Goal: Task Accomplishment & Management: Use online tool/utility

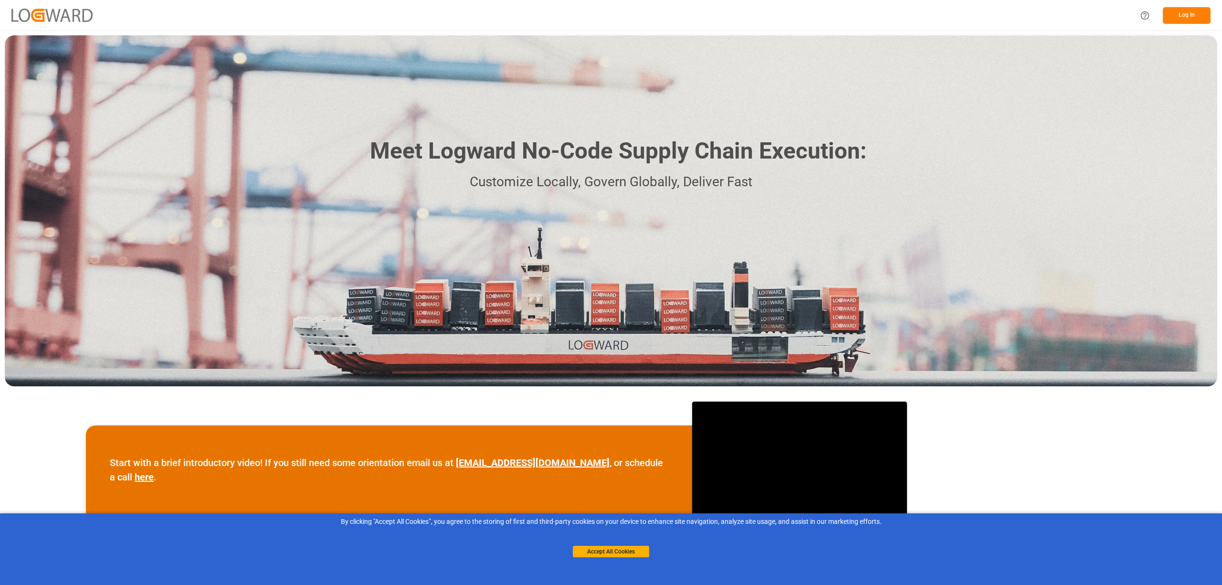
drag, startPoint x: 611, startPoint y: 552, endPoint x: 670, endPoint y: 514, distance: 70.6
click at [617, 548] on button "Accept All Cookies" at bounding box center [611, 550] width 76 height 11
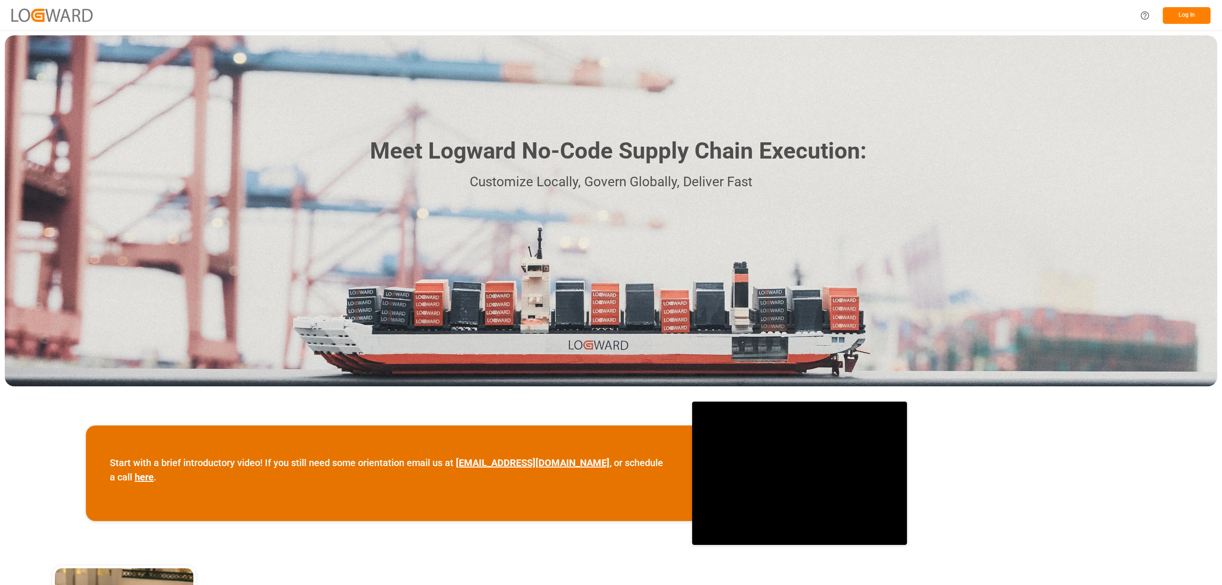
click at [1181, 11] on button "Log In" at bounding box center [1186, 15] width 48 height 17
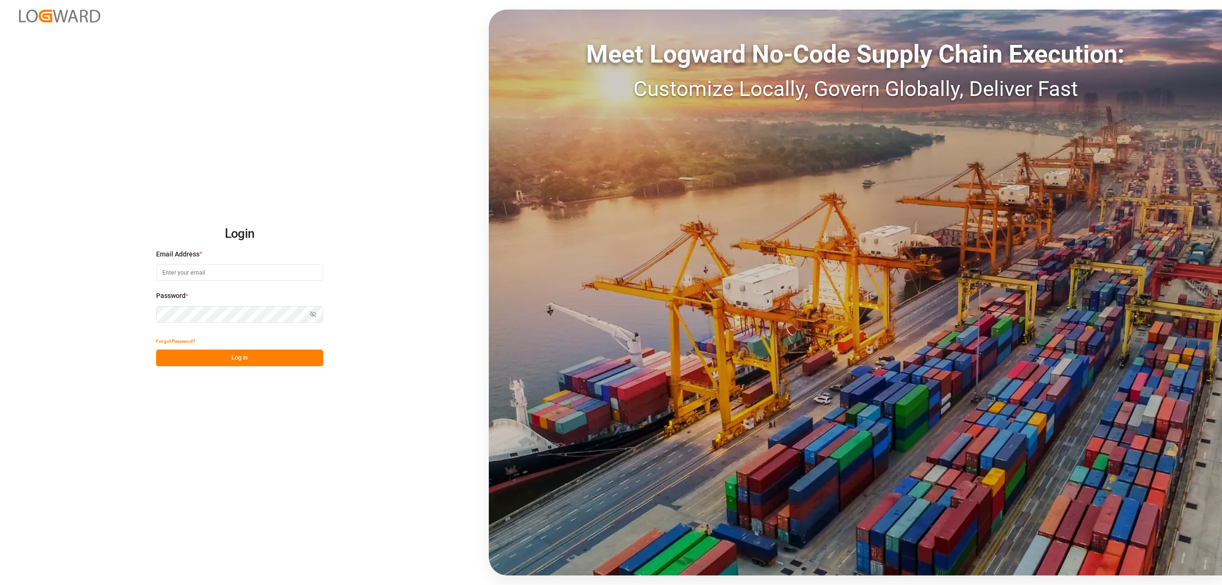
click at [175, 269] on input at bounding box center [239, 272] width 167 height 17
type input "inge.niegsch@rhenus.com"
click at [237, 357] on button "Log In" at bounding box center [239, 357] width 167 height 17
click at [93, 299] on div "Login Email Address * inge.niegsch@rhenus.com Password * Show password Forgot P…" at bounding box center [611, 292] width 1222 height 585
click at [262, 352] on button "Log In" at bounding box center [239, 357] width 167 height 17
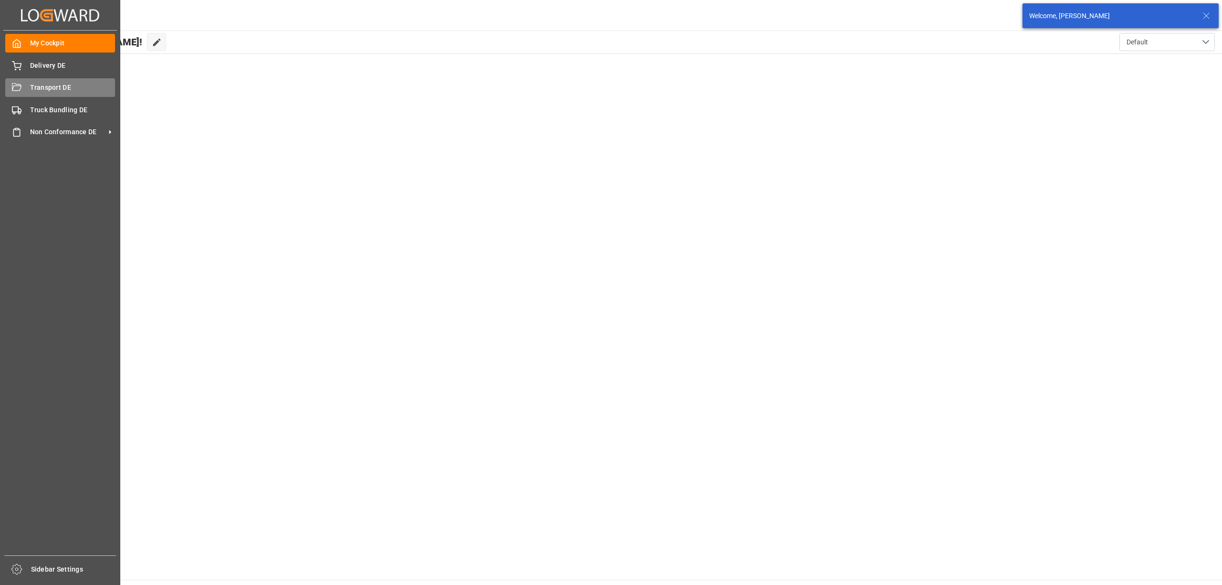
click at [40, 86] on span "Transport DE" at bounding box center [72, 88] width 85 height 10
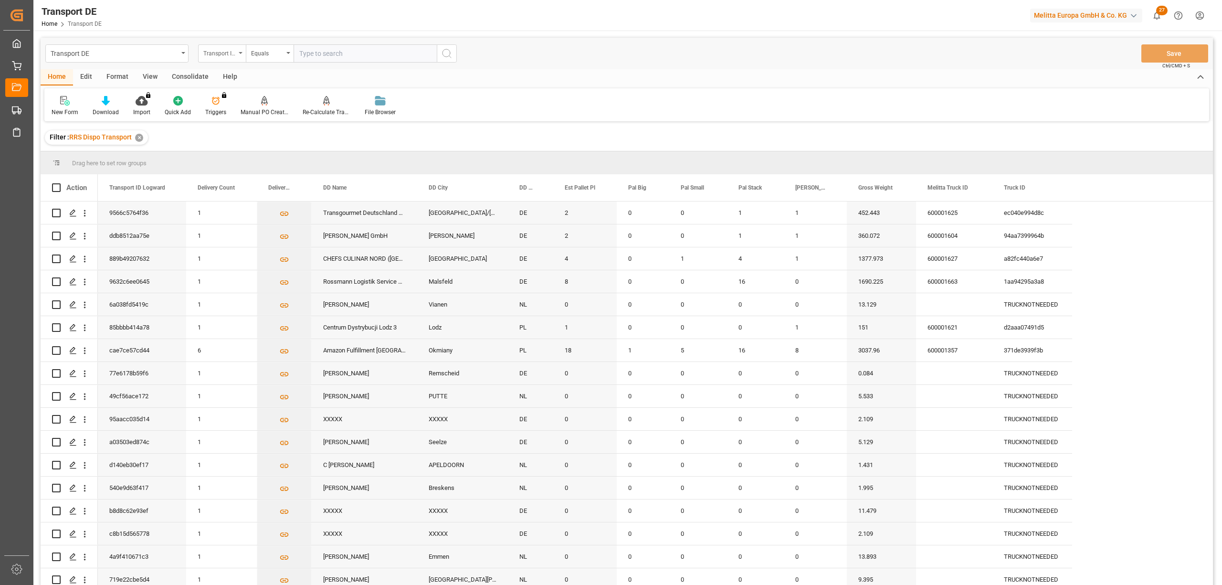
click at [220, 52] on div "Transport ID Logward" at bounding box center [219, 52] width 32 height 11
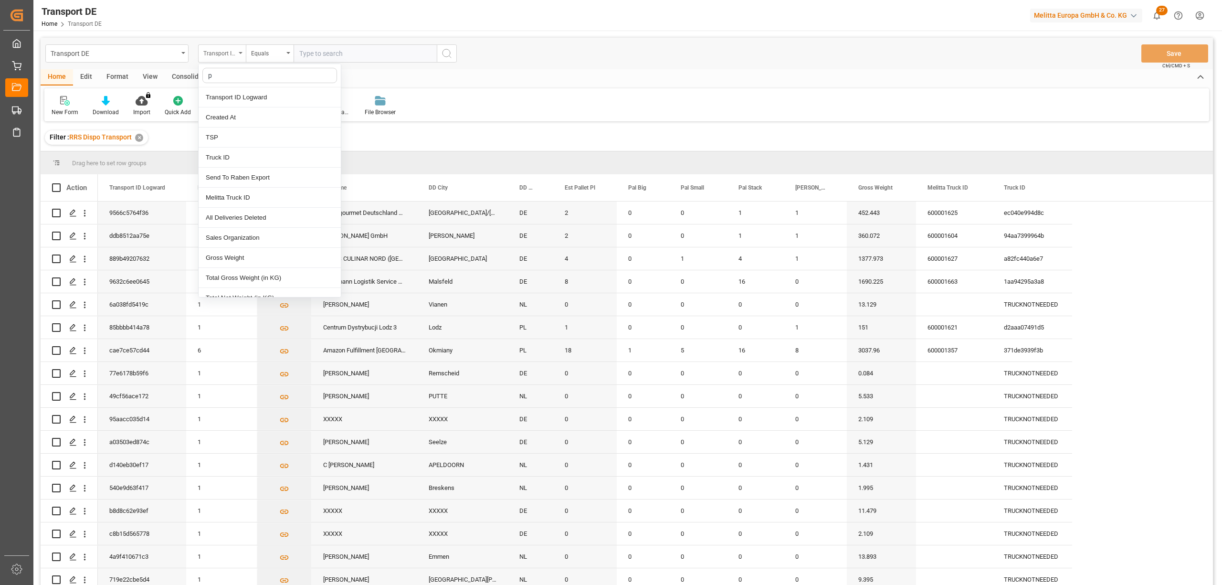
type input "pl"
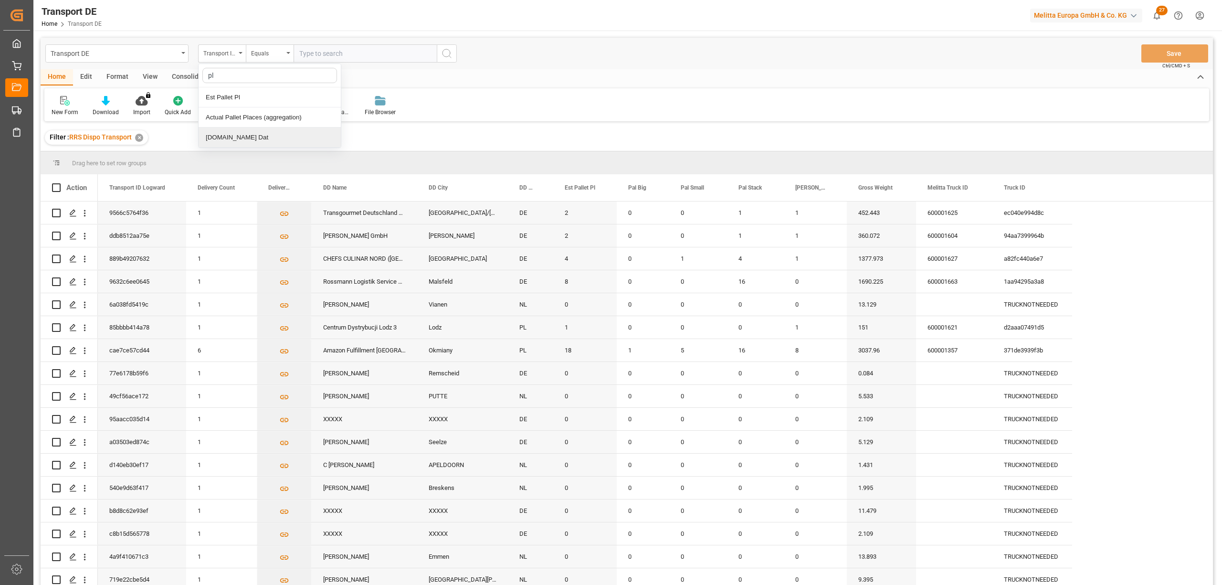
click at [282, 142] on div "[DOMAIN_NAME] Dat" at bounding box center [270, 137] width 142 height 20
click at [267, 55] on div "Equals" at bounding box center [267, 52] width 32 height 11
click at [448, 102] on div "New Form Download Import You don't have permission for this feature. Contact ad…" at bounding box center [626, 104] width 1164 height 33
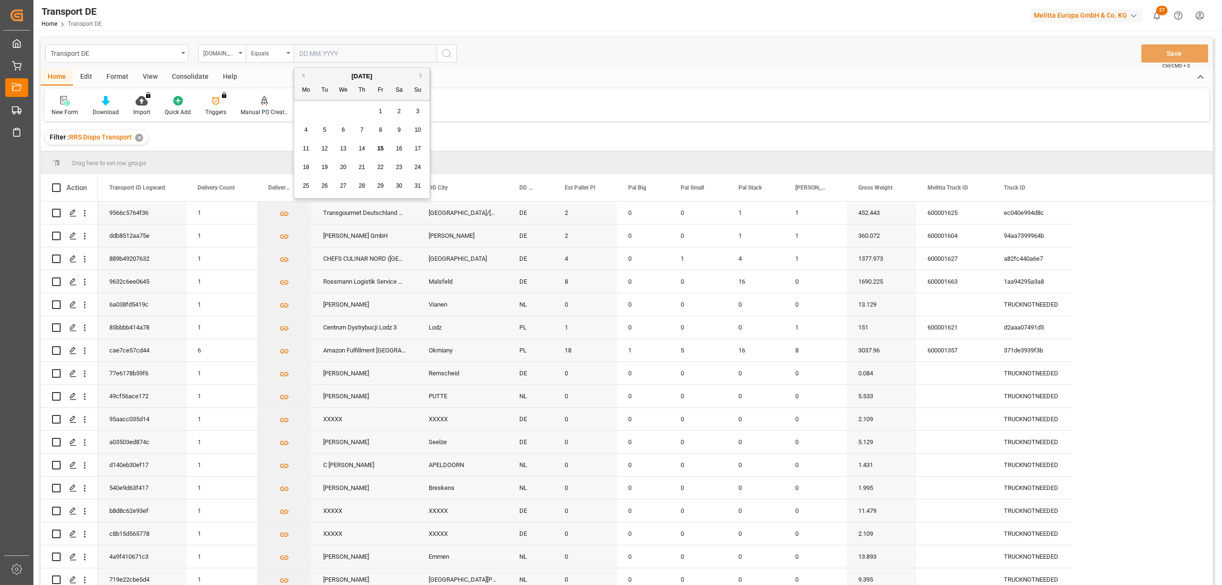
click at [298, 52] on input "text" at bounding box center [364, 53] width 143 height 18
type input "18.08.2025"
click at [464, 86] on div "Home Edit Format View Consolidate Help New Form Download Import You don't have …" at bounding box center [627, 95] width 1172 height 52
click at [445, 52] on icon "search button" at bounding box center [446, 53] width 11 height 11
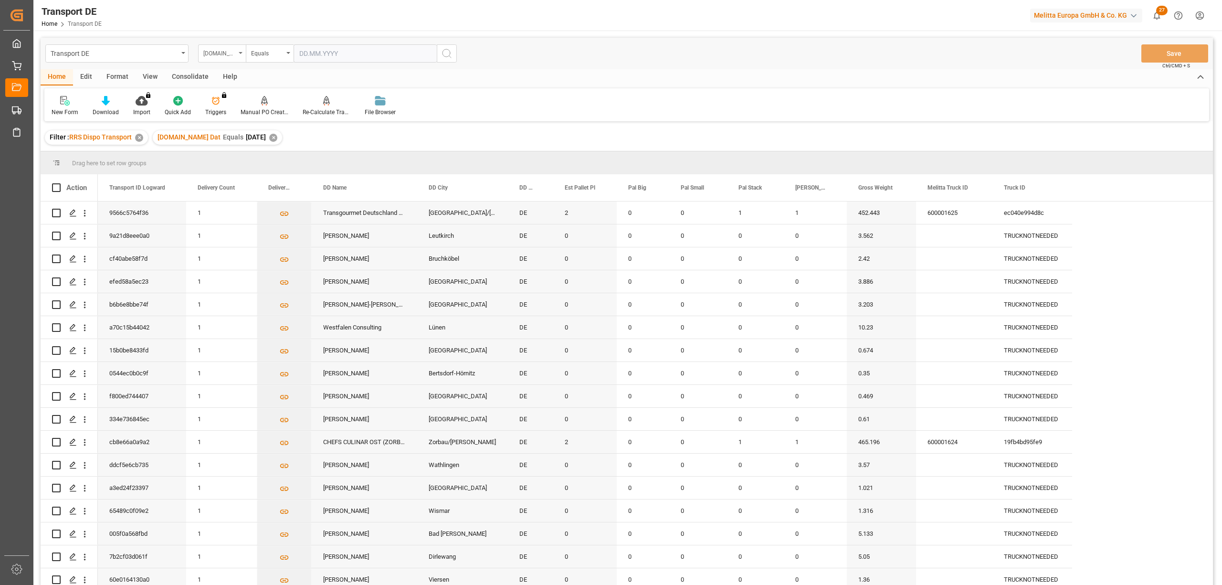
click at [222, 52] on div "[DOMAIN_NAME] Dat" at bounding box center [219, 52] width 32 height 11
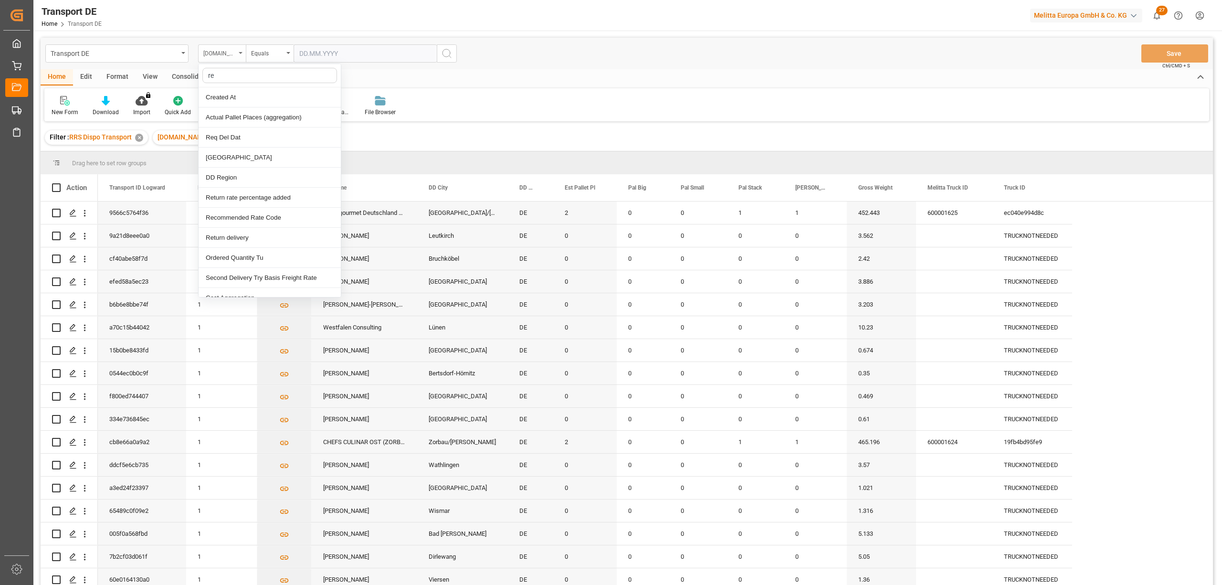
type input "req"
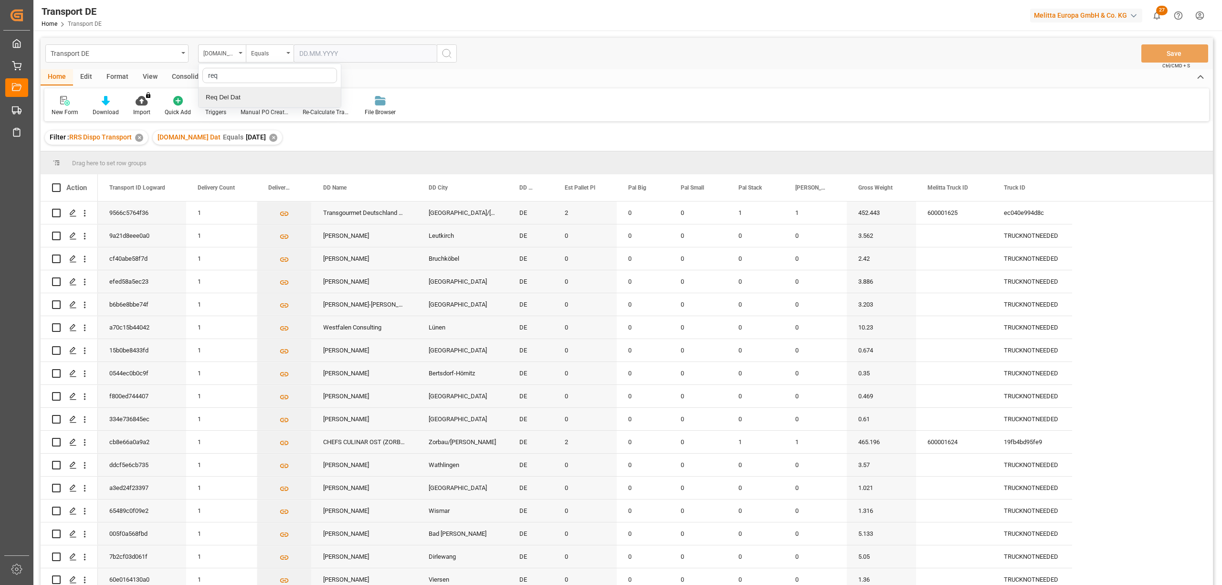
drag, startPoint x: 239, startPoint y: 95, endPoint x: 248, endPoint y: 60, distance: 37.0
click at [239, 94] on div "Req Del Dat" at bounding box center [270, 97] width 142 height 20
click at [251, 52] on div "Equals" at bounding box center [267, 52] width 32 height 11
click at [280, 178] on div "In range" at bounding box center [317, 177] width 142 height 20
click at [299, 59] on input "text" at bounding box center [329, 53] width 72 height 18
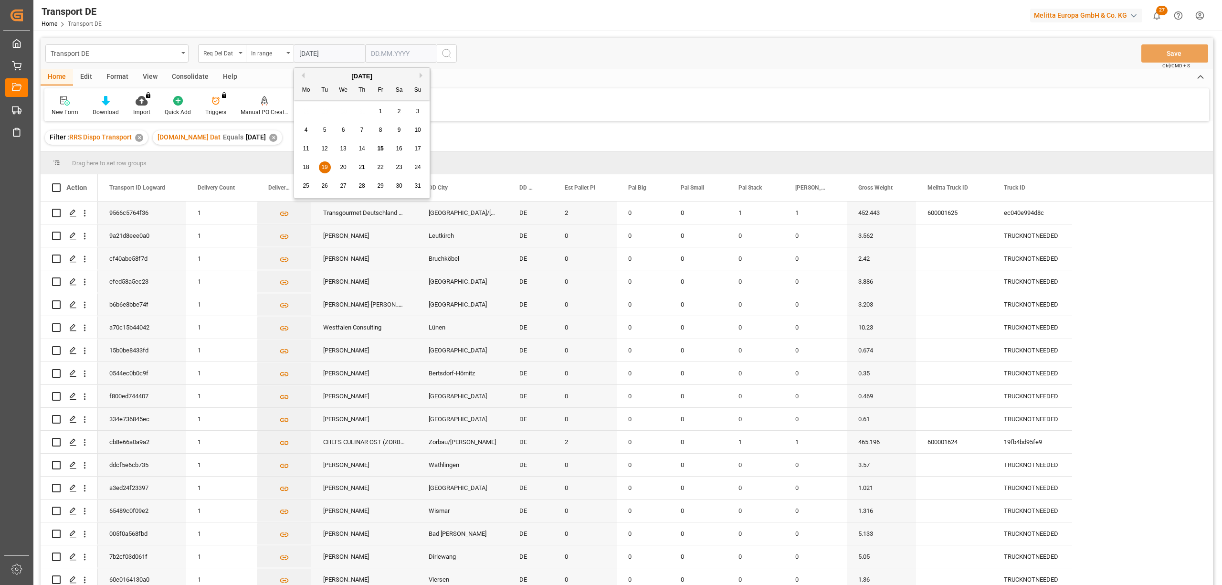
type input "[DATE]"
click at [372, 56] on input "text" at bounding box center [401, 53] width 72 height 18
type input "21.08.2025"
click at [447, 54] on icon "search button" at bounding box center [446, 53] width 11 height 11
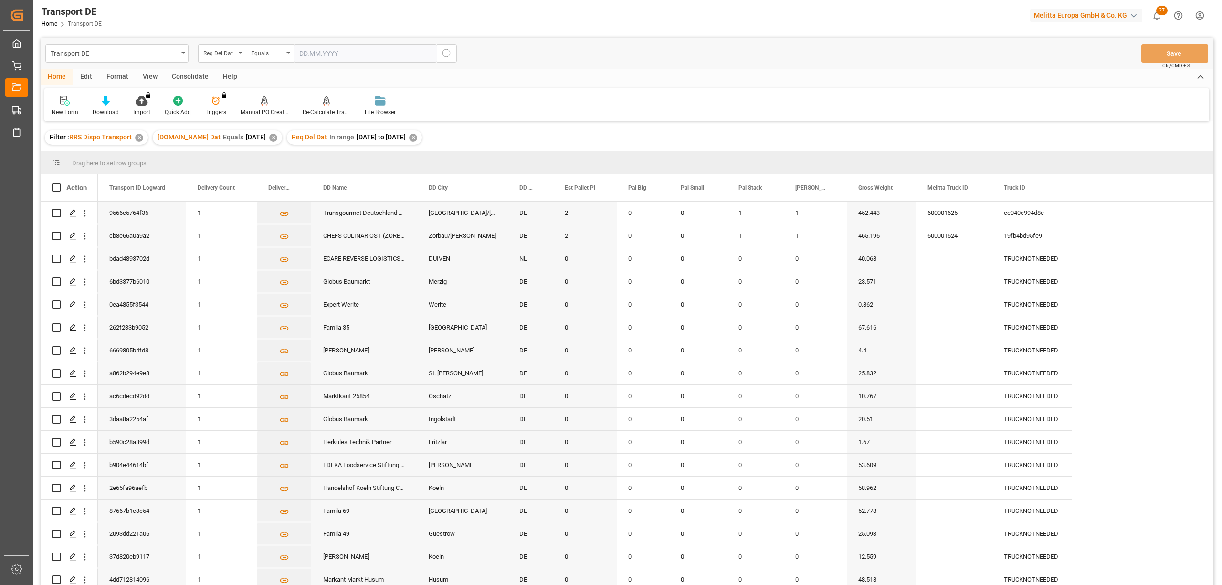
click at [195, 79] on div "Consolidate" at bounding box center [190, 77] width 51 height 16
click at [71, 108] on div "Consolidation List" at bounding box center [75, 112] width 47 height 9
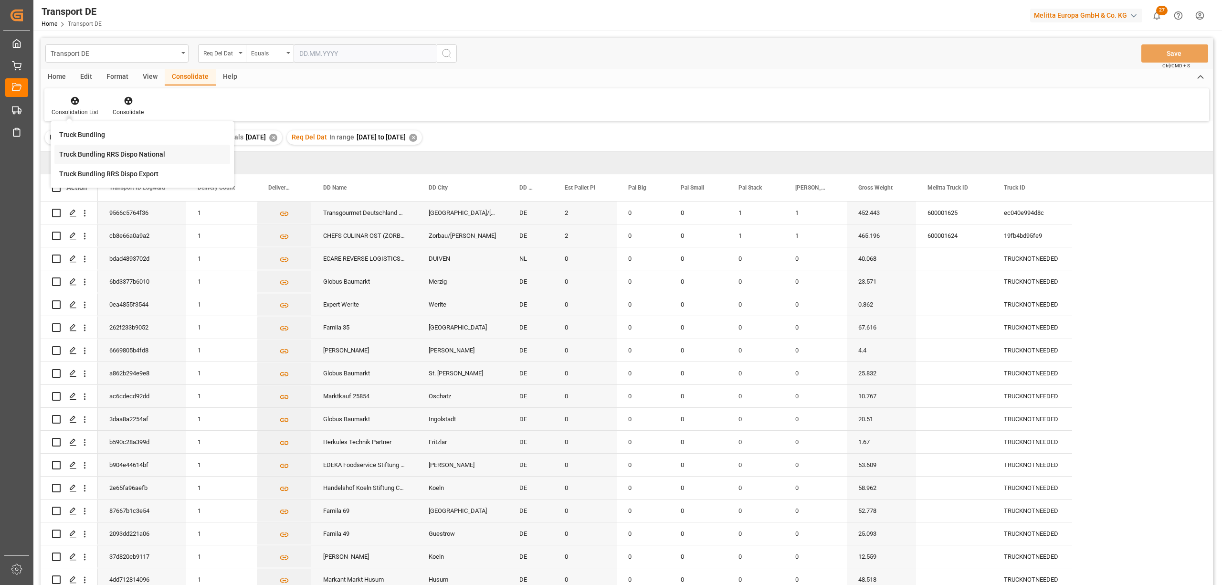
click at [77, 155] on div "Transport DE Req Del Dat Equals Save Ctrl/CMD + S Home Edit Format View Consoli…" at bounding box center [627, 324] width 1172 height 572
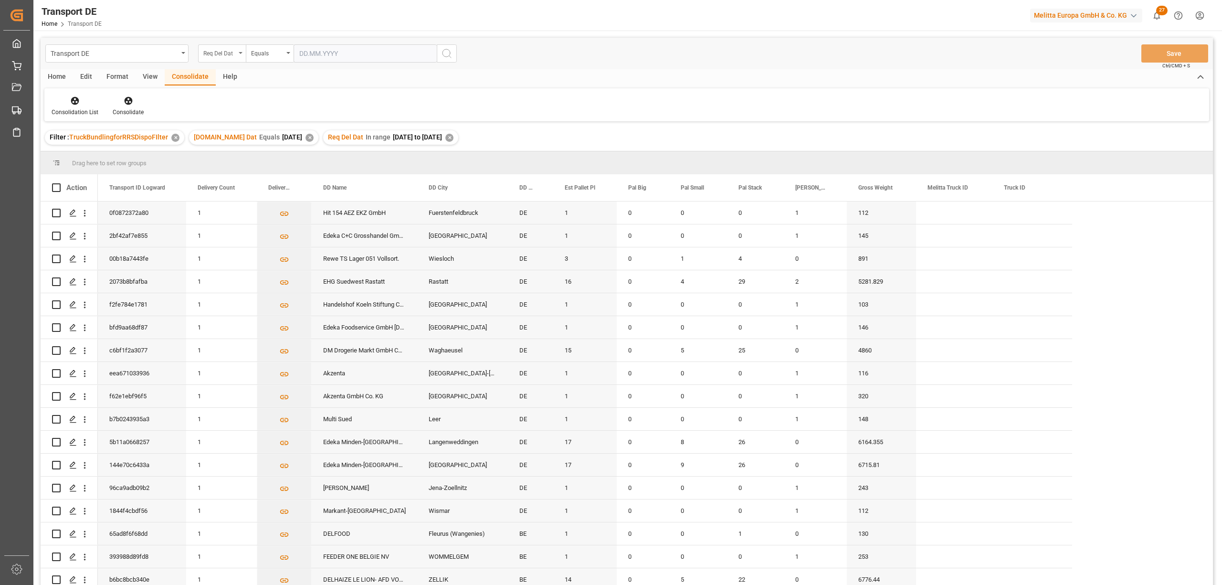
click at [220, 56] on div "Req Del Dat" at bounding box center [219, 52] width 32 height 11
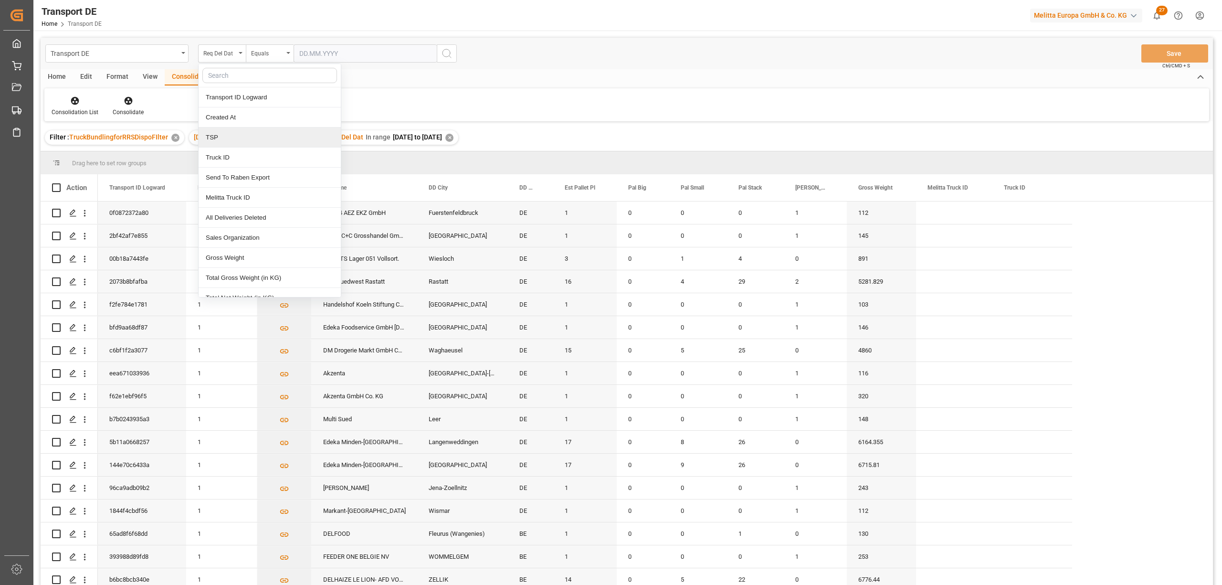
drag, startPoint x: 226, startPoint y: 138, endPoint x: 254, endPoint y: 90, distance: 55.8
click at [226, 136] on div "TSP" at bounding box center [270, 137] width 142 height 20
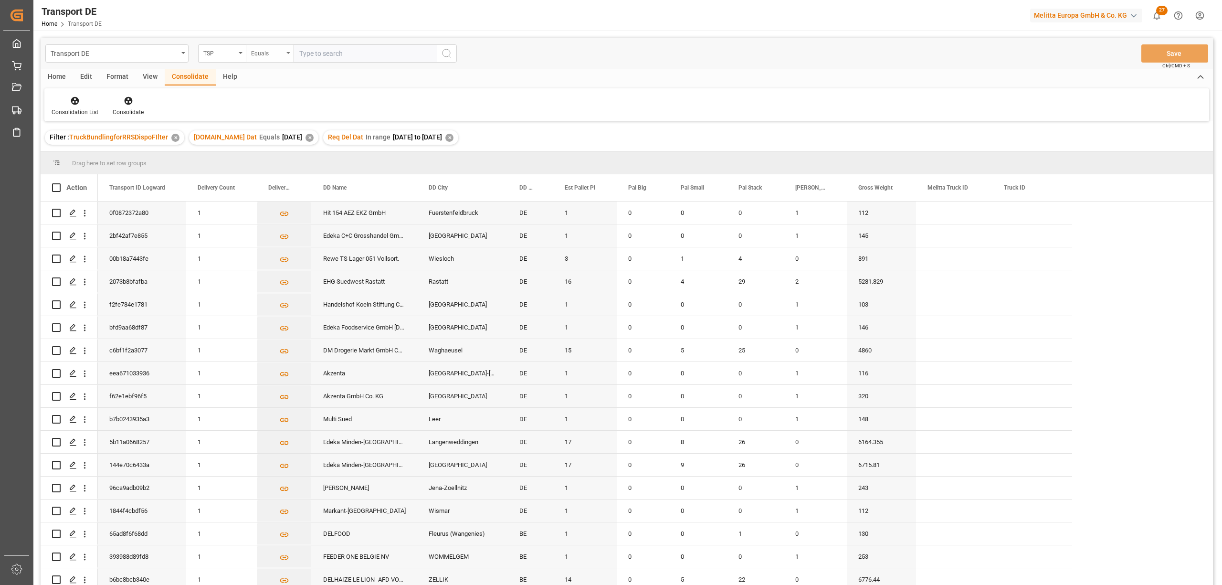
click at [264, 58] on div "Equals" at bounding box center [270, 53] width 48 height 18
click at [285, 159] on div "Starts with" at bounding box center [317, 157] width 142 height 20
type input "LIT DE"
click at [447, 54] on icon "search button" at bounding box center [446, 53] width 11 height 11
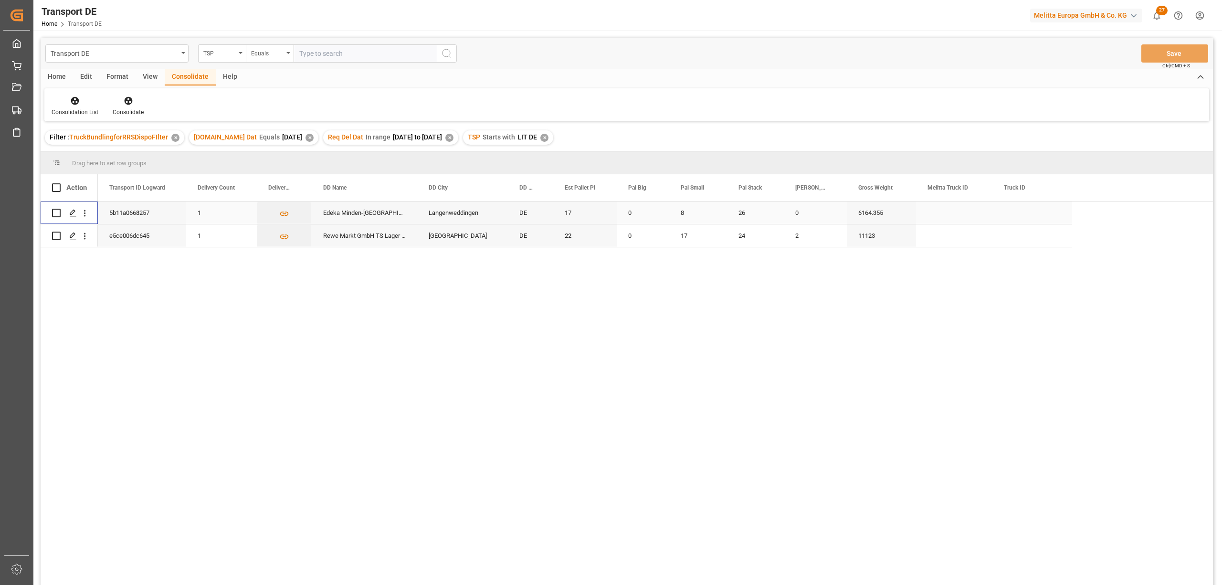
click at [56, 212] on input "Press Space to toggle row selection (unchecked)" at bounding box center [56, 213] width 9 height 9
click at [127, 98] on icon at bounding box center [128, 101] width 8 height 8
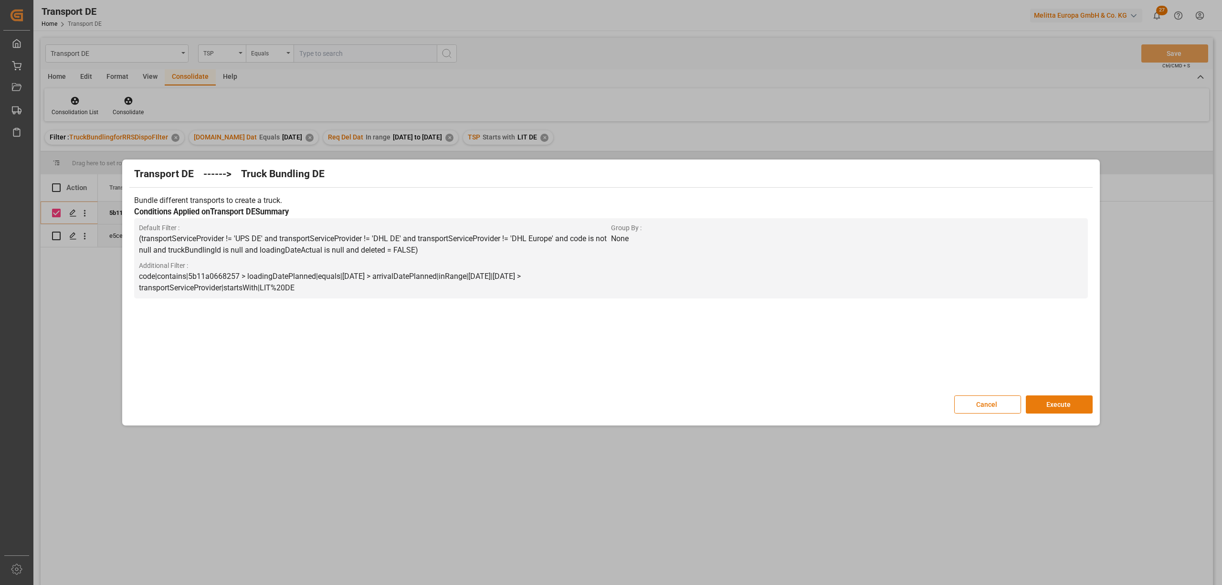
click at [1062, 405] on button "Execute" at bounding box center [1058, 404] width 67 height 18
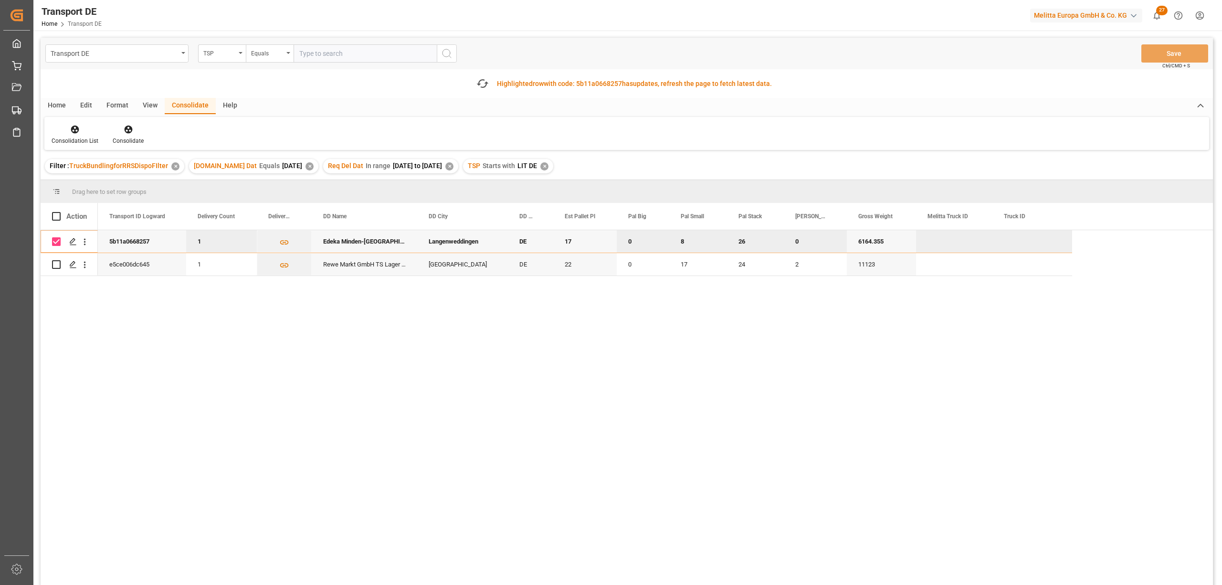
click at [56, 243] on input "Press Space to toggle row selection (checked)" at bounding box center [56, 241] width 9 height 9
checkbox input "false"
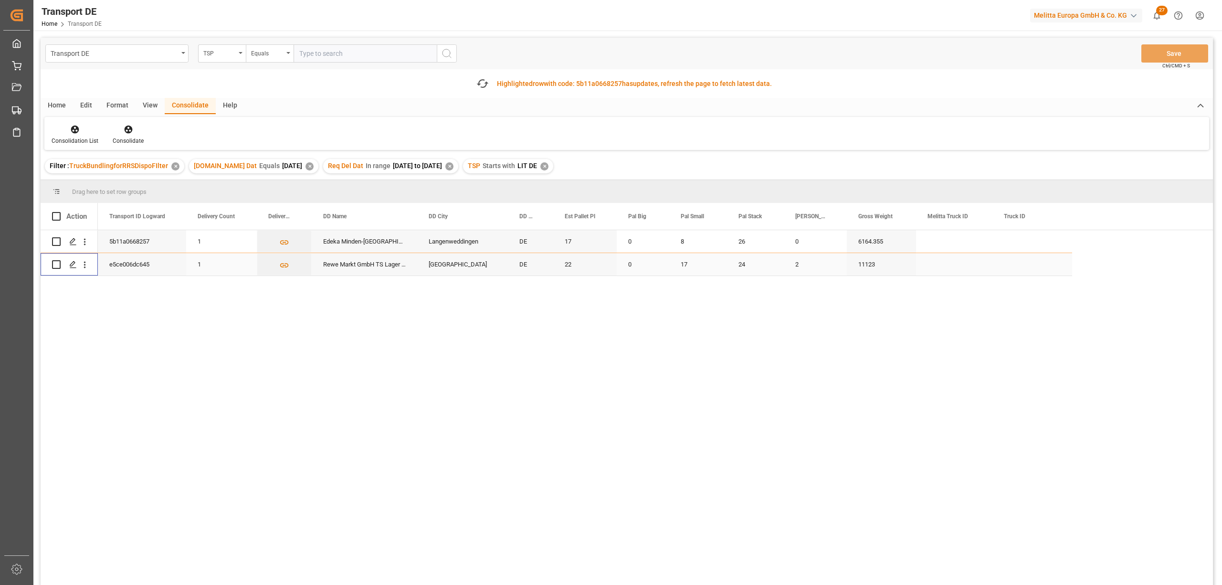
click at [52, 264] on input "Press Space to toggle row selection (unchecked)" at bounding box center [56, 264] width 9 height 9
checkbox input "true"
click at [127, 127] on icon at bounding box center [129, 130] width 10 height 10
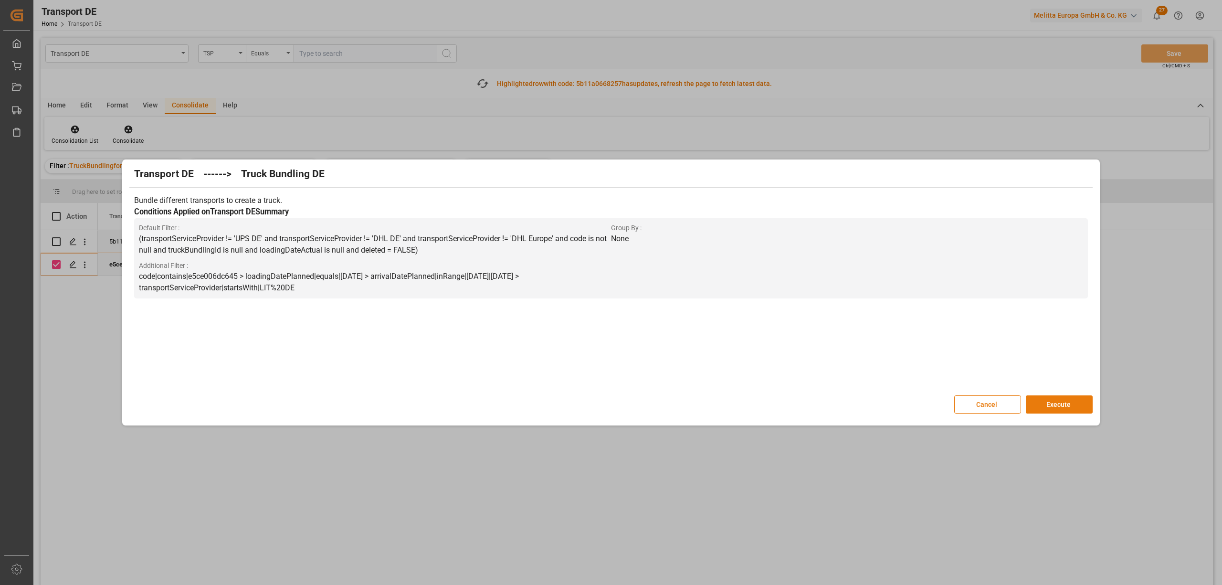
click at [1067, 408] on button "Execute" at bounding box center [1058, 404] width 67 height 18
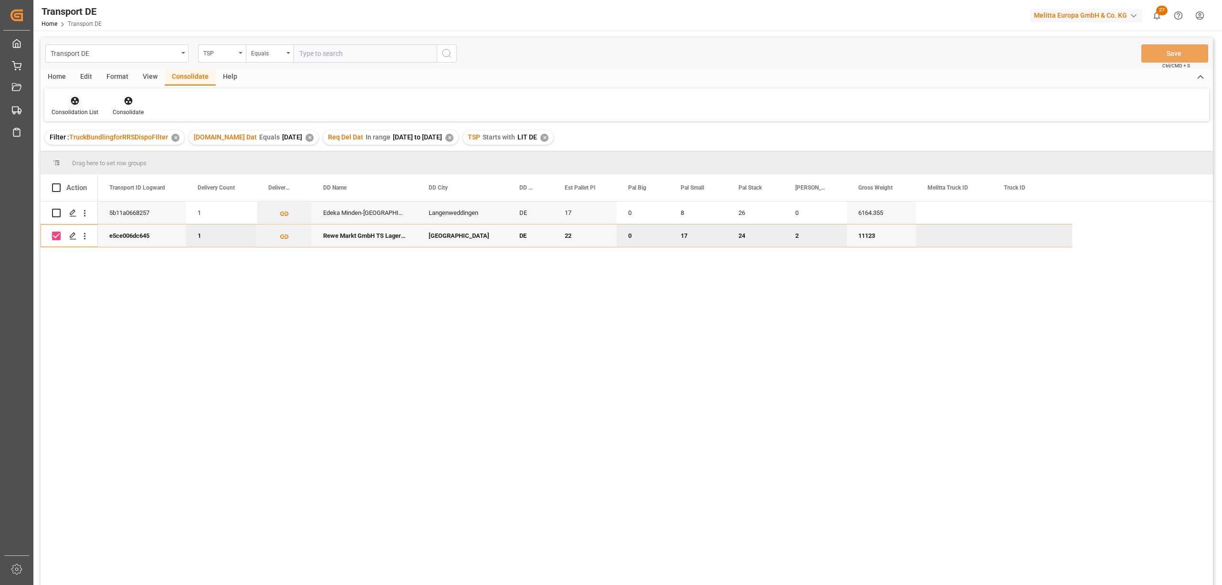
click at [69, 109] on div "Consolidation List" at bounding box center [75, 112] width 47 height 9
click at [85, 151] on div "Transport DE TSP Equals Save Ctrl/CMD + S Home Edit Format View Consolidate Hel…" at bounding box center [627, 324] width 1172 height 572
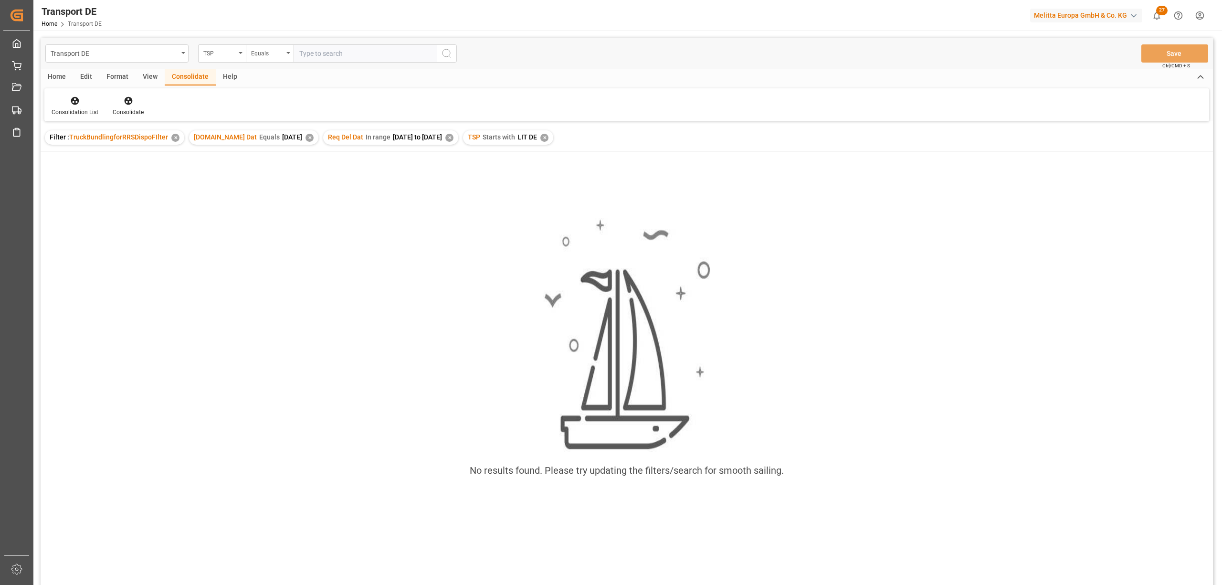
click at [548, 138] on div "✕" at bounding box center [544, 138] width 8 height 8
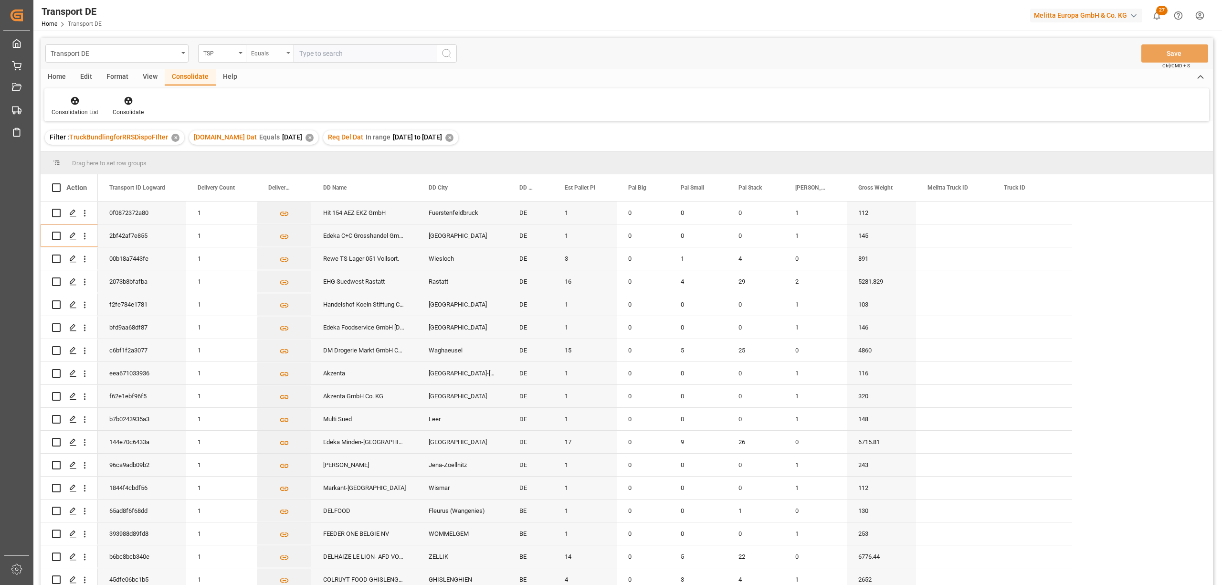
click at [265, 57] on div "Equals" at bounding box center [267, 52] width 32 height 11
click at [268, 159] on div "Starts with" at bounding box center [317, 157] width 142 height 20
type input "Moeller"
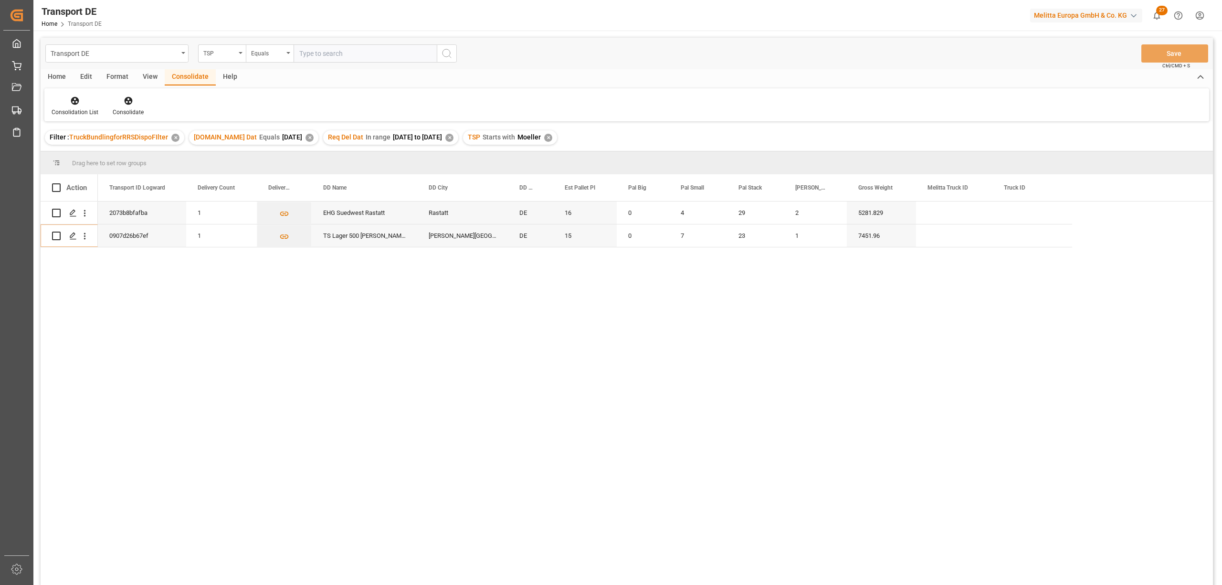
click at [552, 136] on div "✕" at bounding box center [548, 138] width 8 height 8
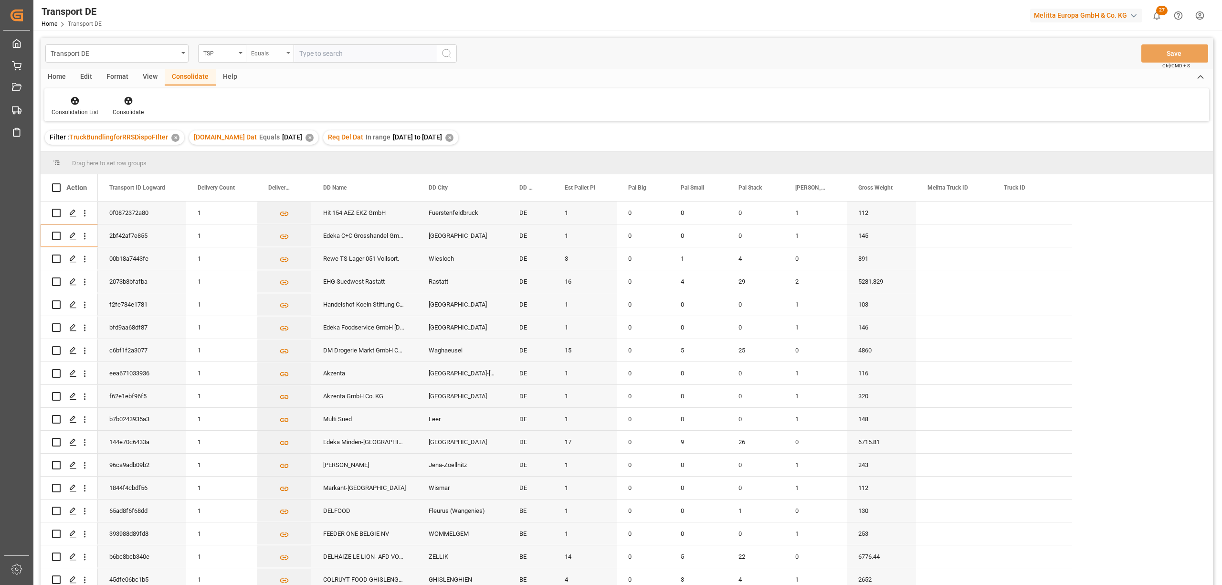
click at [272, 53] on div "Equals" at bounding box center [267, 52] width 32 height 11
click at [277, 164] on div "Starts with" at bounding box center [317, 157] width 142 height 20
type input "Moeller"
click at [445, 57] on icon "search button" at bounding box center [446, 53] width 11 height 11
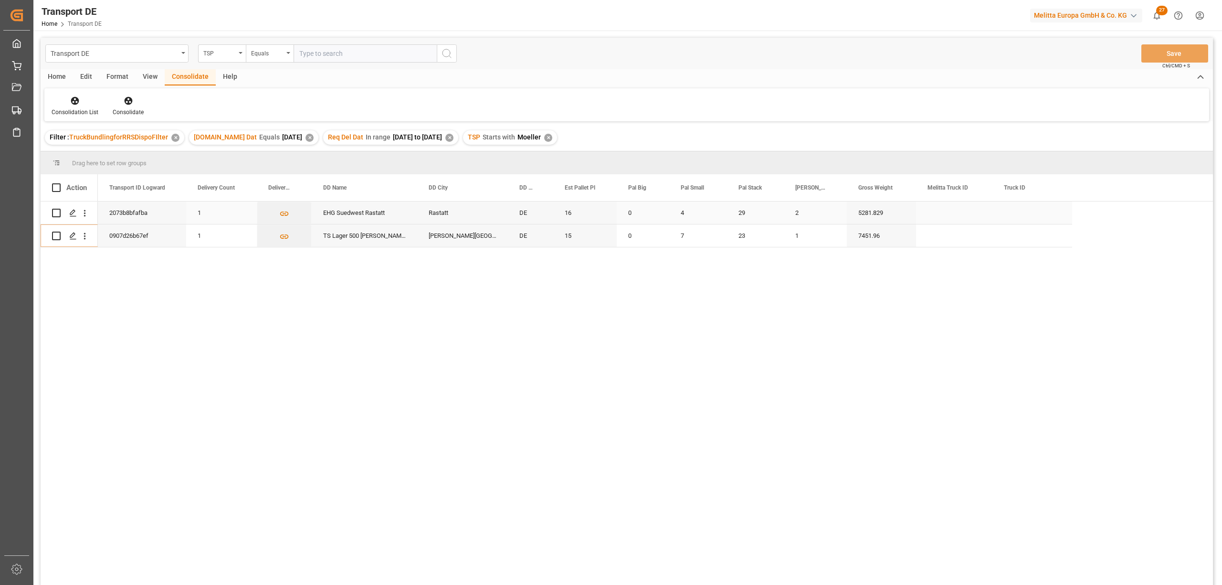
click at [54, 211] on input "Press Space to toggle row selection (unchecked)" at bounding box center [56, 213] width 9 height 9
click at [126, 98] on icon at bounding box center [128, 101] width 8 height 8
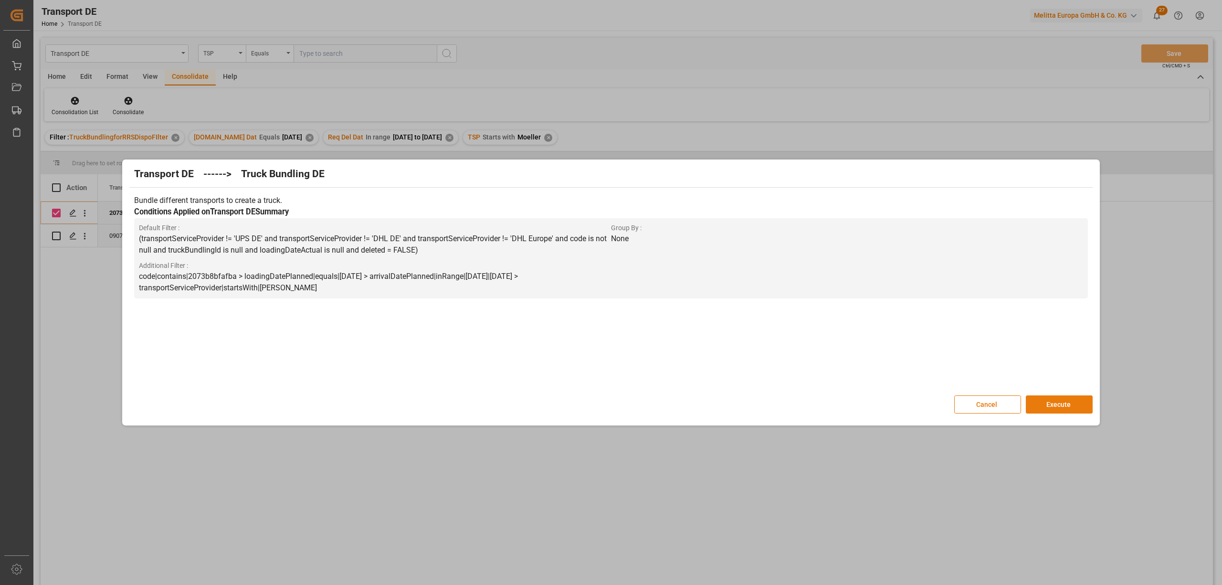
click at [1049, 404] on button "Execute" at bounding box center [1058, 404] width 67 height 18
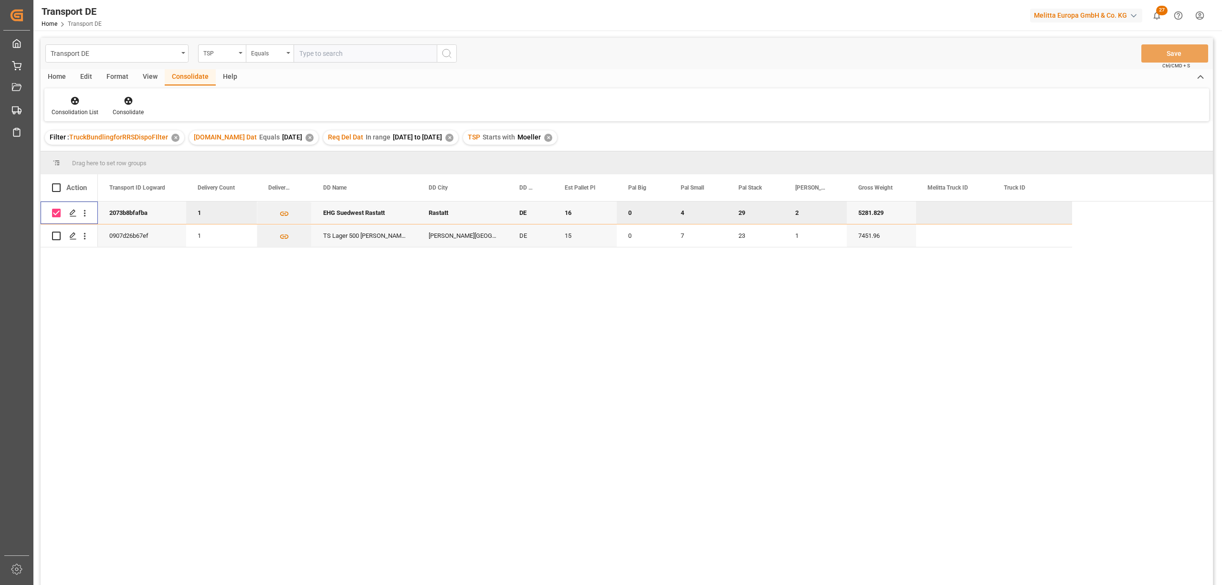
click at [56, 212] on input "Press Space to toggle row selection (checked)" at bounding box center [56, 213] width 9 height 9
checkbox input "false"
click at [56, 234] on input "Press Space to toggle row selection (unchecked)" at bounding box center [56, 235] width 9 height 9
checkbox input "true"
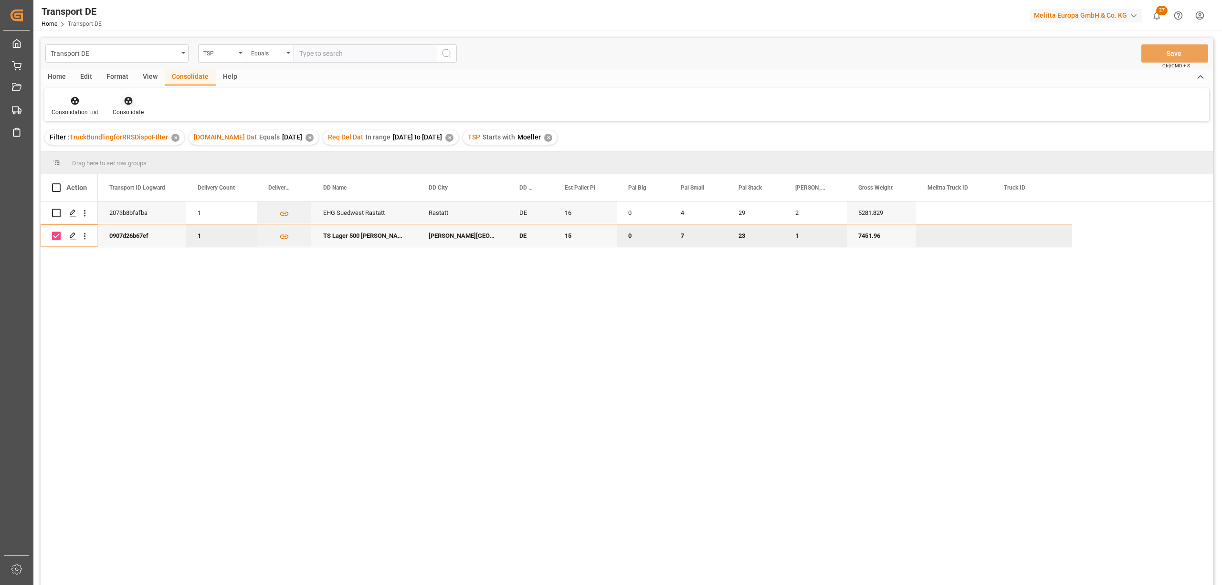
click at [125, 102] on icon at bounding box center [129, 101] width 10 height 10
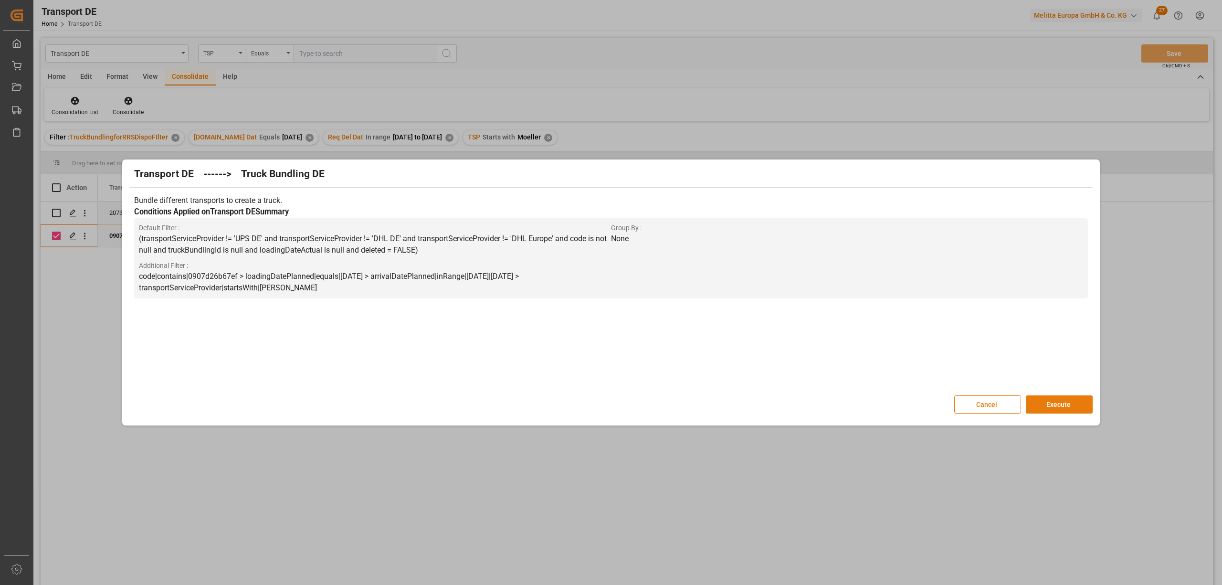
click at [1062, 408] on button "Execute" at bounding box center [1058, 404] width 67 height 18
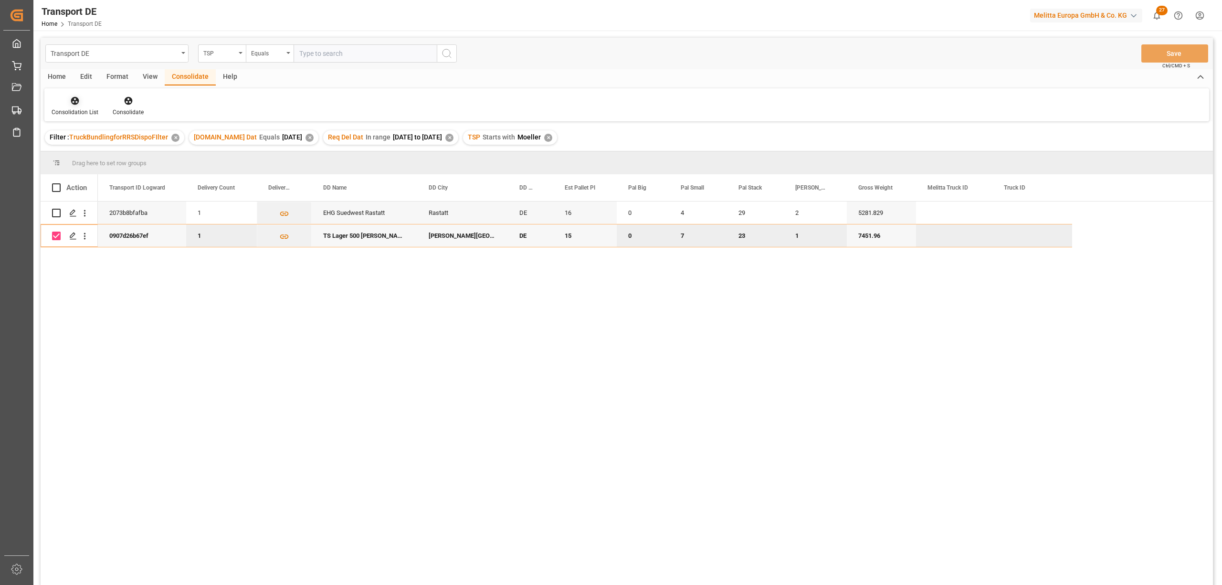
click at [73, 103] on icon at bounding box center [75, 101] width 8 height 8
click at [88, 151] on div "Transport DE TSP Equals Save Ctrl/CMD + S Home Edit Format View Consolidate Hel…" at bounding box center [627, 324] width 1172 height 572
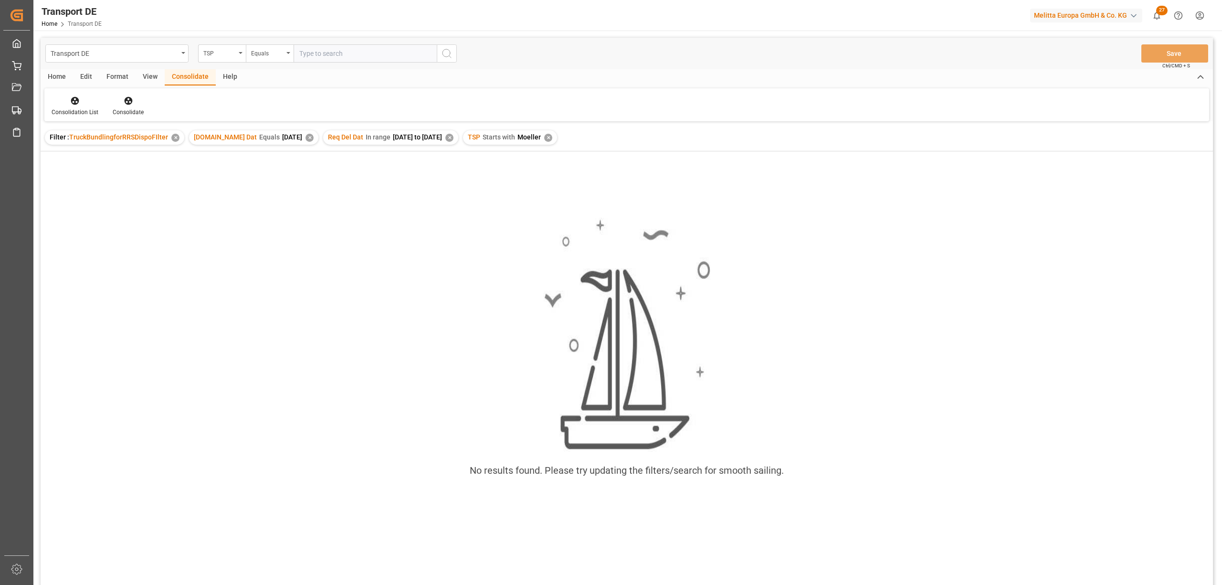
click at [552, 138] on div "✕" at bounding box center [548, 138] width 8 height 8
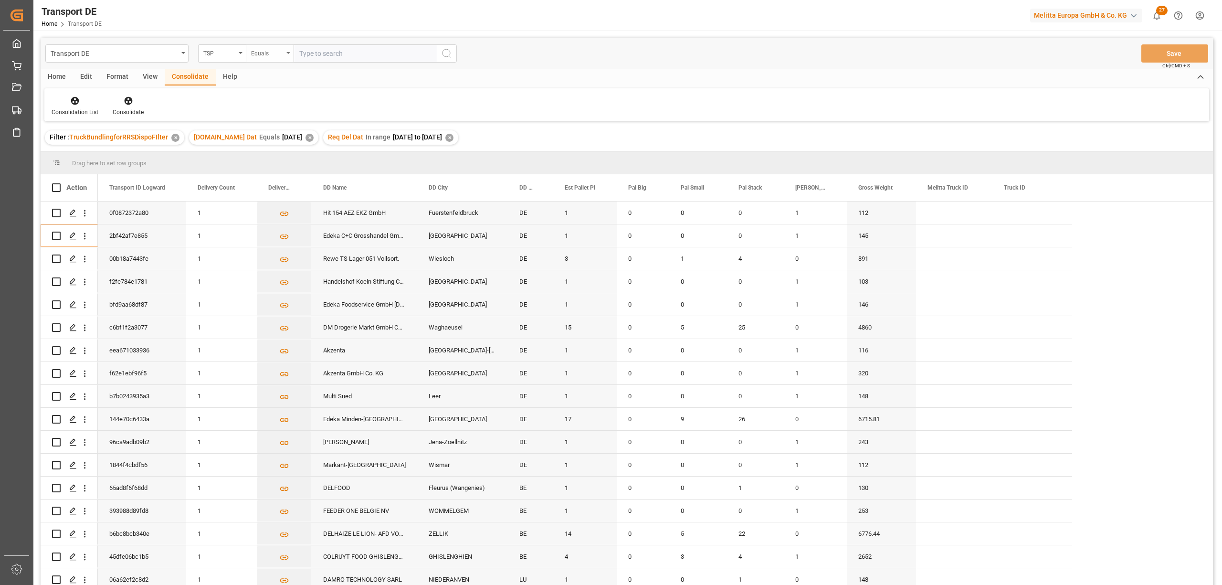
click at [258, 55] on div "Equals" at bounding box center [267, 52] width 32 height 11
click at [281, 157] on div "Starts with" at bounding box center [317, 157] width 142 height 20
type input "Dachser DE"
click at [445, 54] on icon "search button" at bounding box center [446, 53] width 11 height 11
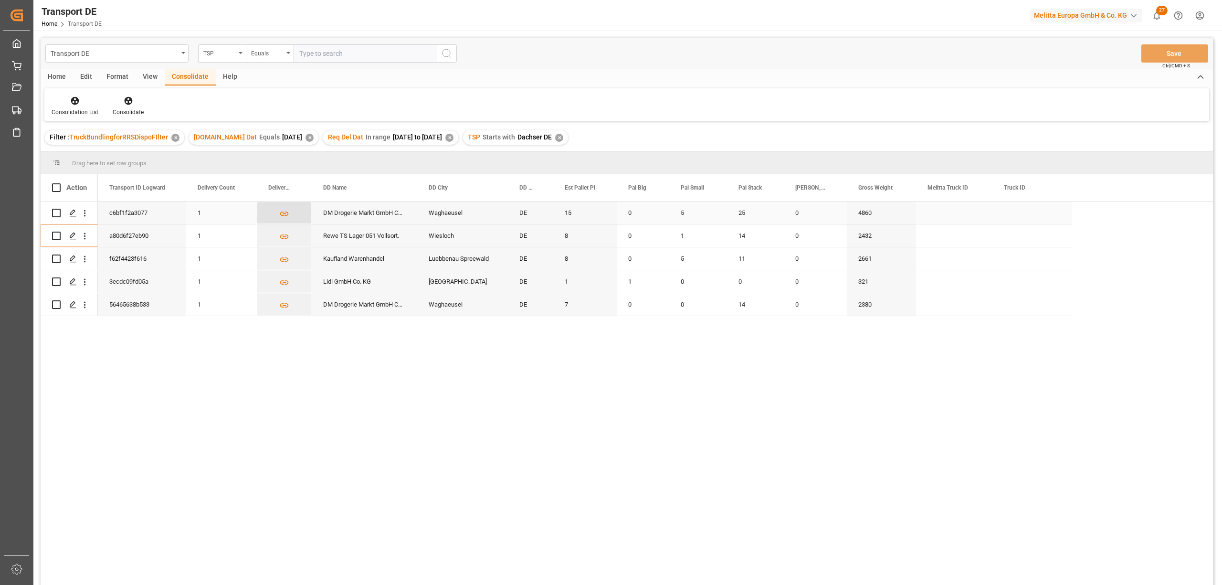
click at [282, 213] on icon "Press SPACE to select this row." at bounding box center [284, 213] width 9 height 4
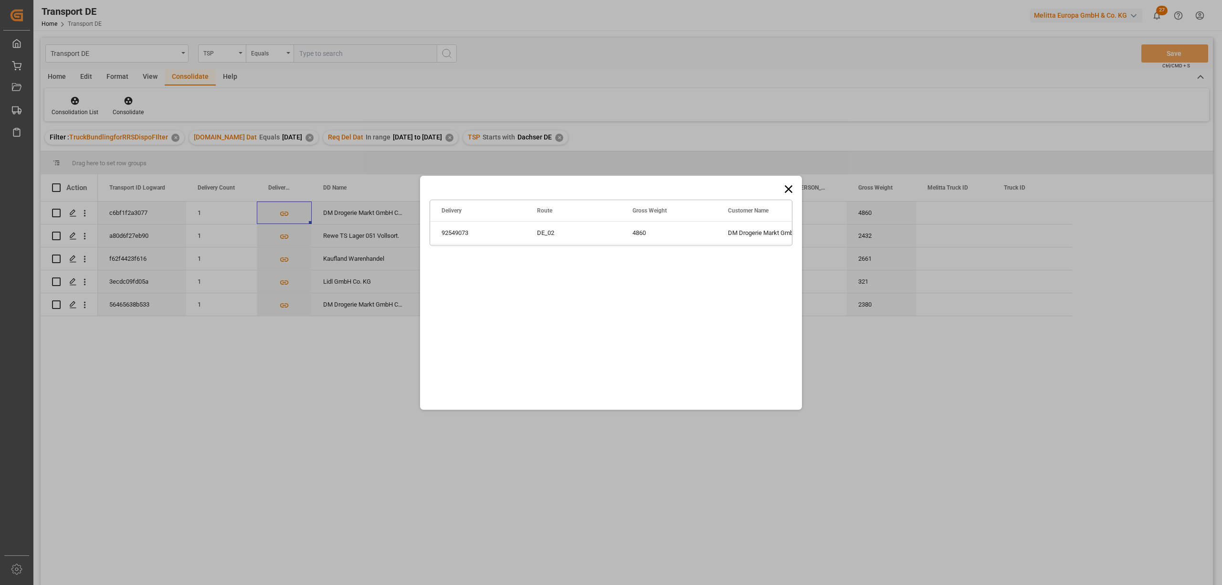
click at [786, 184] on icon at bounding box center [788, 188] width 13 height 13
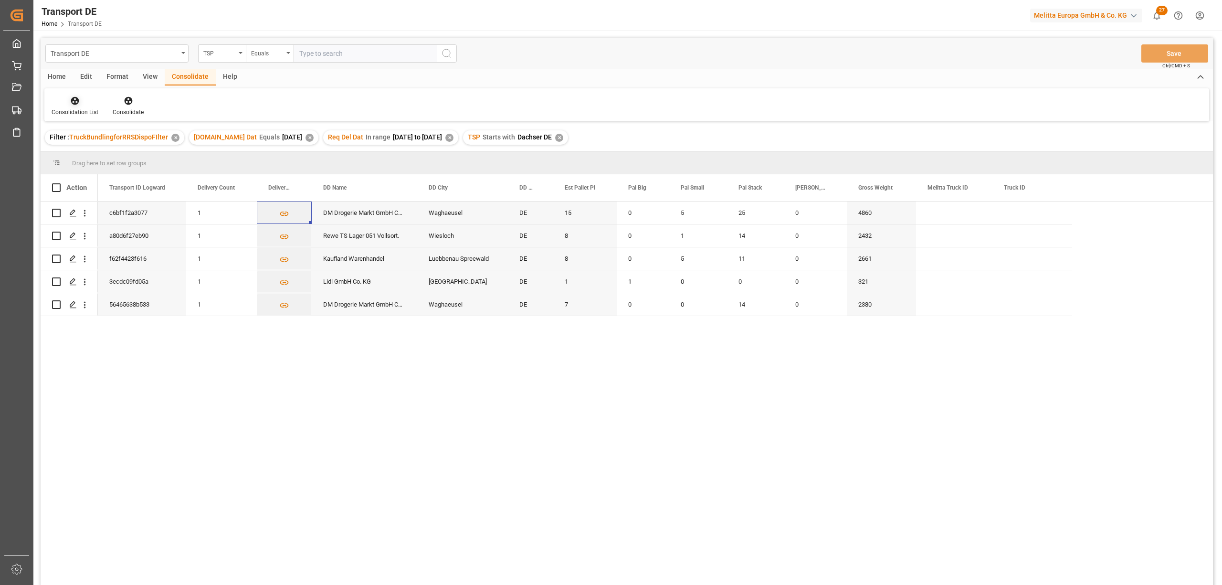
click at [69, 104] on div at bounding box center [75, 100] width 47 height 10
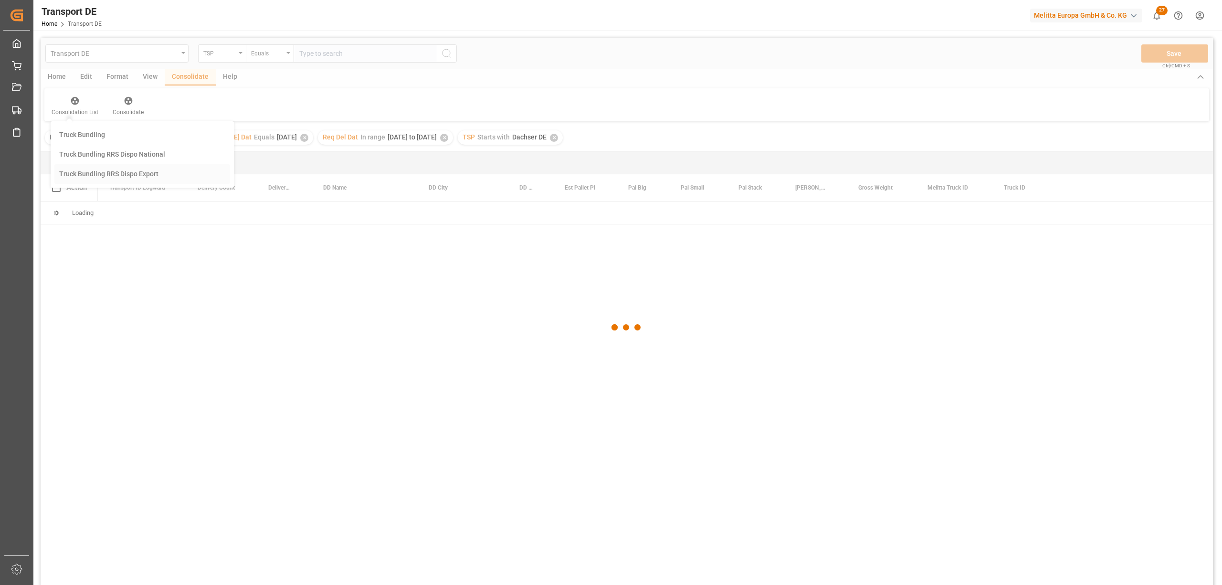
click at [83, 174] on div "Transport DE TSP Equals Save Ctrl/CMD + S Home Edit Format View Consolidate Hel…" at bounding box center [627, 324] width 1172 height 572
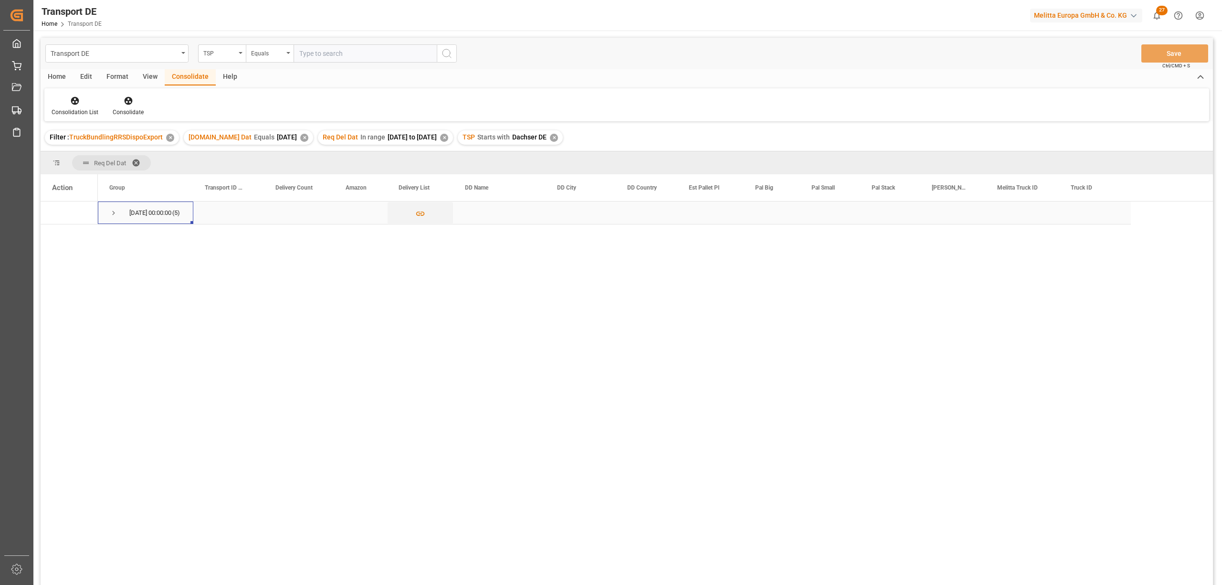
click at [111, 211] on span "Press SPACE to select this row." at bounding box center [113, 213] width 9 height 9
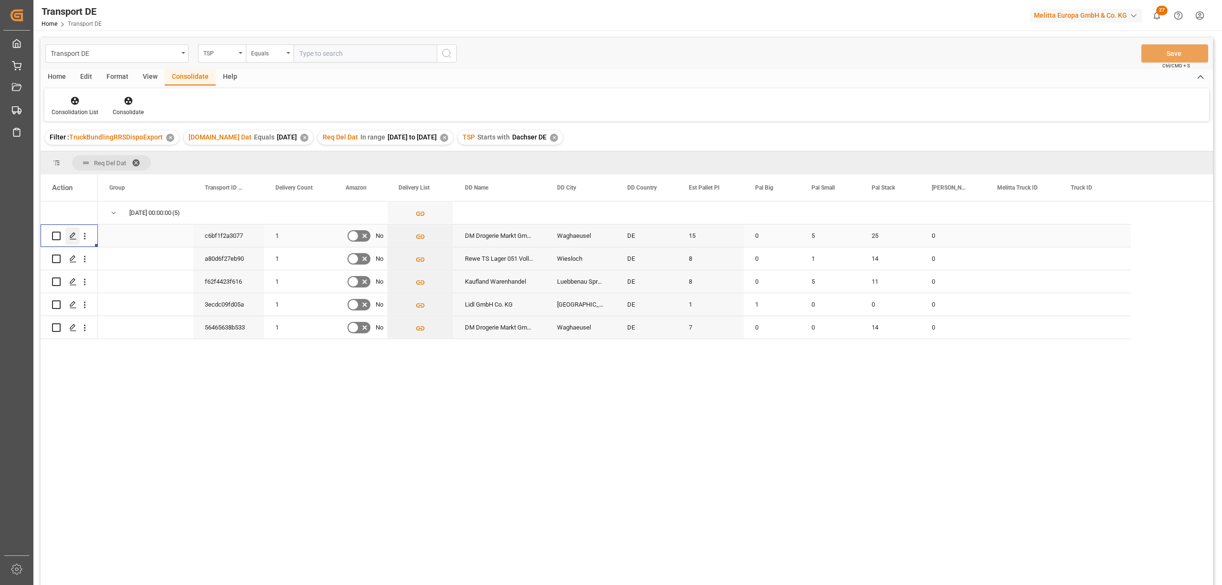
click at [73, 236] on polygon "Press SPACE to select this row." at bounding box center [72, 235] width 5 height 5
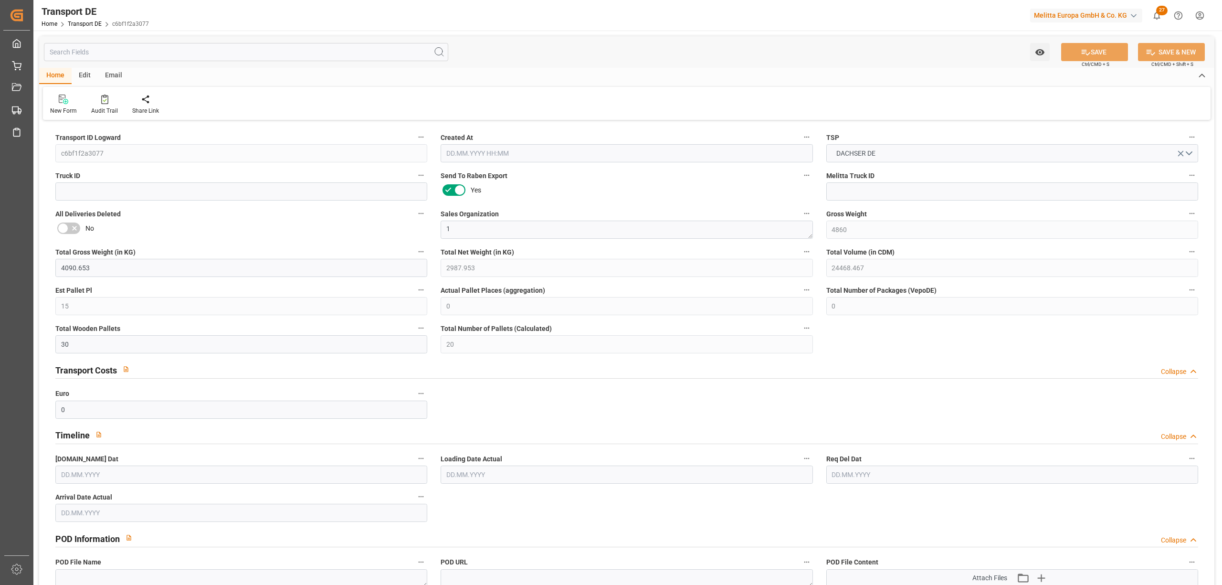
type input "14.08.2025 23:03"
type input "18.08.2025"
type input "20.08.2025"
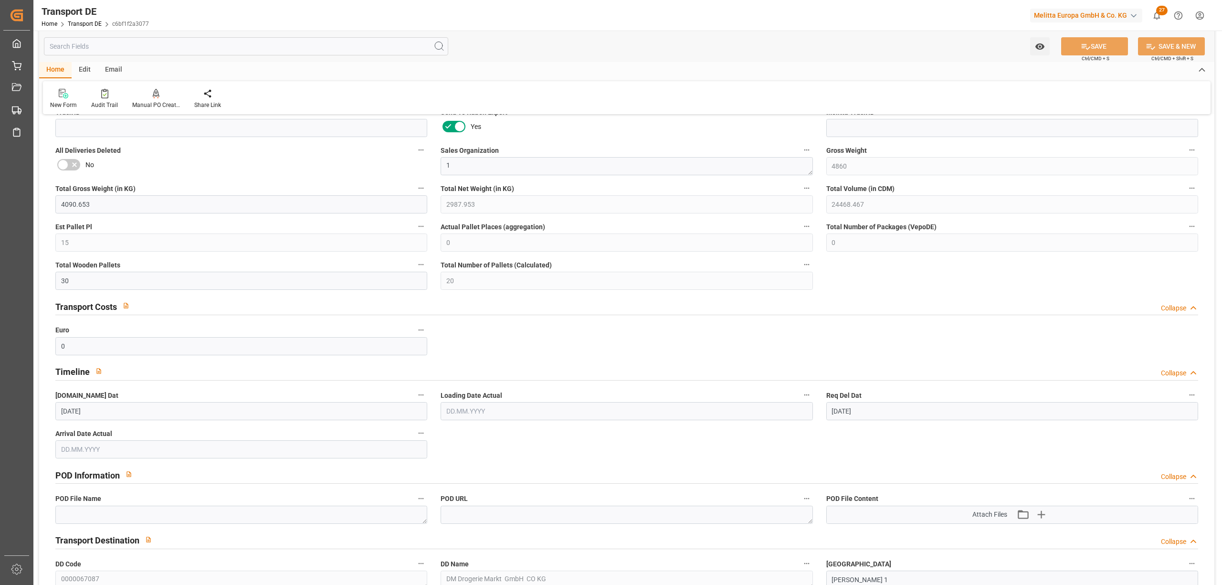
scroll to position [191, 0]
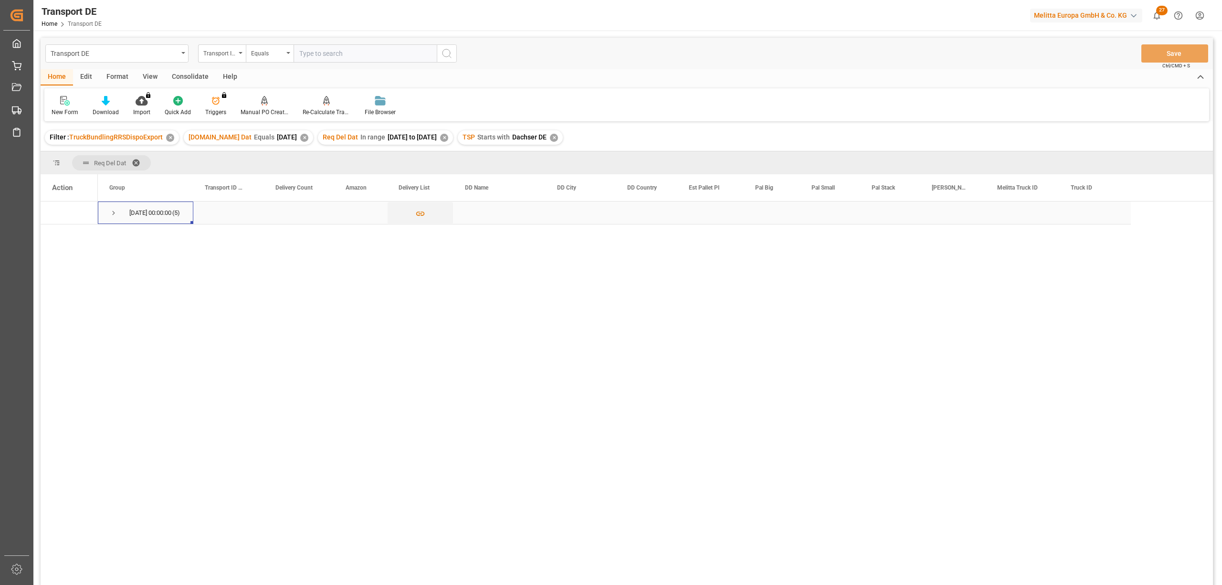
click at [111, 214] on span "Press SPACE to select this row." at bounding box center [113, 213] width 9 height 9
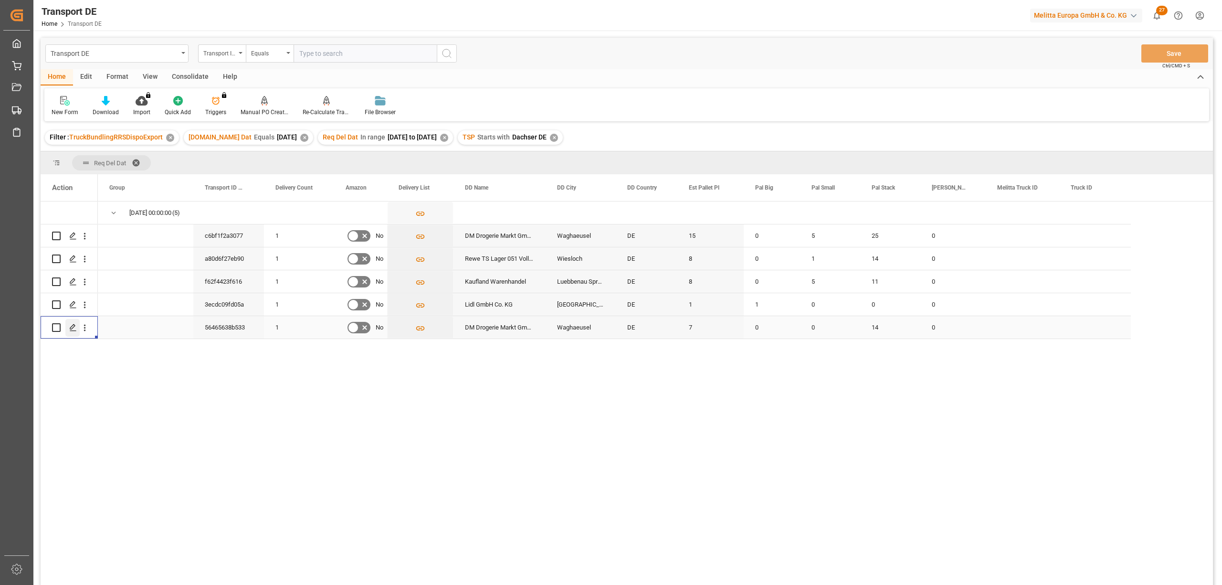
click at [70, 329] on icon "Press SPACE to select this row." at bounding box center [73, 328] width 8 height 8
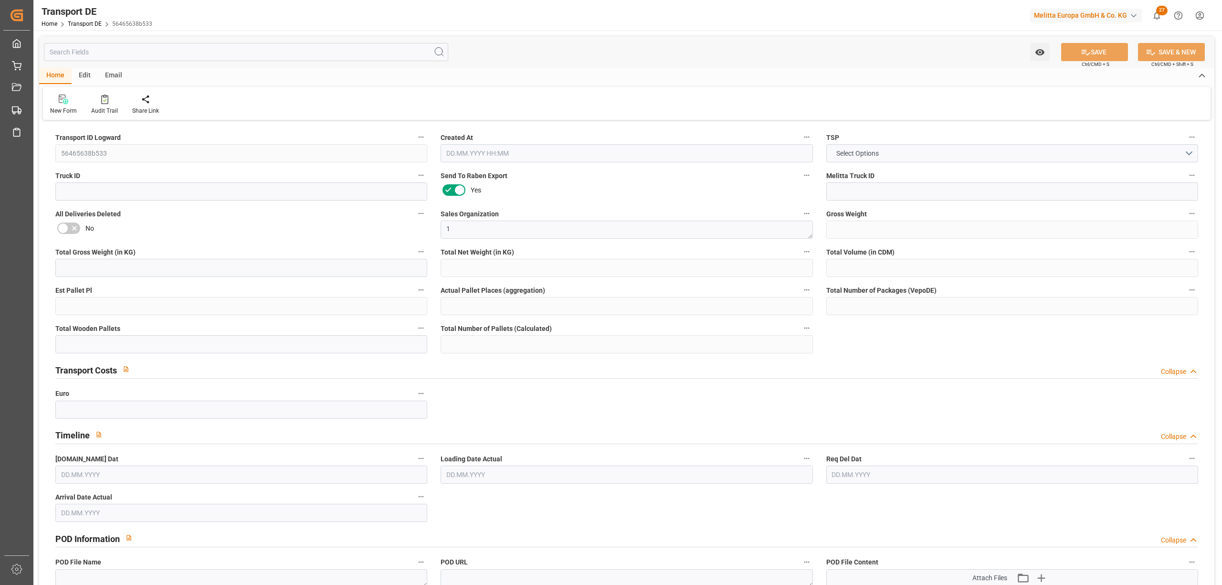
type input "2380"
type input "2029.402"
type input "1696.64"
type input "12314.96"
type input "7"
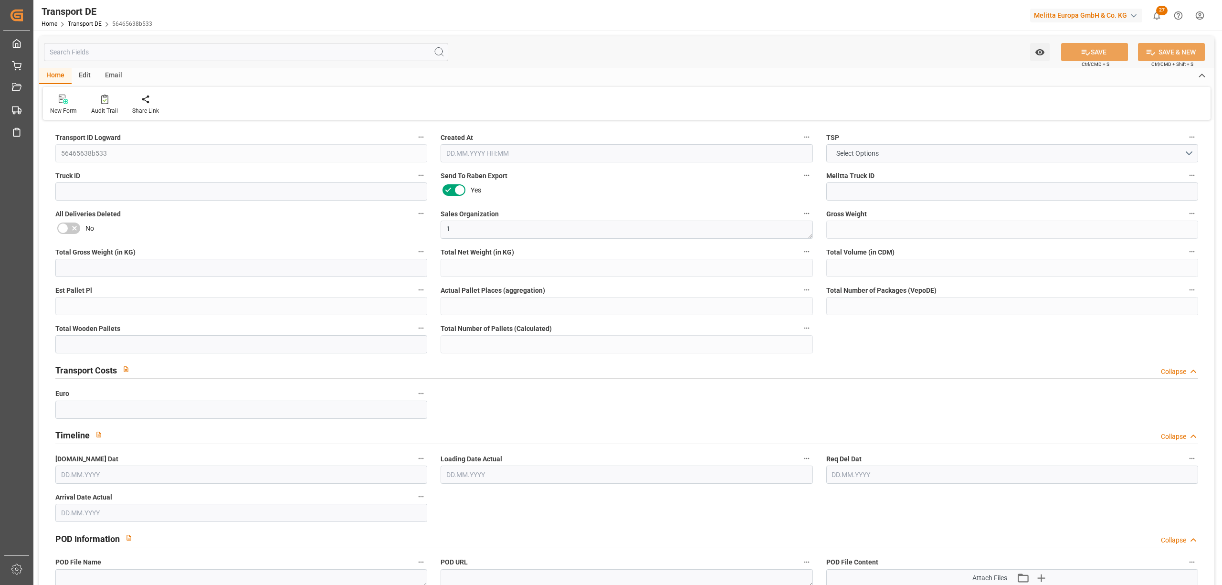
type input "0"
type input "14"
type input "0"
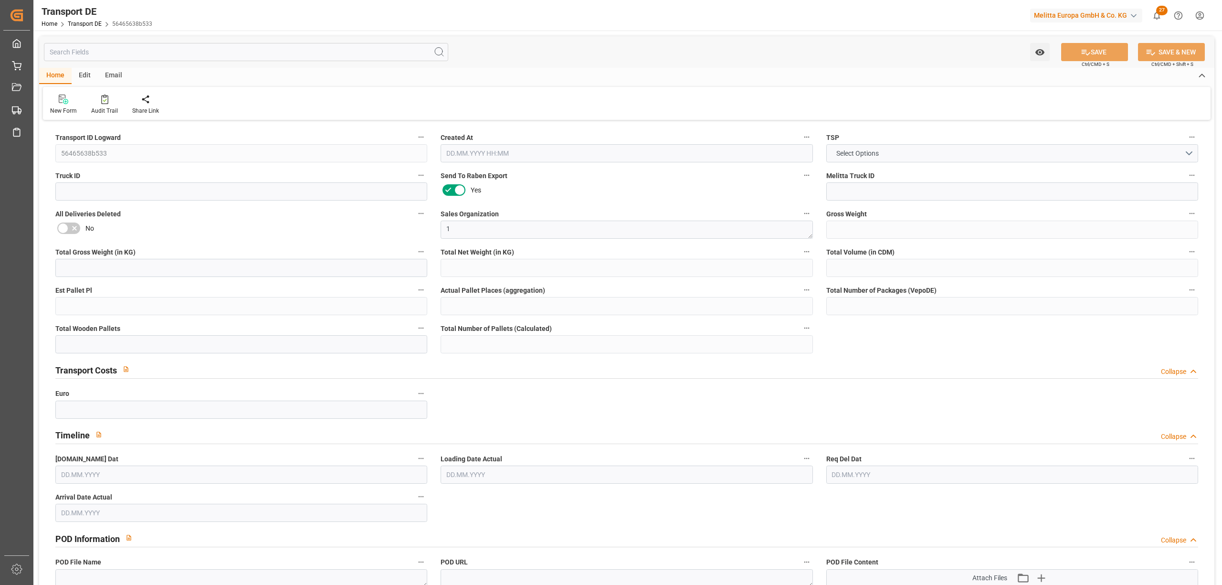
type input "68"
type input "0"
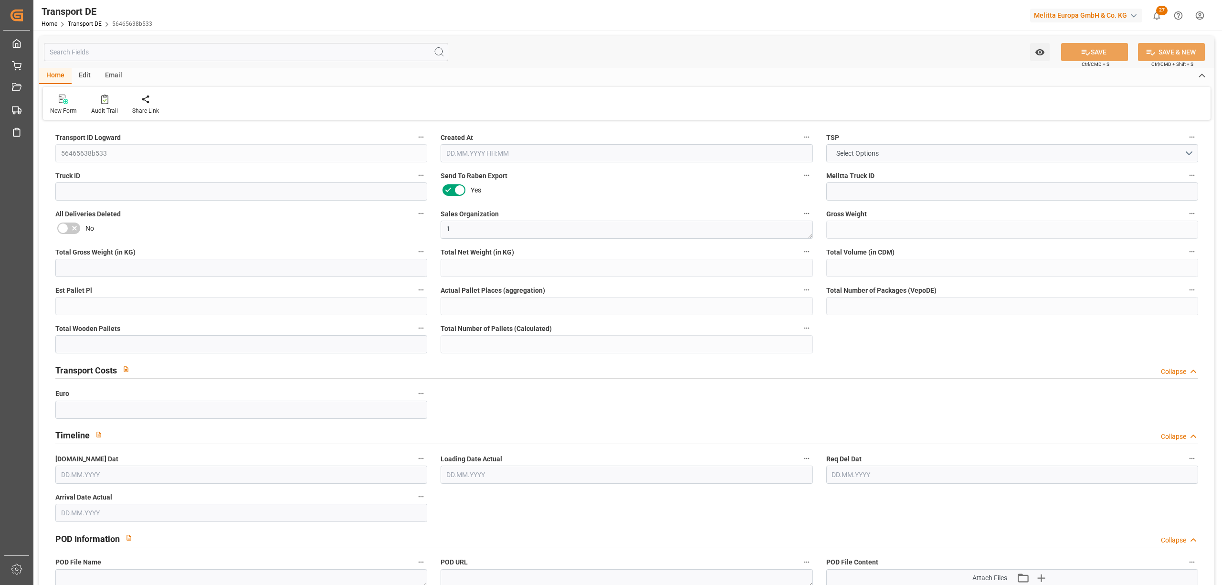
type input "0"
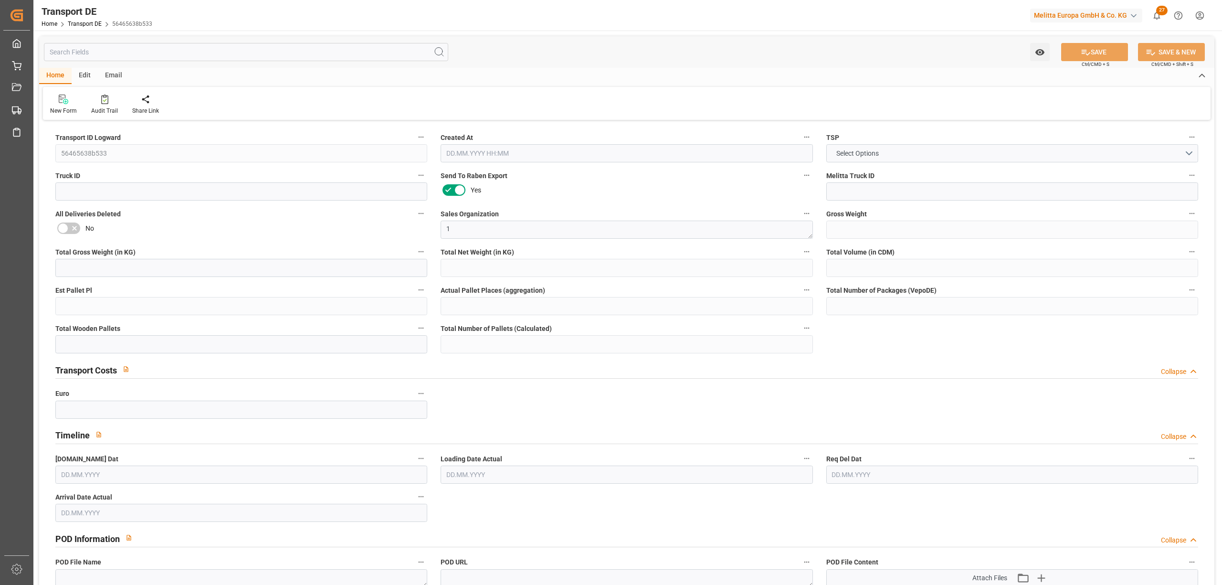
type input "0"
type input "14"
type input "0"
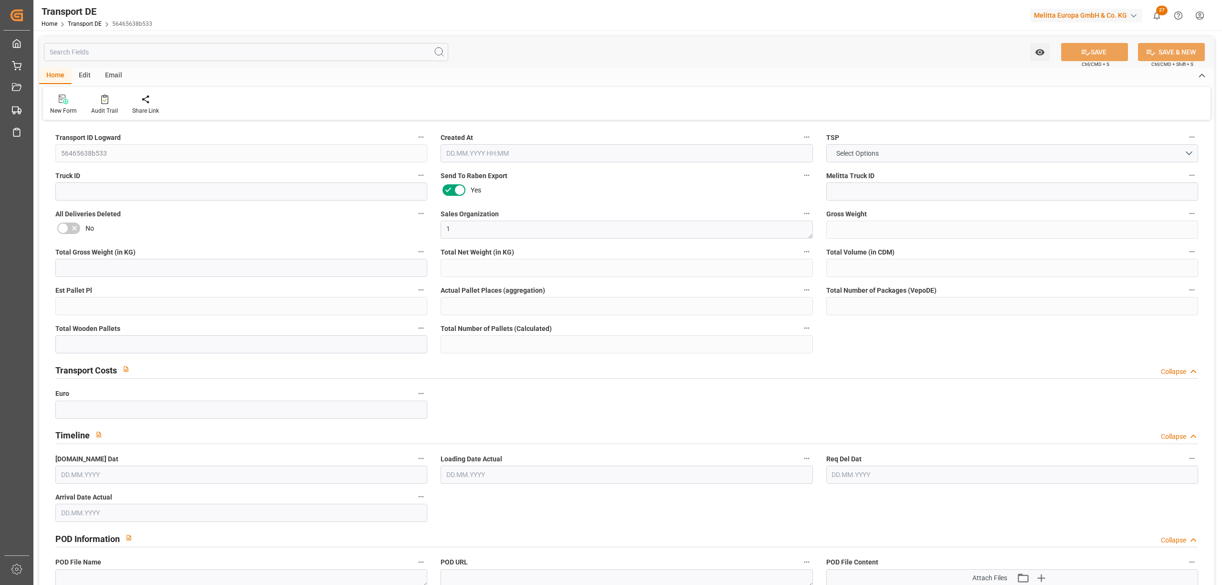
type input "0"
type input "1"
type input "0"
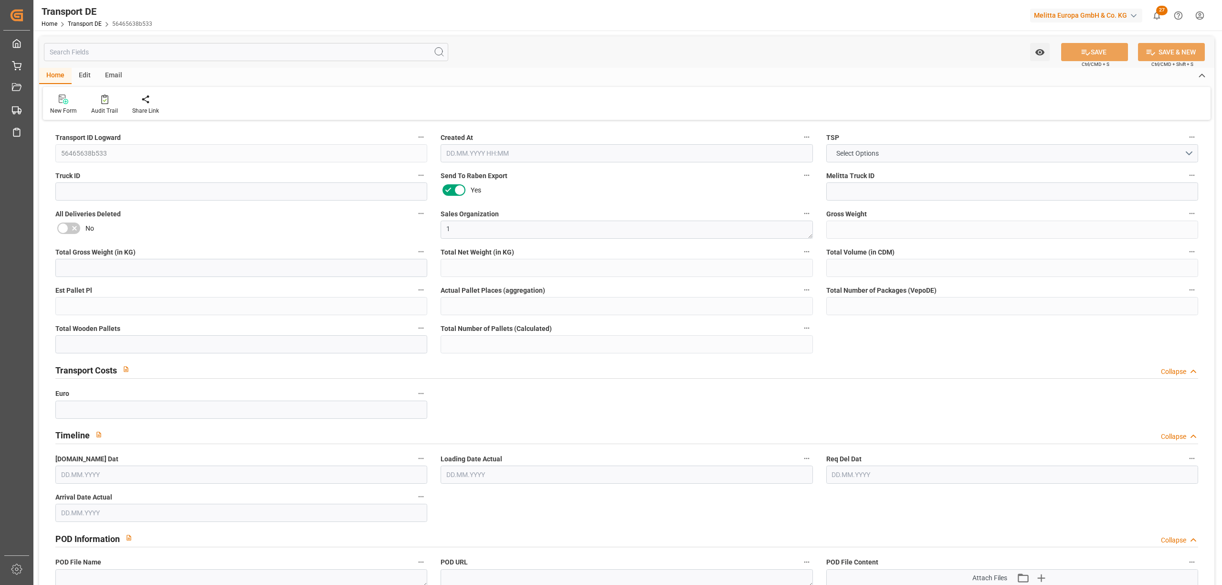
type input "1018"
type input "304.5813"
type input "281.3403"
type input "13.08.2025 23:01"
type input "18.08.2025"
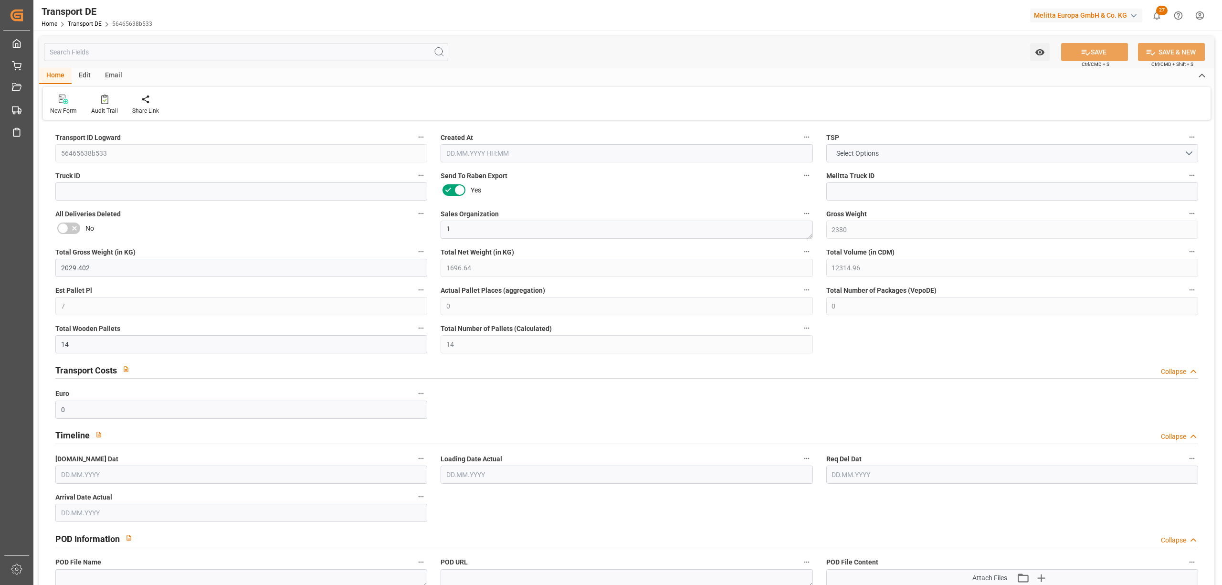
type input "20.08.2025"
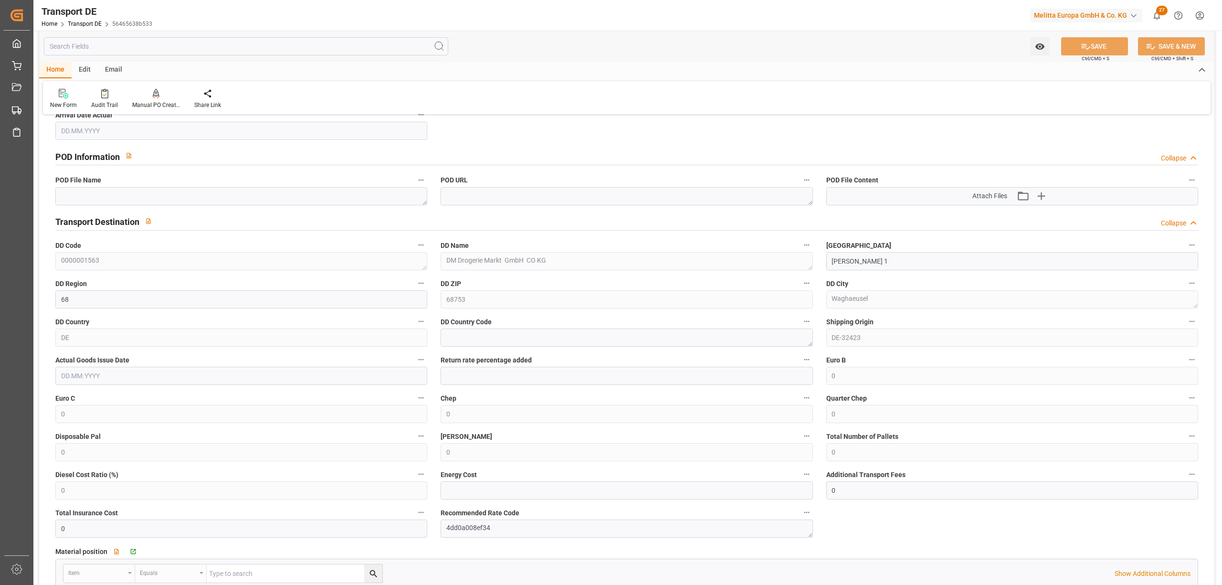
scroll to position [509, 0]
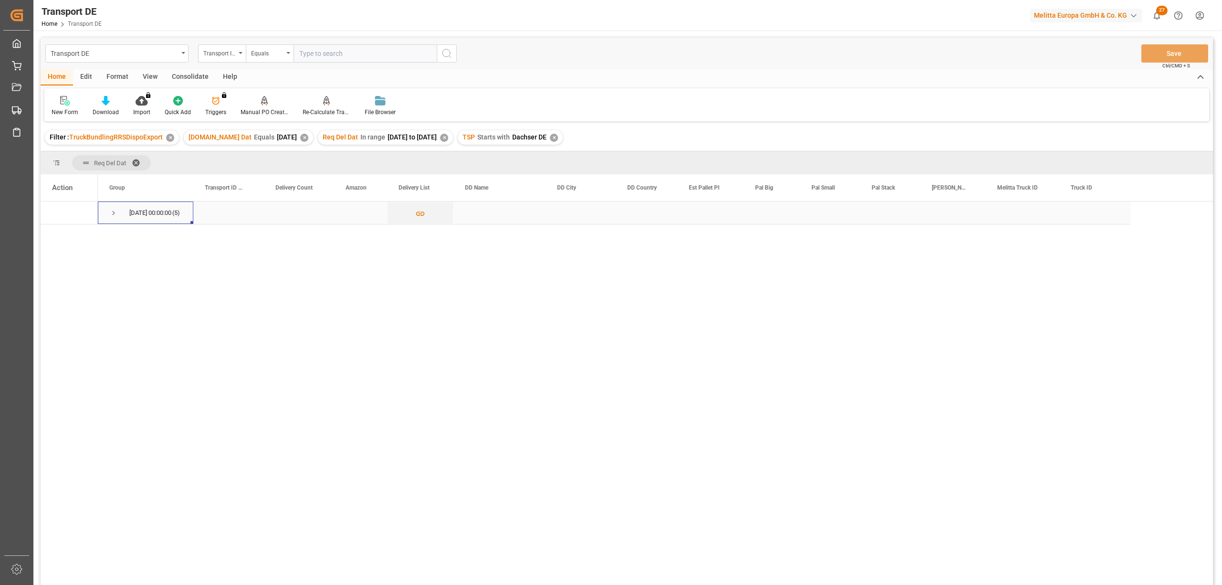
click at [111, 211] on span "Press SPACE to select this row." at bounding box center [113, 213] width 9 height 9
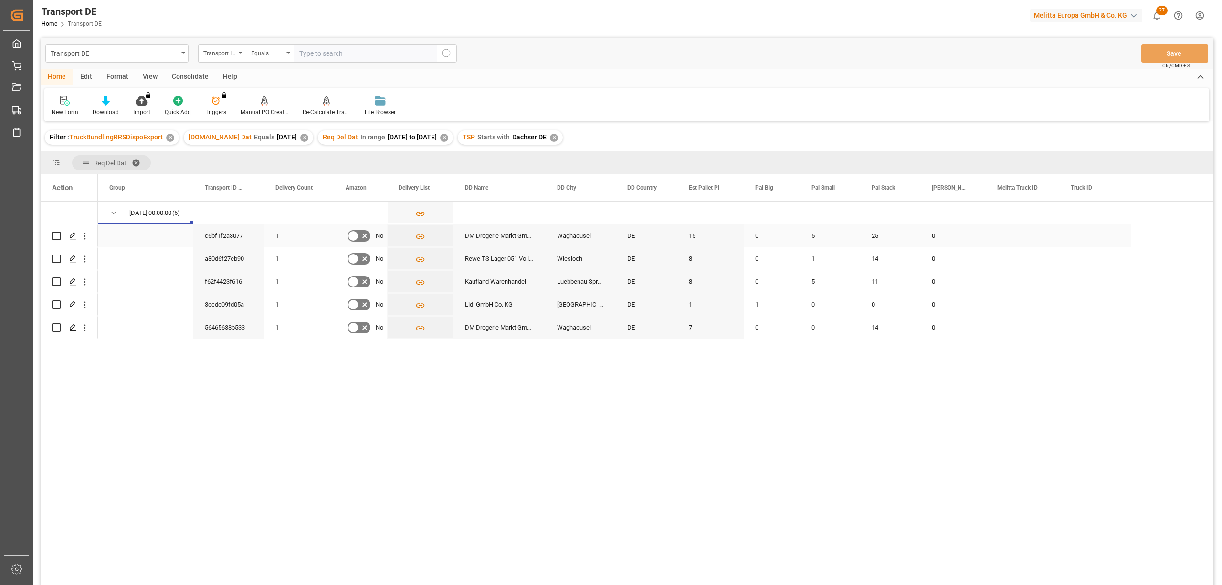
click at [56, 237] on input "Press Space to toggle row selection (unchecked)" at bounding box center [56, 235] width 9 height 9
checkbox input "true"
click at [54, 326] on input "Press Space to toggle row selection (unchecked)" at bounding box center [56, 327] width 9 height 9
checkbox input "true"
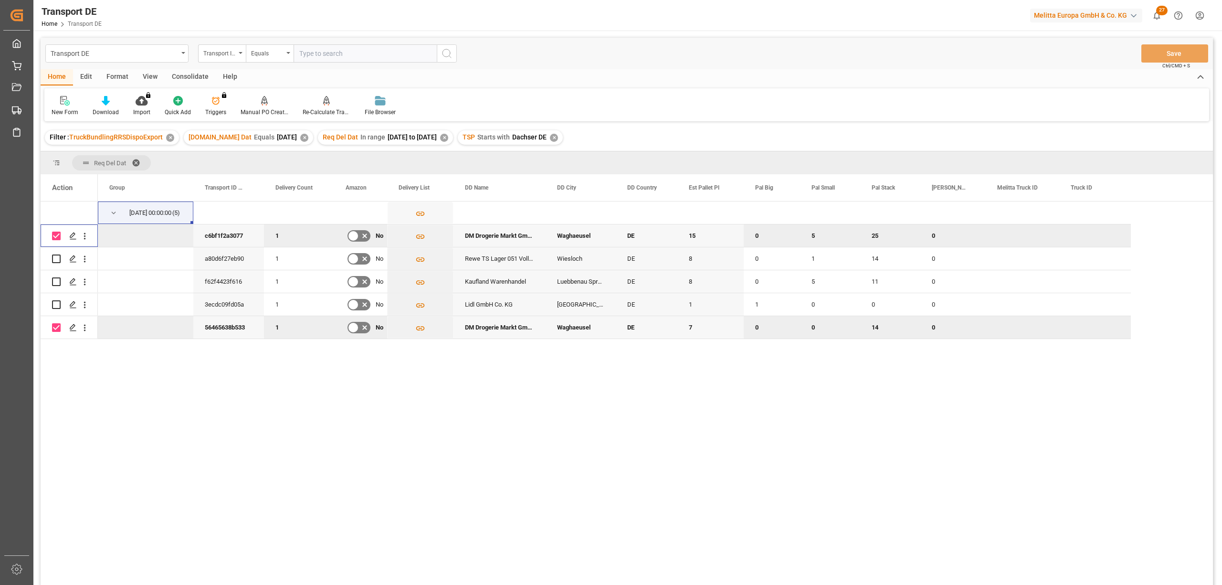
click at [53, 236] on input "Press Space to toggle row selection (checked)" at bounding box center [56, 235] width 9 height 9
checkbox input "false"
click at [60, 327] on input "Press Space to toggle row selection (checked)" at bounding box center [56, 327] width 9 height 9
checkbox input "false"
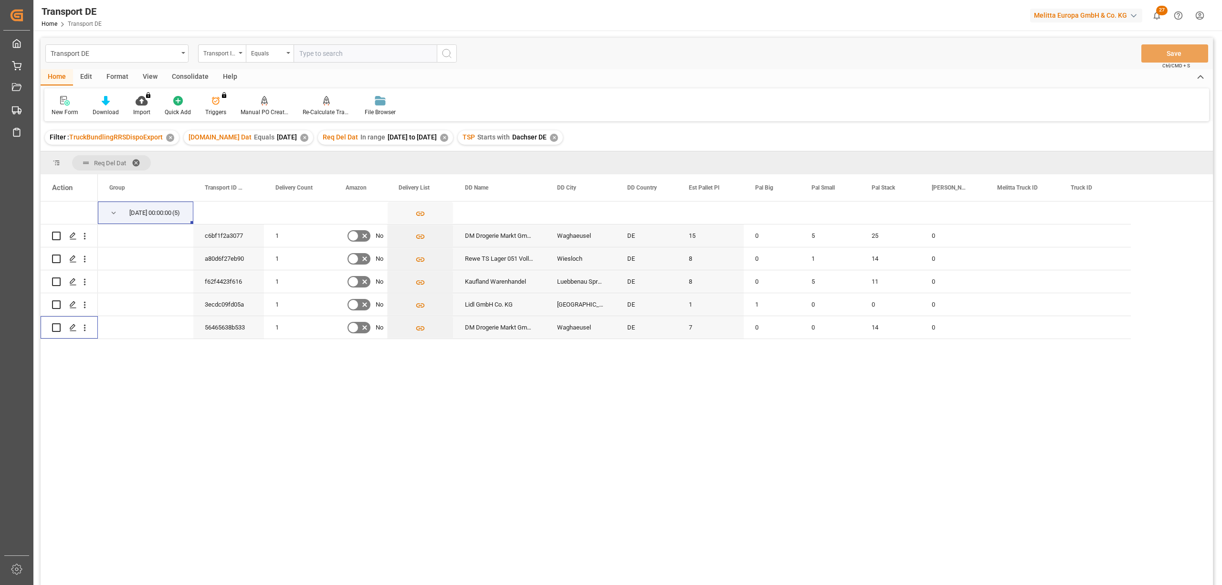
click at [193, 73] on div "Consolidate" at bounding box center [190, 77] width 51 height 16
click at [77, 101] on icon at bounding box center [75, 101] width 8 height 8
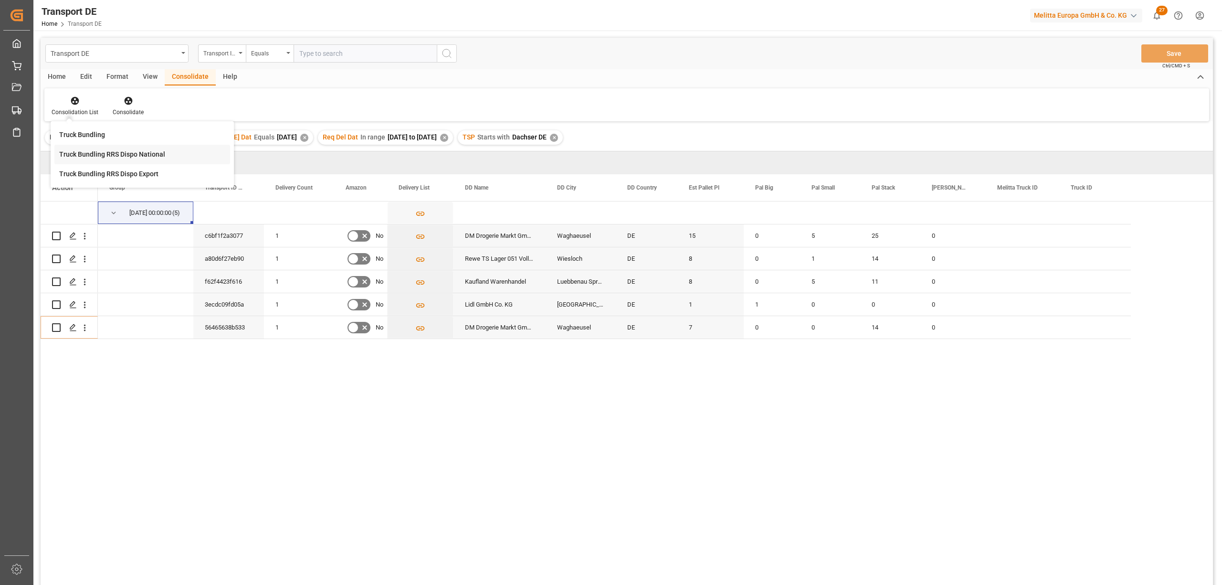
click at [123, 154] on div "Transport DE Transport ID Logward Equals Save Ctrl/CMD + S Home Edit Format Vie…" at bounding box center [627, 324] width 1172 height 572
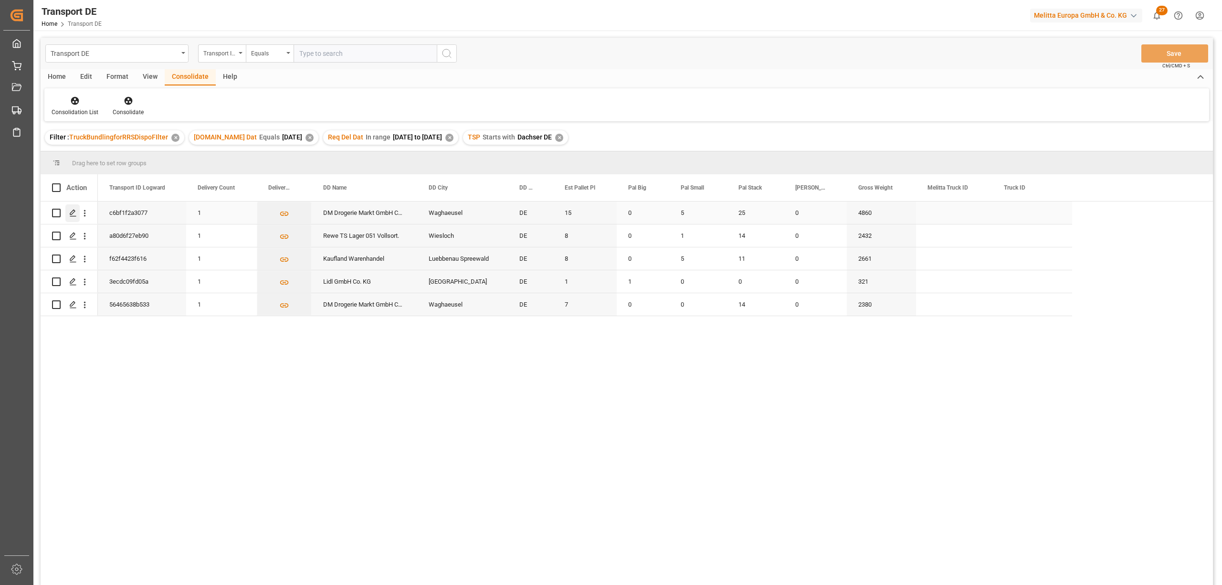
click at [70, 214] on polygon "Press SPACE to select this row." at bounding box center [72, 212] width 5 height 5
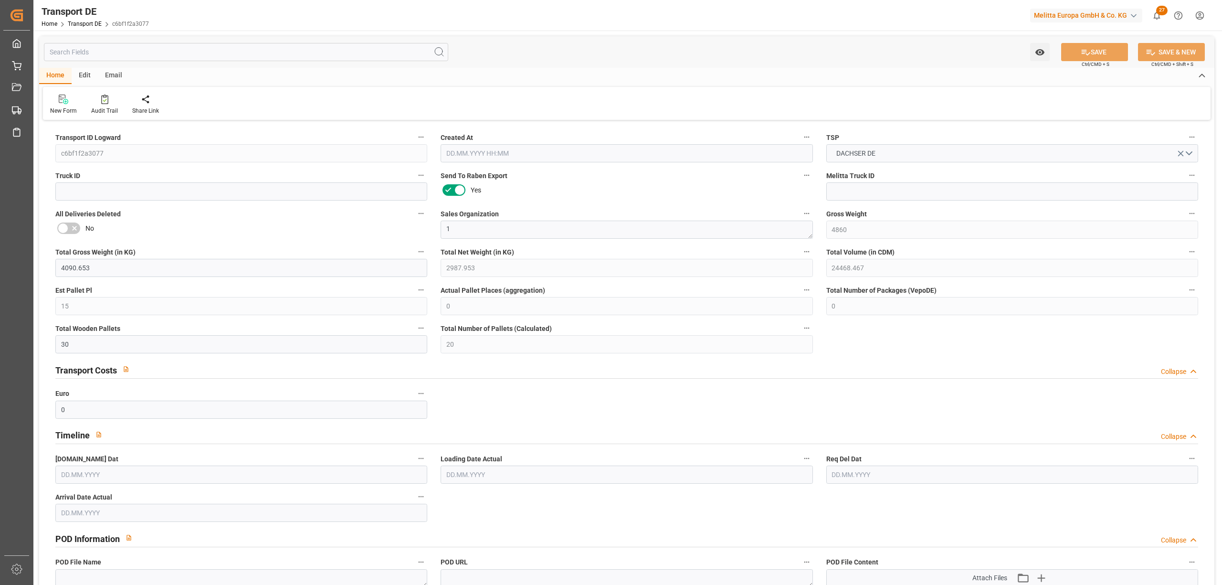
type input "14.08.2025 23:03"
type input "18.08.2025"
type input "20.08.2025"
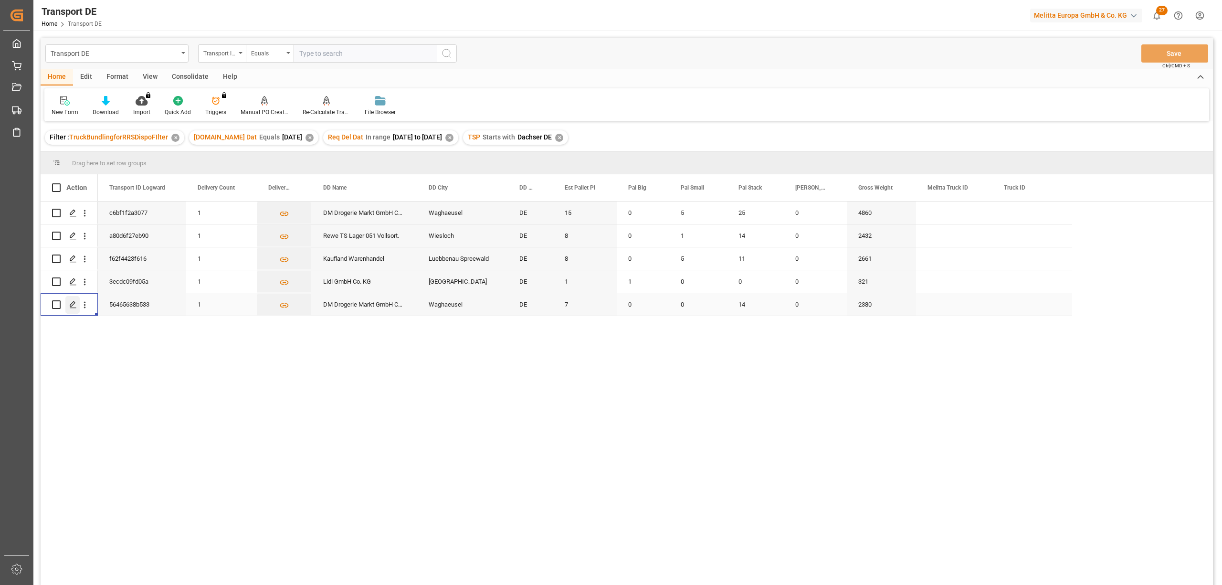
click at [73, 303] on icon "Press SPACE to select this row." at bounding box center [73, 305] width 8 height 8
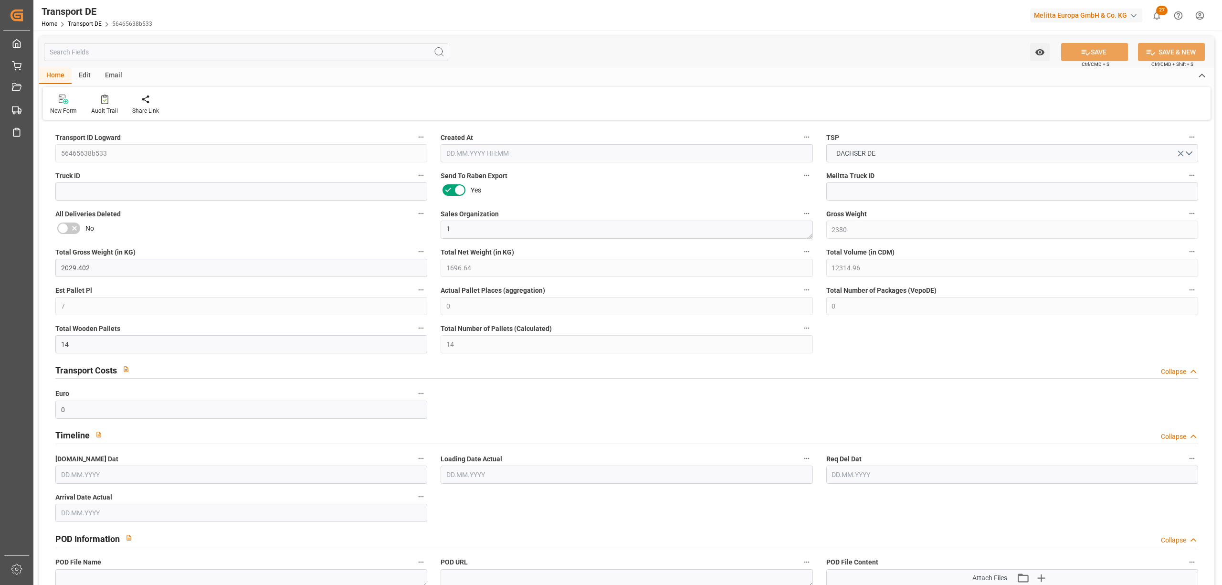
type input "13.08.2025 23:01"
type input "18.08.2025"
type input "20.08.2025"
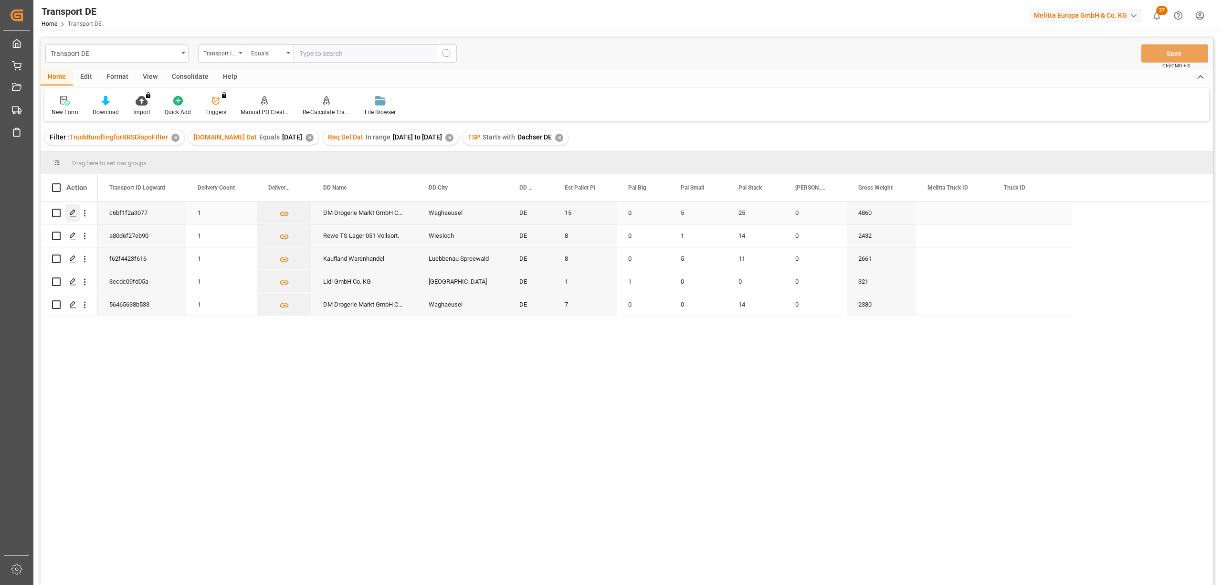
click at [75, 209] on icon "Press SPACE to select this row." at bounding box center [73, 213] width 8 height 8
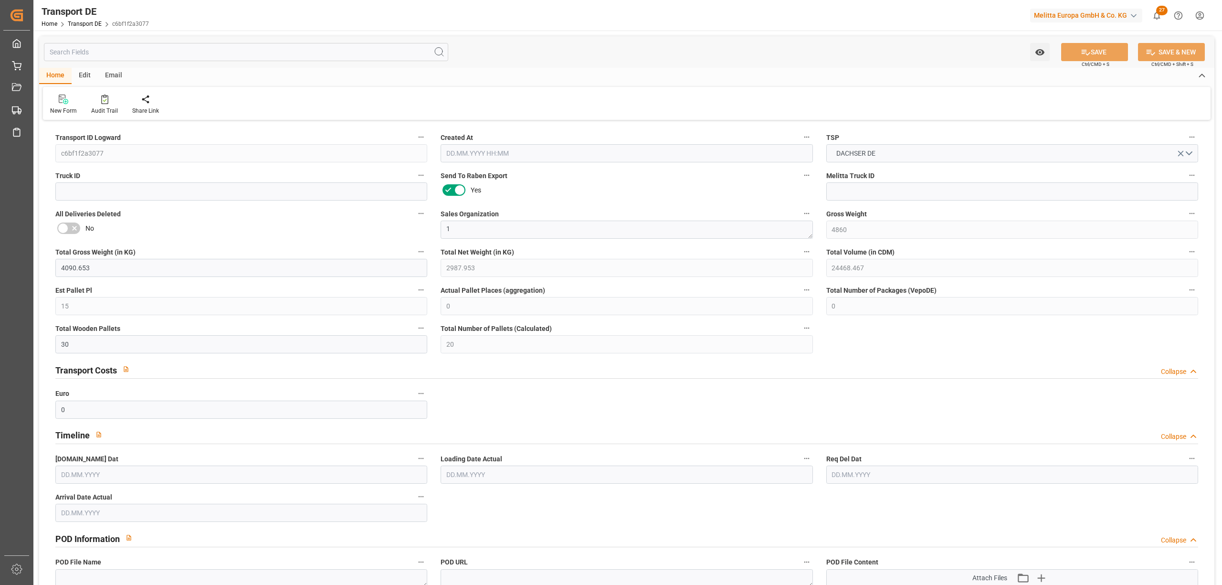
type input "14.08.2025 23:03"
type input "18.08.2025"
type input "20.08.2025"
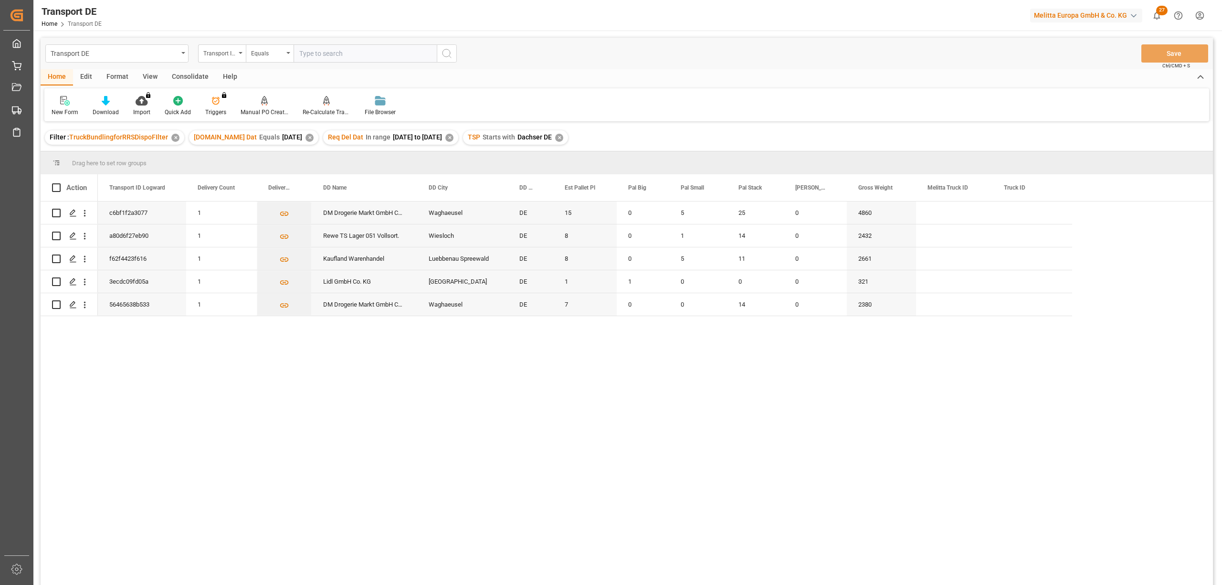
click at [188, 75] on div "Consolidate" at bounding box center [190, 77] width 51 height 16
click at [77, 109] on div "Consolidation List" at bounding box center [75, 112] width 47 height 9
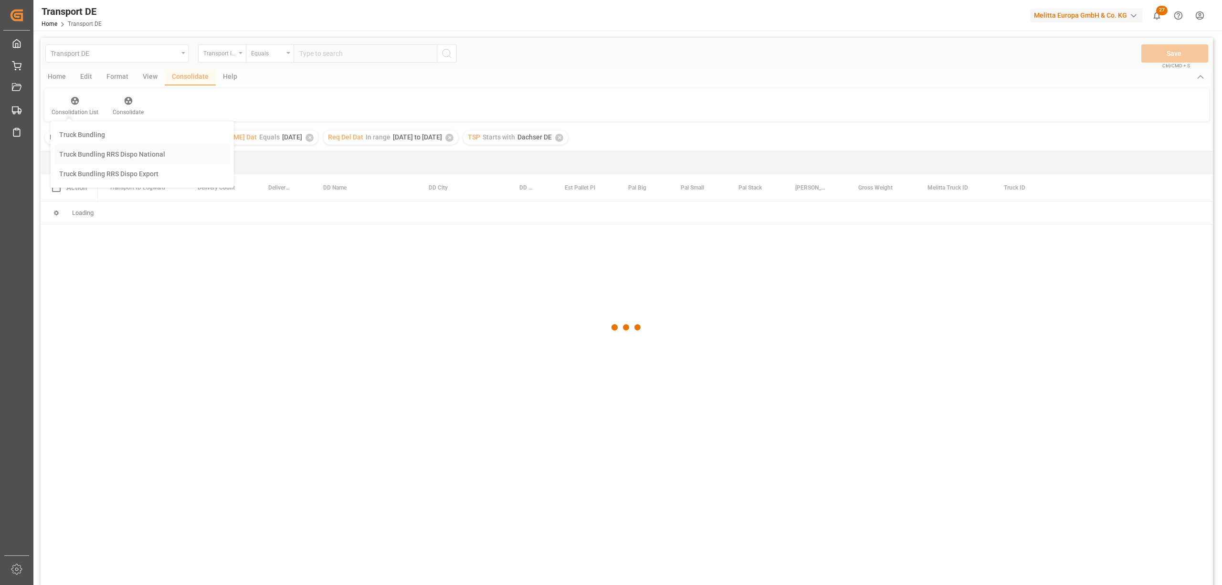
click at [99, 154] on div "Transport DE Transport ID Logward Equals Save Ctrl/CMD + S Home Edit Format Vie…" at bounding box center [627, 324] width 1172 height 572
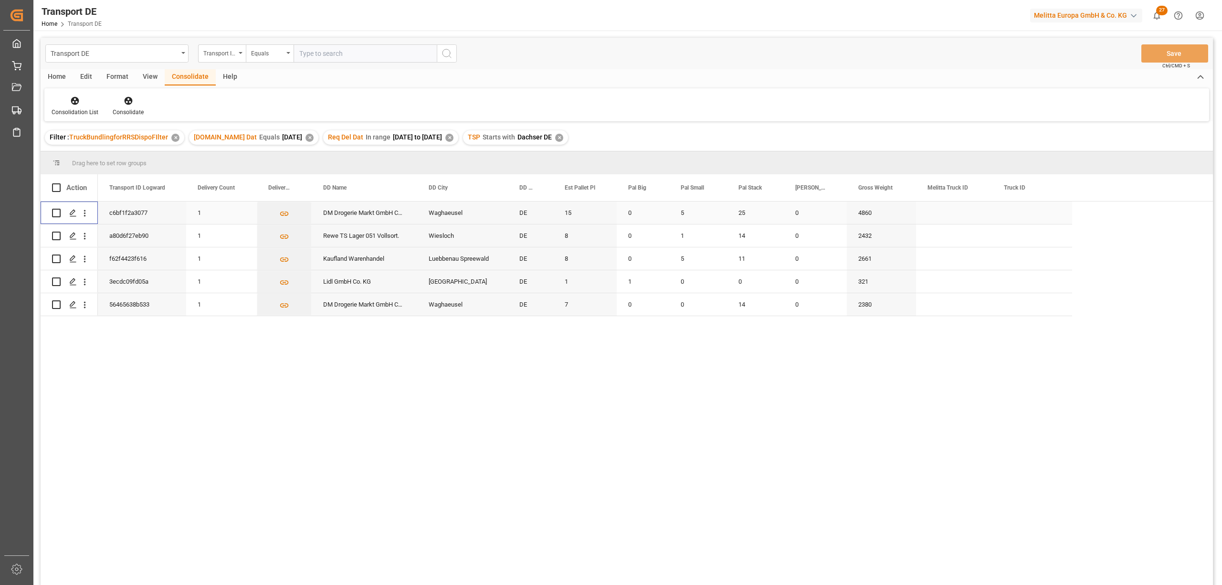
click at [55, 212] on input "Press Space to toggle row selection (unchecked)" at bounding box center [56, 213] width 9 height 9
checkbox input "true"
click at [56, 304] on input "Press Space to toggle row selection (unchecked)" at bounding box center [56, 304] width 9 height 9
checkbox input "true"
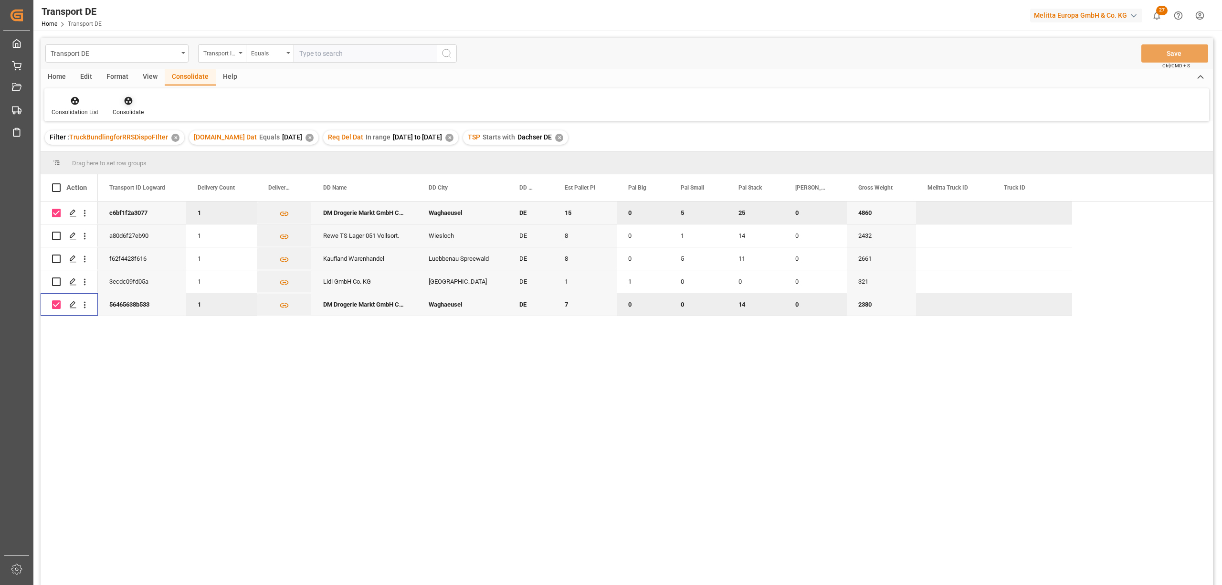
click at [127, 101] on icon at bounding box center [128, 101] width 8 height 8
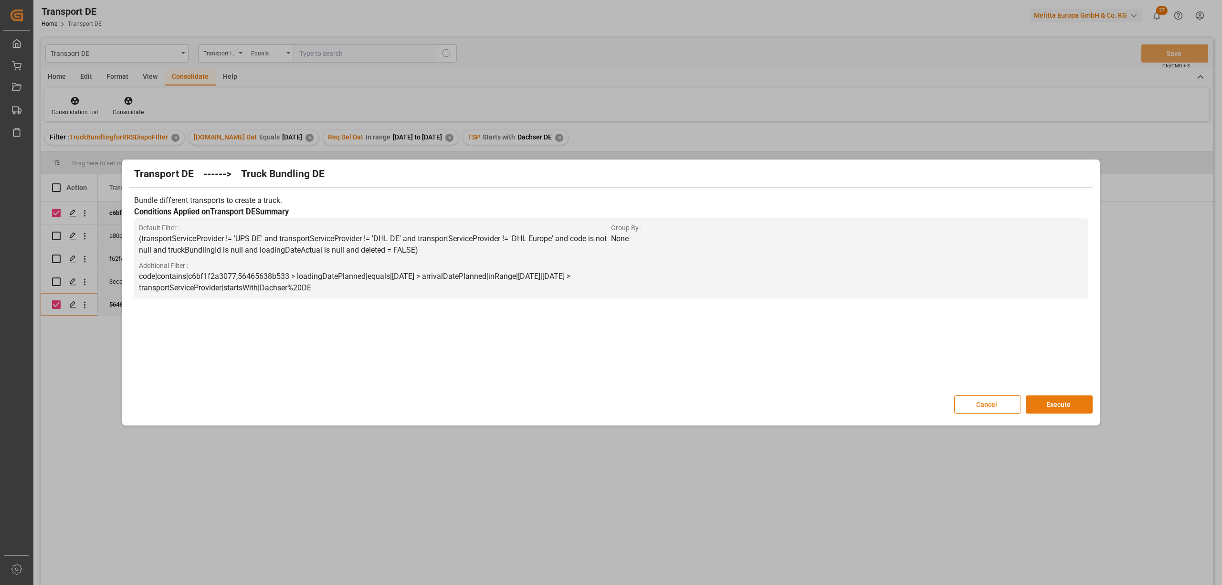
click at [1066, 404] on button "Execute" at bounding box center [1058, 404] width 67 height 18
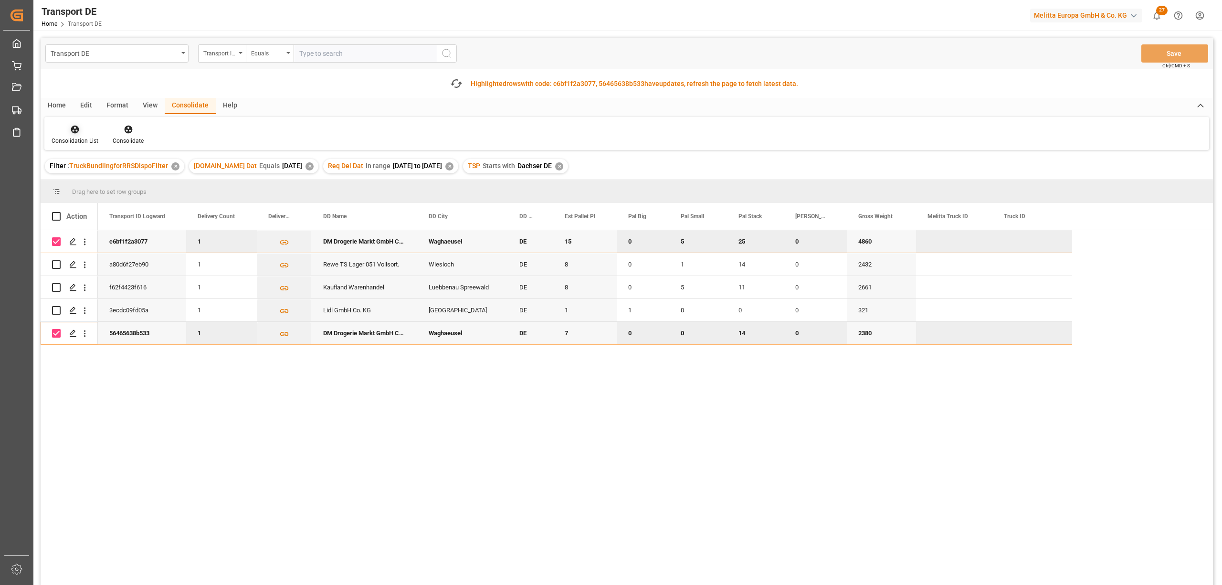
click at [71, 126] on icon at bounding box center [75, 130] width 10 height 10
click at [100, 181] on div "Transport DE Transport ID Logward Equals Save Ctrl/CMD + S Fetch latest updates…" at bounding box center [627, 338] width 1172 height 601
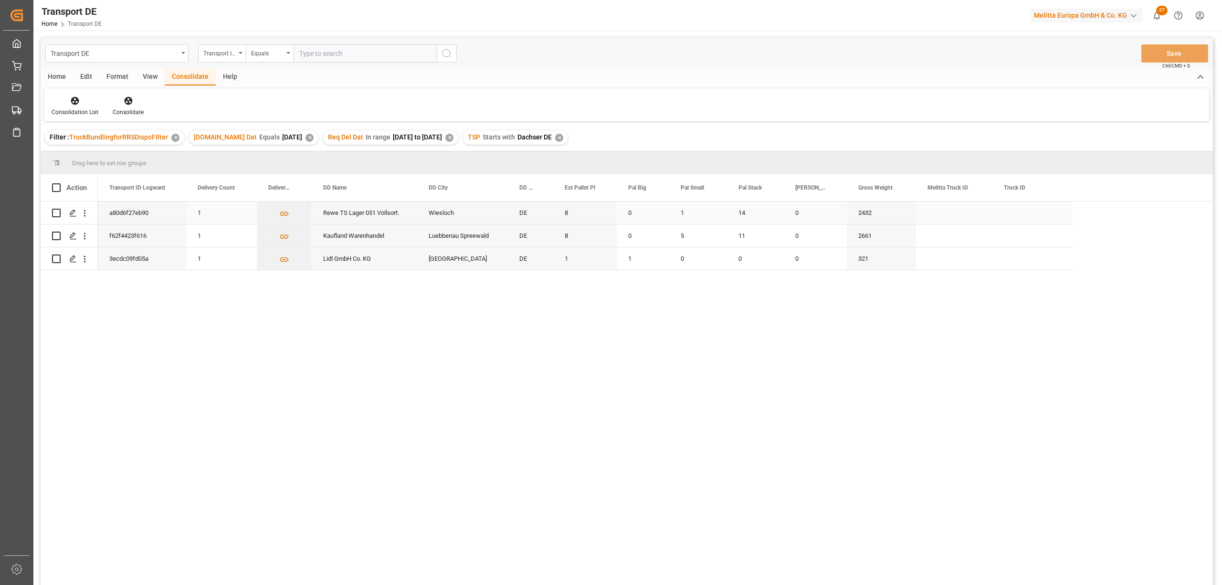
click at [58, 212] on input "Press Space to toggle row selection (unchecked)" at bounding box center [56, 213] width 9 height 9
click at [124, 101] on icon at bounding box center [128, 101] width 8 height 8
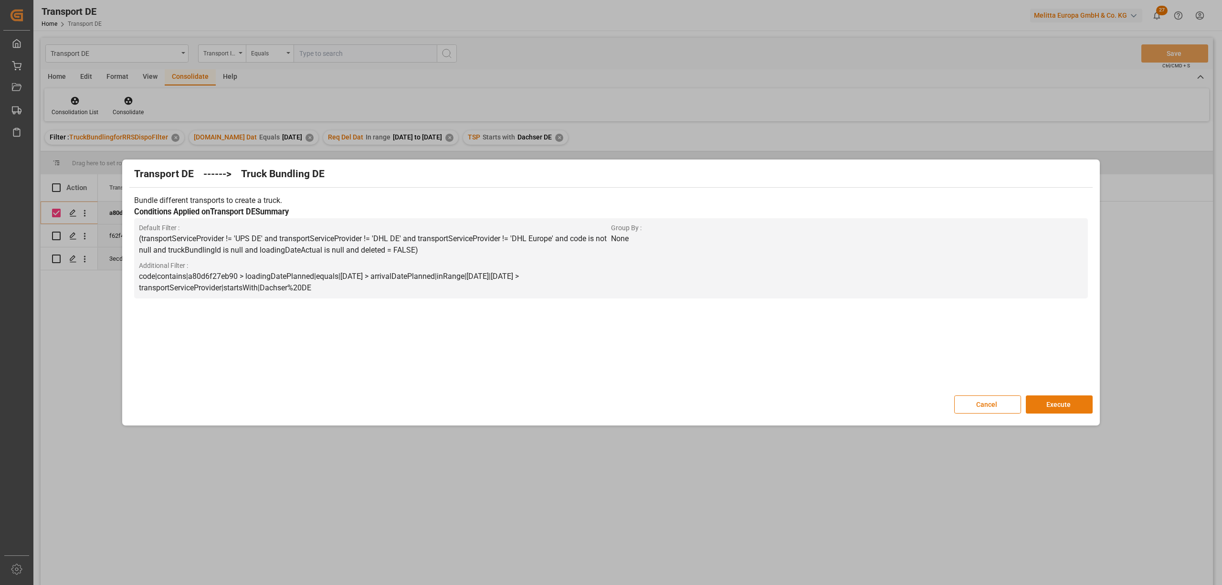
click at [1062, 407] on button "Execute" at bounding box center [1058, 404] width 67 height 18
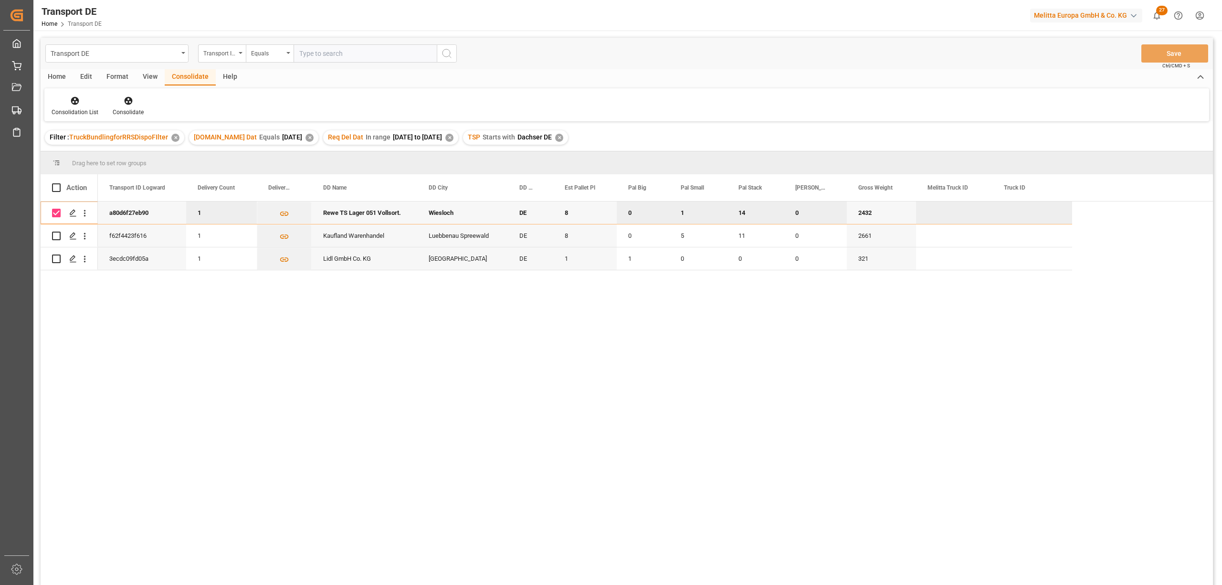
click at [58, 212] on input "Press Space to toggle row selection (checked)" at bounding box center [56, 213] width 9 height 9
checkbox input "false"
click at [54, 235] on input "Press Space to toggle row selection (unchecked)" at bounding box center [56, 235] width 9 height 9
checkbox input "true"
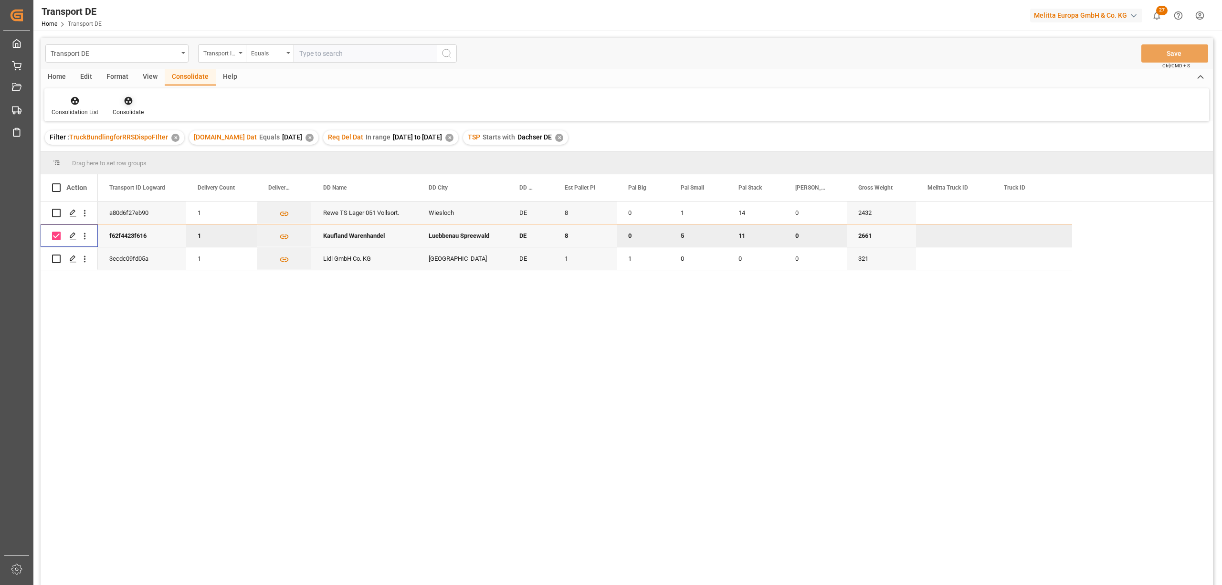
click at [127, 102] on icon at bounding box center [128, 101] width 8 height 8
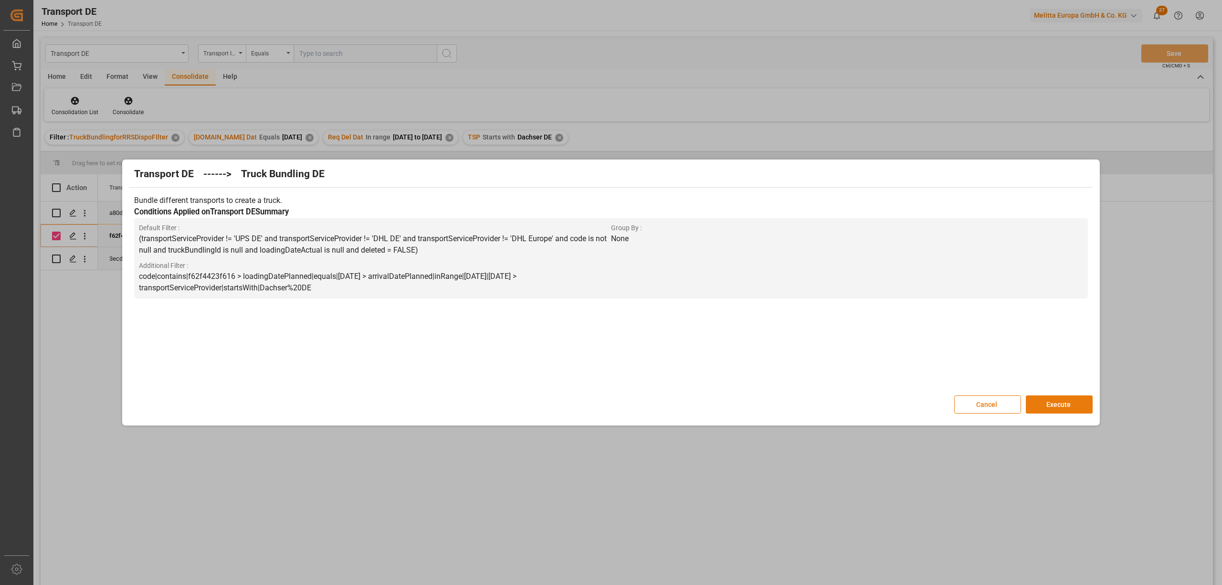
click at [1062, 405] on button "Execute" at bounding box center [1058, 404] width 67 height 18
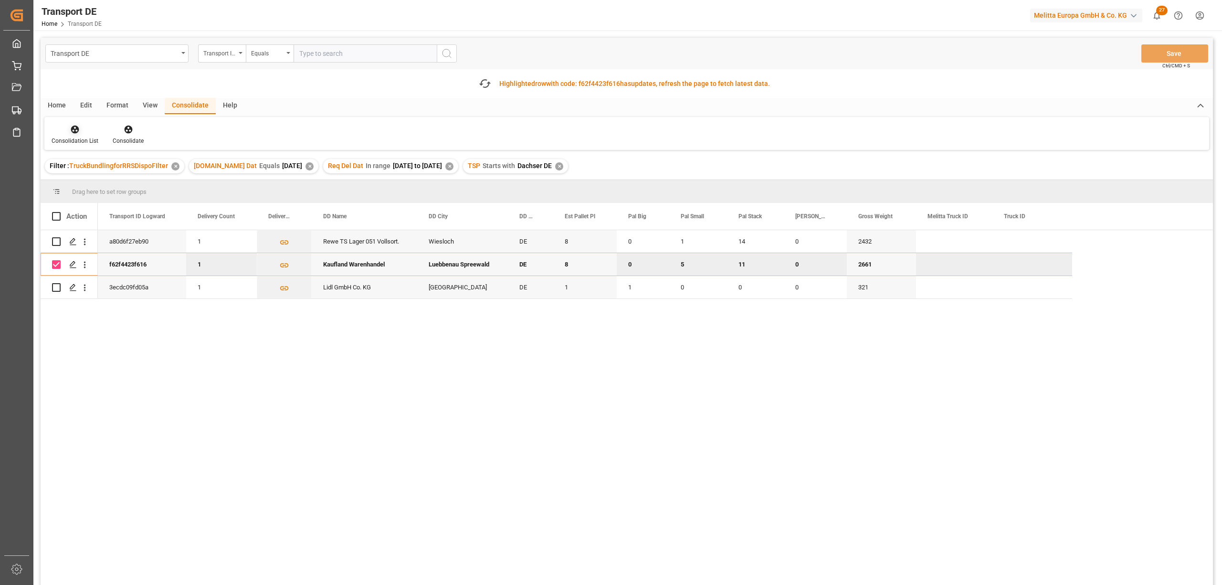
drag, startPoint x: 71, startPoint y: 128, endPoint x: 75, endPoint y: 136, distance: 9.0
click at [71, 129] on icon at bounding box center [75, 130] width 8 height 8
click at [94, 179] on div "Transport DE Transport ID Logward Equals Save Ctrl/CMD + S Fetch latest updates…" at bounding box center [627, 338] width 1172 height 601
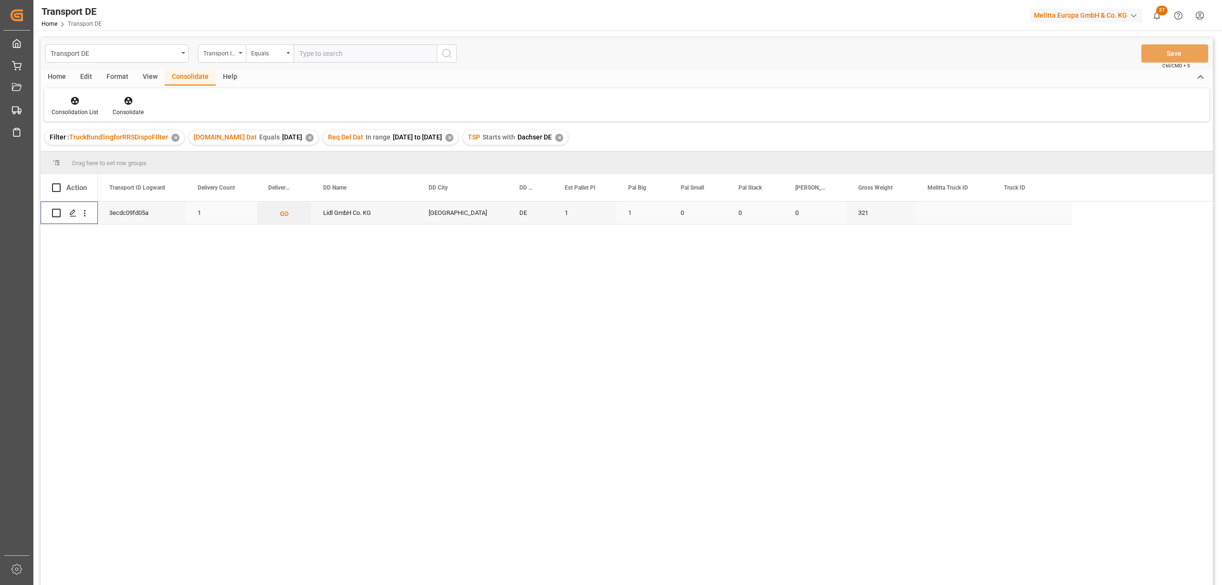
click at [56, 211] on input "Press Space to toggle row selection (unchecked)" at bounding box center [56, 213] width 9 height 9
checkbox input "true"
click at [130, 100] on icon at bounding box center [128, 101] width 8 height 8
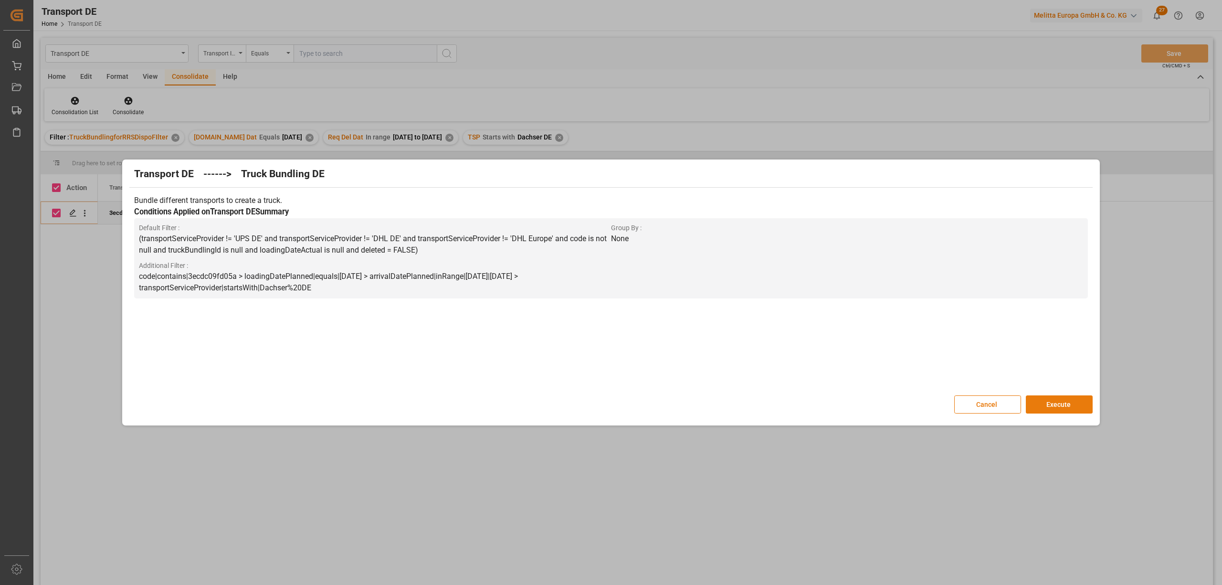
click at [1073, 399] on button "Execute" at bounding box center [1058, 404] width 67 height 18
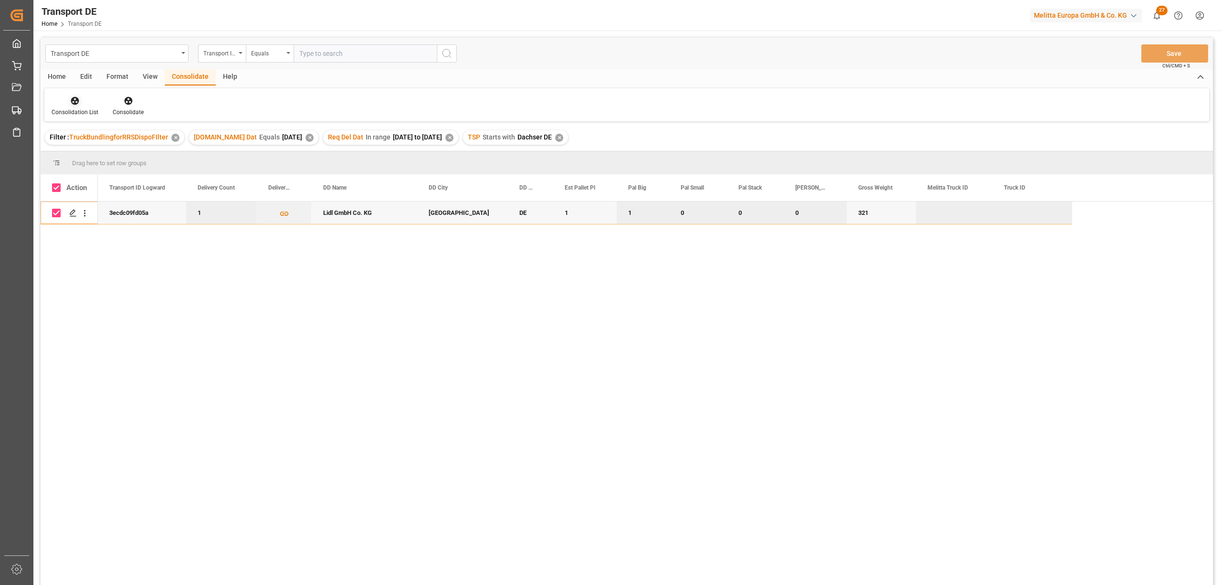
click at [77, 104] on icon at bounding box center [75, 101] width 8 height 8
click at [86, 152] on div "Transport DE Transport ID Logward Equals Save Ctrl/CMD + S Home Edit Format Vie…" at bounding box center [627, 324] width 1172 height 572
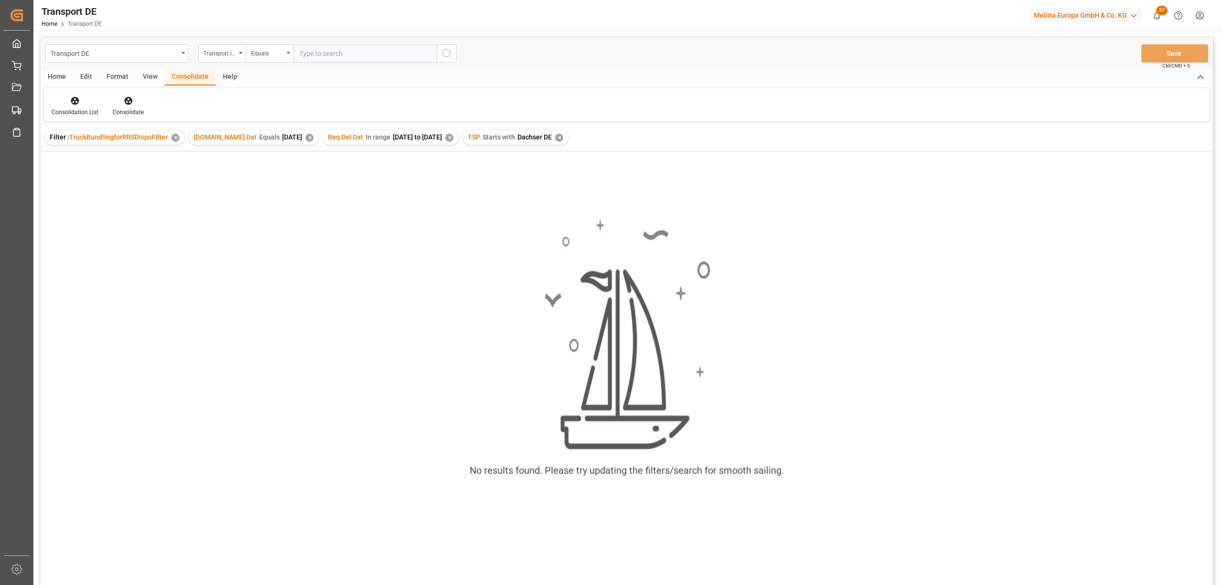
click at [562, 134] on div "✕" at bounding box center [559, 138] width 8 height 8
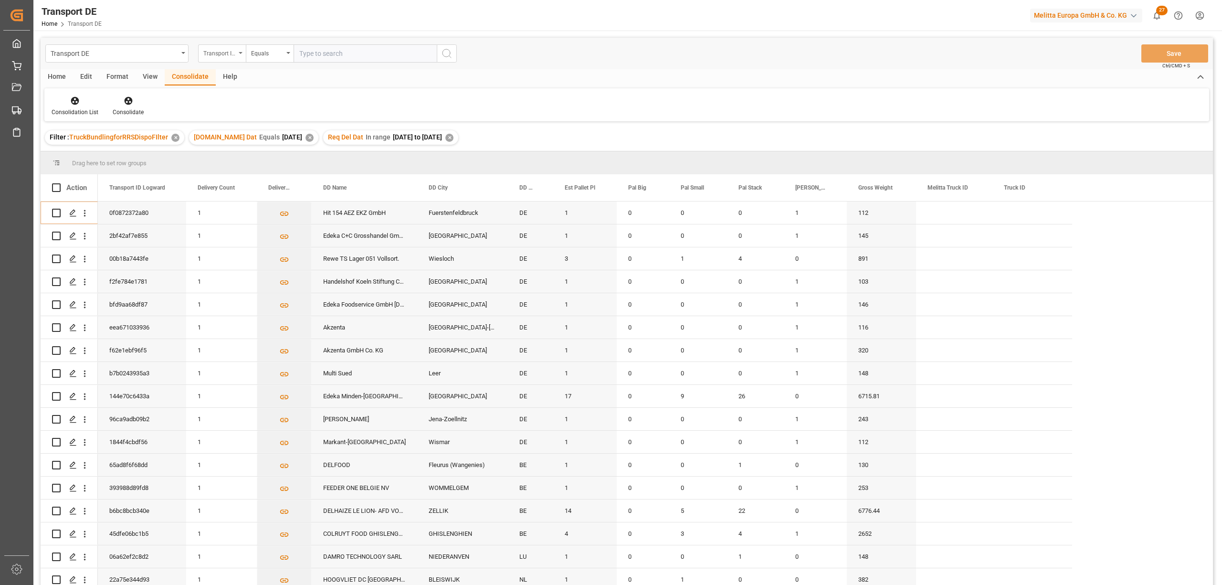
click at [220, 52] on div "Transport ID Logward" at bounding box center [219, 52] width 32 height 11
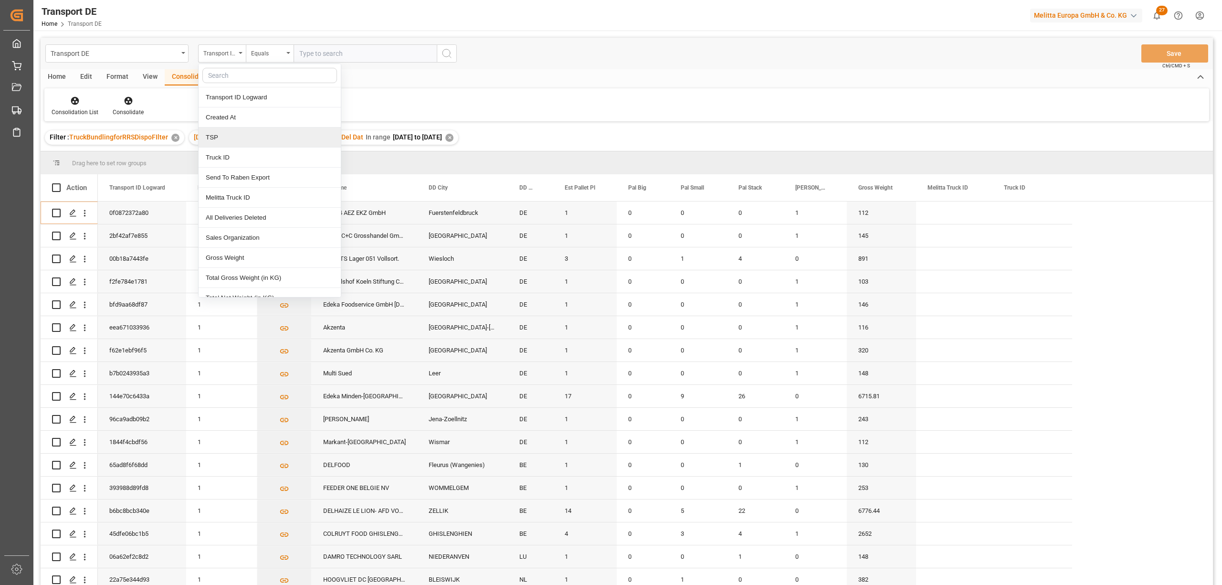
click at [226, 138] on div "TSP" at bounding box center [270, 137] width 142 height 20
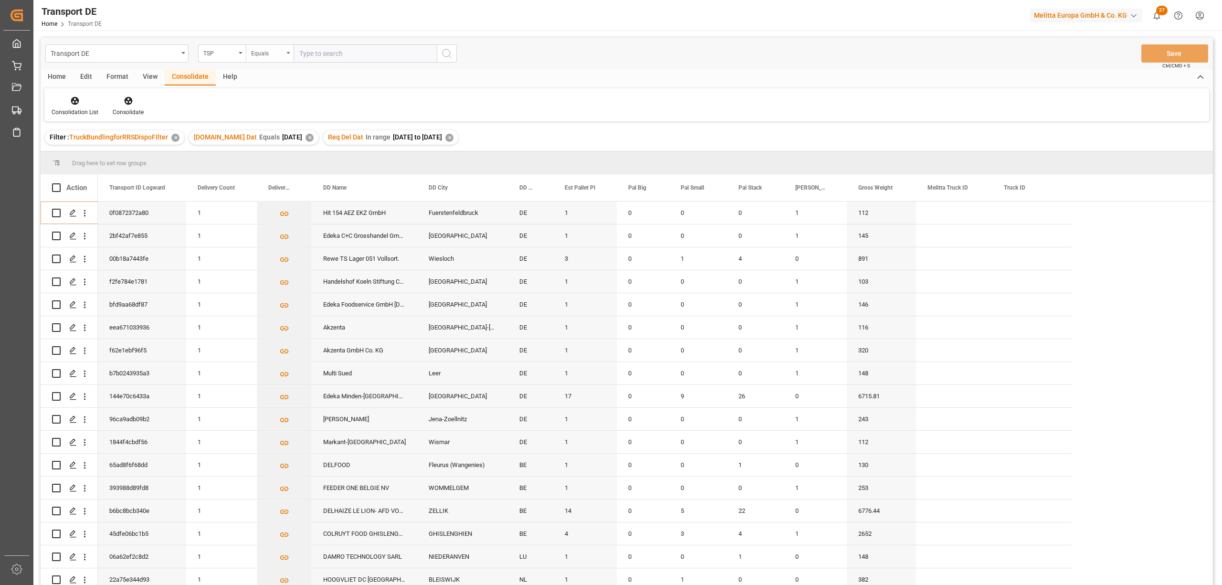
click at [256, 56] on div "Equals" at bounding box center [267, 52] width 32 height 11
click at [262, 153] on div "Starts with" at bounding box center [317, 157] width 142 height 20
type input "Hartmann"
click at [446, 53] on icon "search button" at bounding box center [446, 53] width 11 height 11
click at [56, 77] on div "Home" at bounding box center [57, 77] width 32 height 16
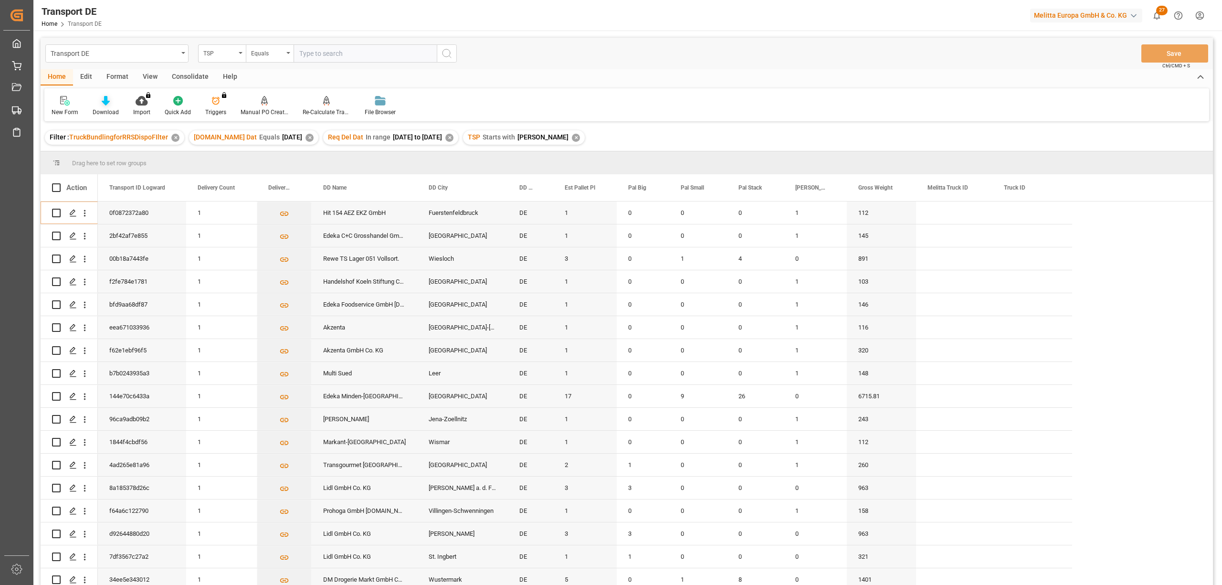
click at [108, 105] on icon at bounding box center [106, 101] width 8 height 10
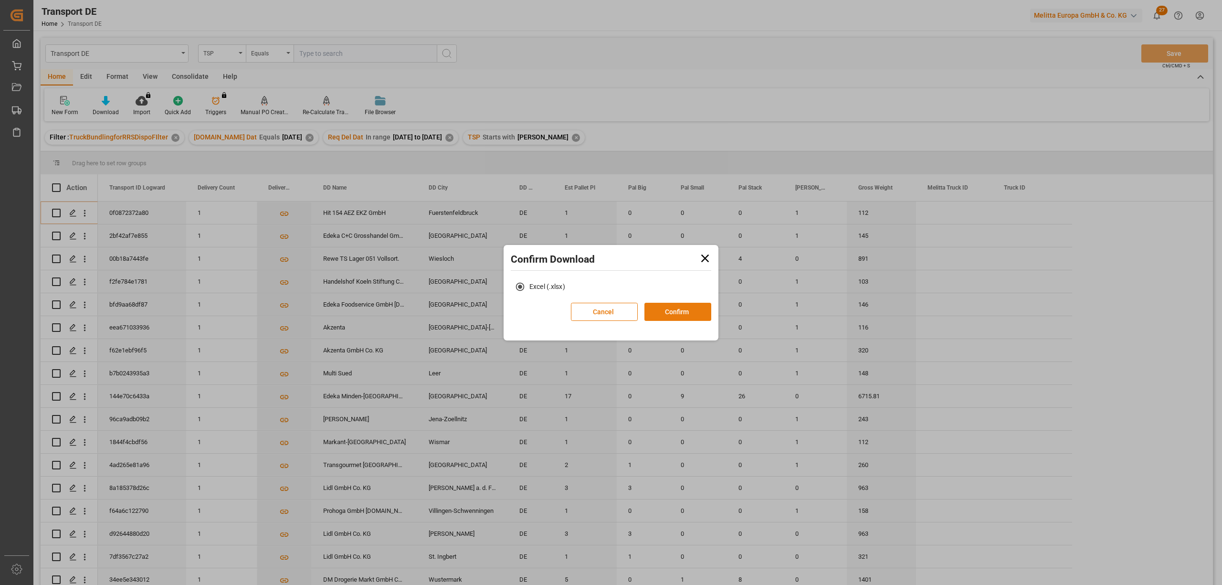
click at [680, 310] on button "Confirm" at bounding box center [677, 312] width 67 height 18
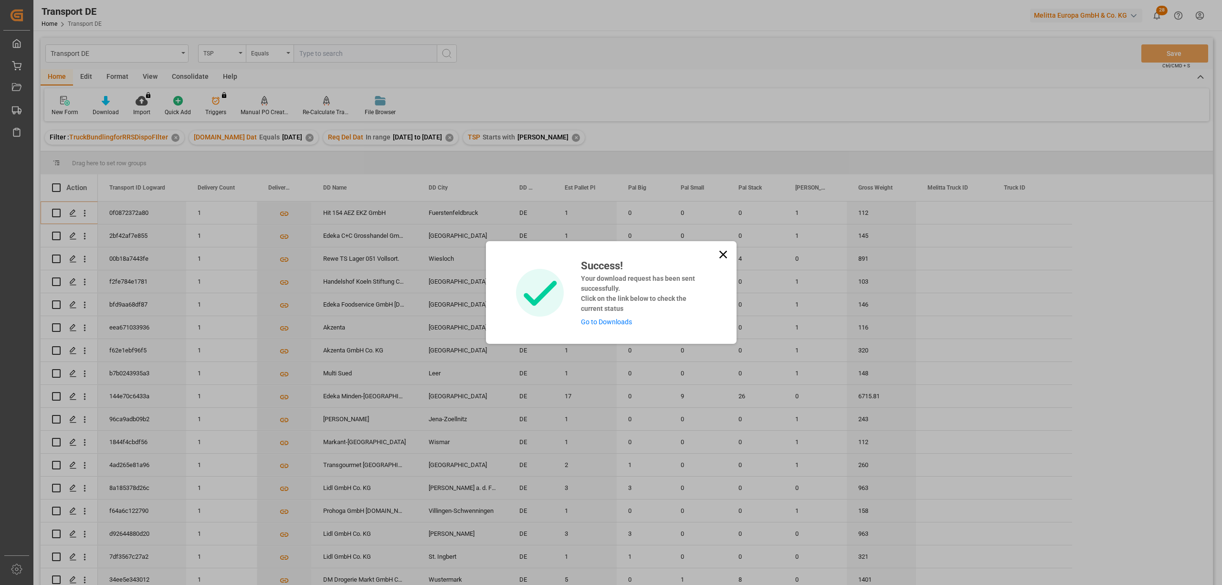
click at [723, 252] on icon at bounding box center [723, 255] width 8 height 8
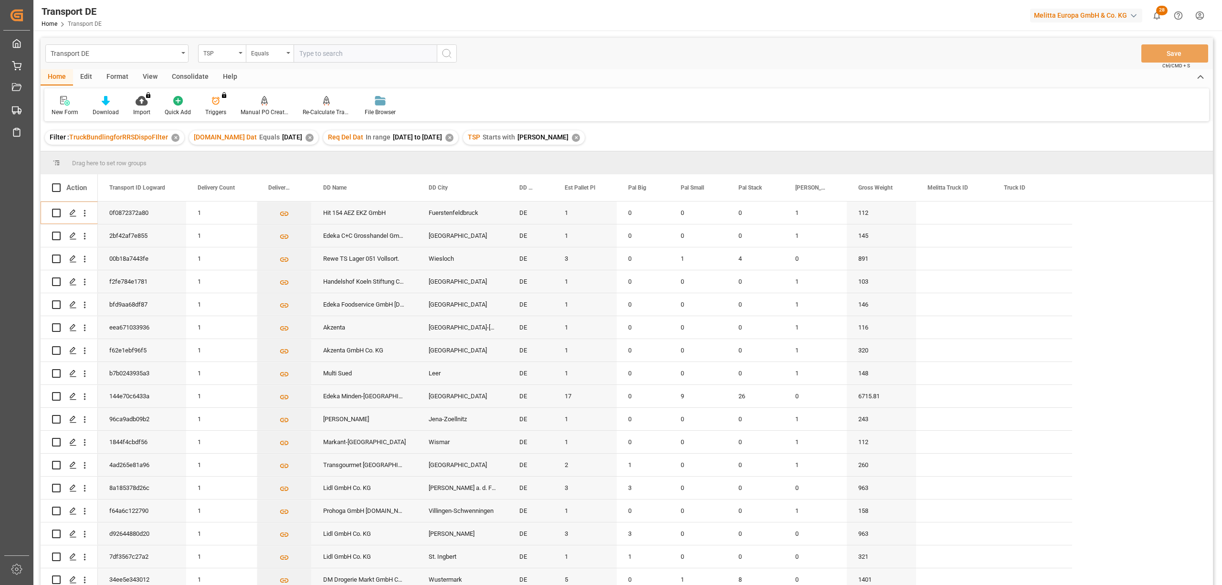
click at [186, 77] on div "Consolidate" at bounding box center [190, 77] width 51 height 16
click at [73, 109] on div "Consolidation List" at bounding box center [75, 112] width 47 height 9
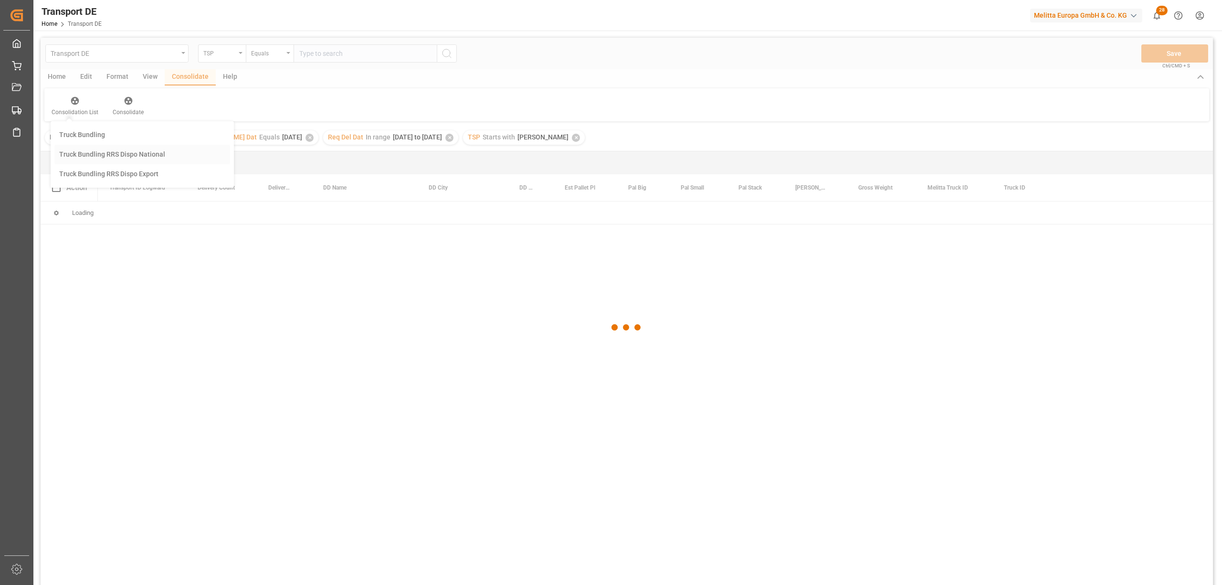
click at [110, 155] on div "Transport DE TSP Equals Save Ctrl/CMD + S Home Edit Format View Consolidate Hel…" at bounding box center [627, 324] width 1172 height 572
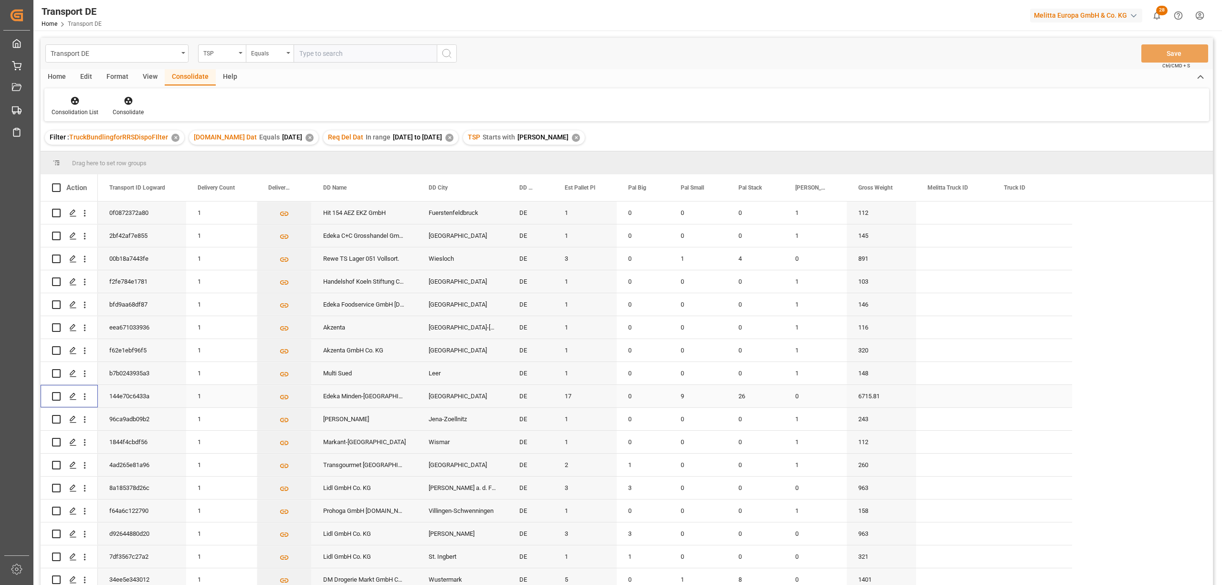
click at [56, 396] on input "Press Space to toggle row selection (unchecked)" at bounding box center [56, 396] width 9 height 9
click at [126, 101] on icon at bounding box center [128, 101] width 8 height 8
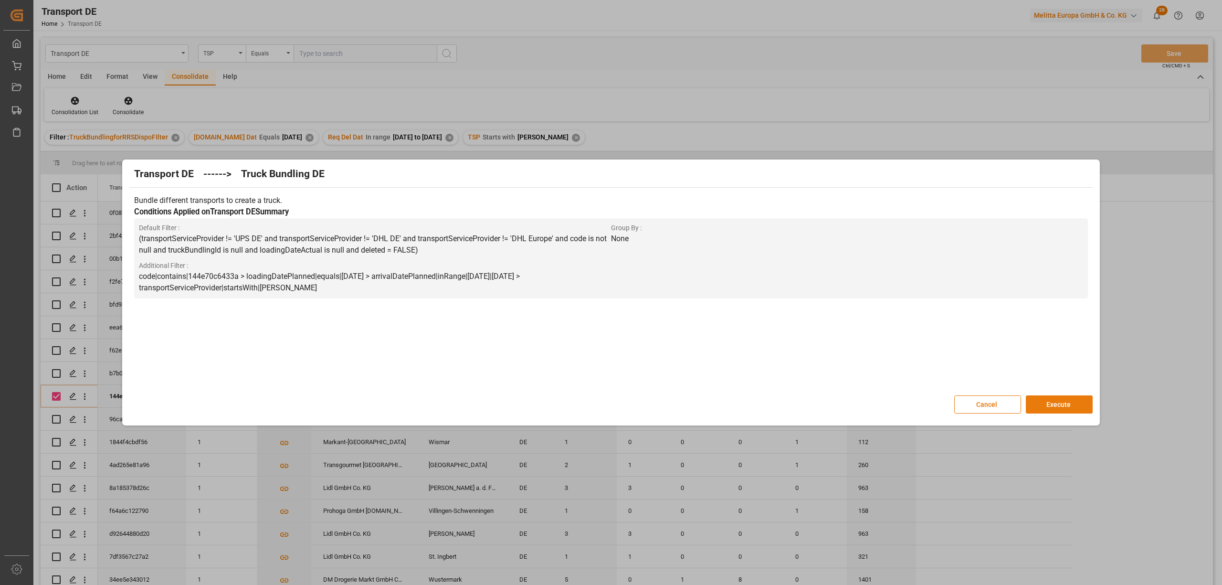
click at [1073, 405] on button "Execute" at bounding box center [1058, 404] width 67 height 18
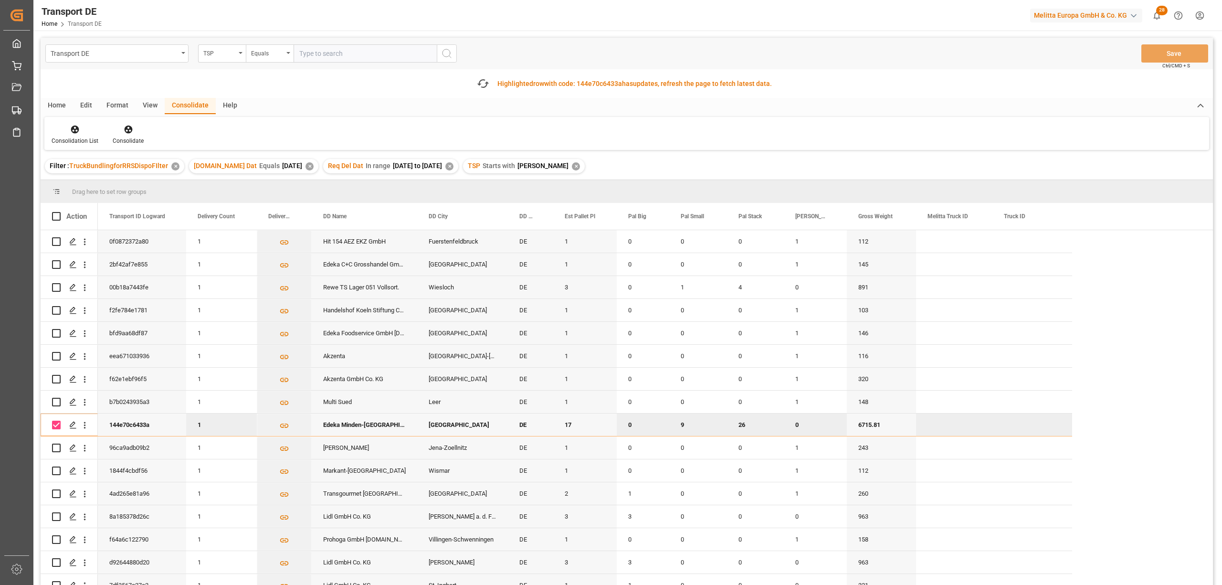
click at [55, 424] on input "Press Space to toggle row selection (checked)" at bounding box center [56, 424] width 9 height 9
checkbox input "false"
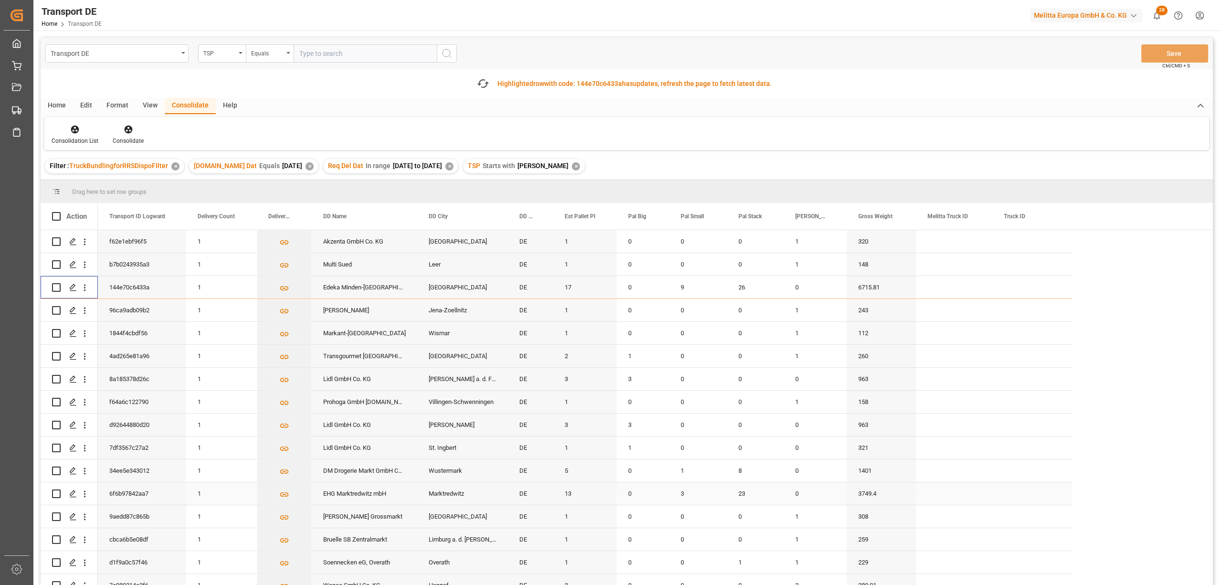
click at [55, 491] on input "Press Space to toggle row selection (unchecked)" at bounding box center [56, 493] width 9 height 9
click at [129, 133] on icon at bounding box center [129, 130] width 10 height 10
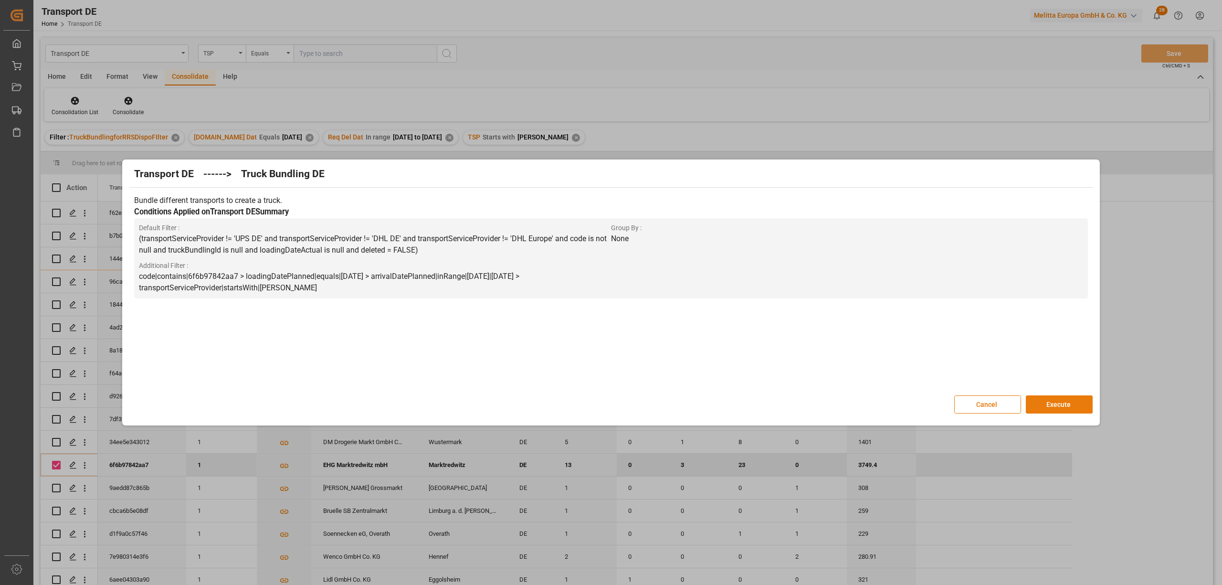
click at [1054, 407] on button "Execute" at bounding box center [1058, 404] width 67 height 18
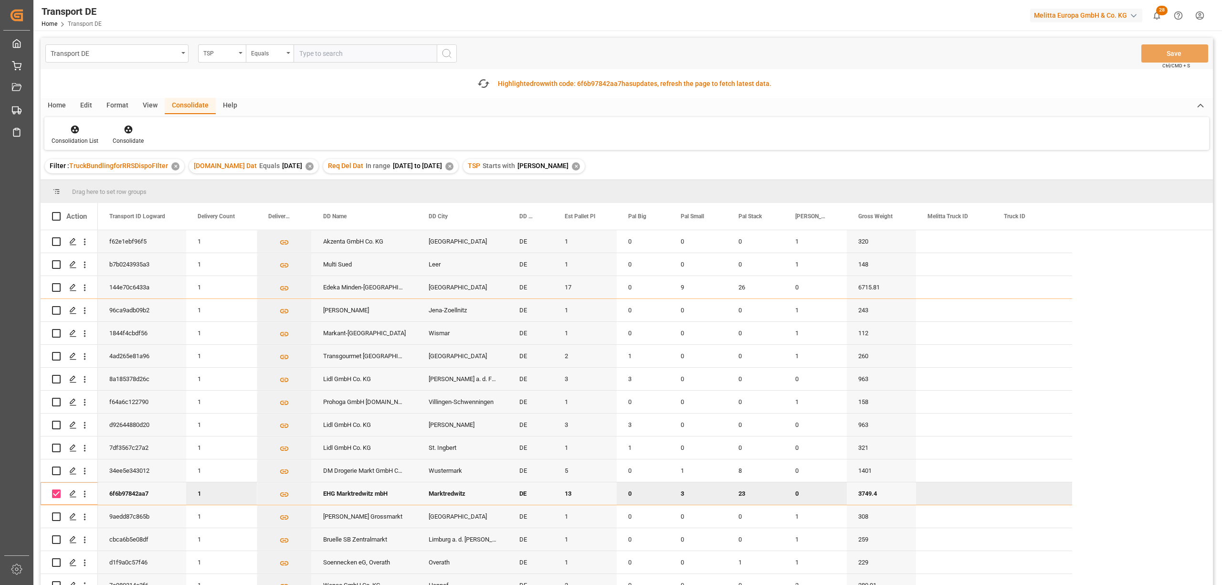
click at [55, 489] on input "Press Space to toggle row selection (checked)" at bounding box center [56, 493] width 9 height 9
checkbox input "false"
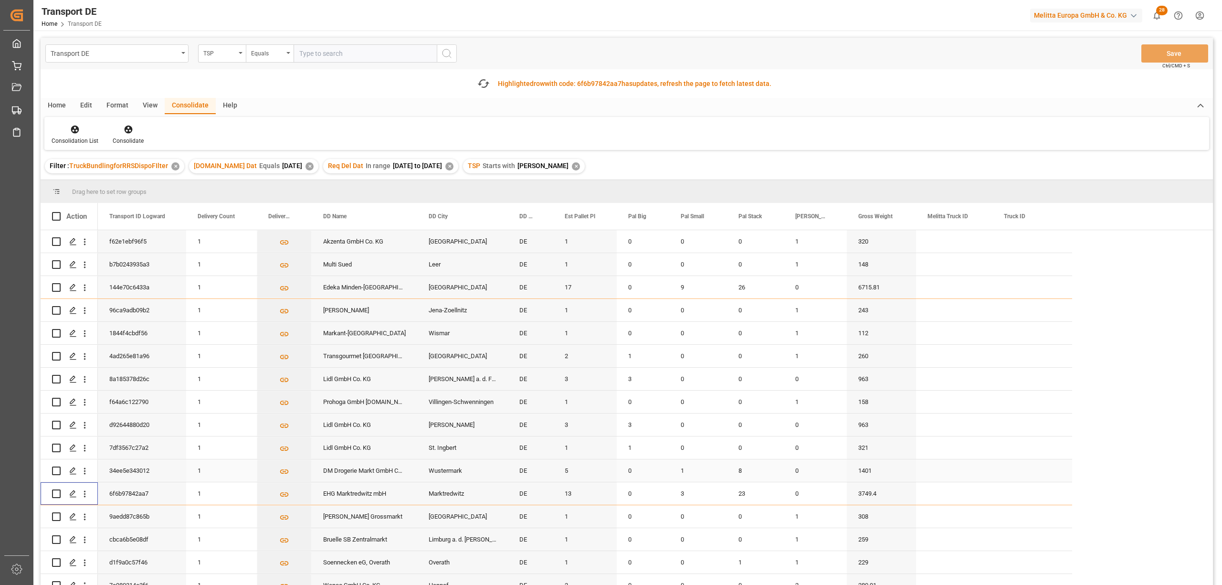
click at [54, 468] on input "Press Space to toggle row selection (unchecked)" at bounding box center [56, 470] width 9 height 9
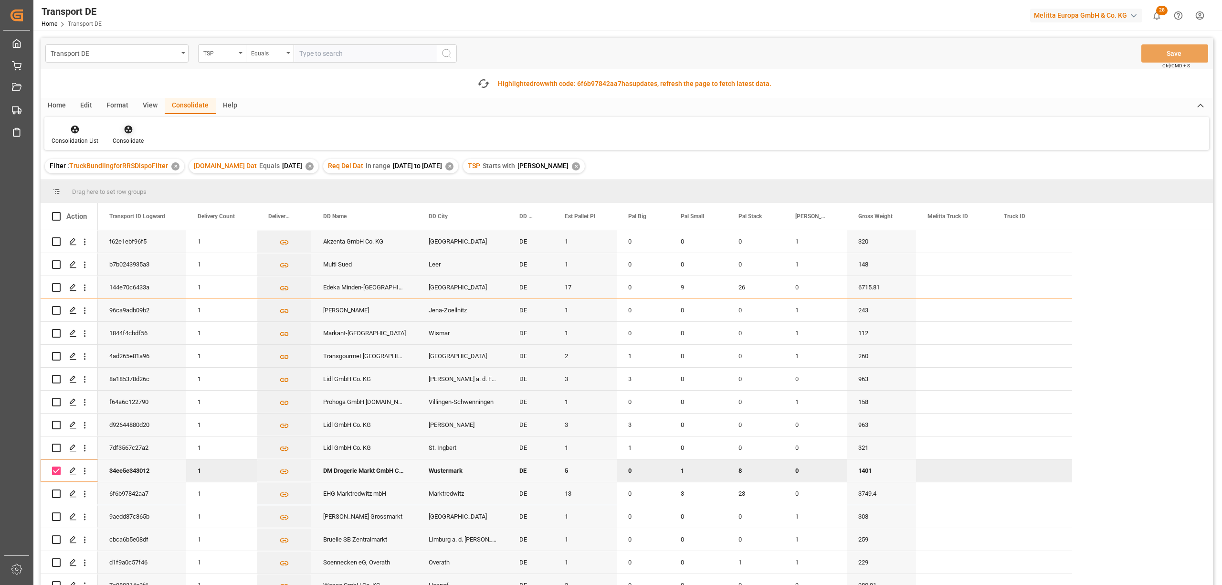
click at [125, 126] on icon at bounding box center [128, 130] width 8 height 8
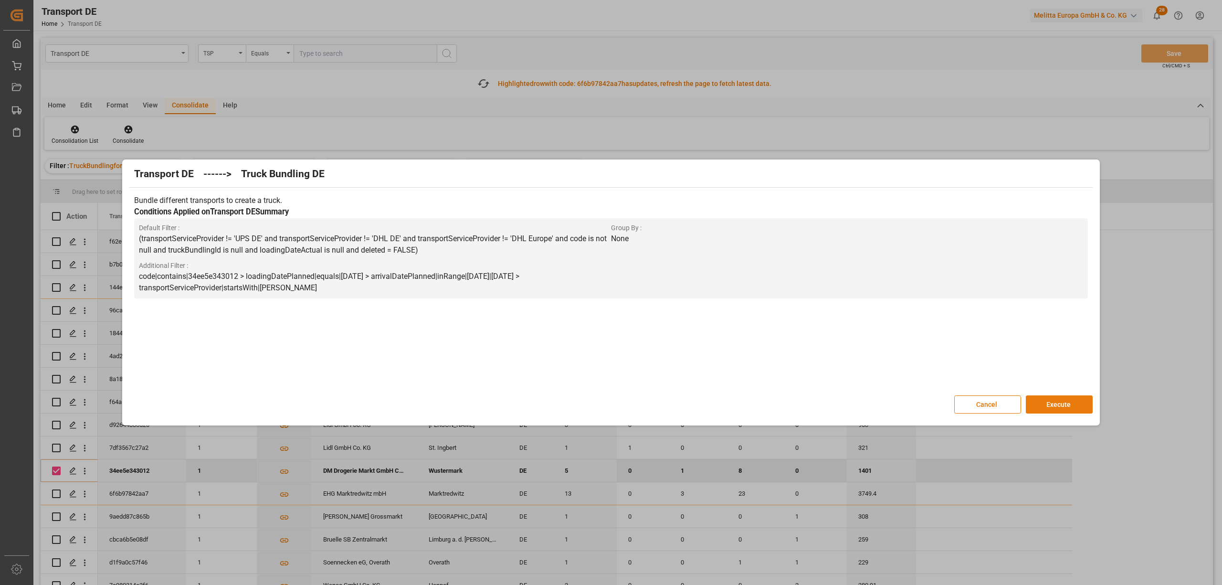
click at [1065, 401] on button "Execute" at bounding box center [1058, 404] width 67 height 18
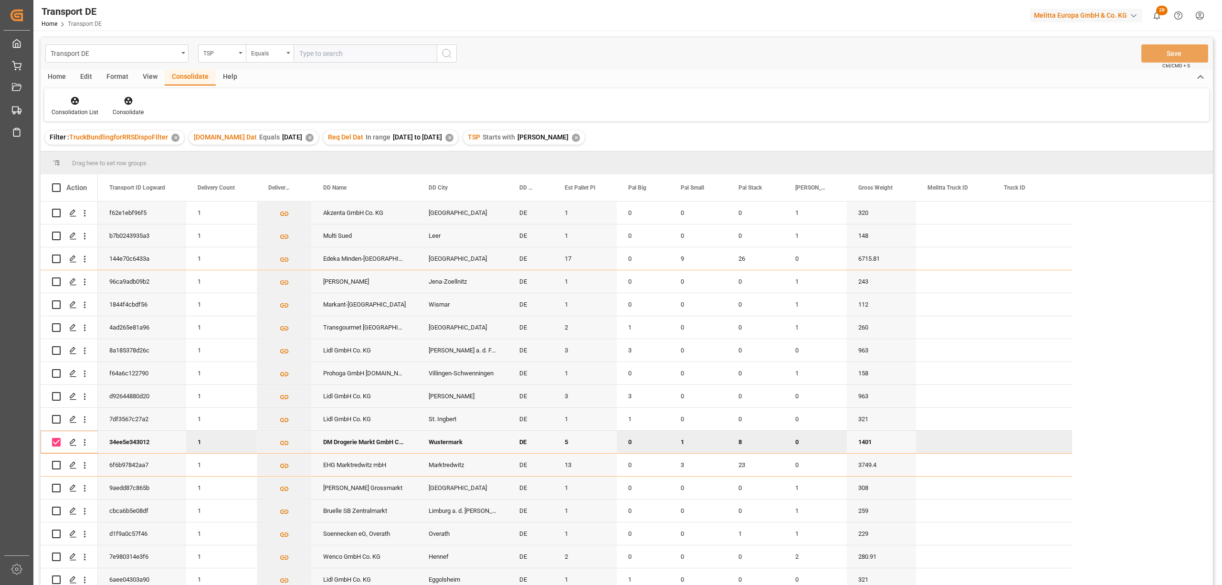
click at [54, 439] on input "Press Space to toggle row selection (checked)" at bounding box center [56, 442] width 9 height 9
checkbox input "false"
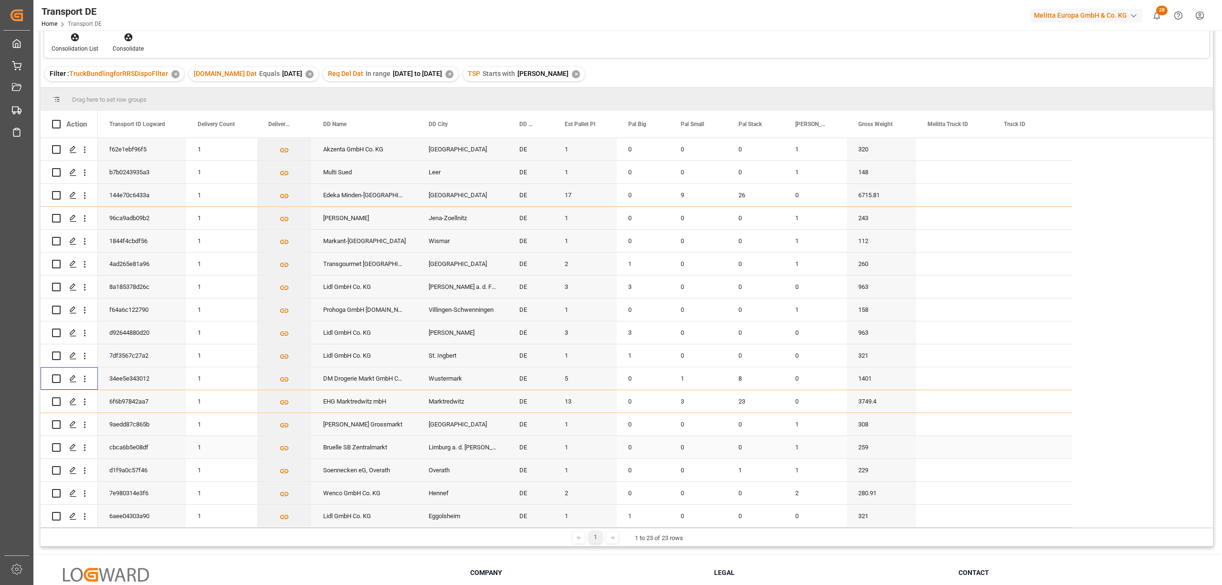
scroll to position [127, 0]
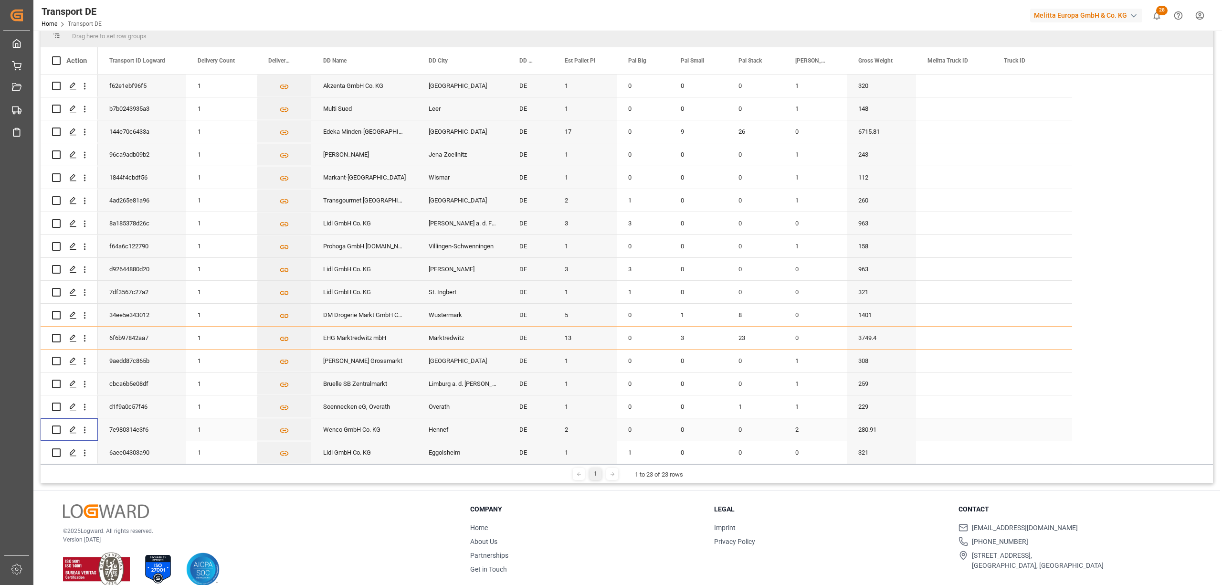
click at [55, 427] on input "Press Space to toggle row selection (unchecked)" at bounding box center [56, 429] width 9 height 9
checkbox input "true"
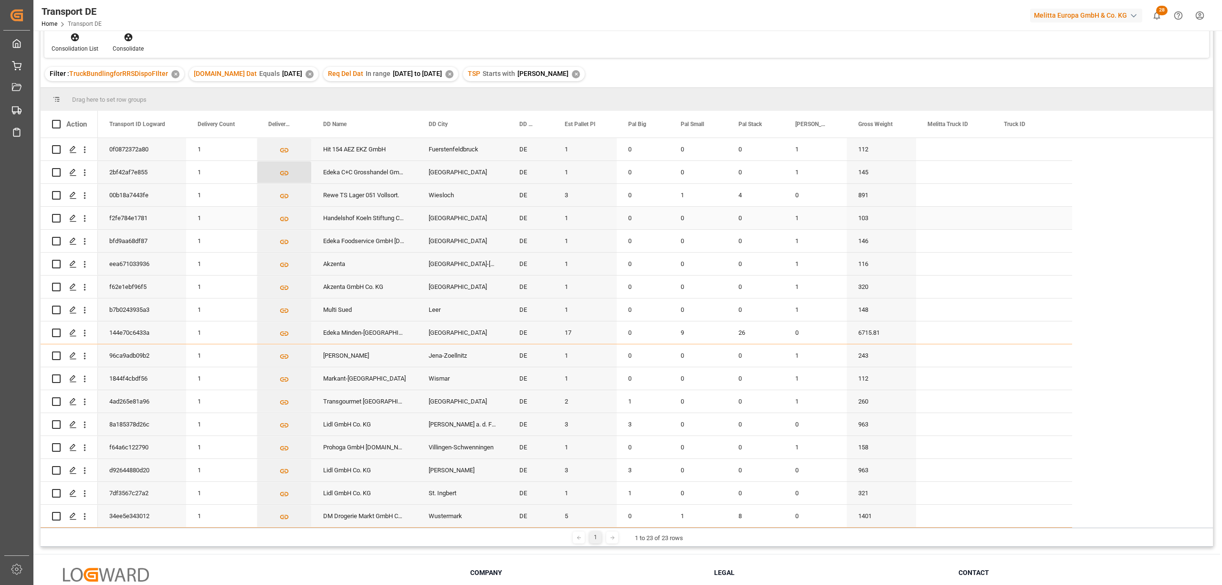
scroll to position [0, 0]
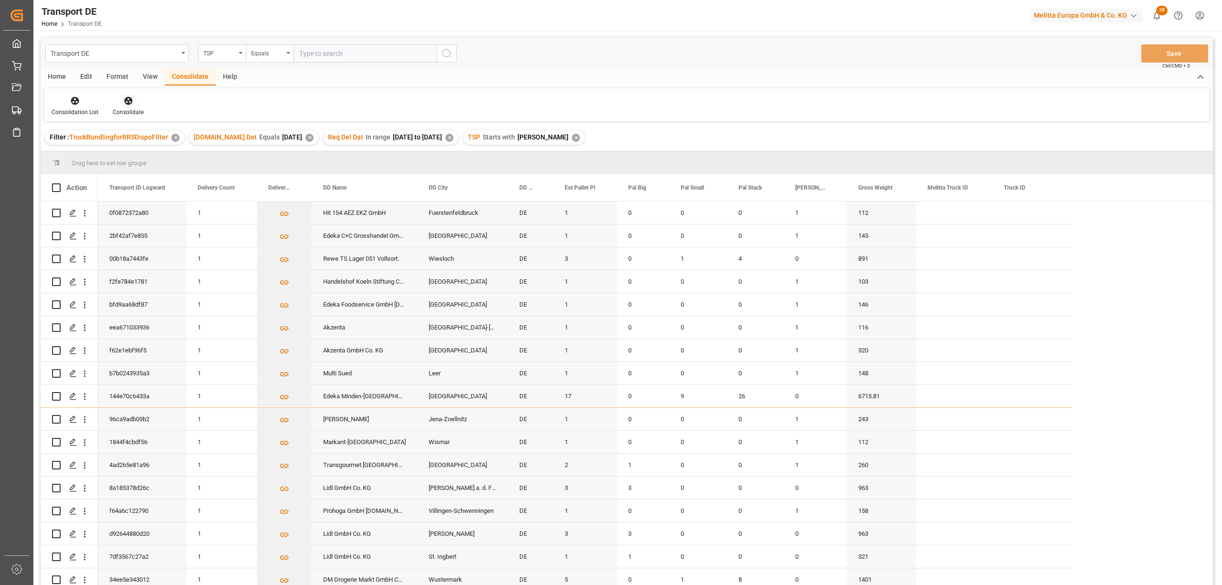
click at [132, 100] on div at bounding box center [128, 100] width 31 height 10
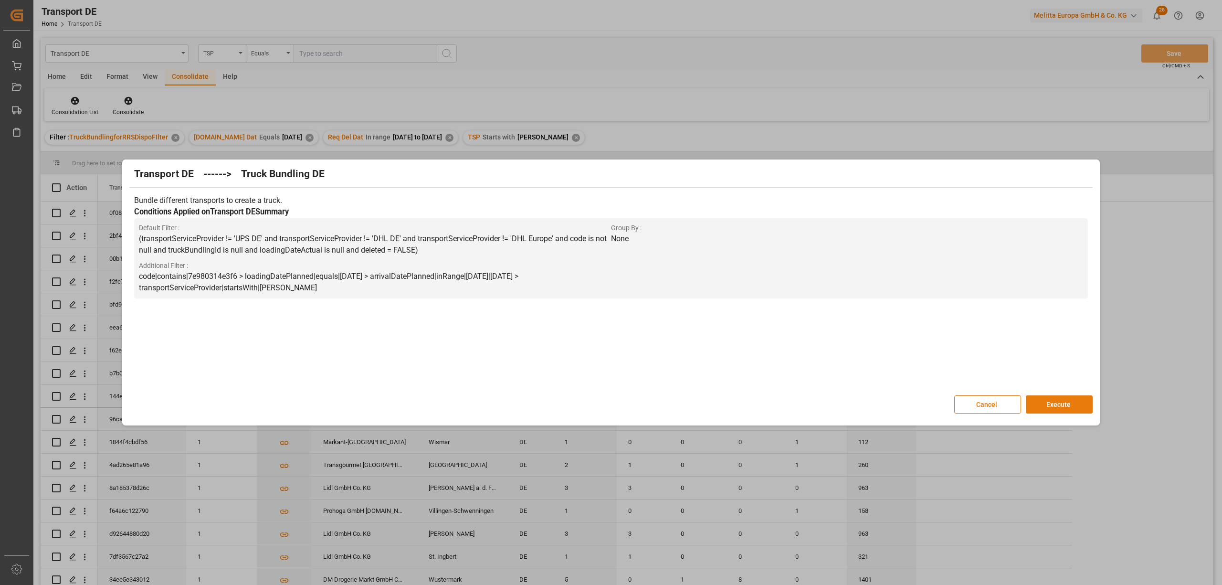
click at [1052, 405] on button "Execute" at bounding box center [1058, 404] width 67 height 18
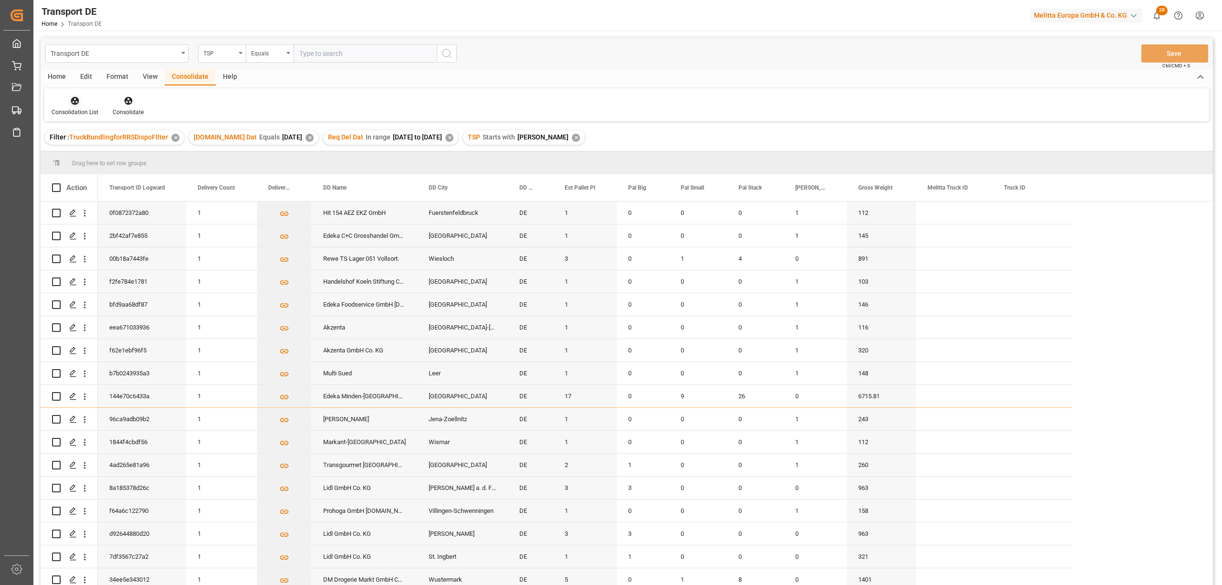
click at [69, 101] on div at bounding box center [75, 100] width 47 height 10
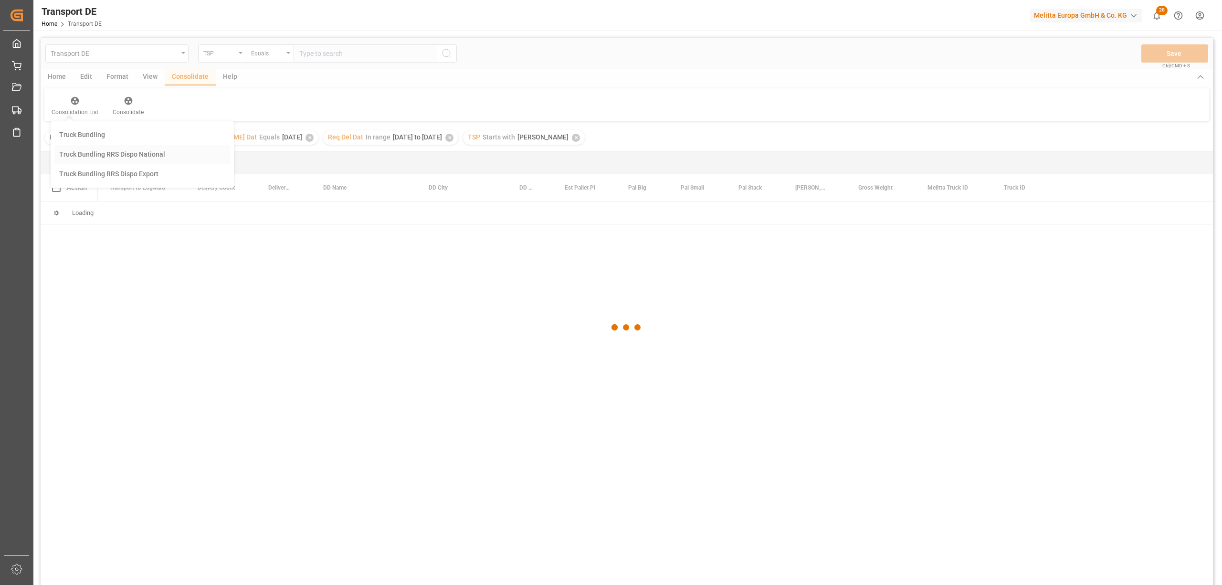
click at [90, 155] on div "Transport DE TSP Equals Save Ctrl/CMD + S Home Edit Format View Consolidate Hel…" at bounding box center [627, 324] width 1172 height 572
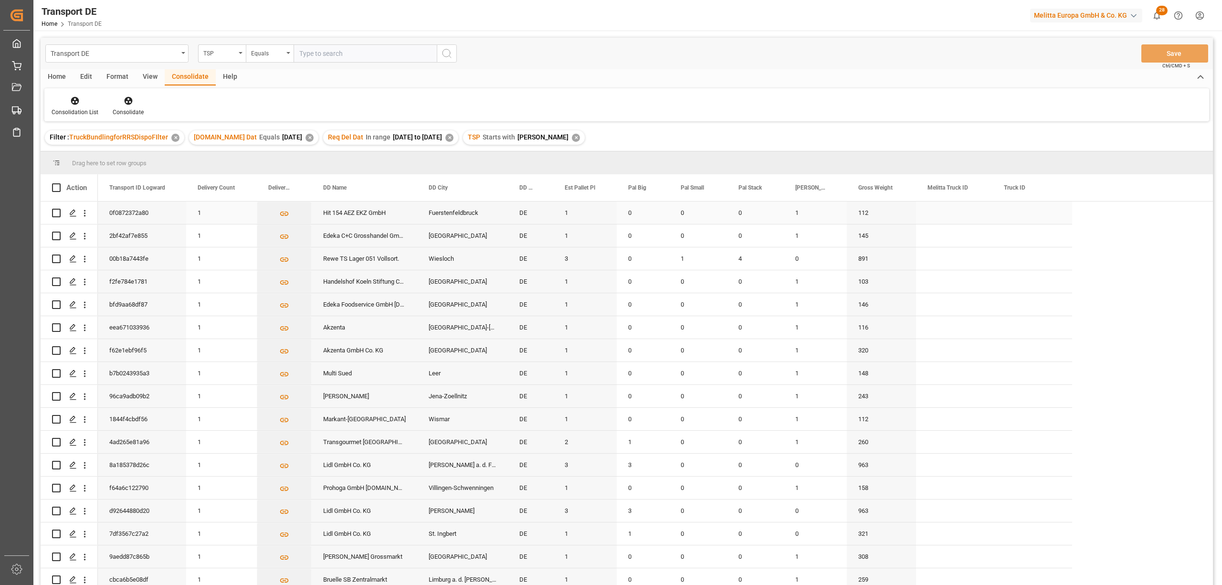
click at [59, 210] on input "Press Space to toggle row selection (unchecked)" at bounding box center [56, 213] width 9 height 9
checkbox input "true"
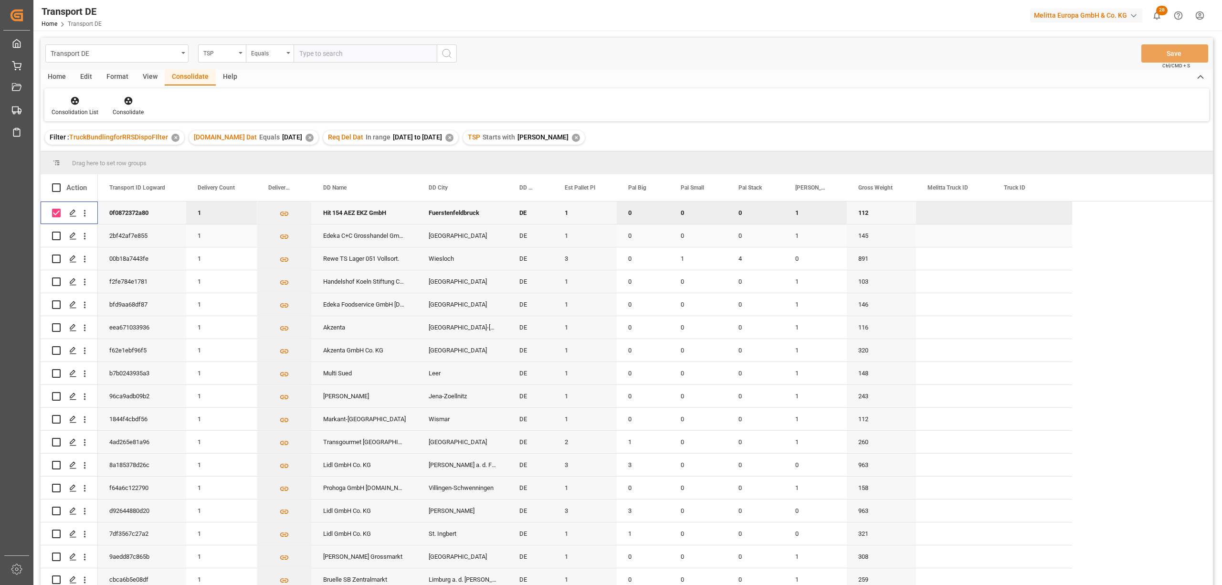
click at [56, 235] on input "Press Space to toggle row selection (unchecked)" at bounding box center [56, 235] width 9 height 9
checkbox input "true"
click at [56, 259] on input "Press Space to toggle row selection (unchecked)" at bounding box center [56, 258] width 9 height 9
checkbox input "true"
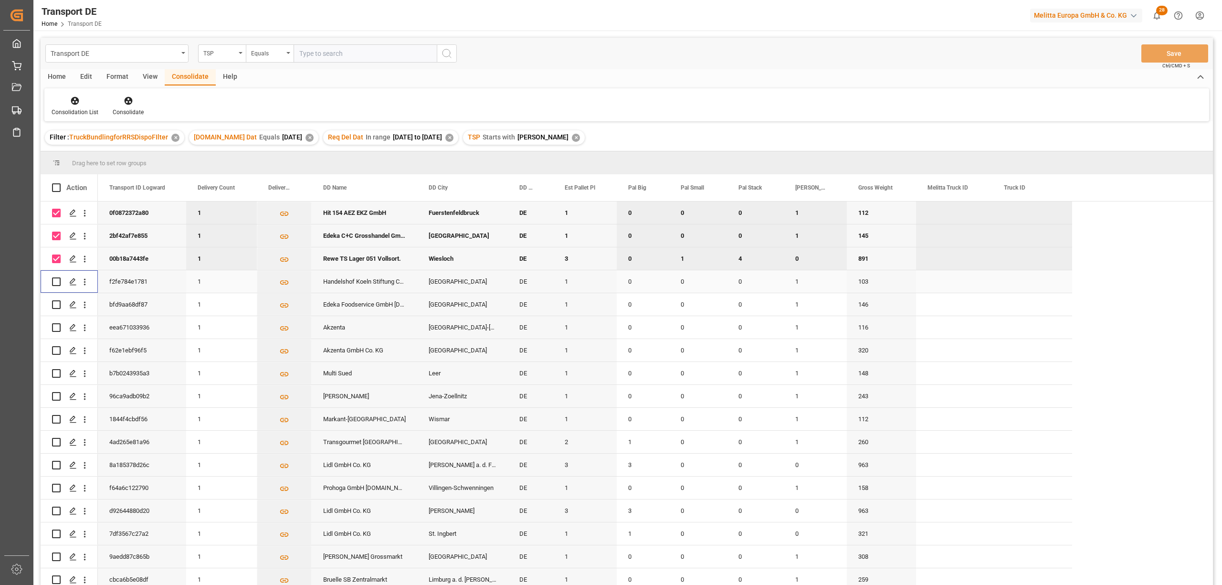
click at [54, 279] on input "Press Space to toggle row selection (unchecked)" at bounding box center [56, 281] width 9 height 9
checkbox input "true"
click at [56, 306] on input "Press Space to toggle row selection (unchecked)" at bounding box center [56, 304] width 9 height 9
checkbox input "true"
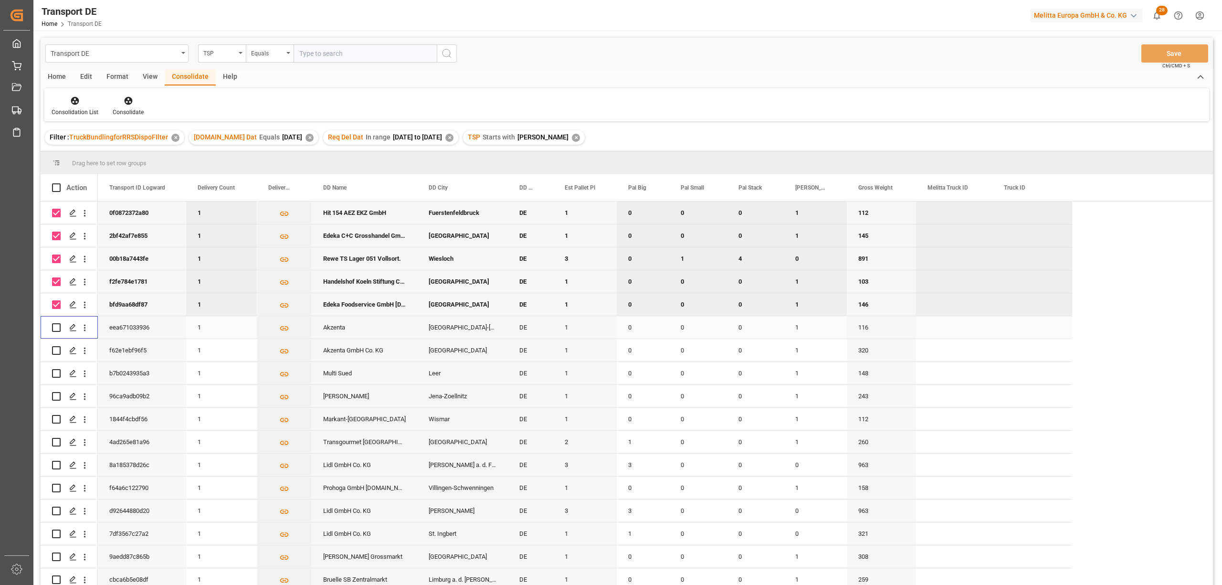
click at [56, 327] on input "Press Space to toggle row selection (unchecked)" at bounding box center [56, 327] width 9 height 9
checkbox input "true"
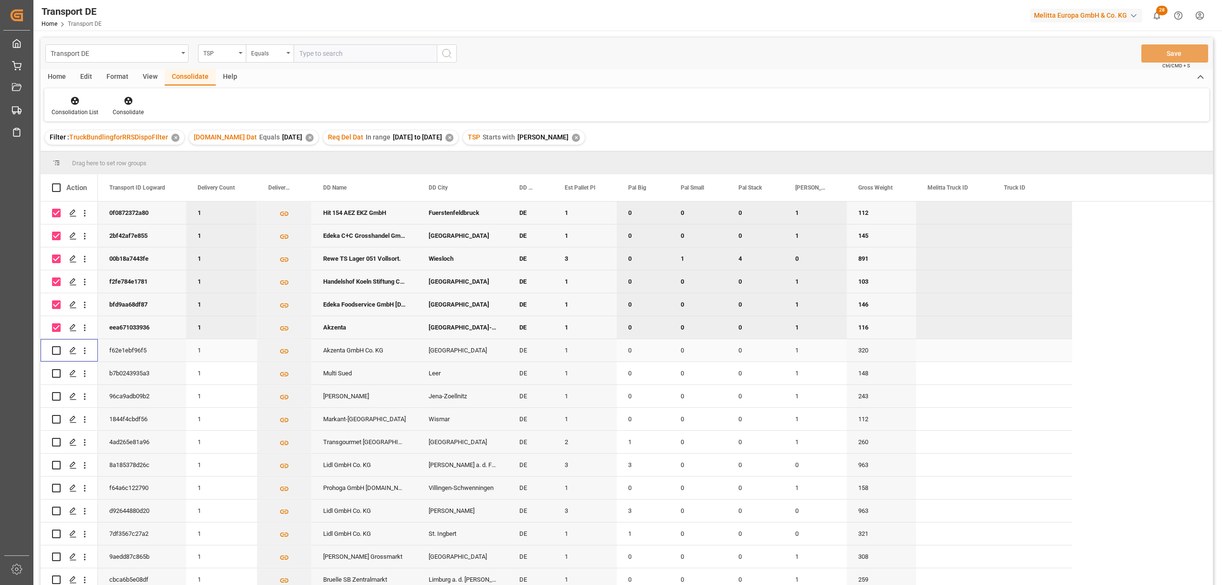
click at [54, 348] on input "Press Space to toggle row selection (unchecked)" at bounding box center [56, 350] width 9 height 9
checkbox input "true"
click at [57, 373] on input "Press Space to toggle row selection (unchecked)" at bounding box center [56, 373] width 9 height 9
checkbox input "true"
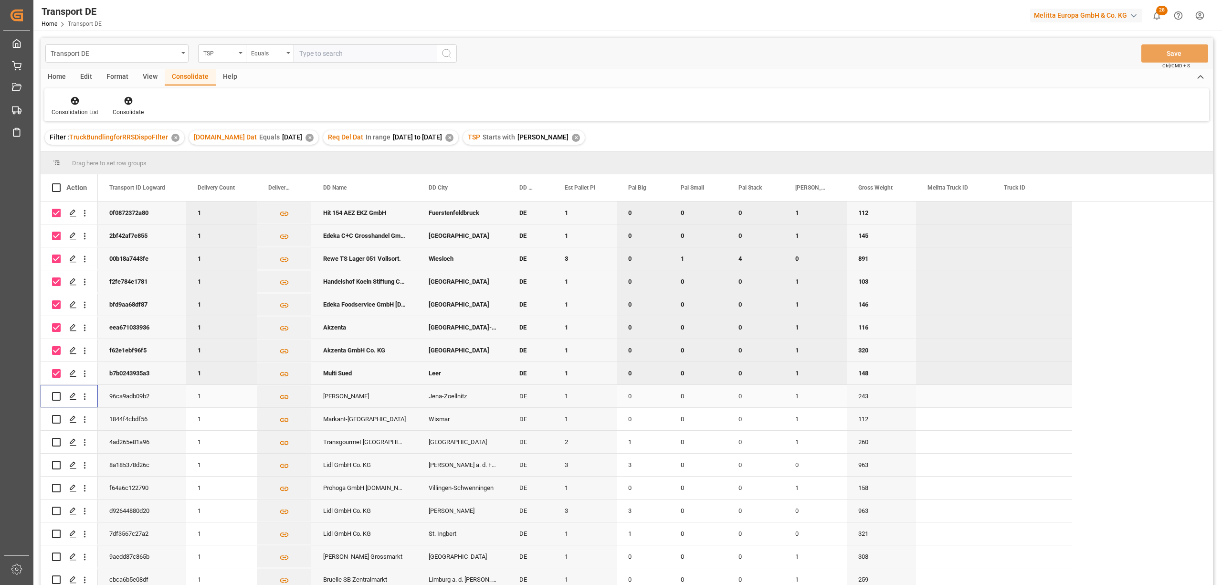
click at [56, 395] on input "Press Space to toggle row selection (unchecked)" at bounding box center [56, 396] width 9 height 9
checkbox input "true"
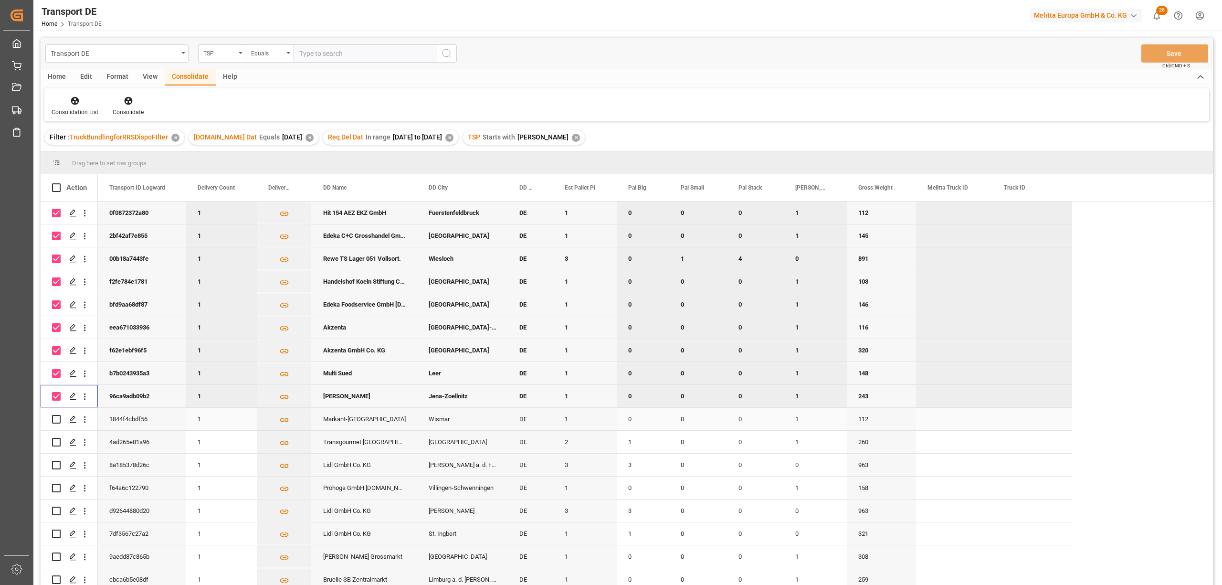
click at [55, 419] on input "Press Space to toggle row selection (unchecked)" at bounding box center [56, 419] width 9 height 9
checkbox input "true"
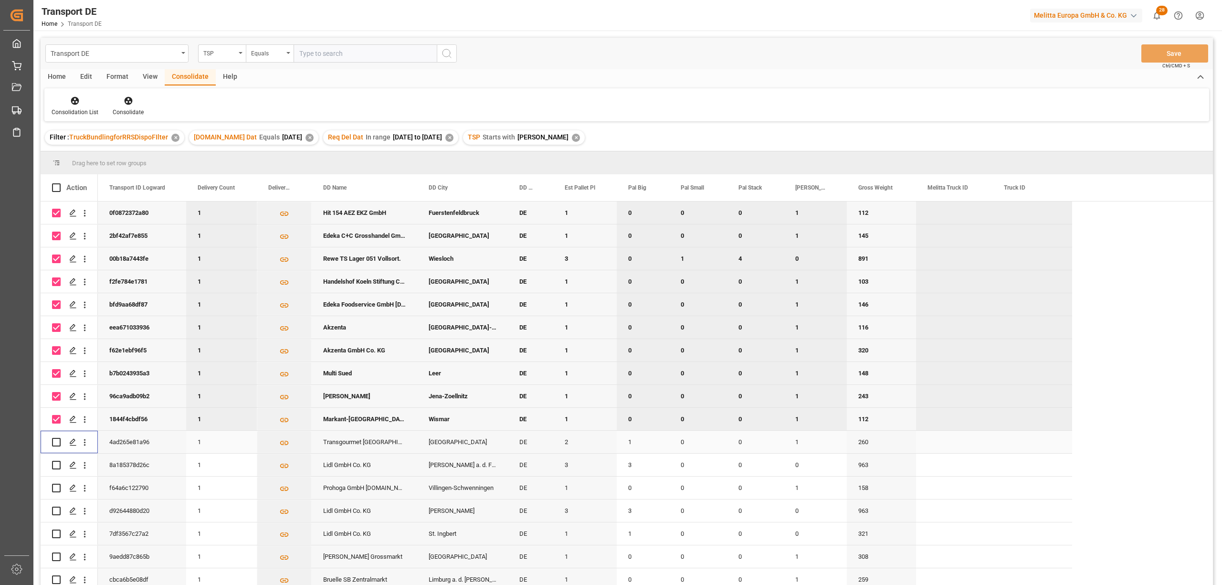
click at [56, 440] on input "Press Space to toggle row selection (unchecked)" at bounding box center [56, 442] width 9 height 9
checkbox input "true"
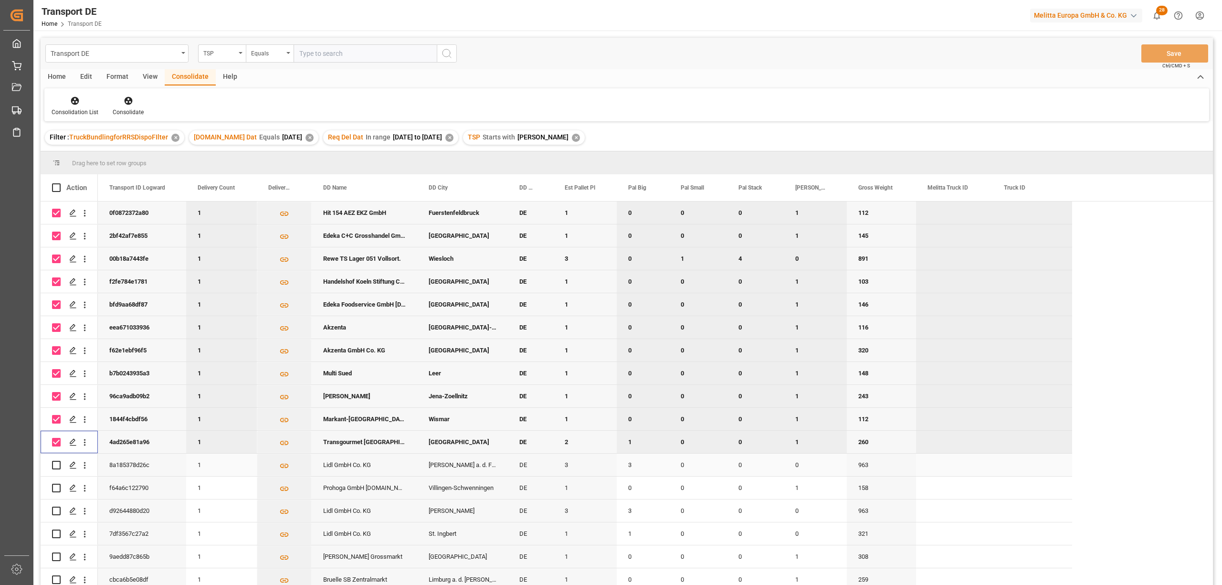
click at [58, 464] on input "Press Space to toggle row selection (unchecked)" at bounding box center [56, 464] width 9 height 9
checkbox input "true"
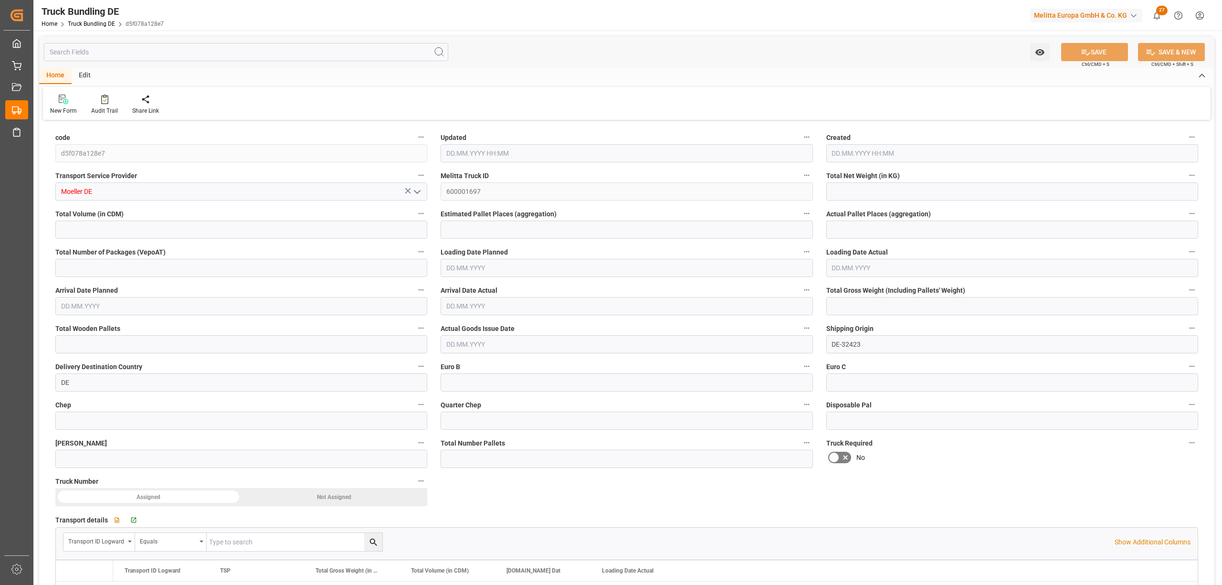
type input "3483.209"
type input "25858.176"
type input "16"
type input "0"
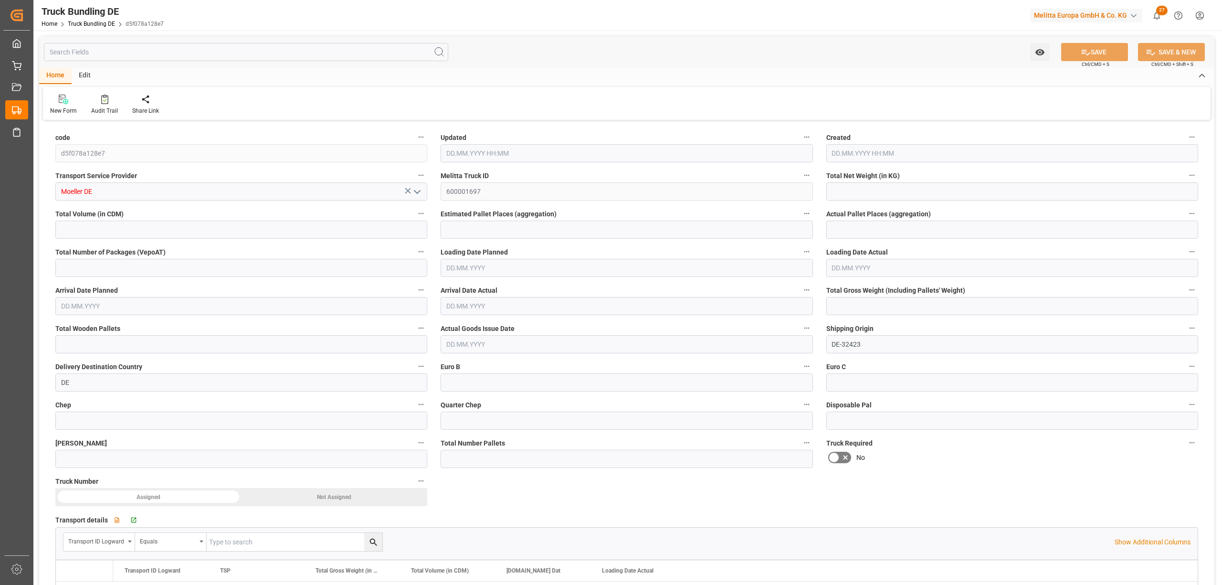
type input "5281.829"
type input "35"
type input "0"
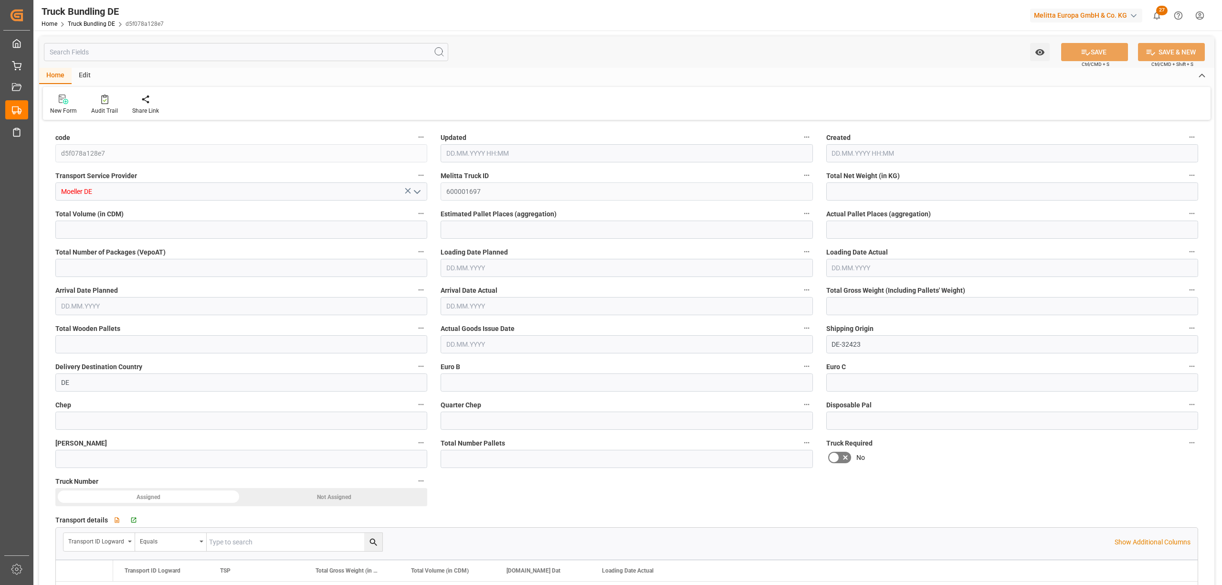
type input "0"
type input "15.08.2025 08:18"
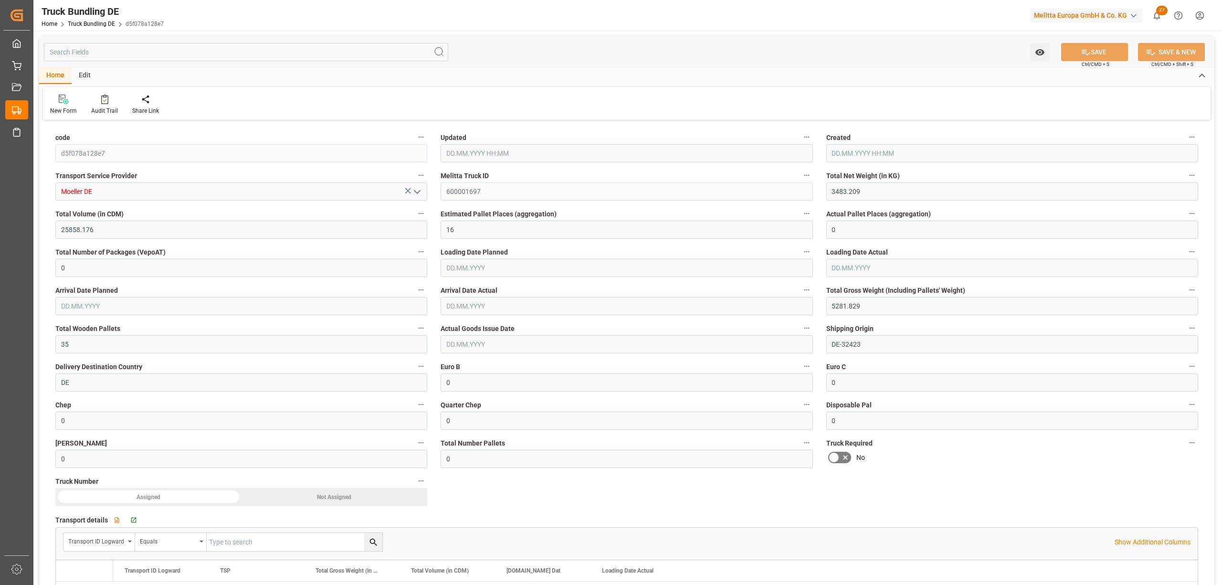
type input "15.08.2025 08:18"
type input "[DATE]"
type input "20.08.2025"
type input "15.08.2025"
type input "5824.57"
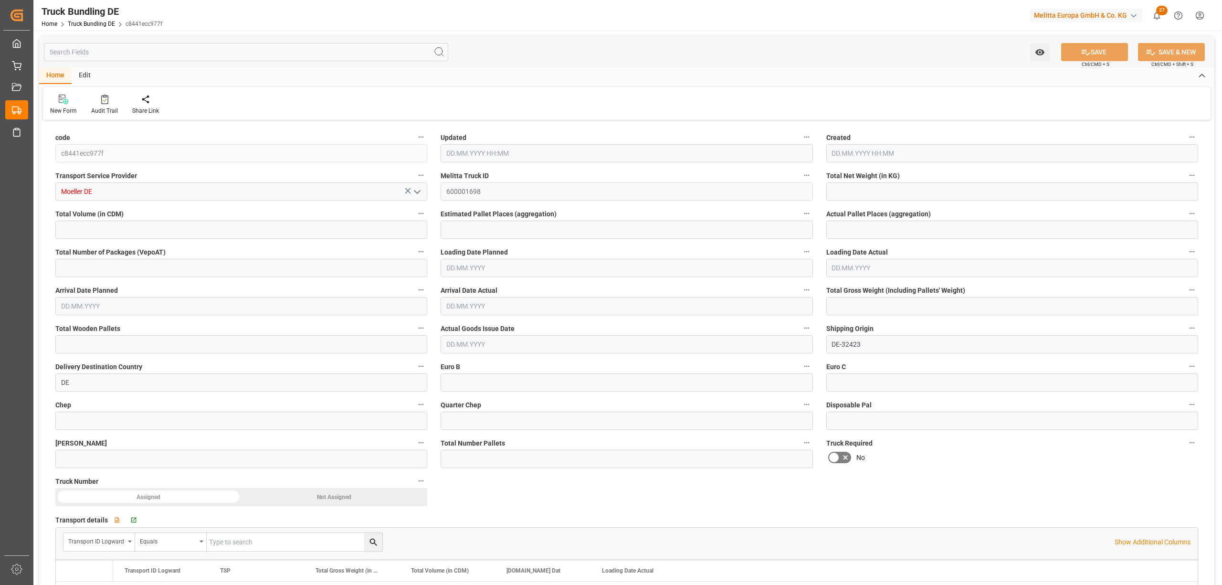
type input "26860.208"
type input "15"
type input "0"
type input "7451.96"
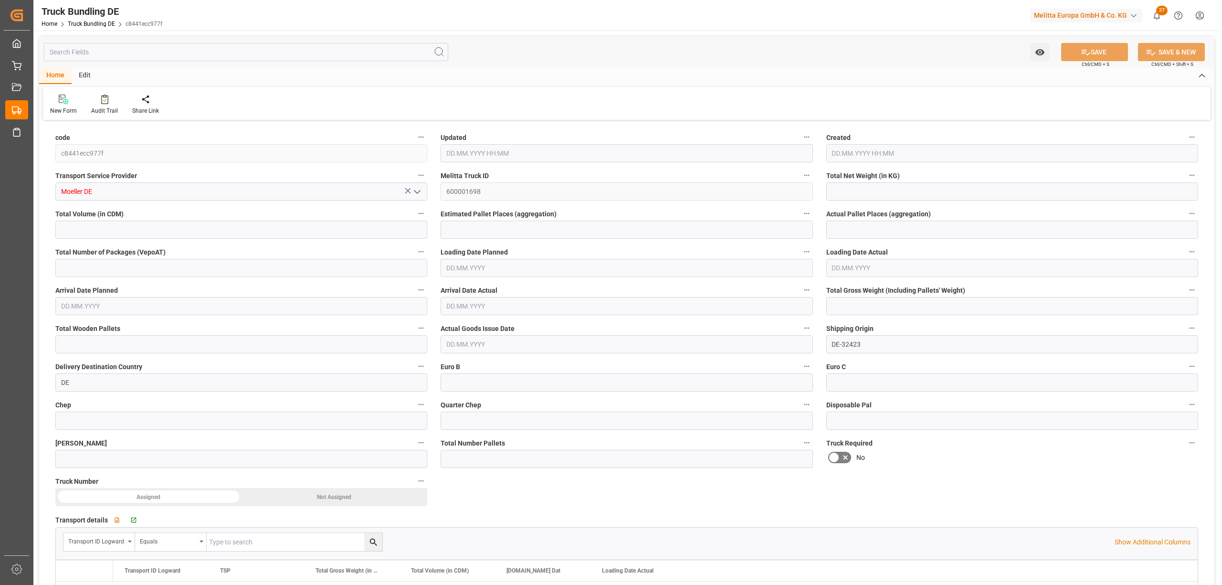
type input "31"
type input "0"
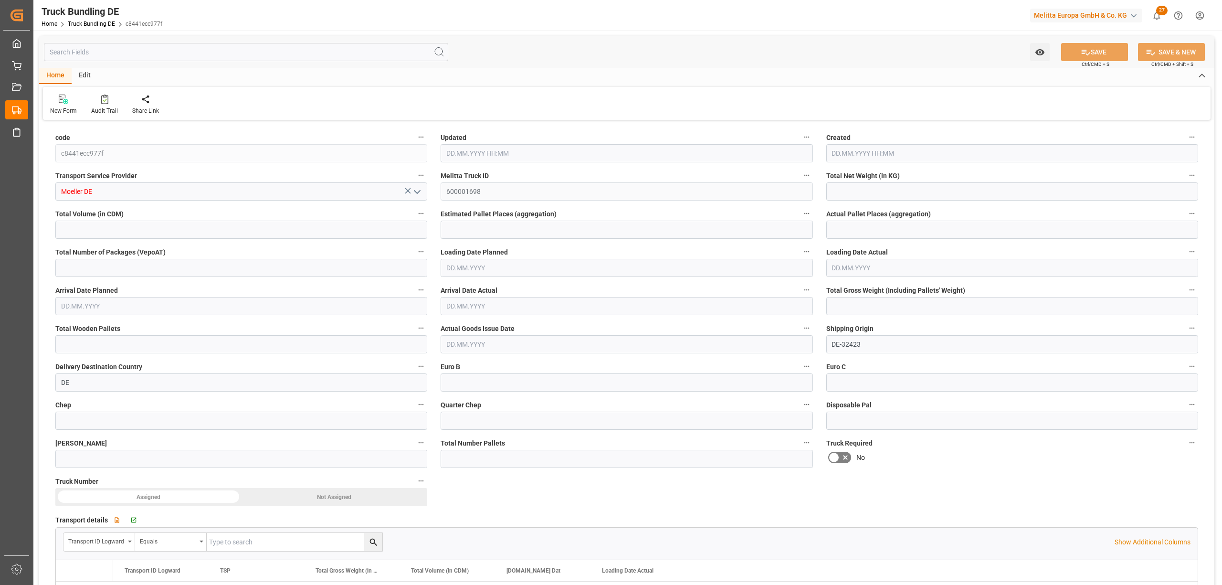
type input "0"
type input "15.08.2025 08:18"
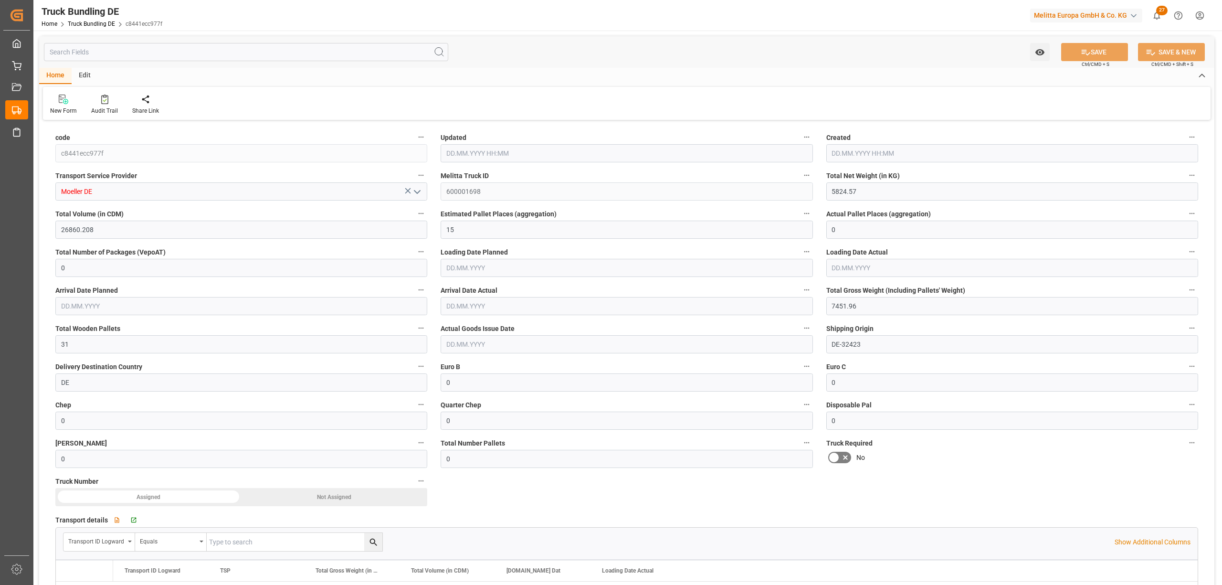
type input "[DATE]"
type input "20.08.2025"
type input "[DATE]"
type input "4684.593"
type input "36783.427"
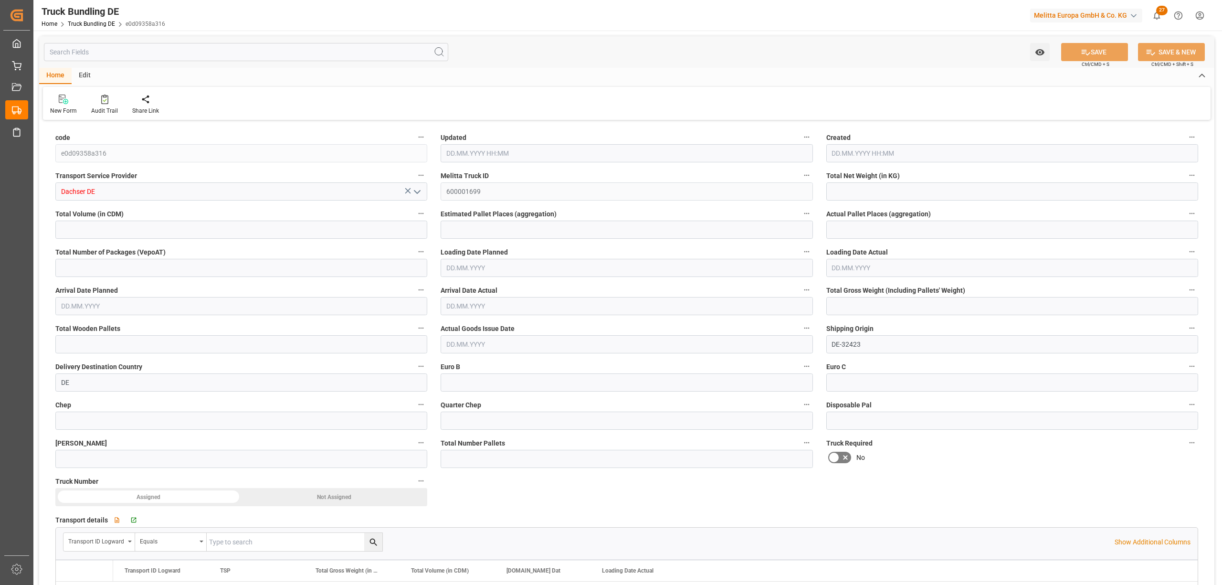
type input "22"
type input "0"
type input "7240"
type input "44"
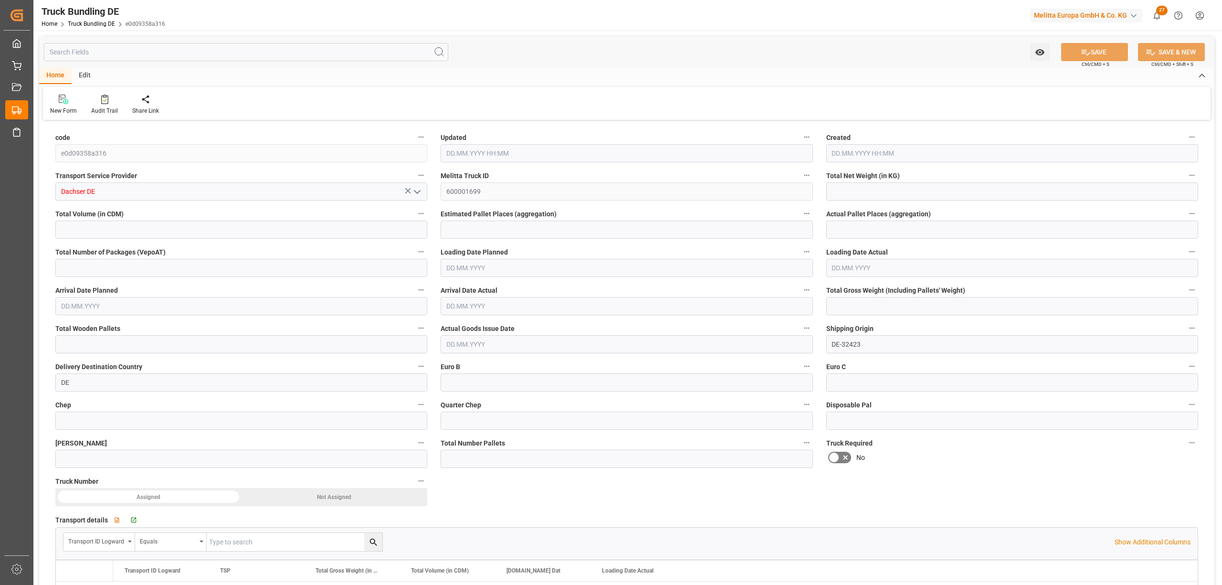
type input "0"
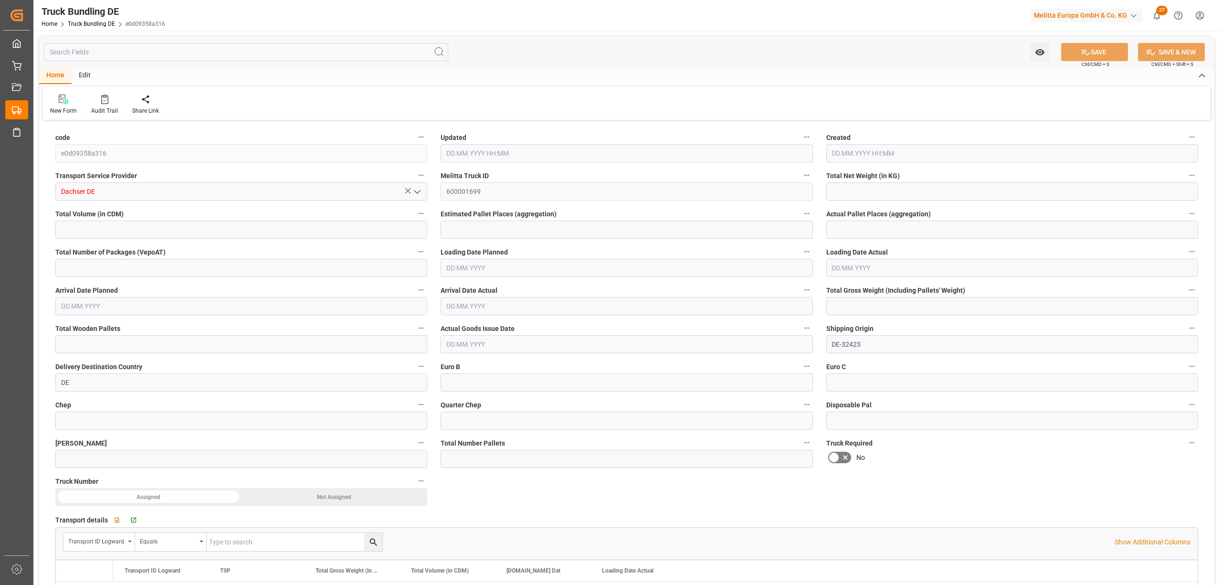
type input "0"
type input "15.08.2025 08:22"
type input "[DATE]"
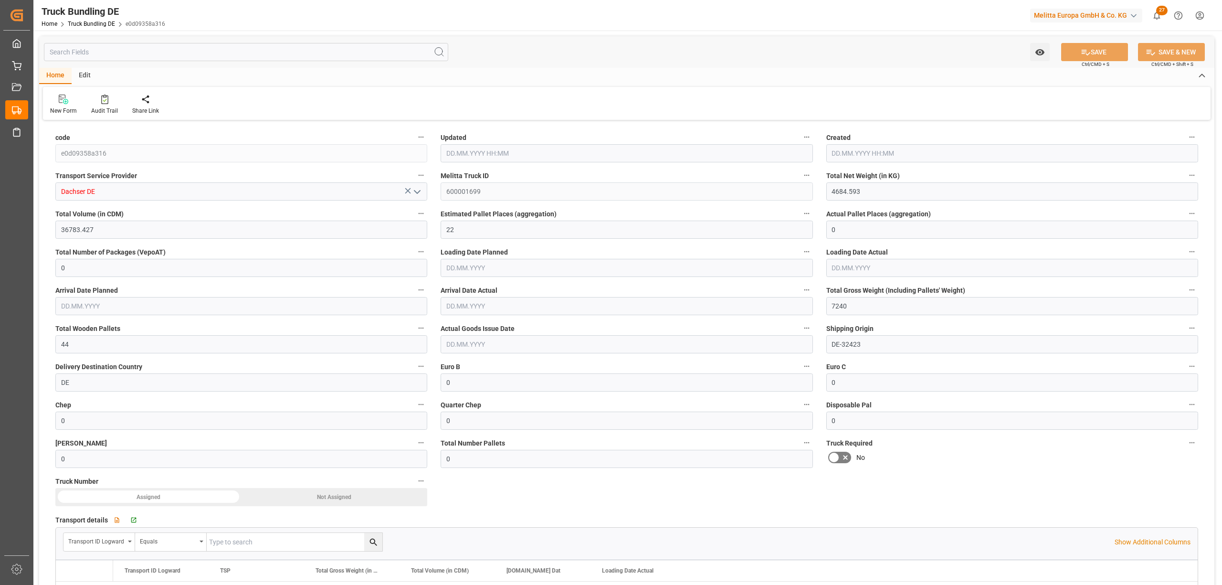
type input "[DATE]"
type input "15.08.2025"
type input "1423.054"
type input "12251.468"
type input "8"
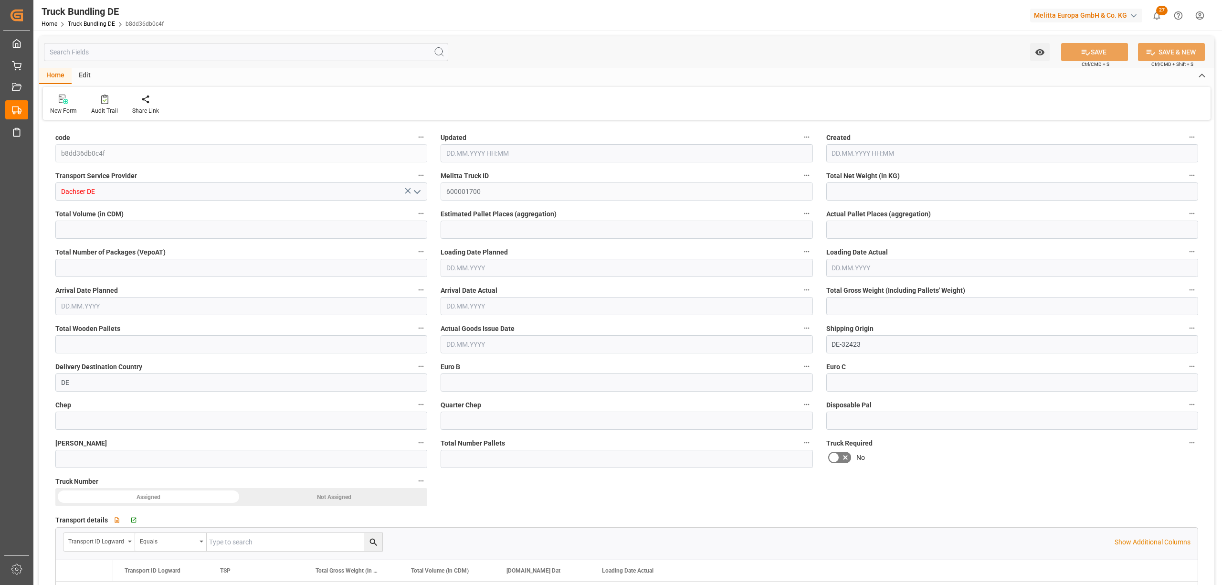
type input "0"
type input "2432"
type input "15"
type input "0"
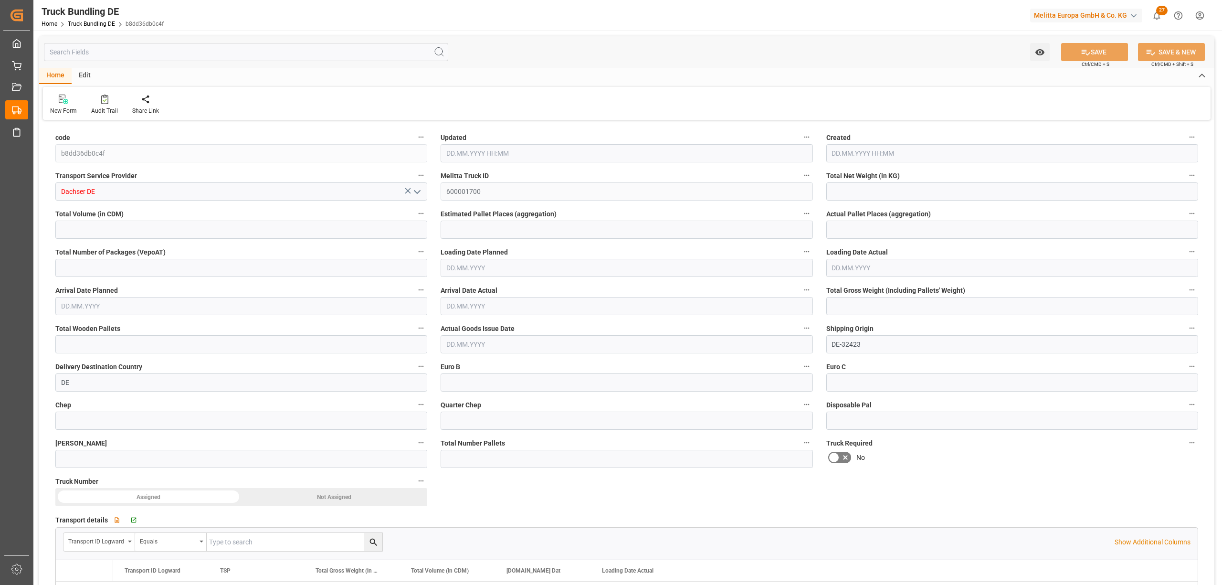
type input "0"
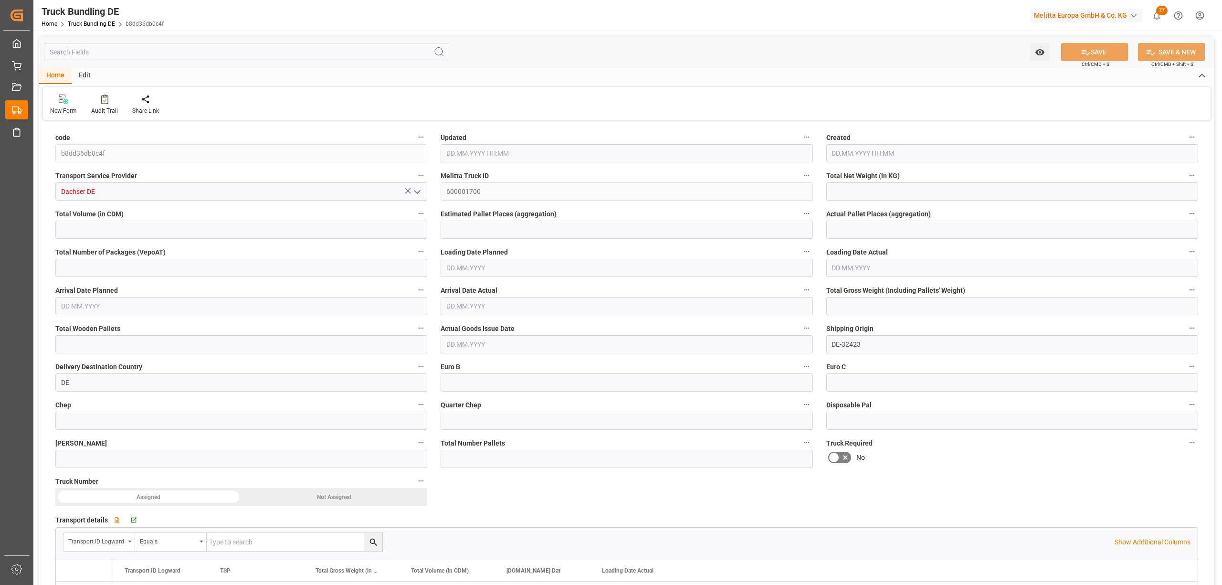
type input "0"
type input "[DATE] 08:22"
type input "[DATE]"
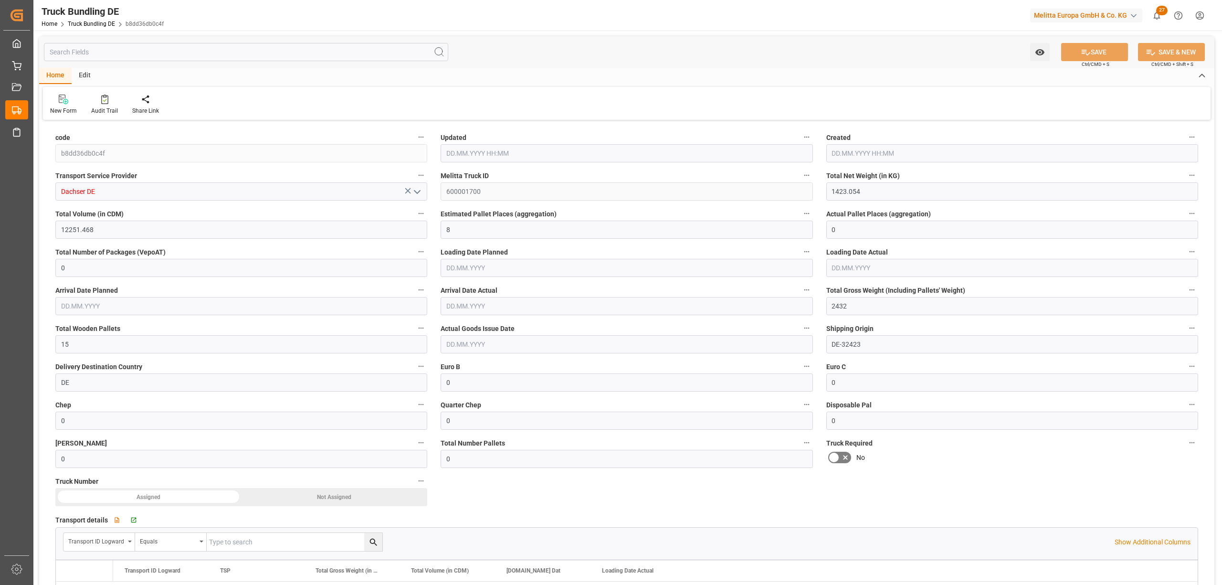
type input "[DATE]"
type input "[DATE] 08:22"
type input "[DATE]"
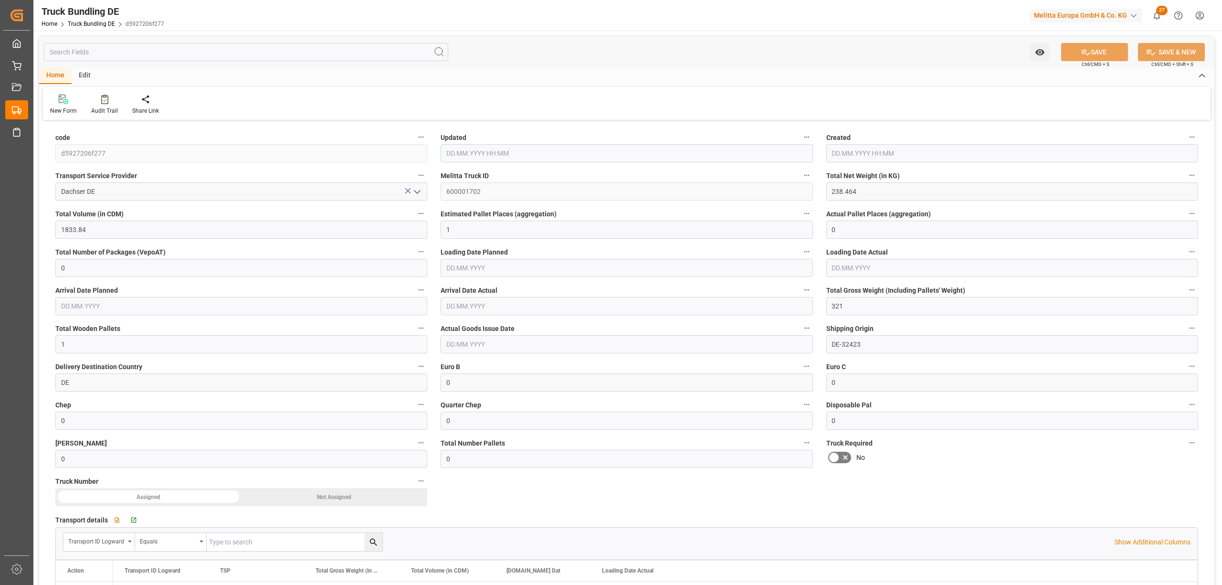
type input "[DATE]"
type input "2349.31"
type input "21300.196"
type input "13"
type input "0"
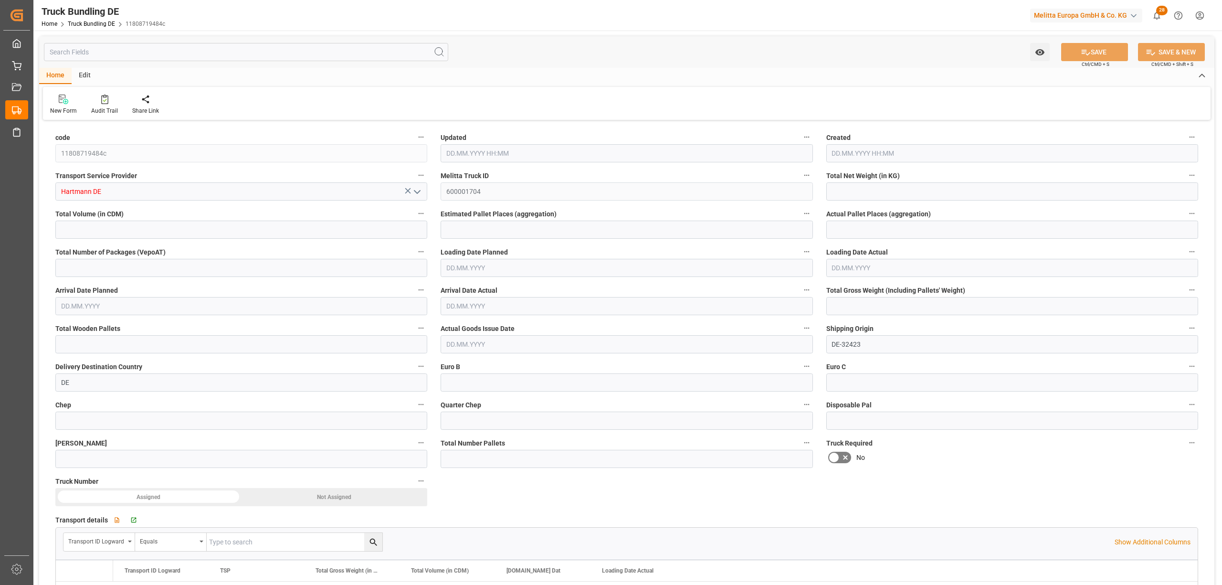
type input "0"
type input "3749.4"
type input "26"
type input "0"
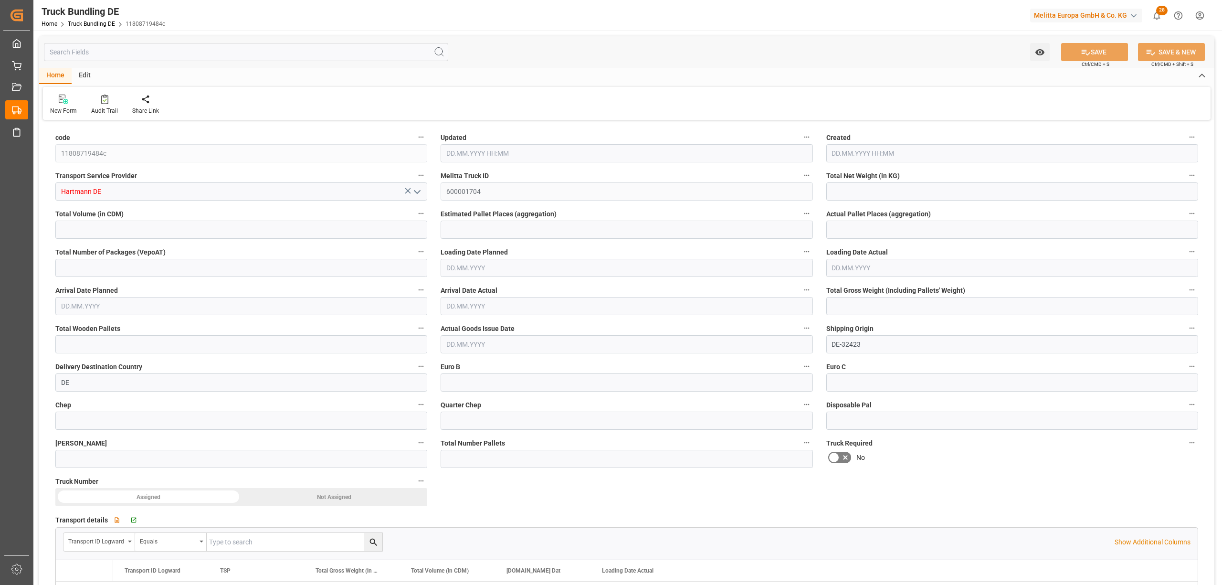
type input "0"
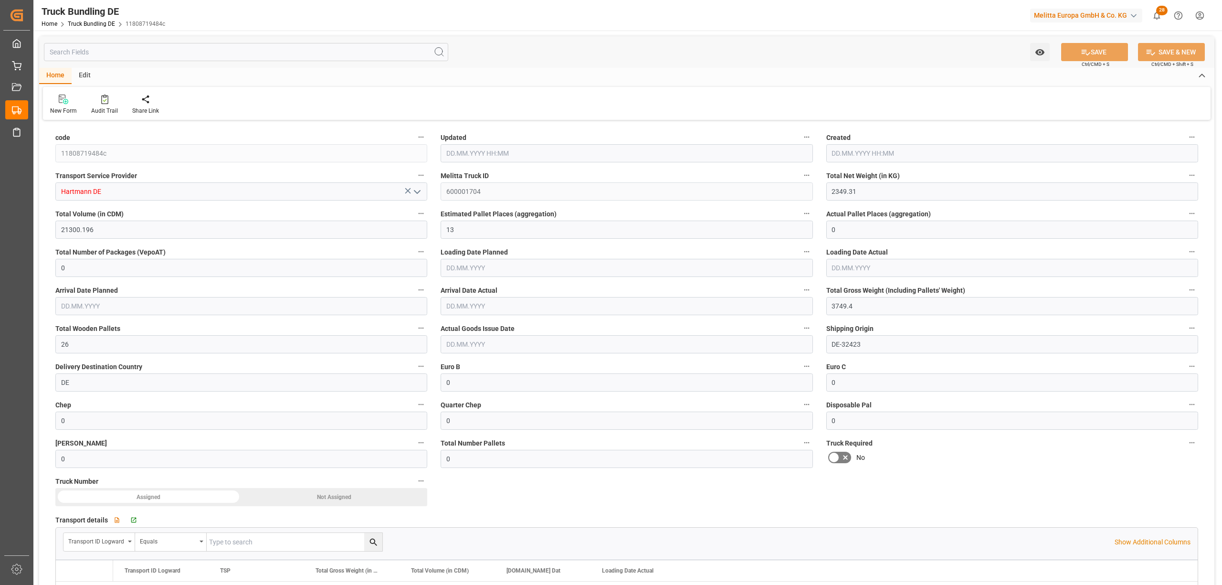
type input "15.08.2025 08:27"
type input "18.08.2025"
type input "21.08.2025"
type input "15.08.2025"
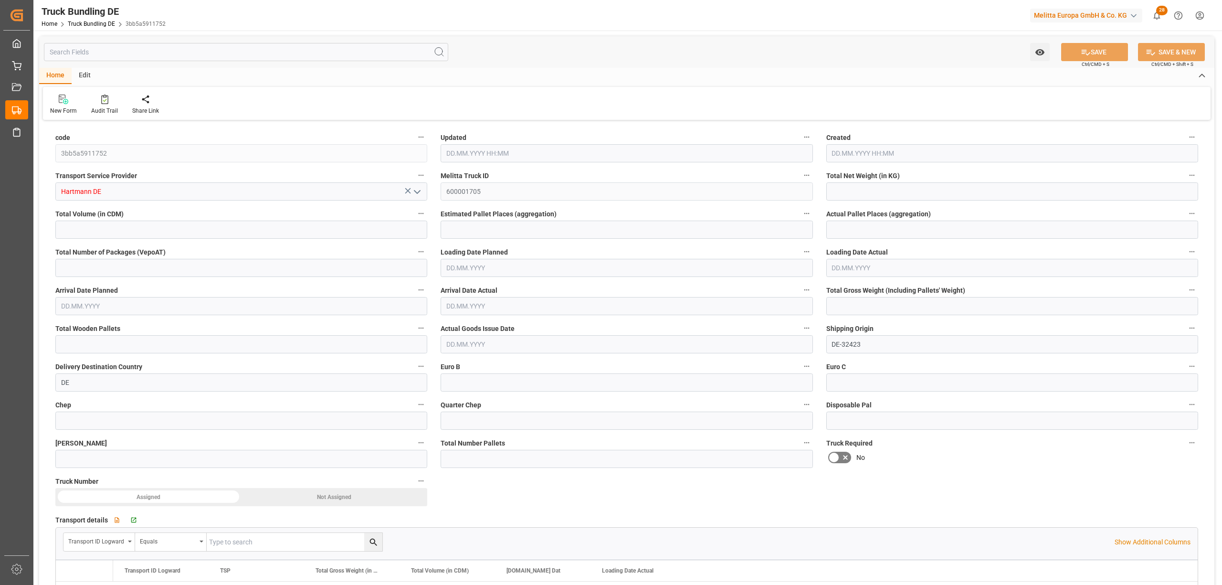
type input "791.67"
type input "7046.33"
type input "5"
type input "0"
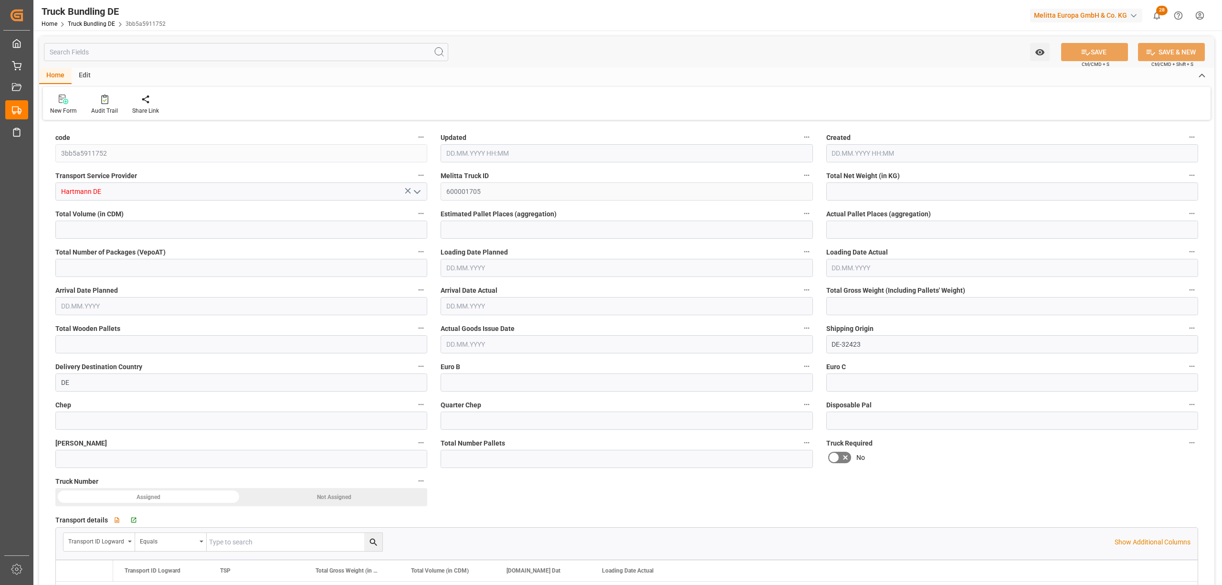
type input "1401"
type input "9"
type input "0"
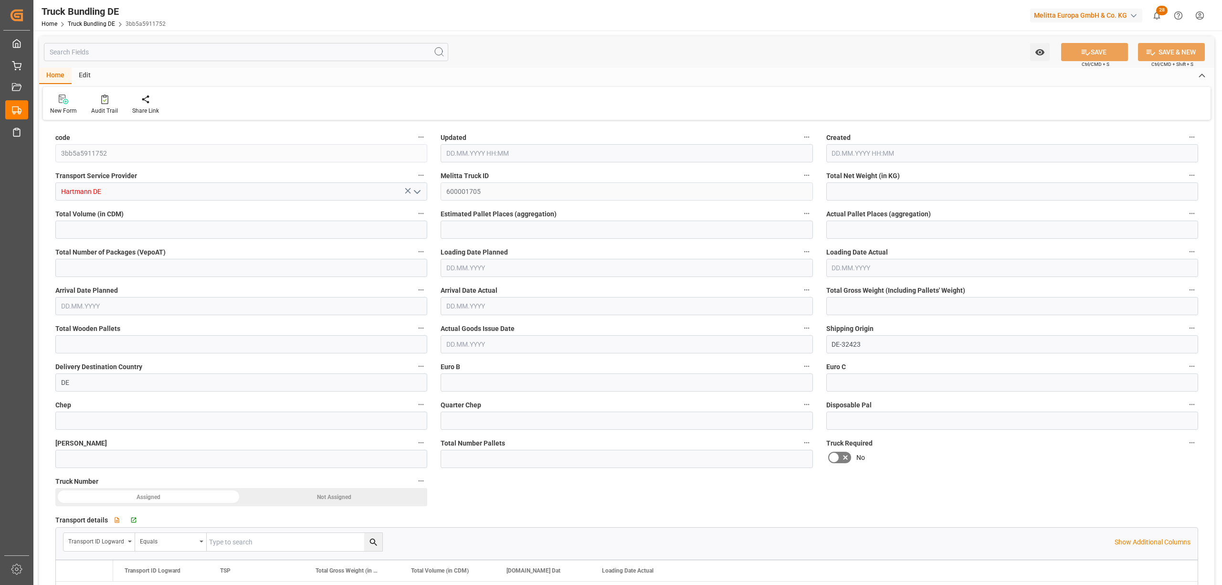
type input "0"
type input "[DATE] 08:27"
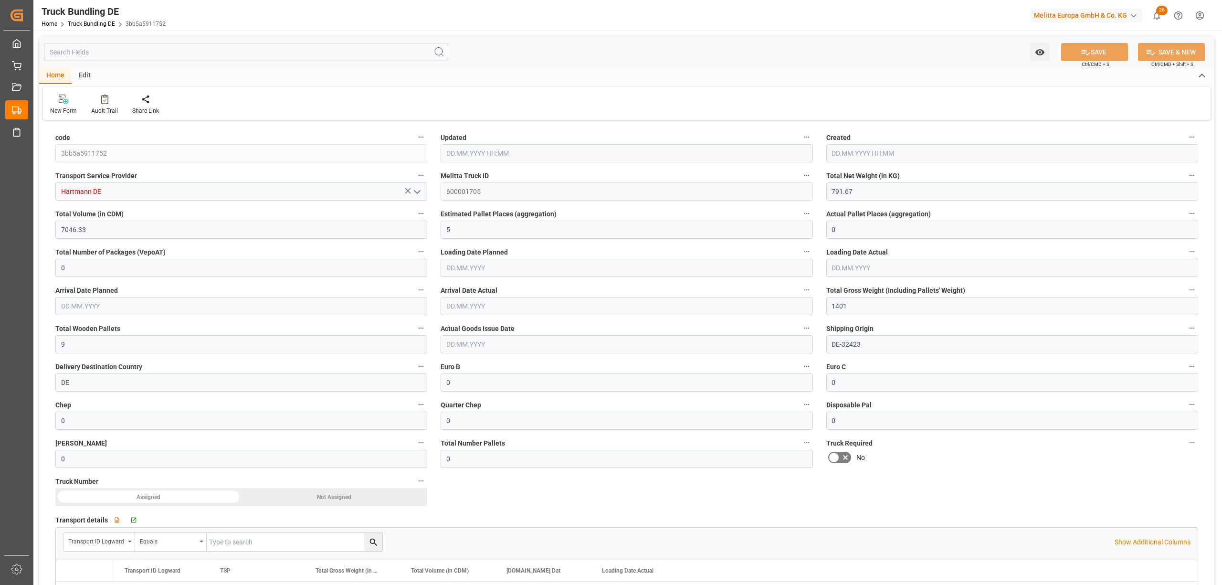
type input "[DATE] 08:27"
type input "[DATE]"
type input "[DATE] 08:27"
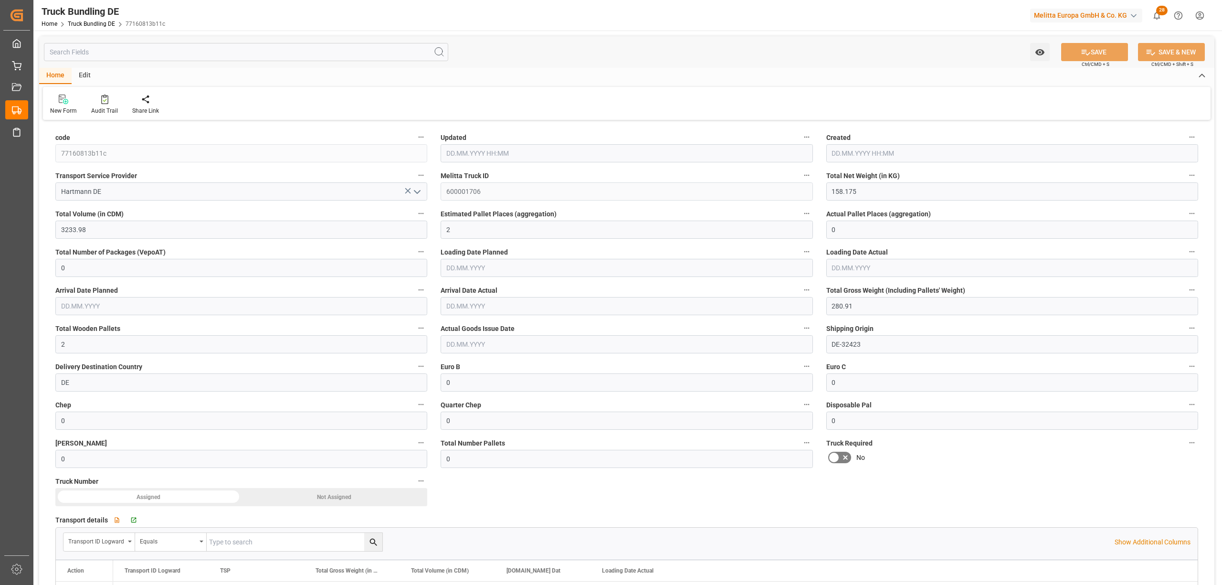
type input "15.08.2025 08:27"
type input "[DATE]"
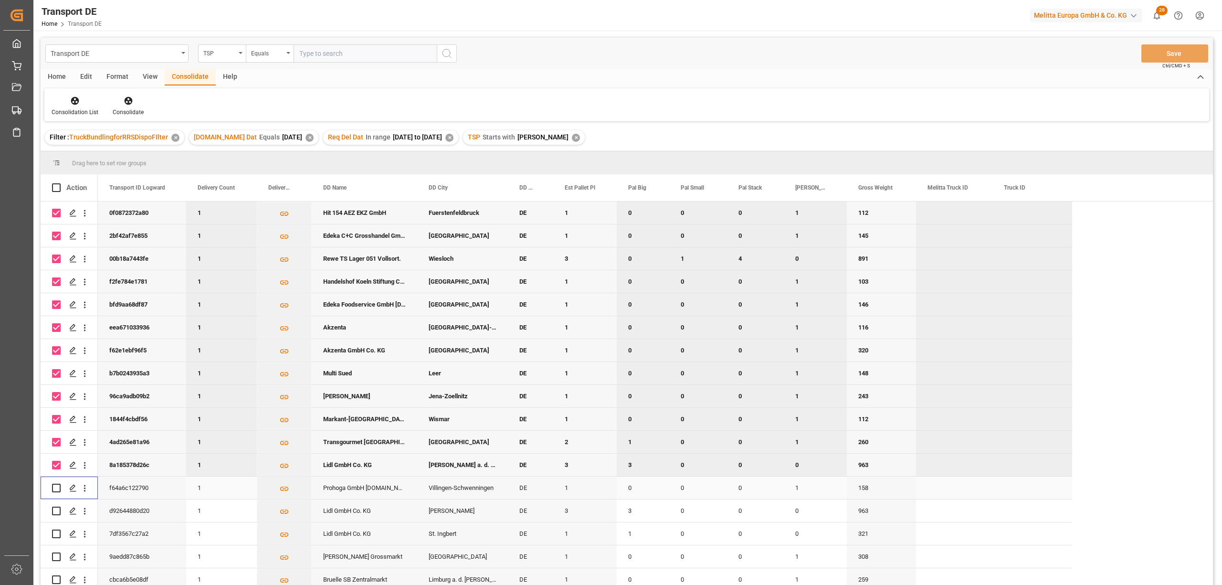
click at [58, 490] on input "Press Space to toggle row selection (unchecked)" at bounding box center [56, 487] width 9 height 9
checkbox input "true"
click at [56, 511] on input "Press Space to toggle row selection (unchecked)" at bounding box center [56, 510] width 9 height 9
checkbox input "true"
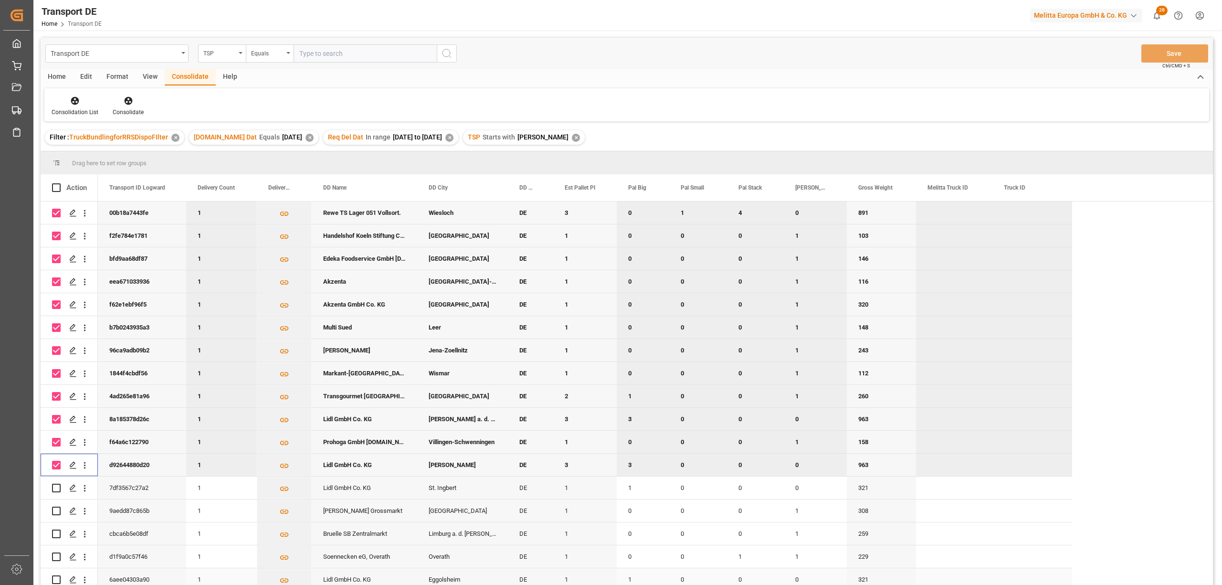
scroll to position [127, 0]
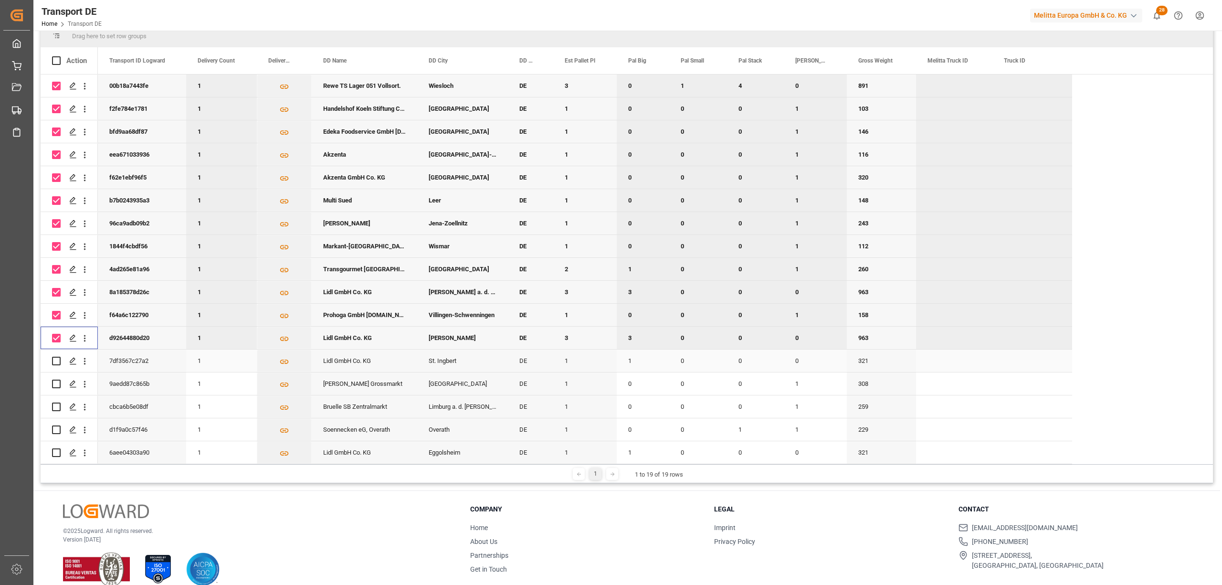
click at [56, 357] on input "Press Space to toggle row selection (unchecked)" at bounding box center [56, 360] width 9 height 9
checkbox input "true"
click at [56, 379] on input "Press Space to toggle row selection (unchecked)" at bounding box center [56, 383] width 9 height 9
checkbox input "true"
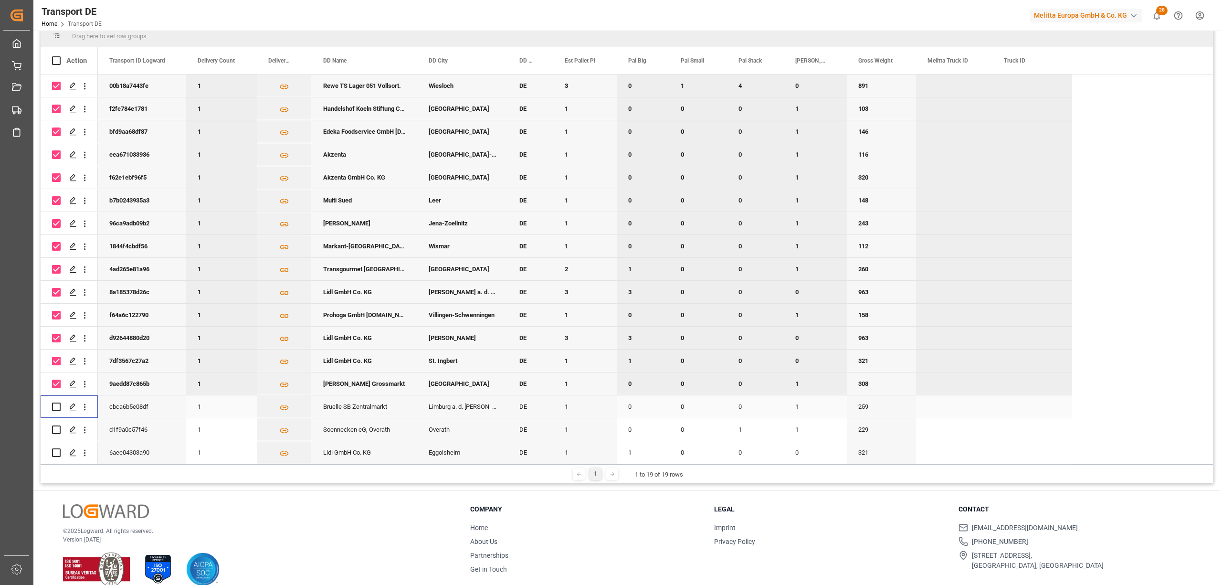
click at [54, 405] on input "Press Space to toggle row selection (unchecked)" at bounding box center [56, 406] width 9 height 9
checkbox input "true"
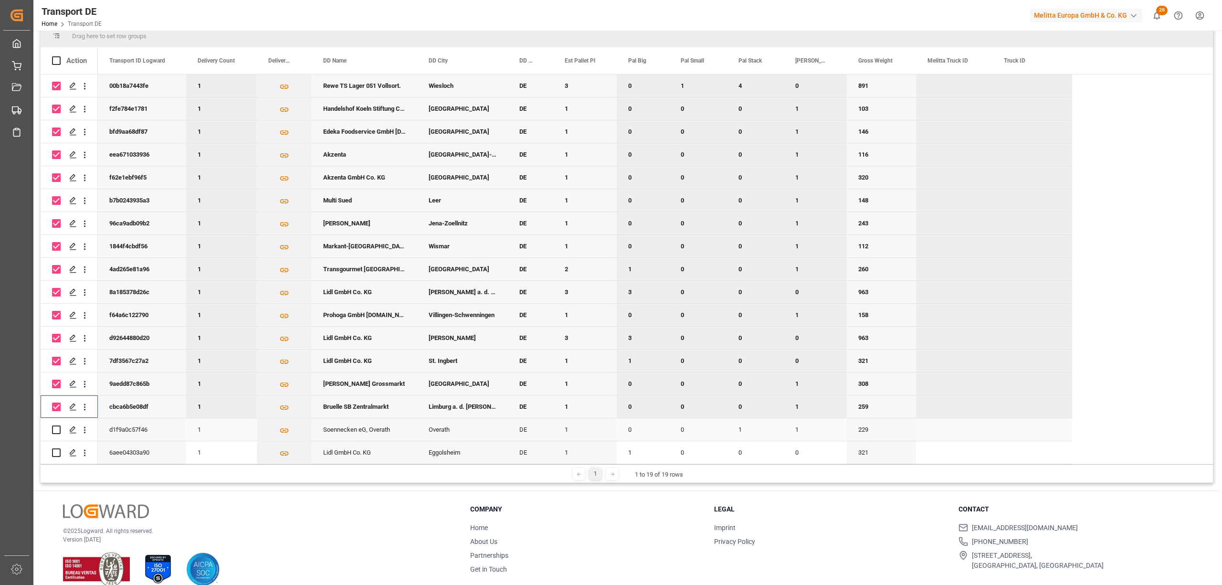
click at [58, 429] on input "Press Space to toggle row selection (unchecked)" at bounding box center [56, 429] width 9 height 9
checkbox input "true"
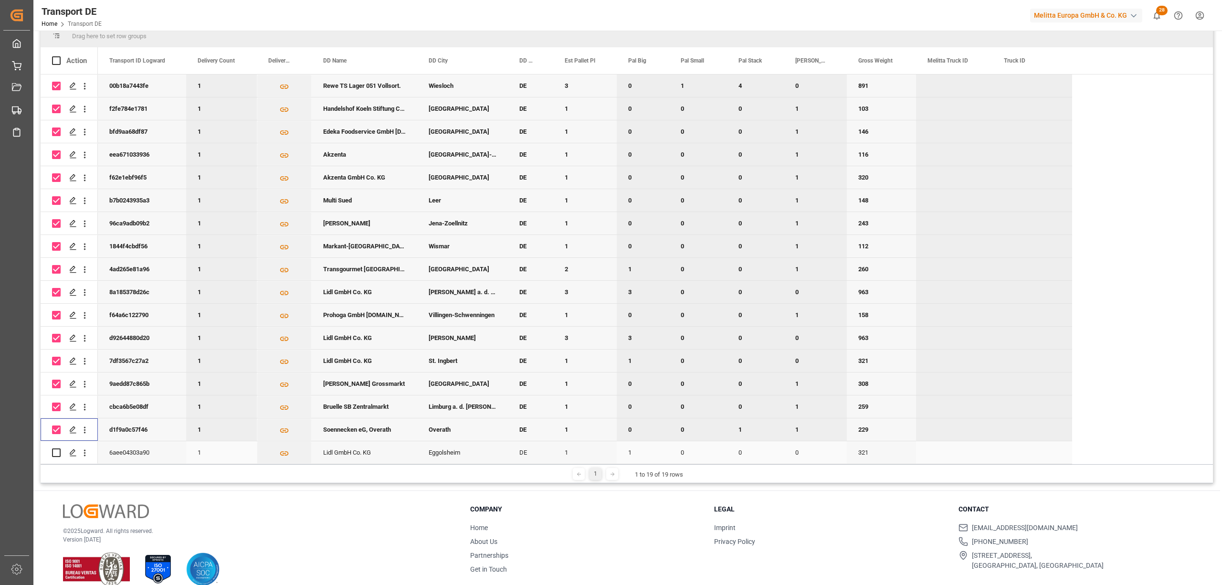
click at [58, 450] on input "Press Space to toggle row selection (unchecked)" at bounding box center [56, 452] width 9 height 9
checkbox input "true"
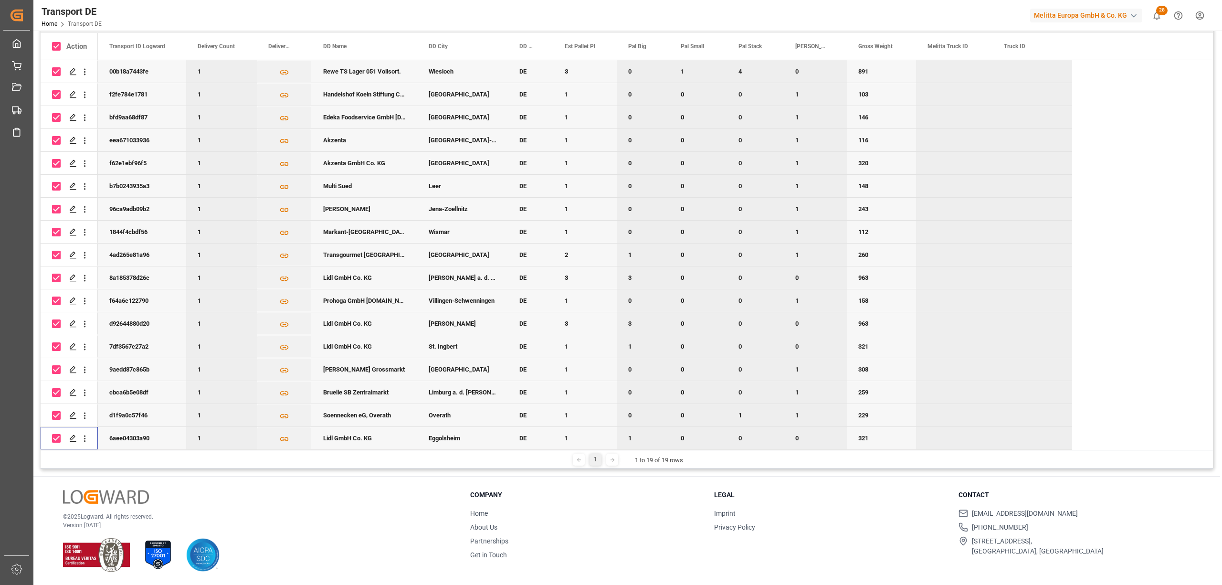
scroll to position [0, 0]
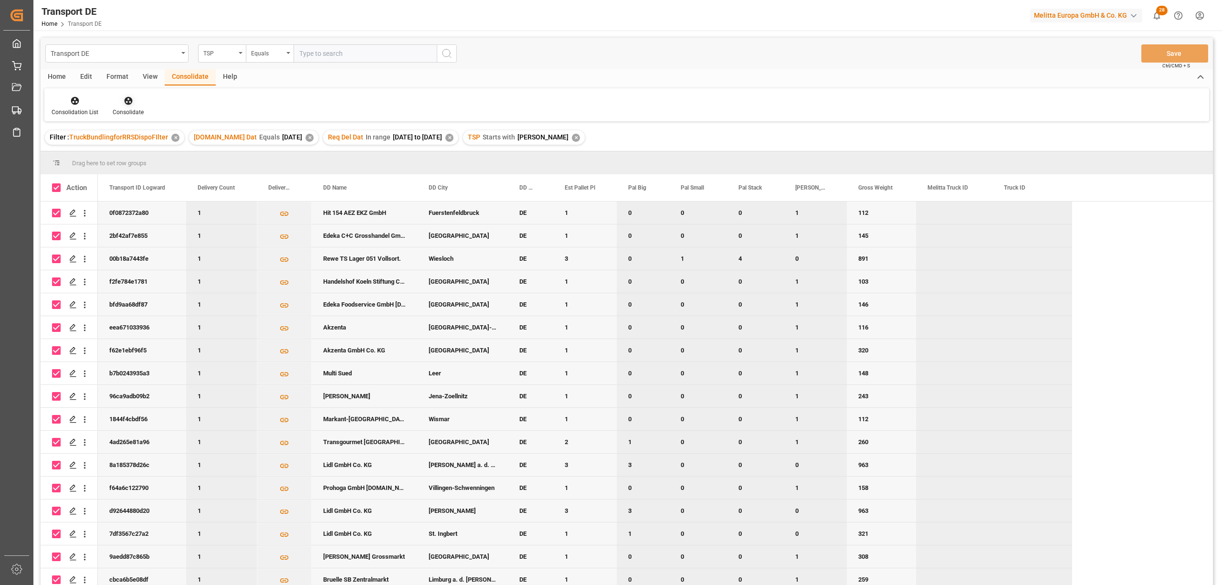
click at [132, 104] on icon at bounding box center [129, 101] width 10 height 10
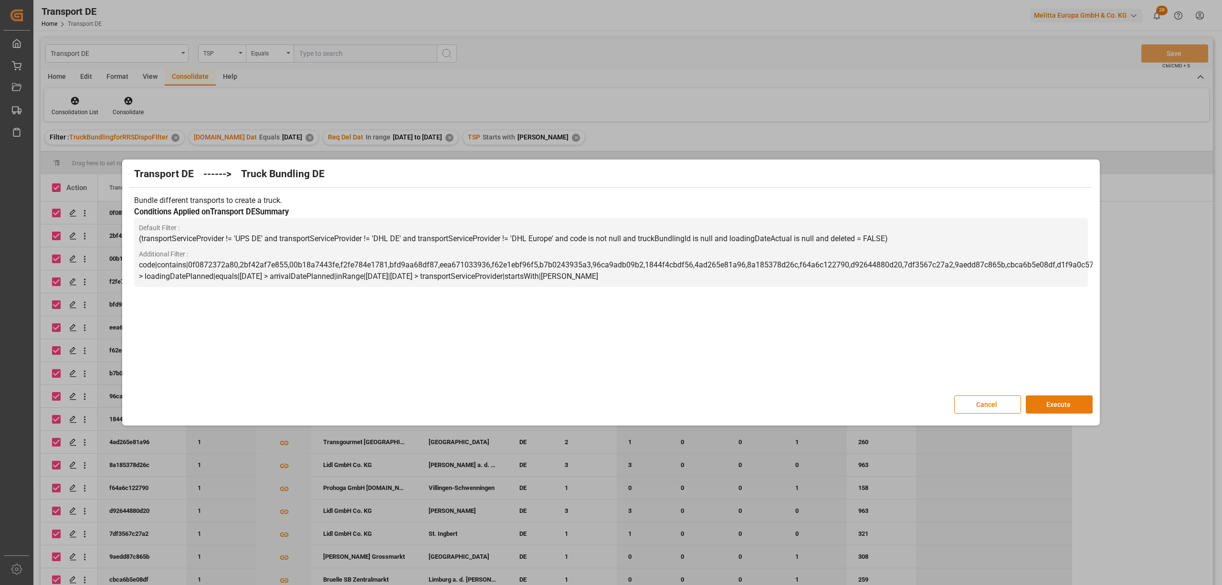
click at [1069, 404] on button "Execute" at bounding box center [1058, 404] width 67 height 18
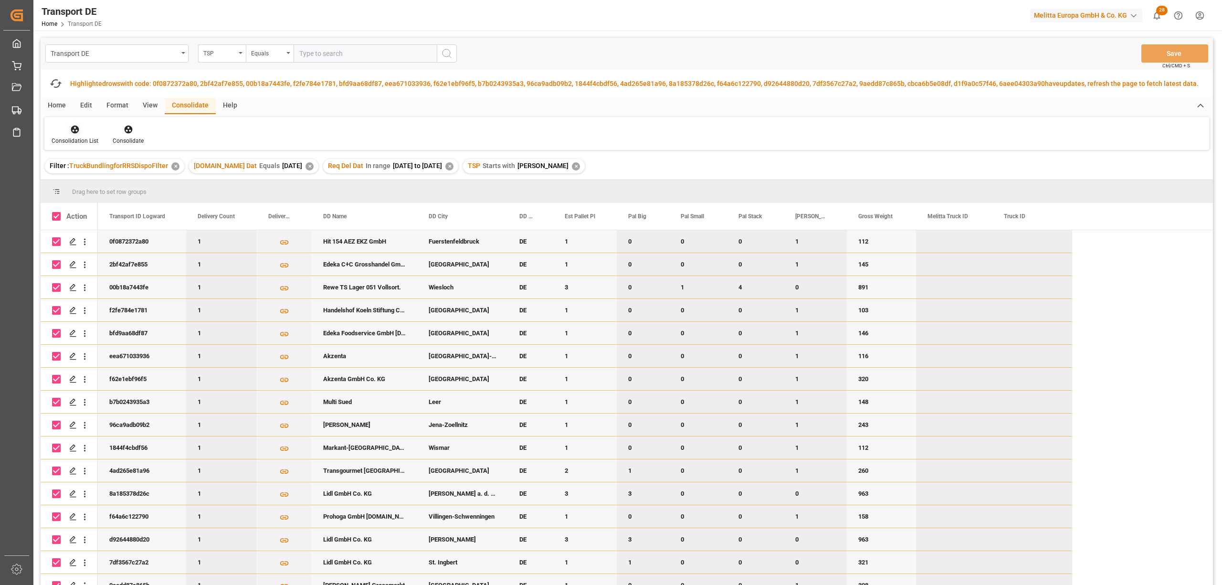
click at [73, 135] on div "Consolidation List" at bounding box center [74, 134] width 61 height 21
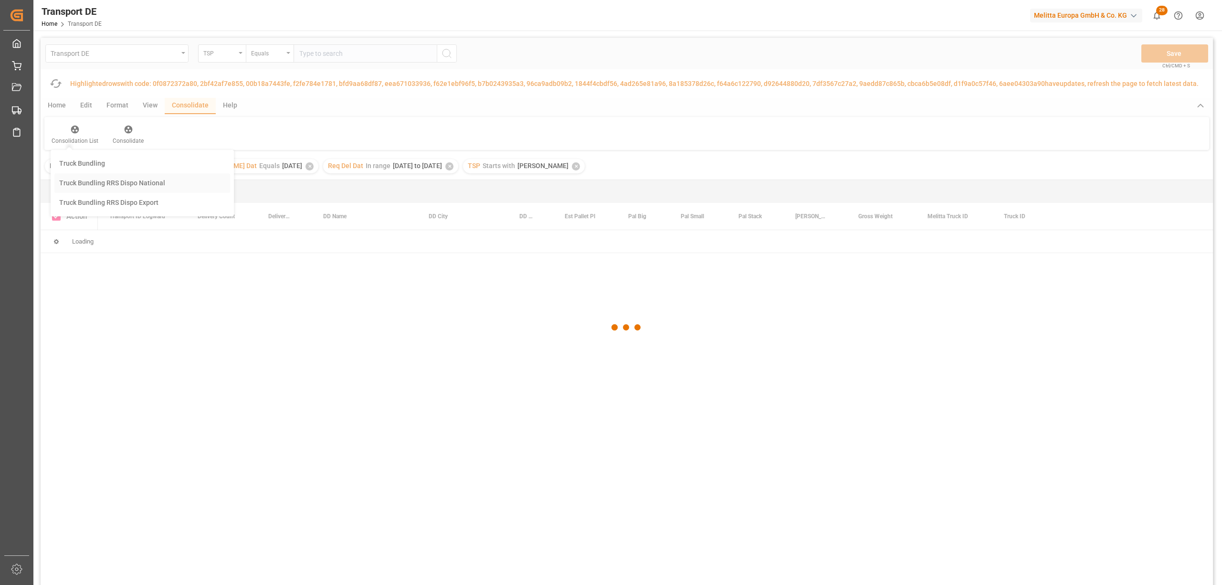
click at [98, 185] on div "Transport DE TSP Equals Save Ctrl/CMD + S Fetch latest updates Highlighted rows…" at bounding box center [627, 338] width 1172 height 601
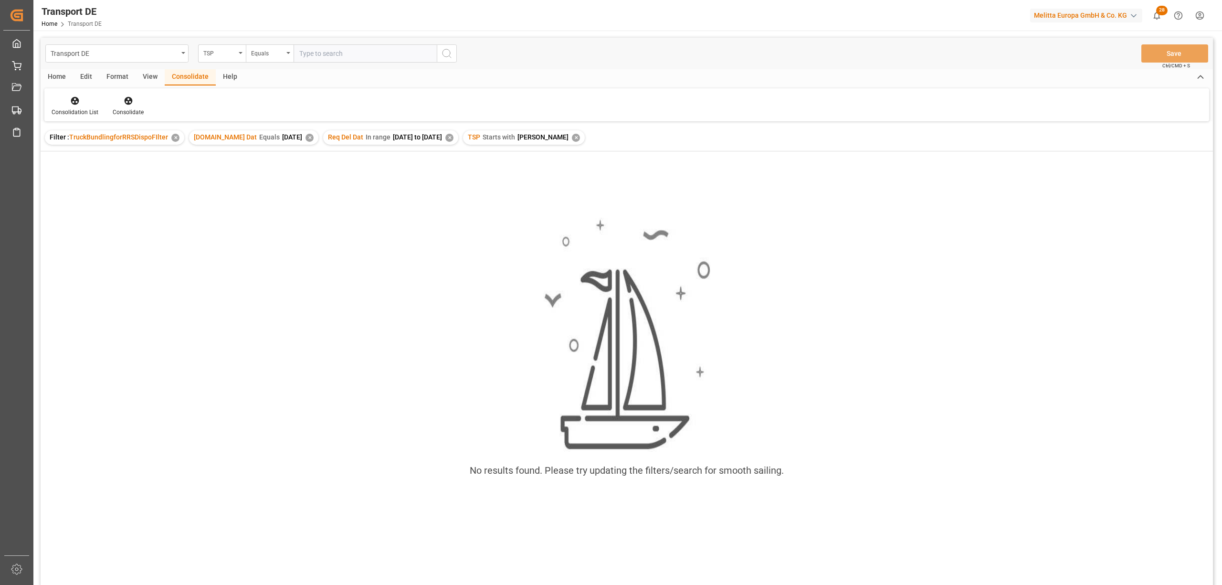
click at [572, 136] on div "✕" at bounding box center [576, 138] width 8 height 8
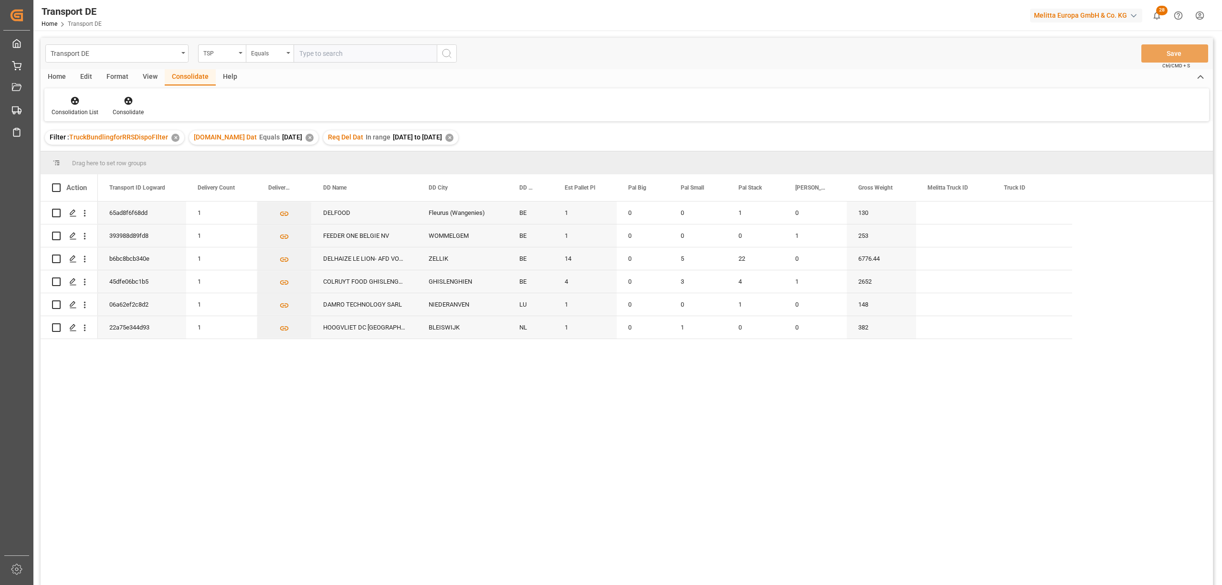
click at [450, 136] on div "✕" at bounding box center [449, 138] width 8 height 8
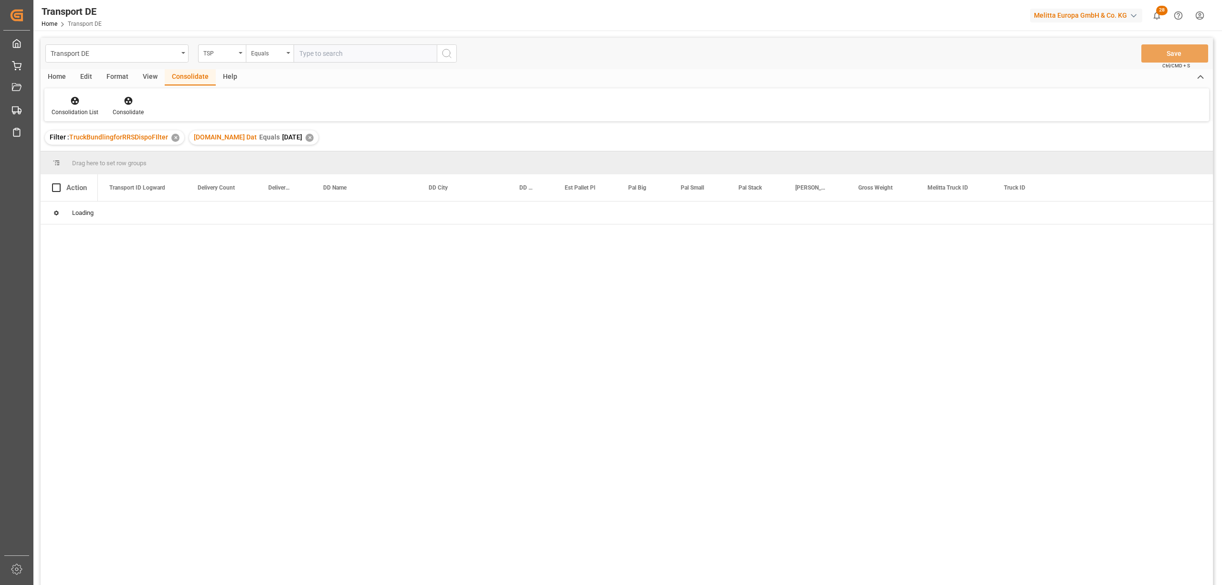
click at [305, 138] on div "✕" at bounding box center [309, 138] width 8 height 8
click at [262, 55] on div "Equals" at bounding box center [267, 52] width 32 height 11
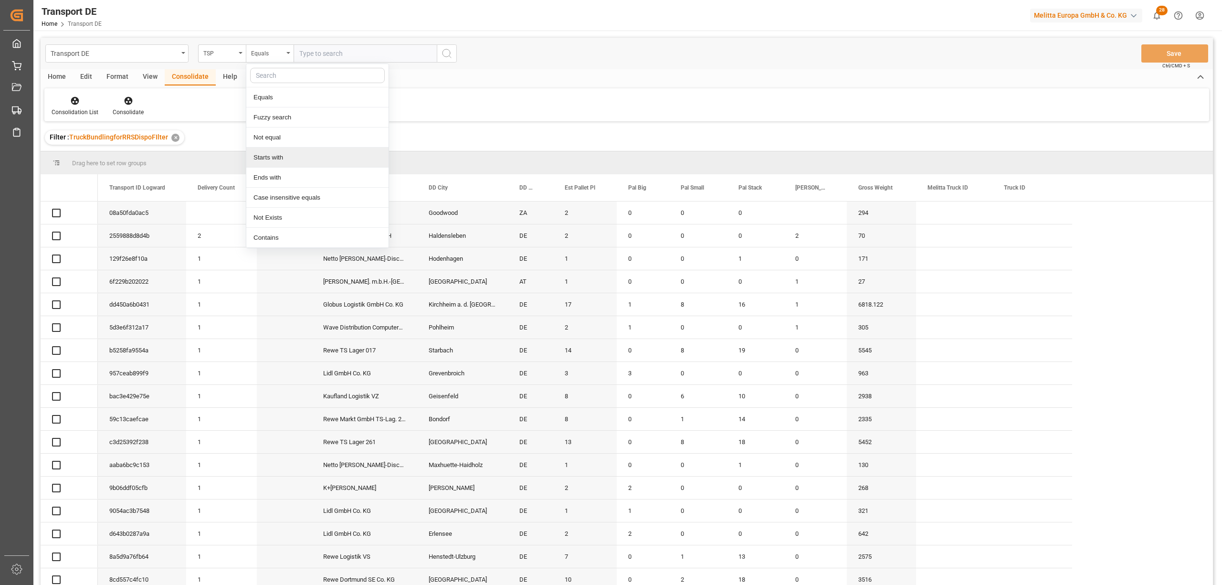
click at [272, 155] on div "Starts with" at bounding box center [317, 157] width 142 height 20
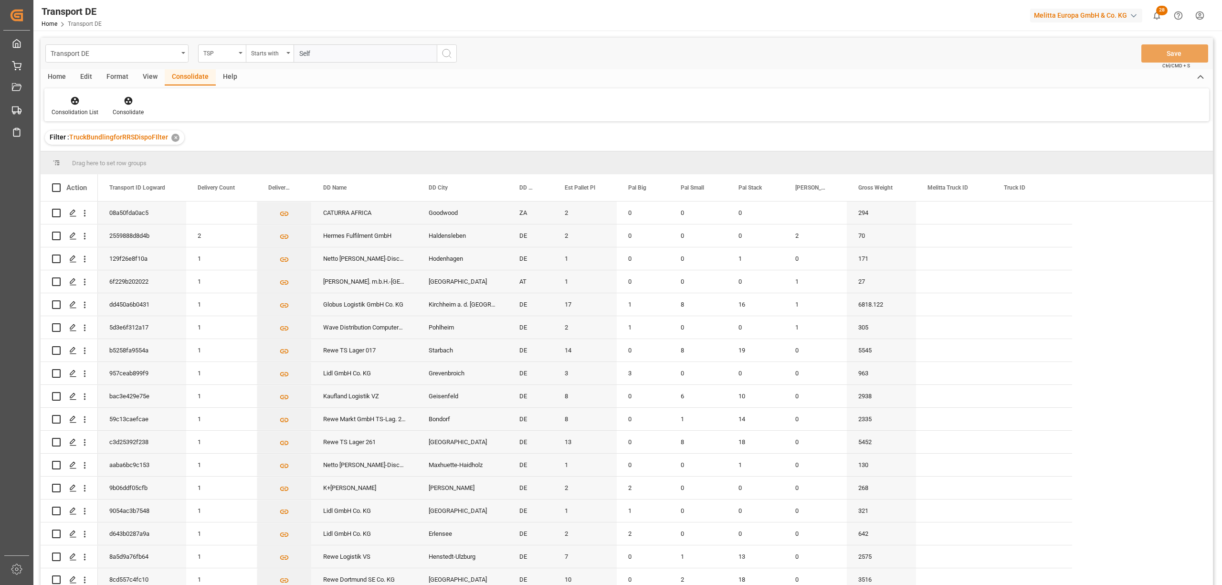
type input "Self"
click at [445, 54] on icon "search button" at bounding box center [446, 53] width 11 height 11
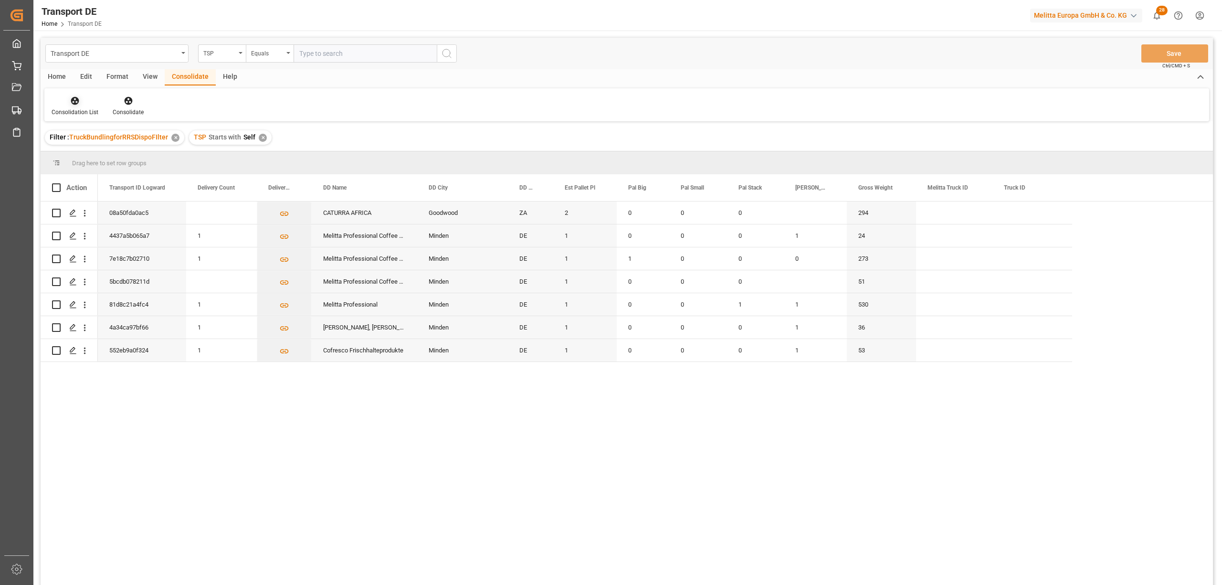
click at [69, 107] on div "Consolidation List" at bounding box center [74, 105] width 61 height 21
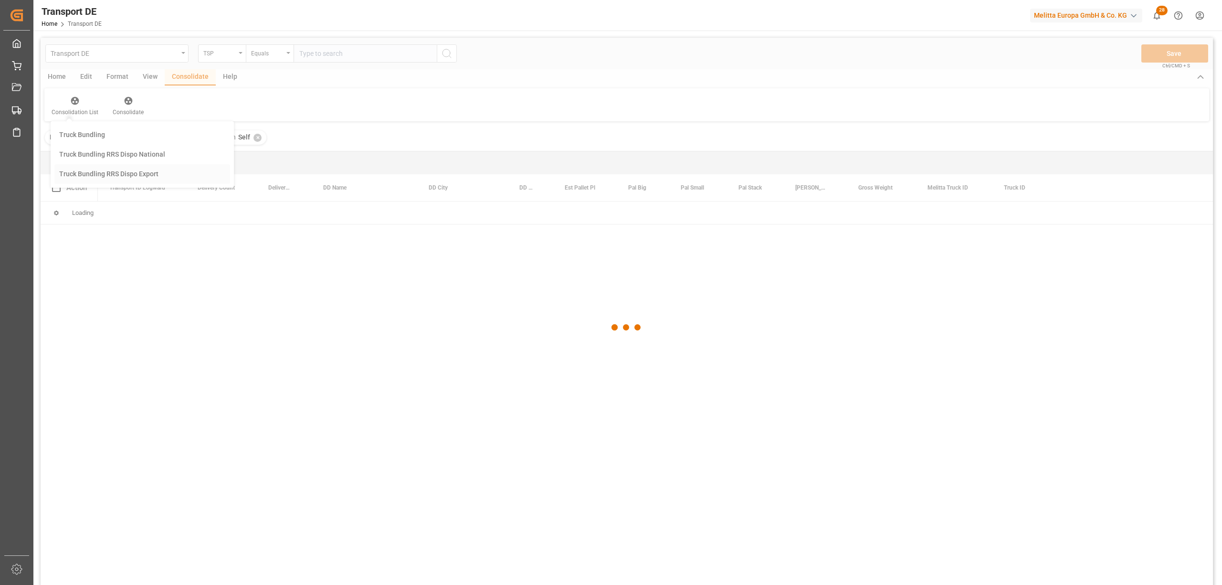
click at [84, 178] on div "Transport DE TSP Equals Save Ctrl/CMD + S Home Edit Format View Consolidate Hel…" at bounding box center [627, 324] width 1172 height 572
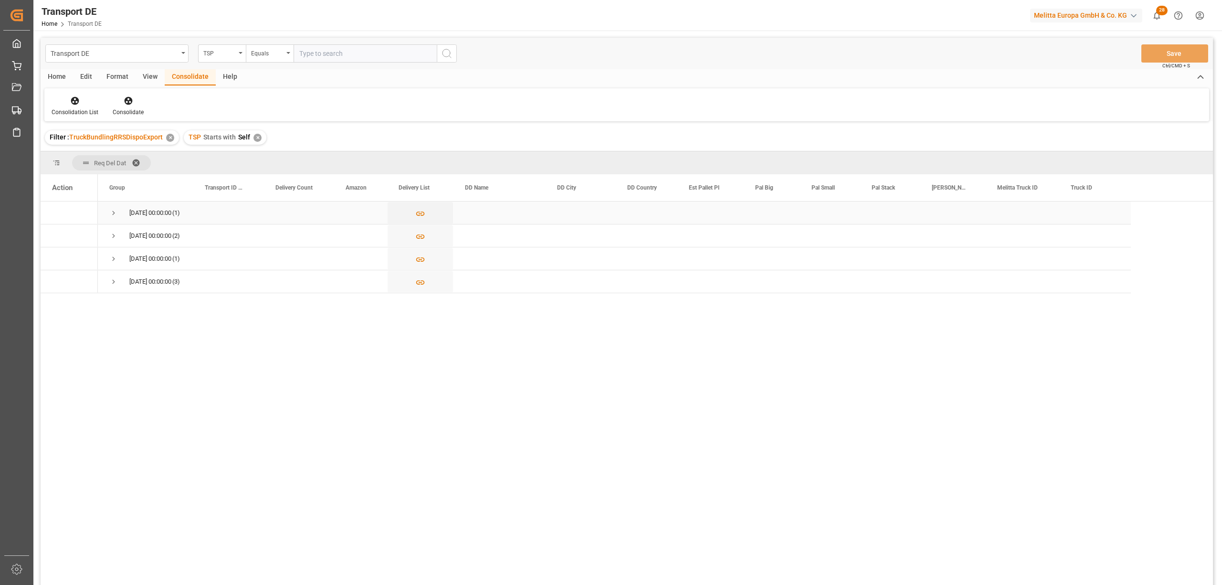
click at [113, 211] on span "Press SPACE to select this row." at bounding box center [113, 213] width 9 height 9
click at [73, 233] on icon "Press SPACE to select this row." at bounding box center [73, 236] width 8 height 8
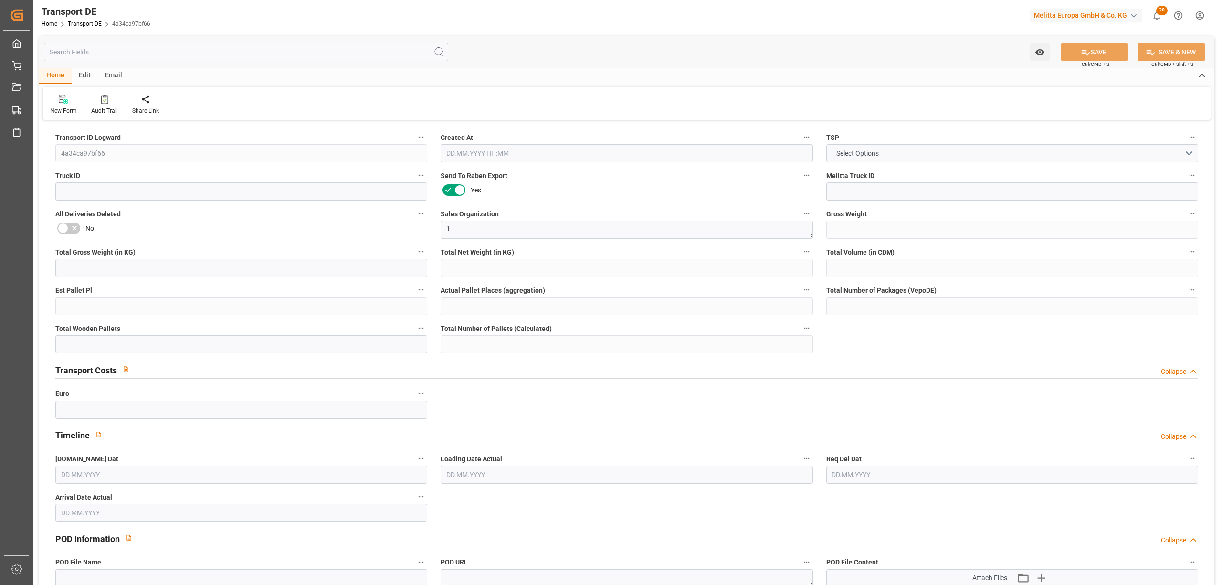
type input "36"
type input "12.346"
type input "12"
type input "167.04"
type input "1"
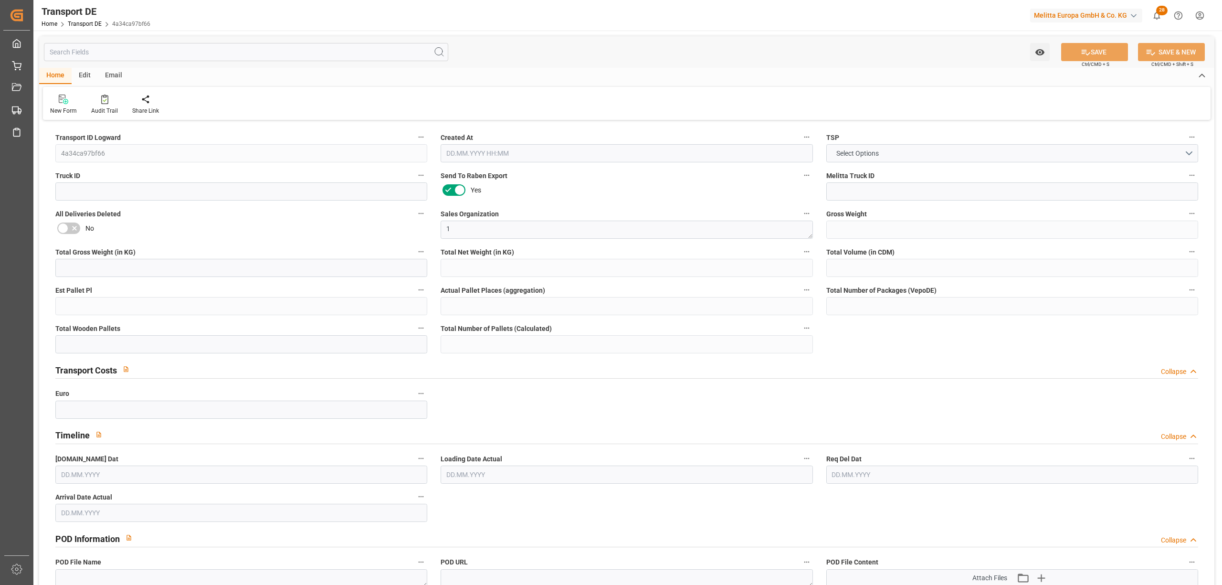
type input "0"
type input "1"
type input "0"
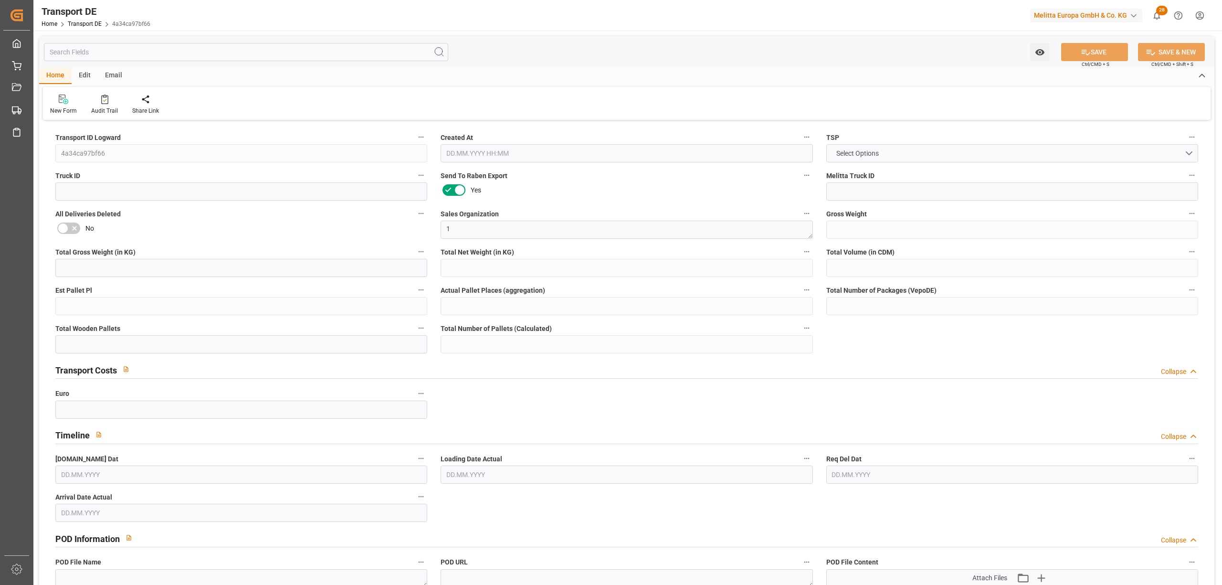
type input "32"
type input "0"
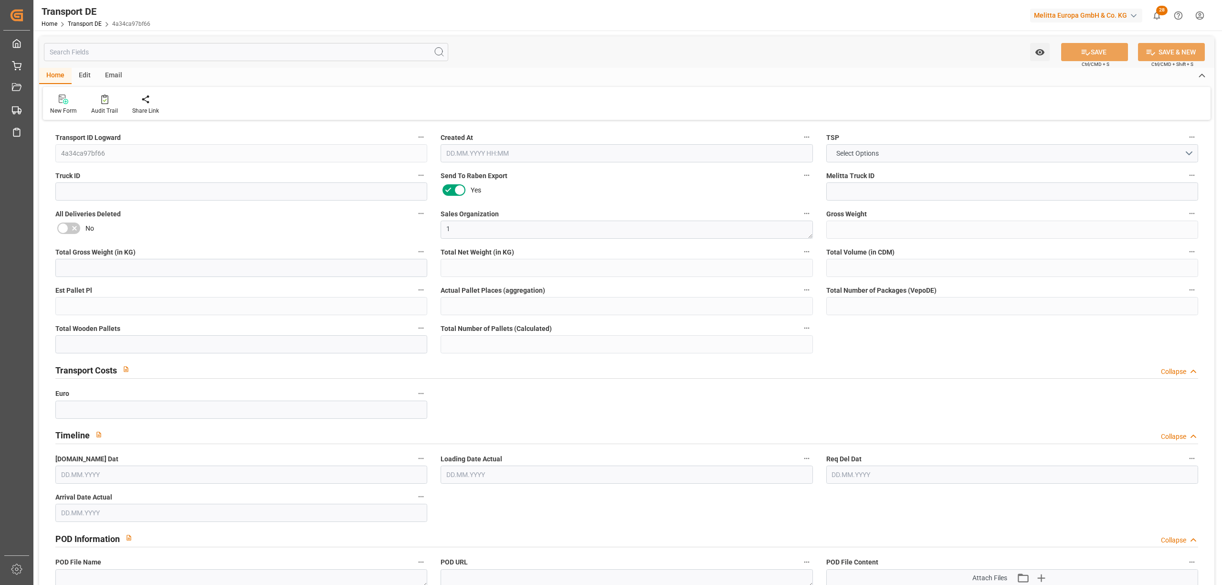
type input "0"
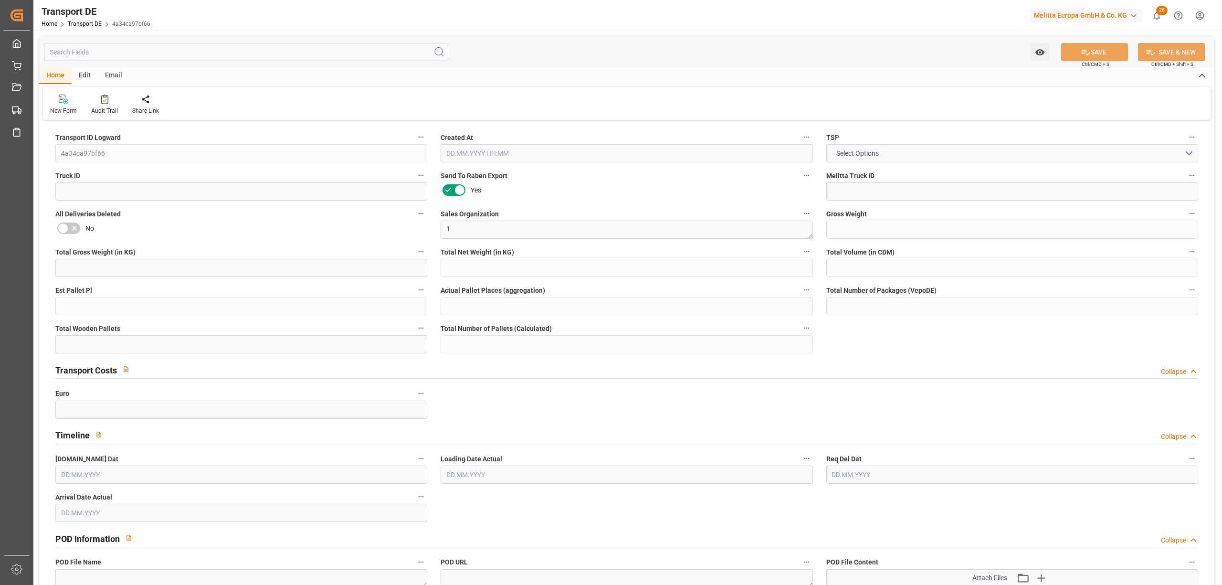
type input "0"
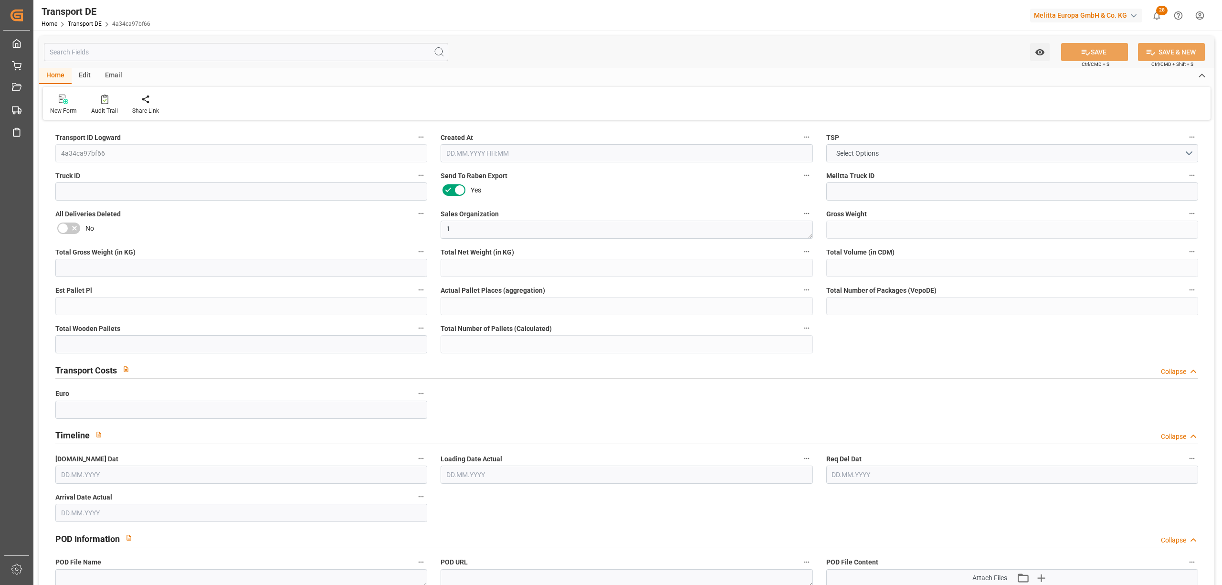
type input "0"
type input "1"
type input "0"
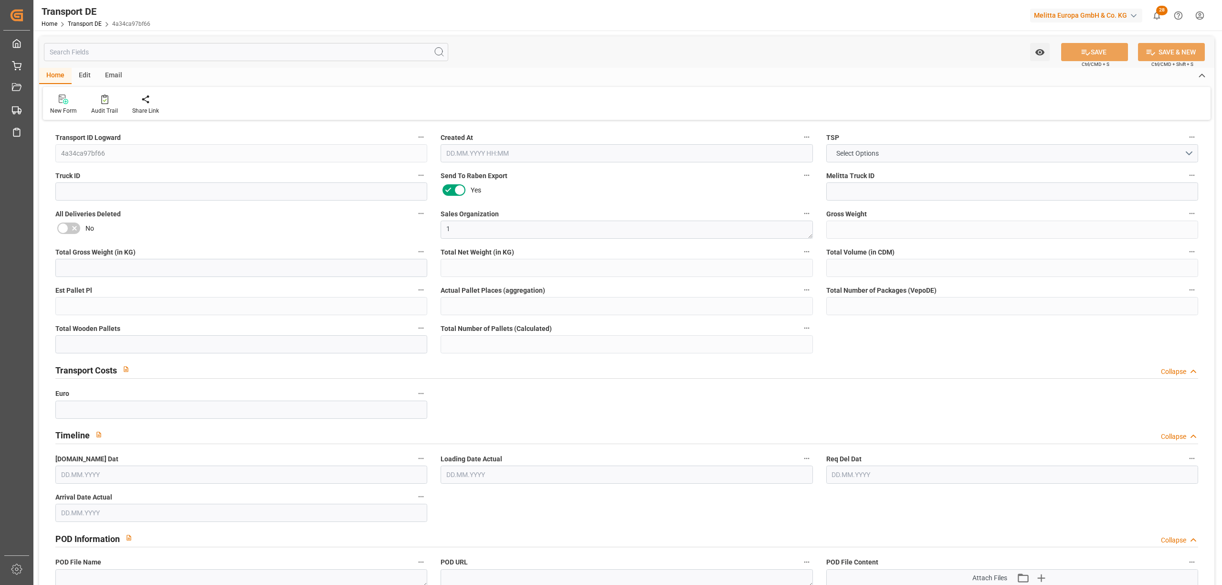
type input "0"
type input "3.039"
type input "0"
type input "14.08.2025 22:03"
type input "[DATE]"
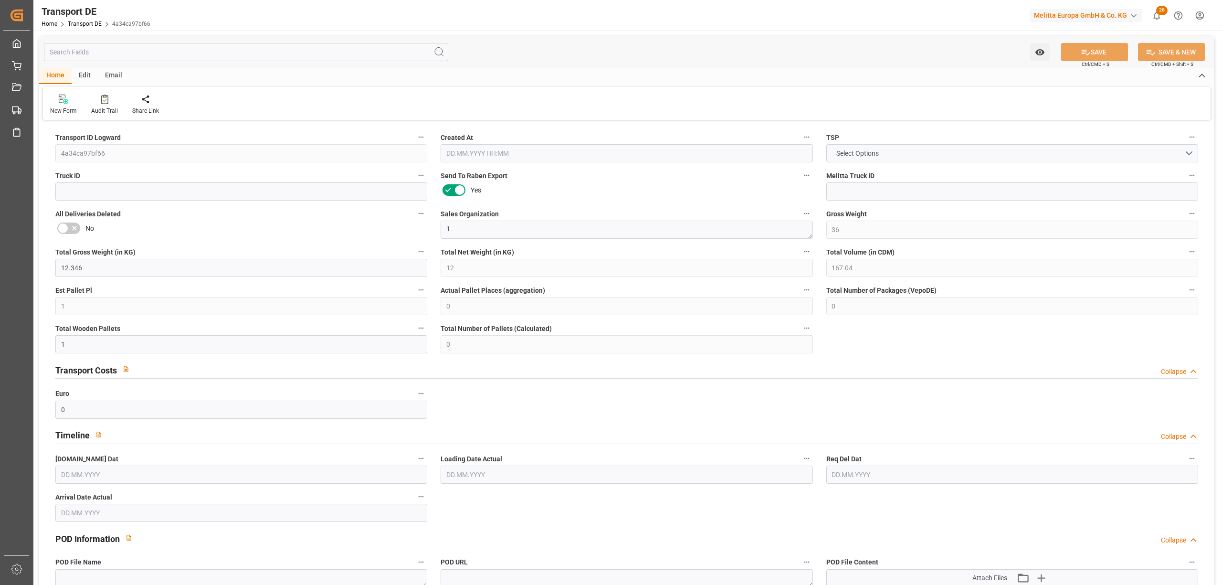
type input "[DATE]"
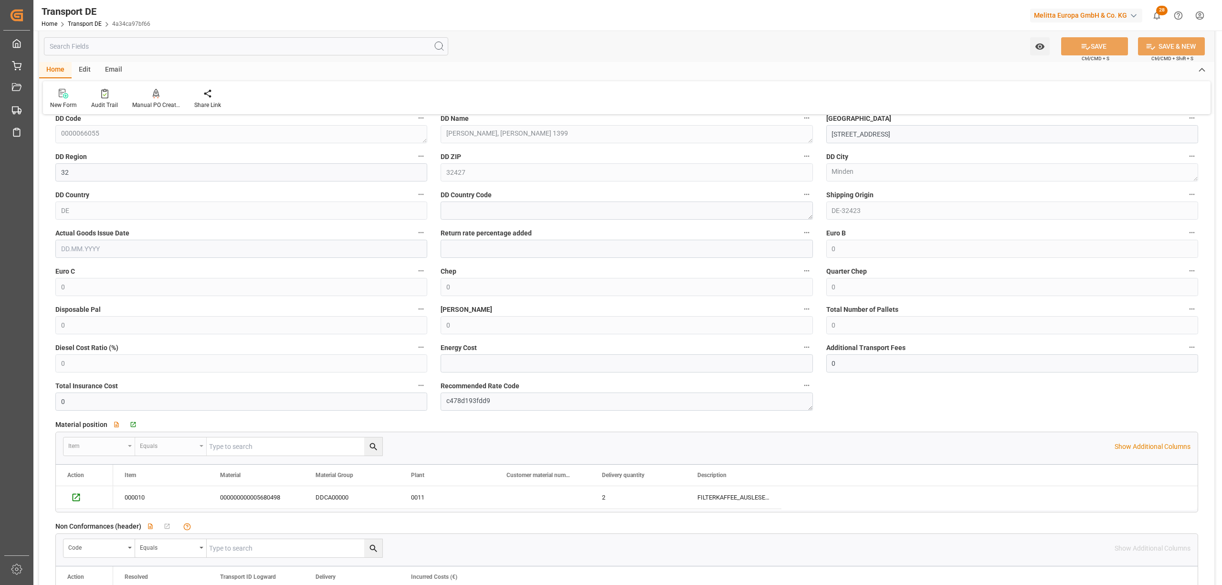
scroll to position [254, 0]
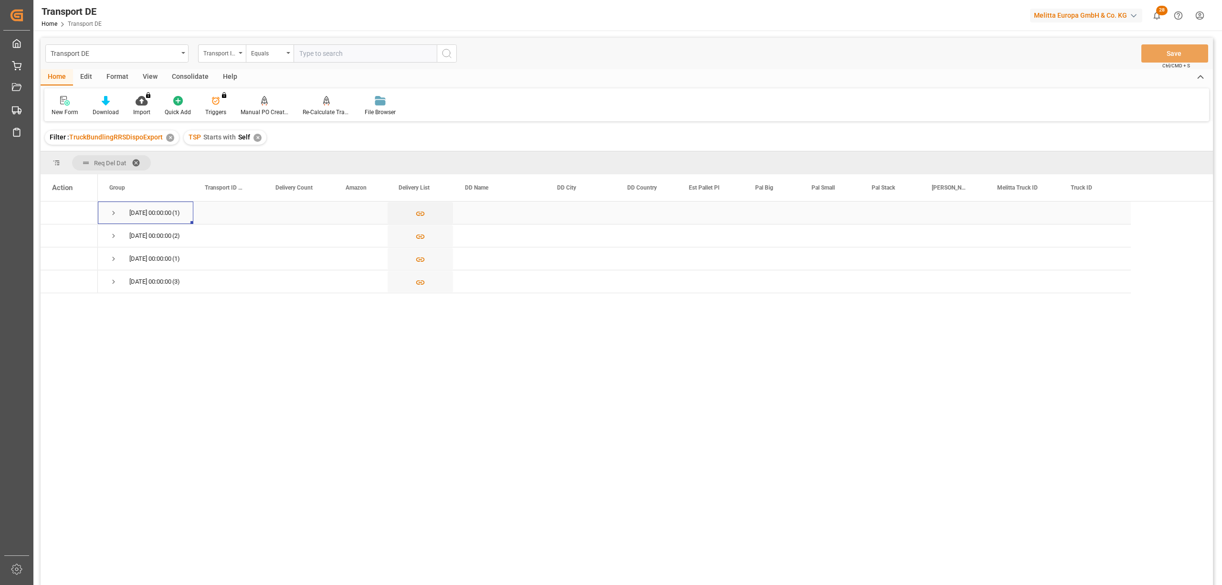
click at [111, 209] on span "Press SPACE to select this row." at bounding box center [113, 213] width 9 height 9
click at [112, 256] on span "Press SPACE to select this row." at bounding box center [113, 258] width 9 height 9
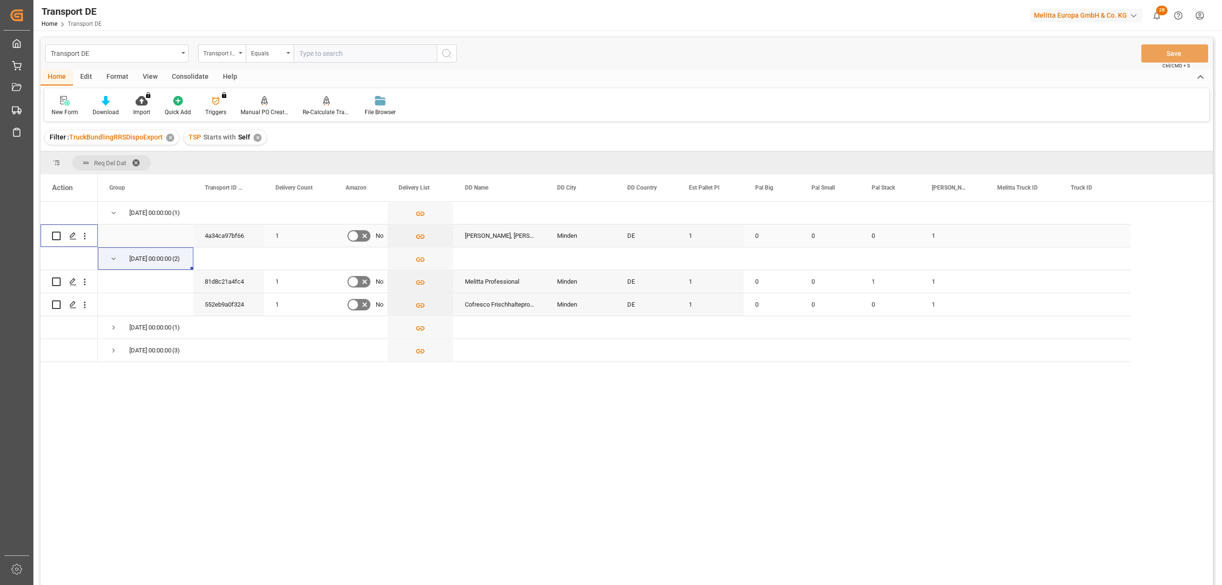
click at [55, 235] on input "Press Space to toggle row selection (unchecked)" at bounding box center [56, 235] width 9 height 9
click at [55, 233] on input "Press Space to toggle row selection (checked)" at bounding box center [56, 235] width 9 height 9
checkbox input "false"
click at [187, 76] on div "Consolidate" at bounding box center [190, 77] width 51 height 16
click at [71, 103] on icon at bounding box center [75, 101] width 10 height 10
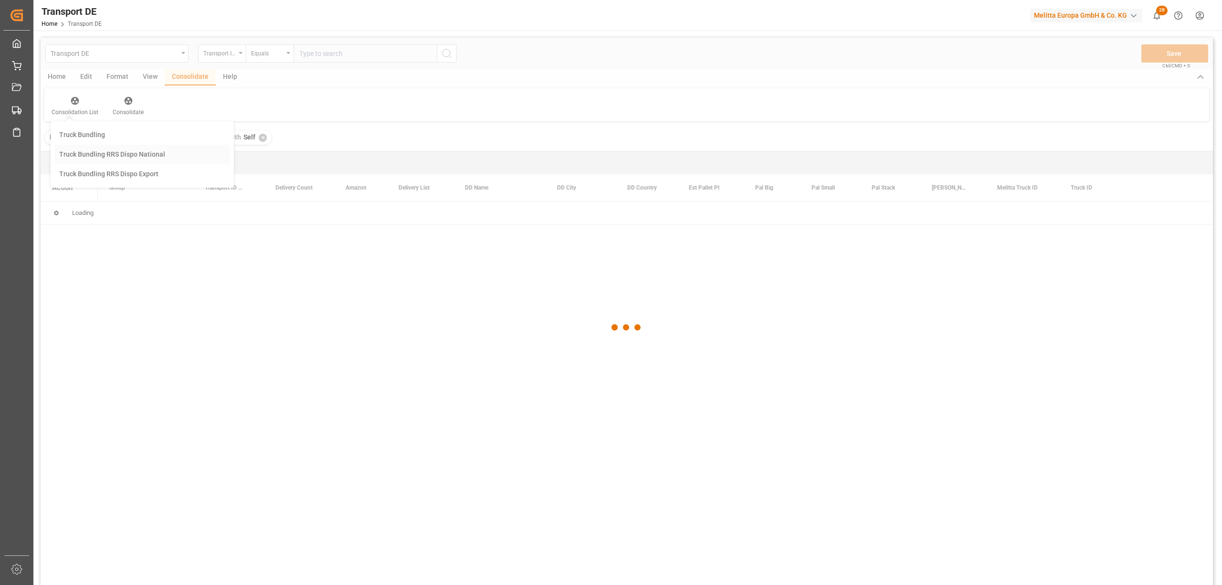
click at [96, 153] on div "Transport DE Transport ID Logward Equals Save Ctrl/CMD + S Home Edit Format Vie…" at bounding box center [627, 324] width 1172 height 572
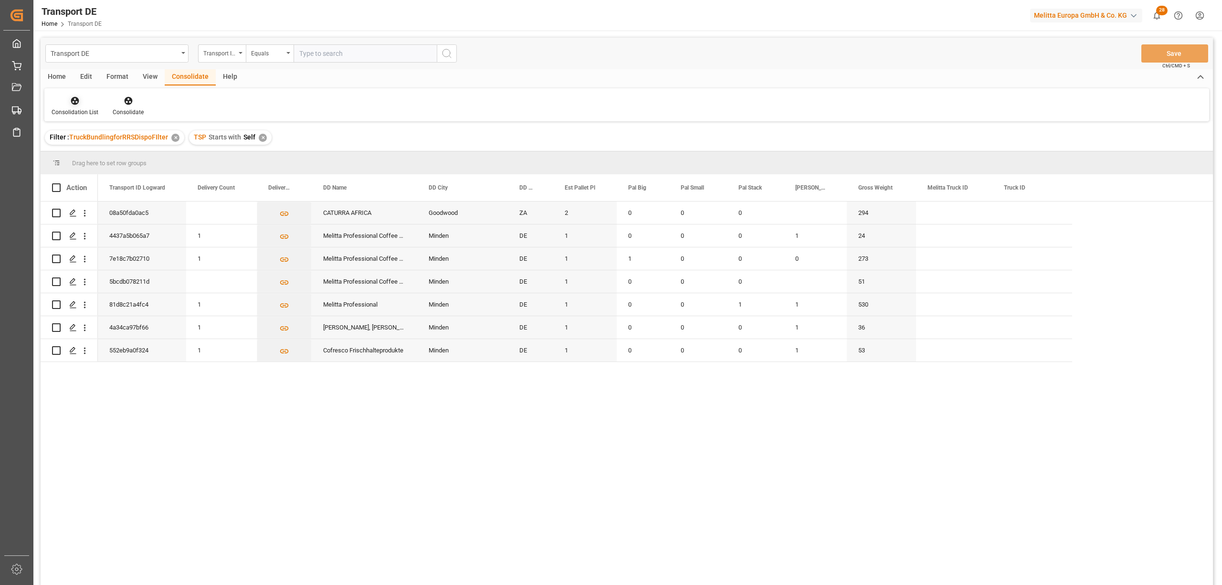
click at [84, 105] on div "Consolidation List" at bounding box center [74, 105] width 61 height 21
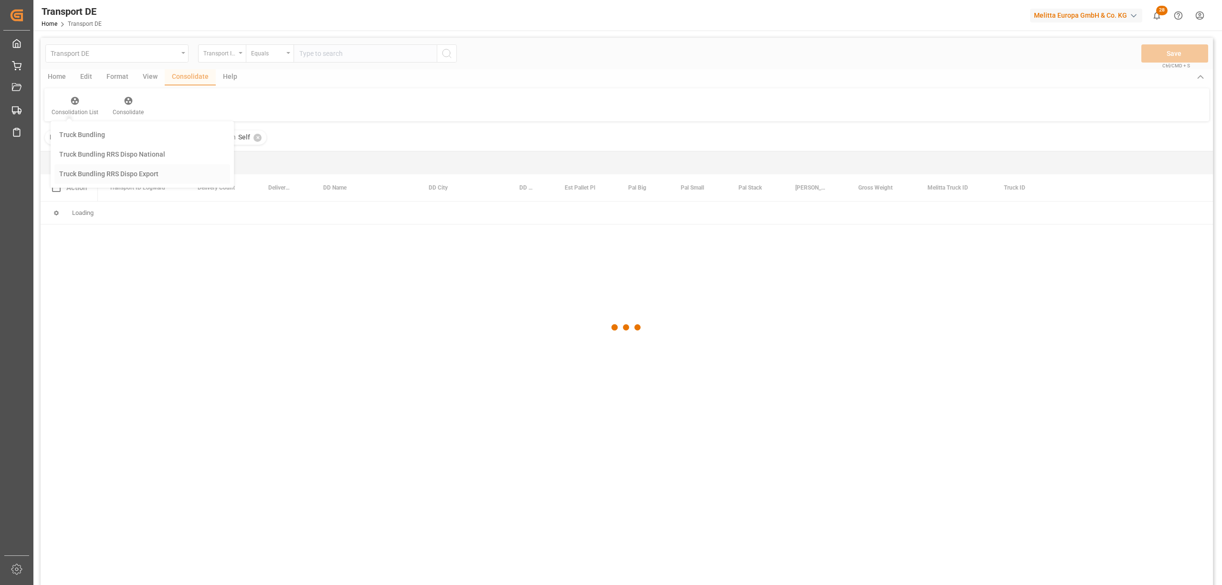
click at [94, 170] on div "Transport DE Transport ID Logward Equals Save Ctrl/CMD + S Home Edit Format Vie…" at bounding box center [627, 324] width 1172 height 572
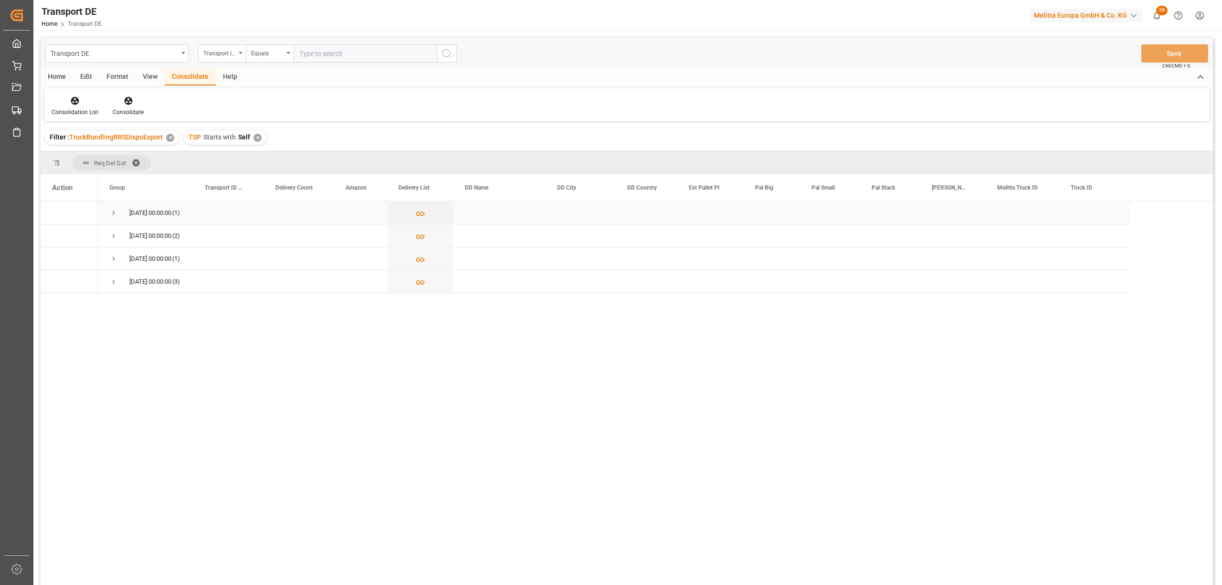
click at [110, 215] on span "Press SPACE to select this row." at bounding box center [113, 213] width 9 height 9
click at [57, 235] on input "Press Space to toggle row selection (unchecked)" at bounding box center [56, 235] width 9 height 9
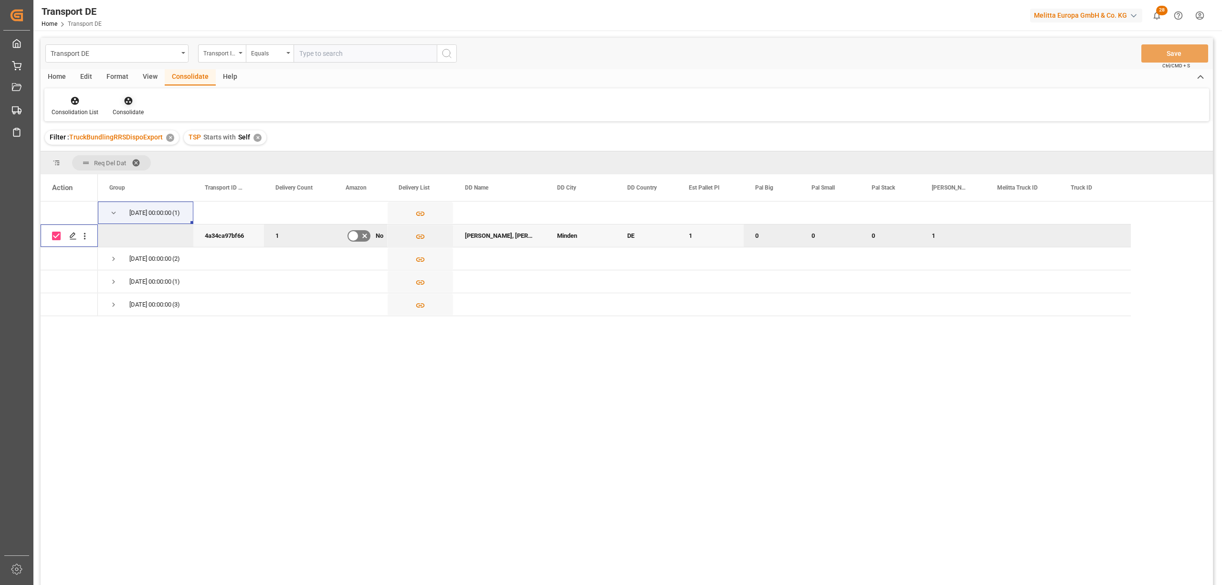
click at [126, 100] on icon at bounding box center [128, 101] width 8 height 8
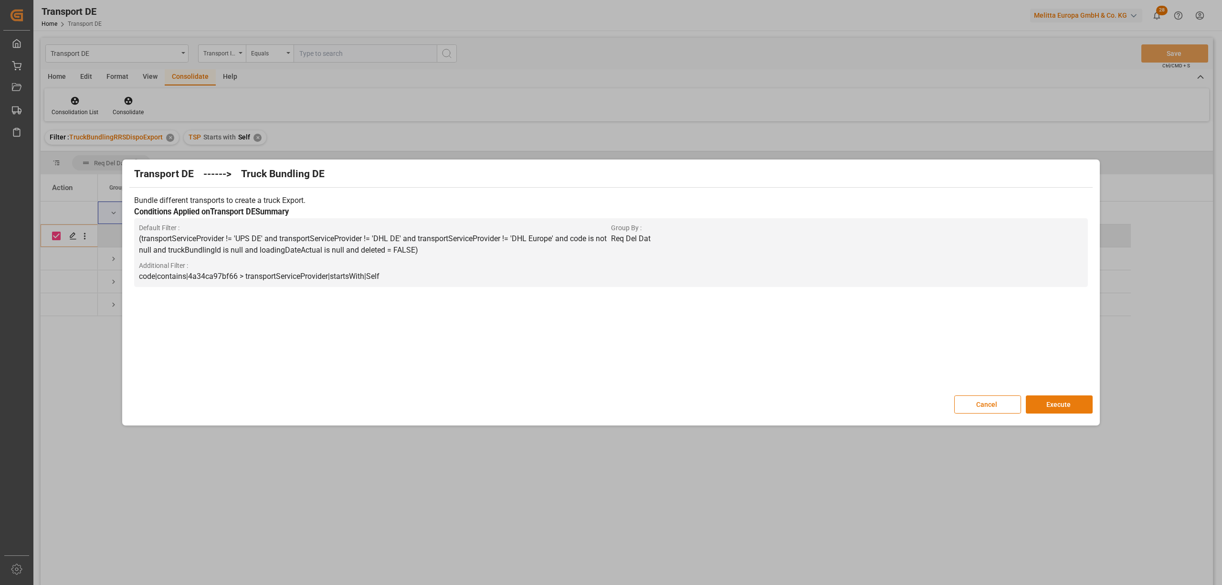
click at [1047, 405] on button "Execute" at bounding box center [1058, 404] width 67 height 18
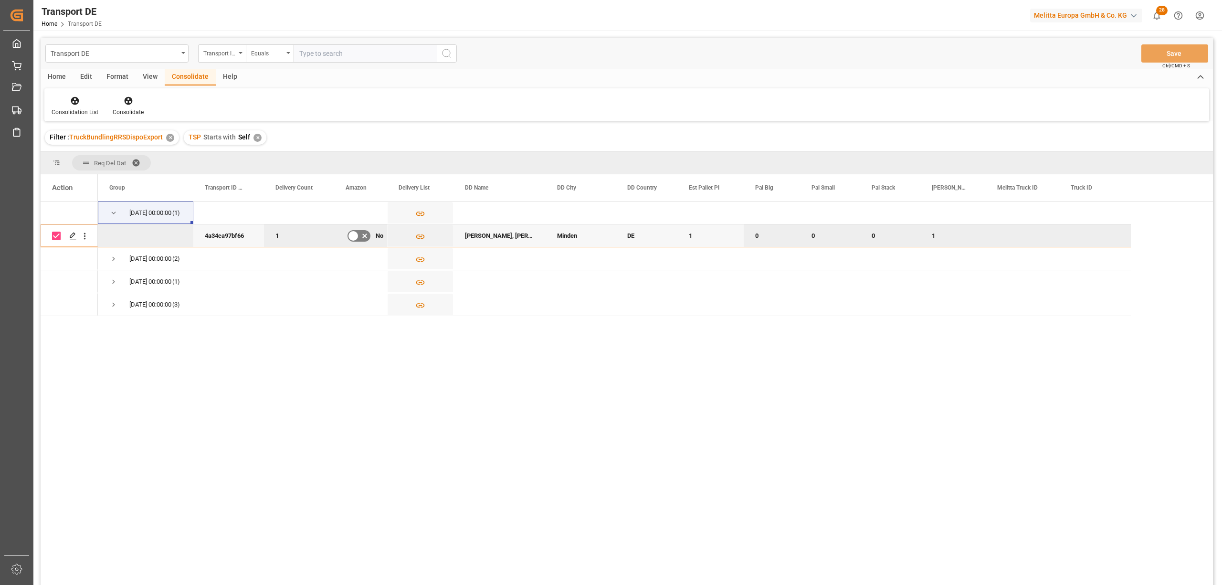
click at [54, 235] on input "Press Space to toggle row selection (checked)" at bounding box center [56, 235] width 9 height 9
checkbox input "false"
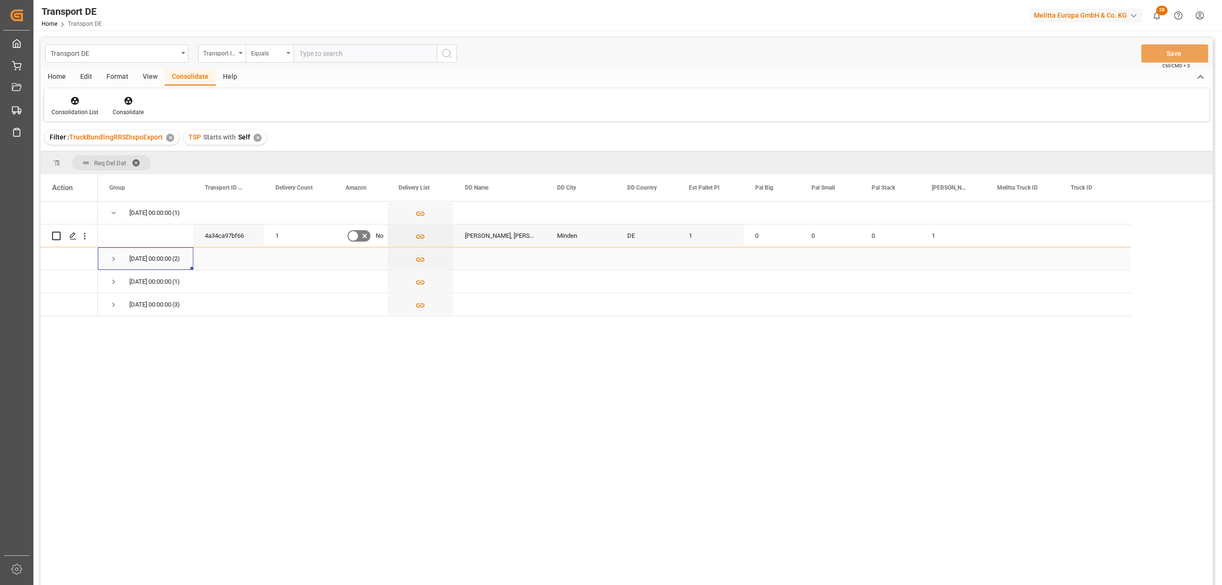
click at [113, 258] on span "Press SPACE to select this row." at bounding box center [113, 258] width 9 height 9
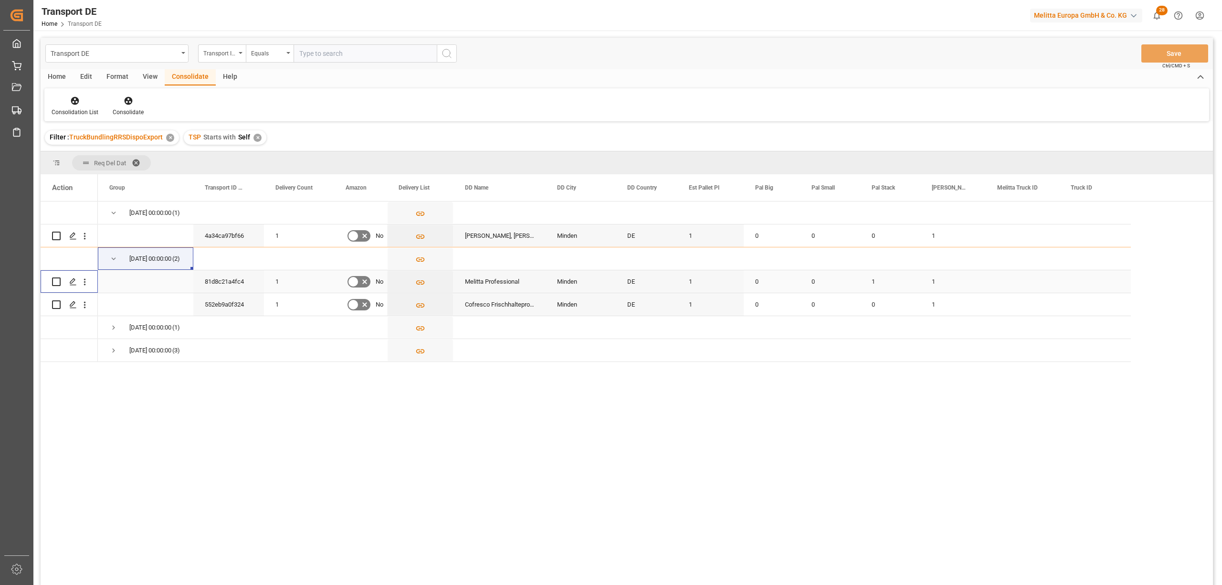
click at [54, 281] on input "Press Space to toggle row selection (unchecked)" at bounding box center [56, 281] width 9 height 9
click at [128, 102] on icon at bounding box center [129, 101] width 10 height 10
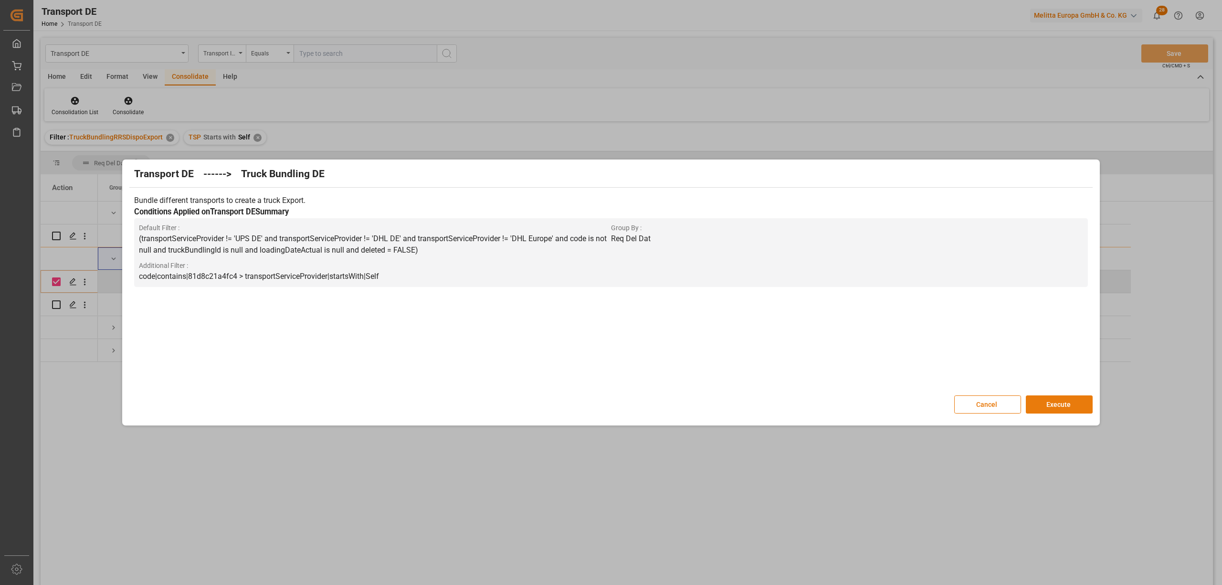
click at [1062, 405] on button "Execute" at bounding box center [1058, 404] width 67 height 18
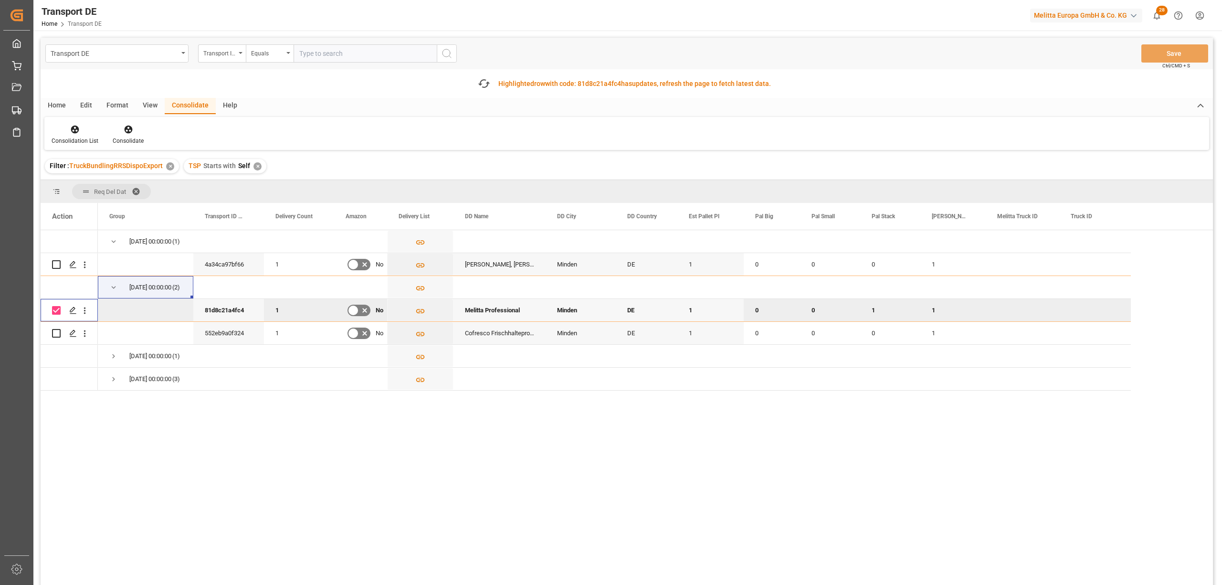
click at [56, 308] on input "Press Space to toggle row selection (checked)" at bounding box center [56, 310] width 9 height 9
checkbox input "false"
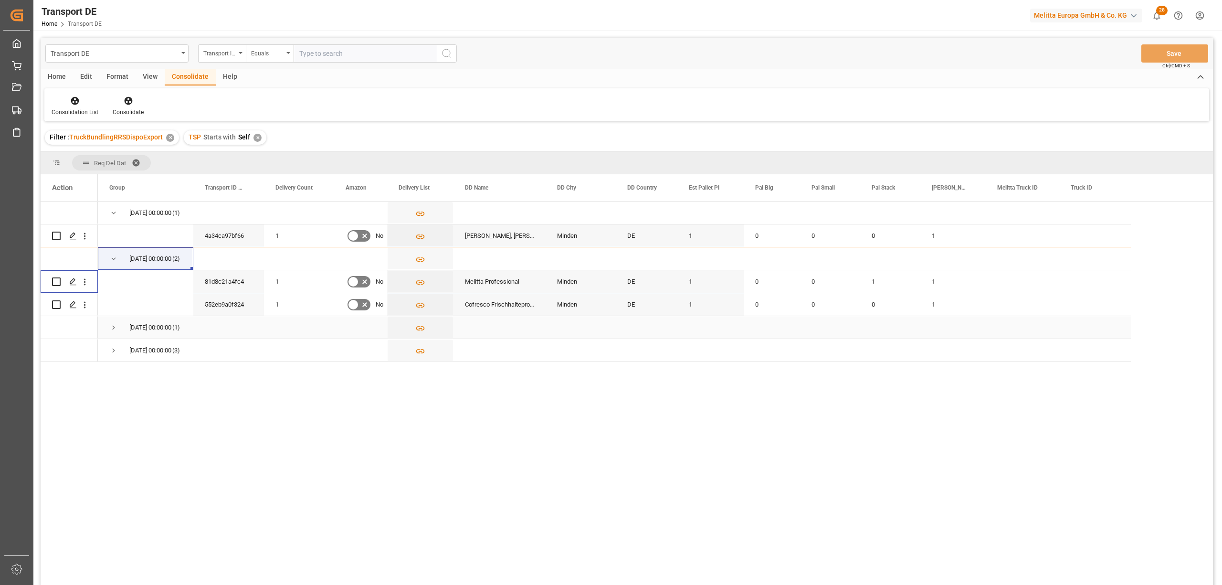
click at [56, 333] on div "Press SPACE to select this row." at bounding box center [69, 327] width 57 height 22
click at [59, 304] on input "Press Space to toggle row selection (unchecked)" at bounding box center [56, 304] width 9 height 9
checkbox input "true"
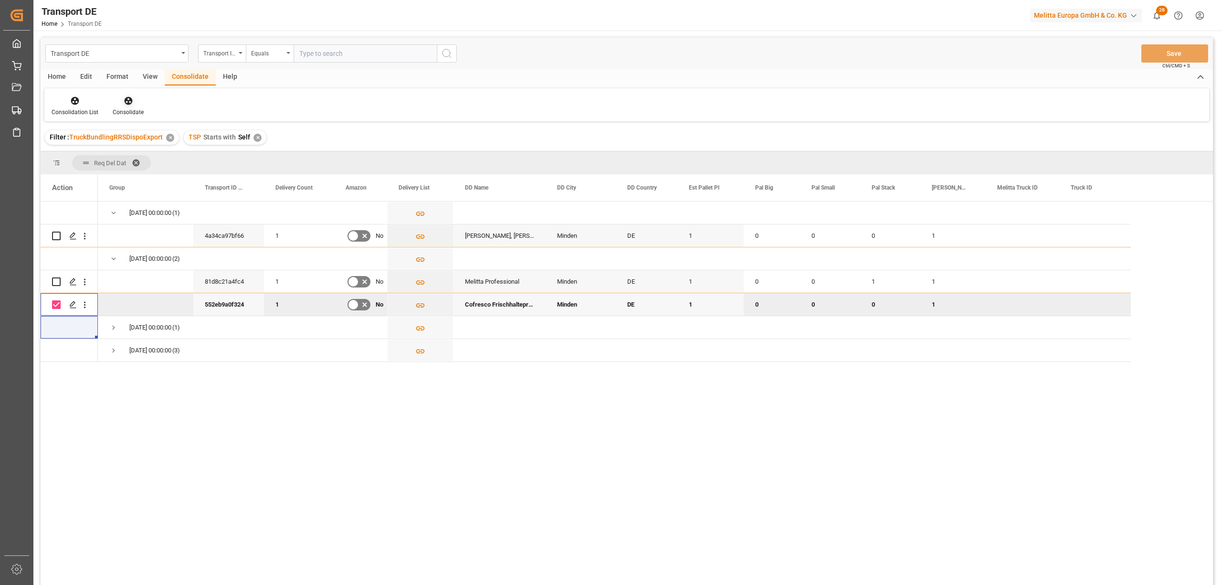
click at [124, 102] on icon at bounding box center [128, 101] width 8 height 8
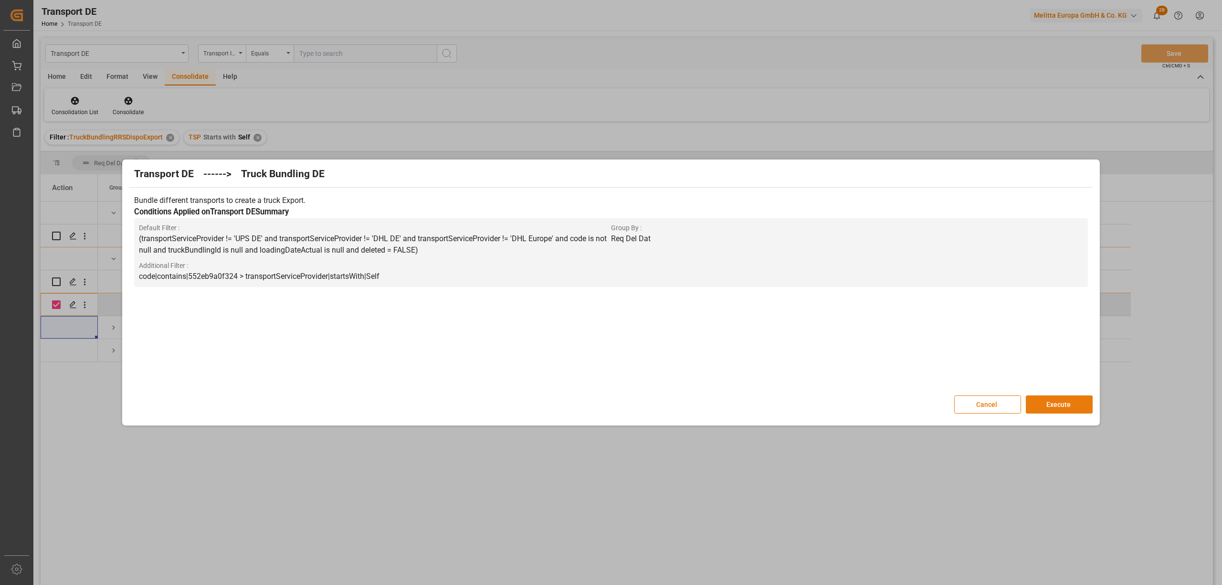
click at [1058, 403] on button "Execute" at bounding box center [1058, 404] width 67 height 18
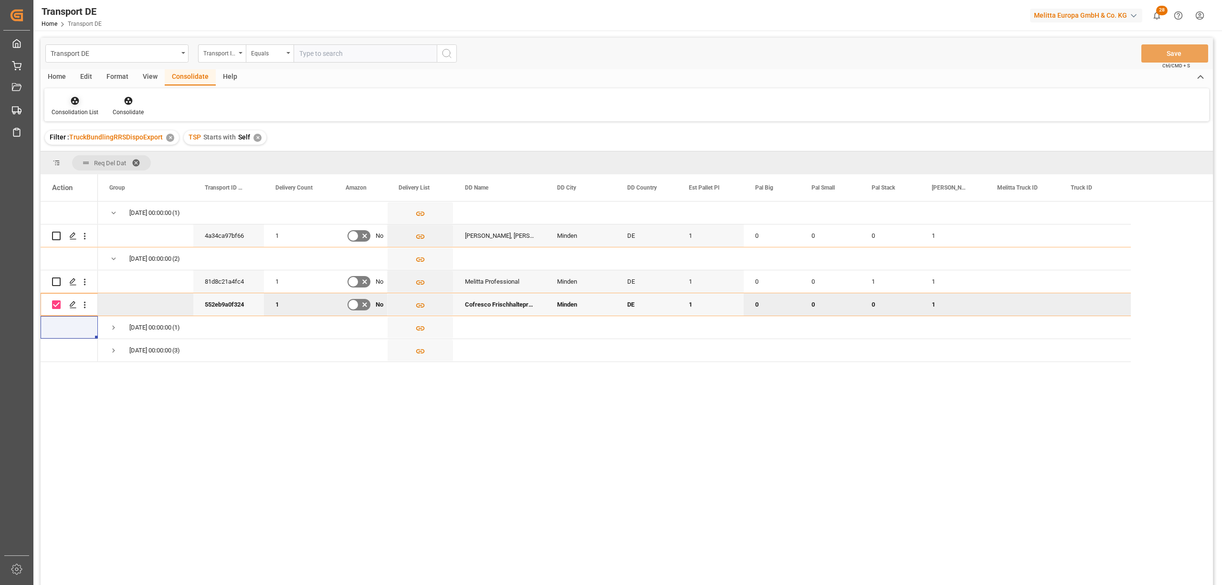
click at [73, 98] on icon at bounding box center [75, 101] width 8 height 8
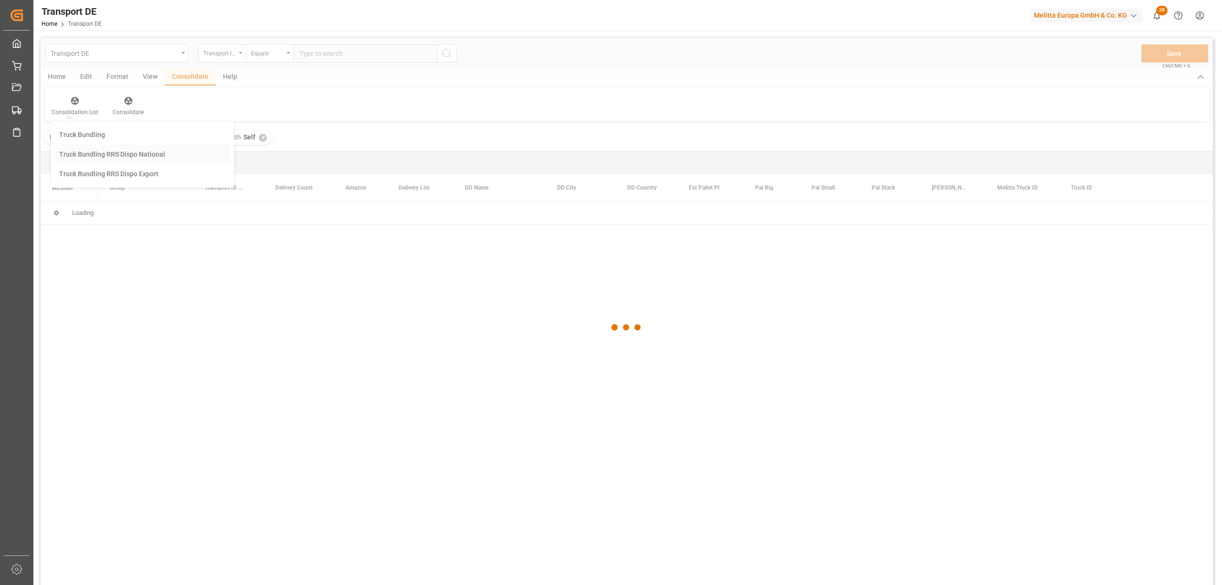
click at [93, 150] on div "Transport DE Transport ID Logward Equals Save Ctrl/CMD + S Home Edit Format Vie…" at bounding box center [627, 324] width 1172 height 572
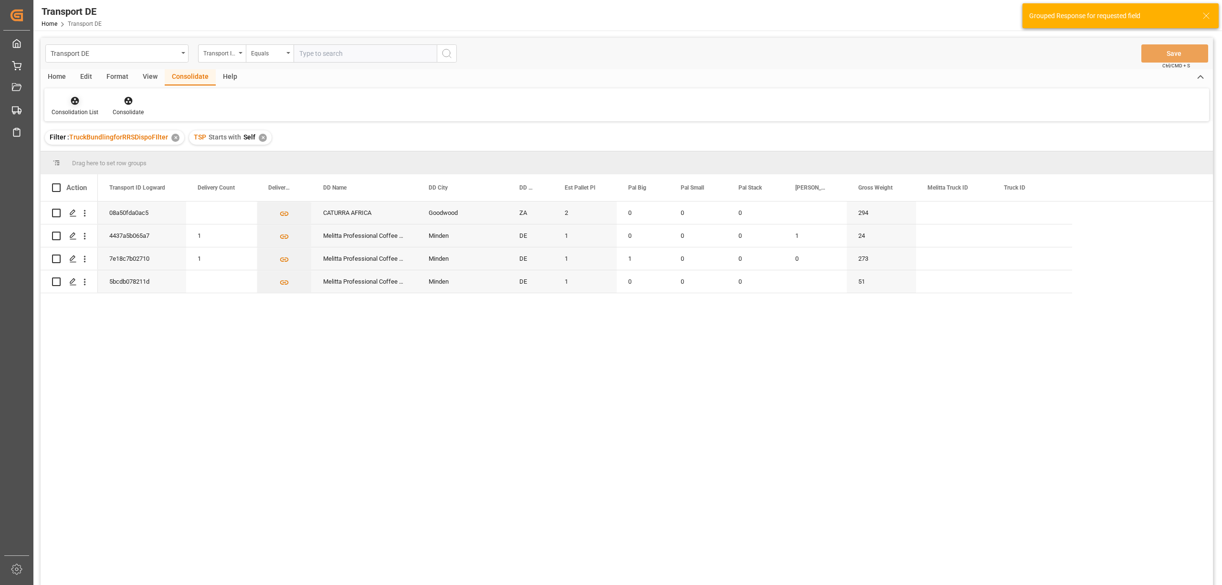
click at [73, 107] on div "Consolidation List" at bounding box center [74, 105] width 61 height 21
click at [96, 170] on div "Transport DE Transport ID Logward Equals Save Ctrl/CMD + S Home Edit Format Vie…" at bounding box center [627, 324] width 1172 height 572
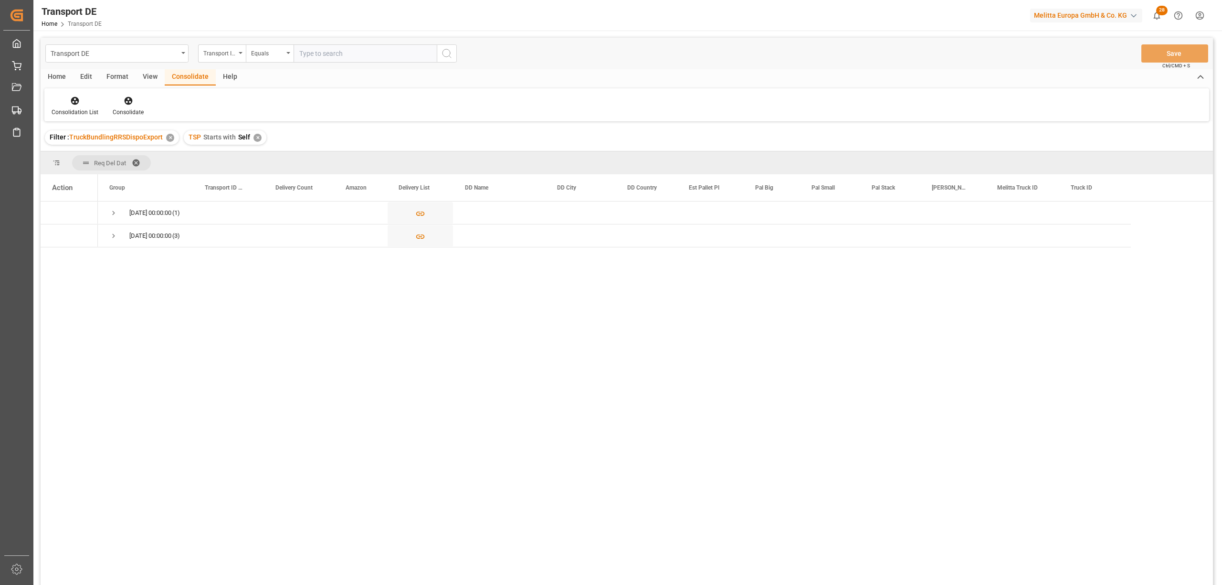
click at [256, 138] on div "✕" at bounding box center [257, 138] width 8 height 8
click at [217, 50] on div "Transport ID Logward" at bounding box center [219, 52] width 32 height 11
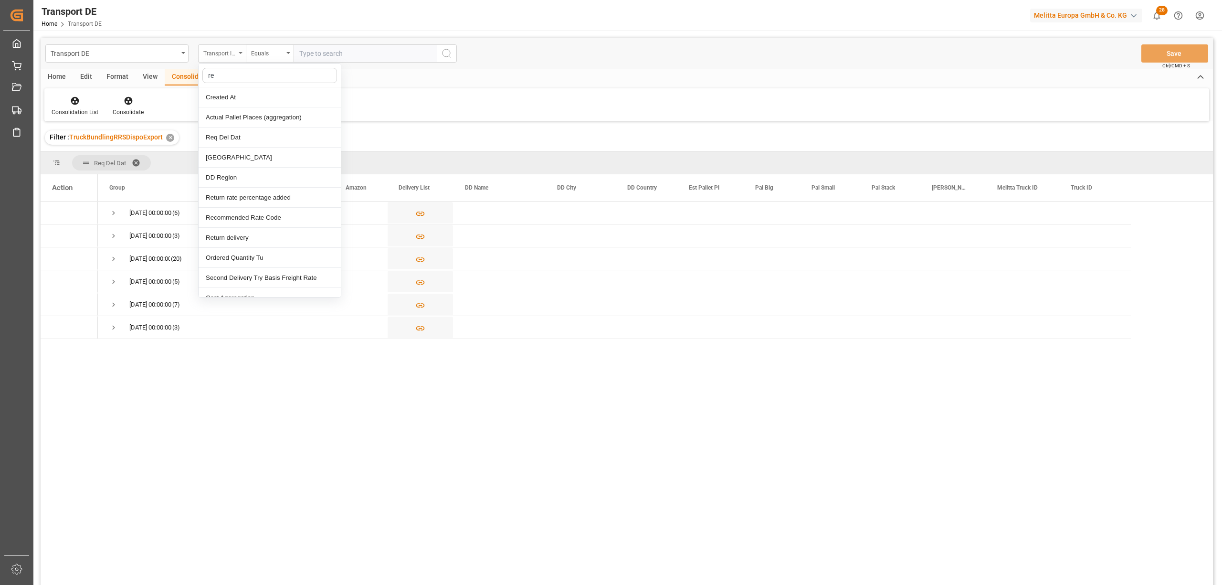
type input "req"
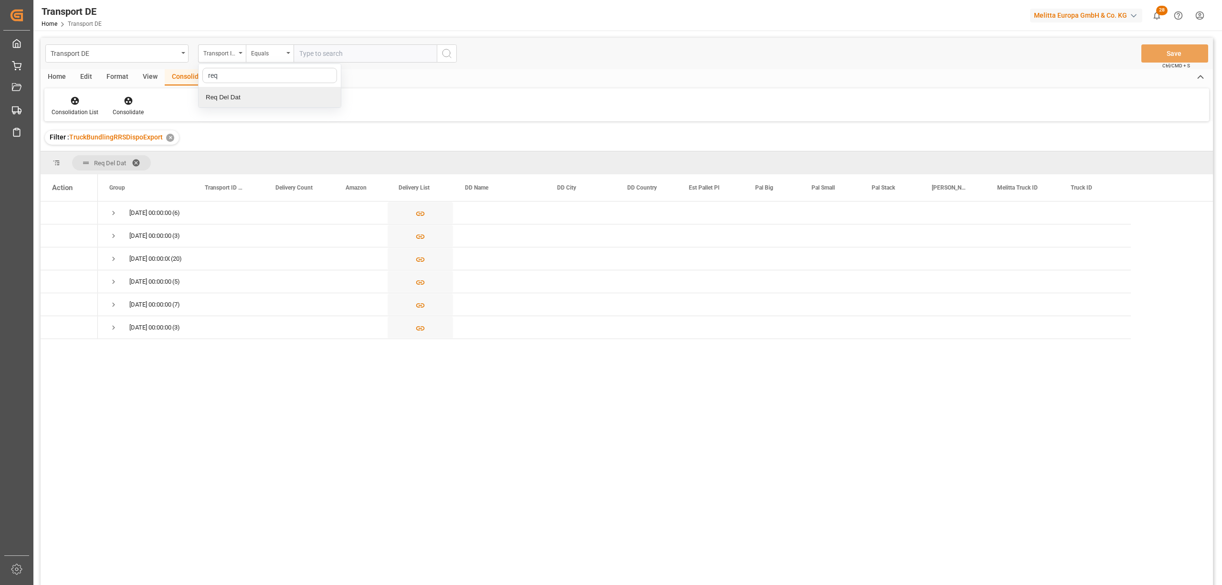
drag, startPoint x: 227, startPoint y: 101, endPoint x: 261, endPoint y: 71, distance: 45.3
click at [227, 100] on div "Req Del Dat" at bounding box center [270, 97] width 142 height 20
click at [268, 52] on div "Equals" at bounding box center [267, 52] width 32 height 11
drag, startPoint x: 281, startPoint y: 178, endPoint x: 319, endPoint y: 101, distance: 85.8
click at [282, 176] on div "In range" at bounding box center [317, 177] width 142 height 20
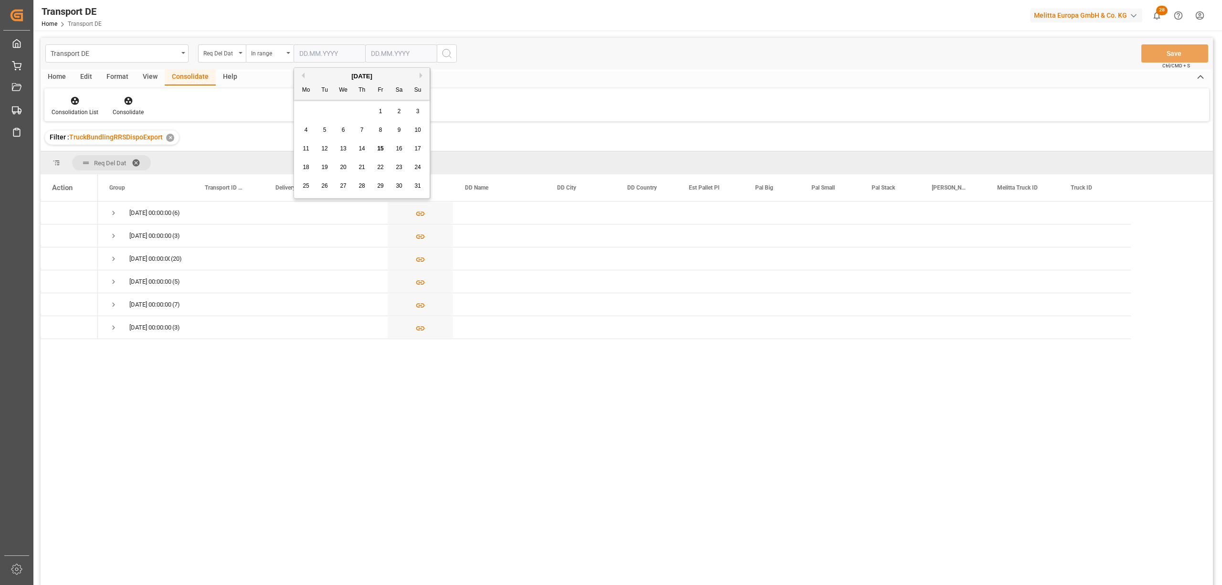
click at [298, 53] on input "text" at bounding box center [329, 53] width 72 height 18
type input "28.08.2025"
click at [365, 56] on input "text" at bounding box center [329, 53] width 72 height 18
type input "[DATE]"
click at [443, 55] on circle "search button" at bounding box center [446, 53] width 8 height 8
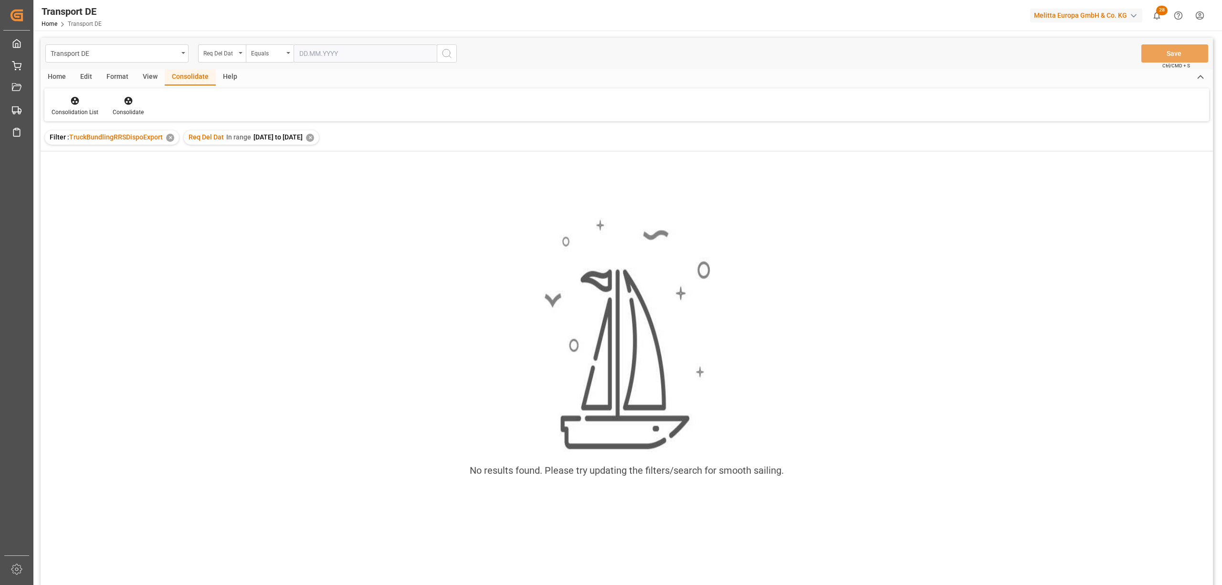
click at [314, 137] on div "✕" at bounding box center [310, 138] width 8 height 8
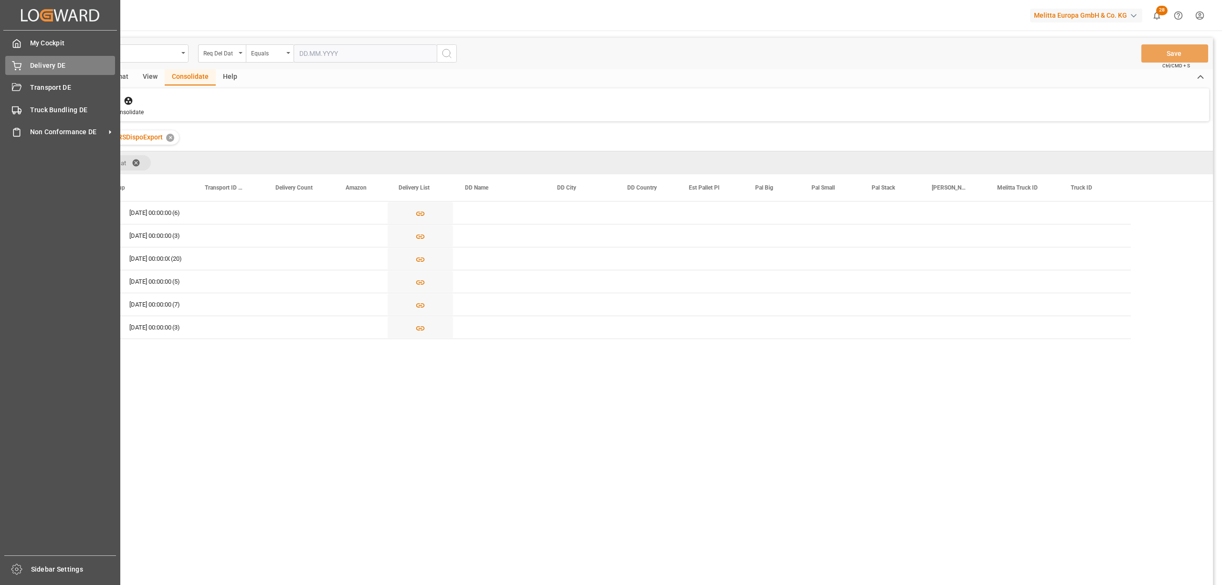
click at [17, 64] on icon at bounding box center [17, 66] width 10 height 10
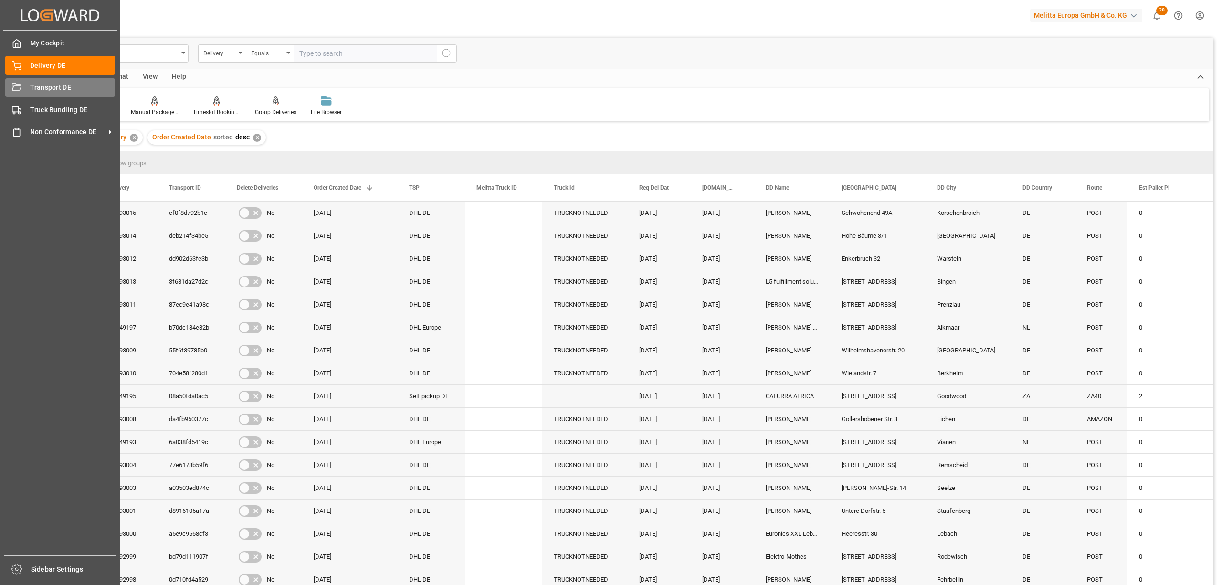
click at [21, 88] on icon at bounding box center [17, 88] width 10 height 10
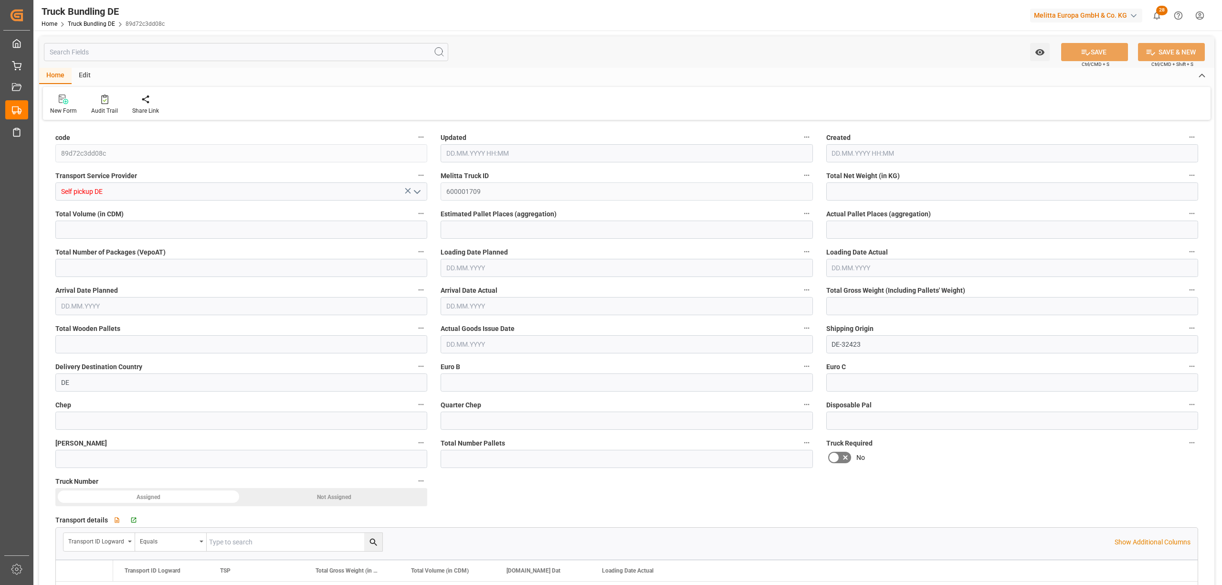
type input "416.4"
type input "1836.48"
type input "1"
type input "0"
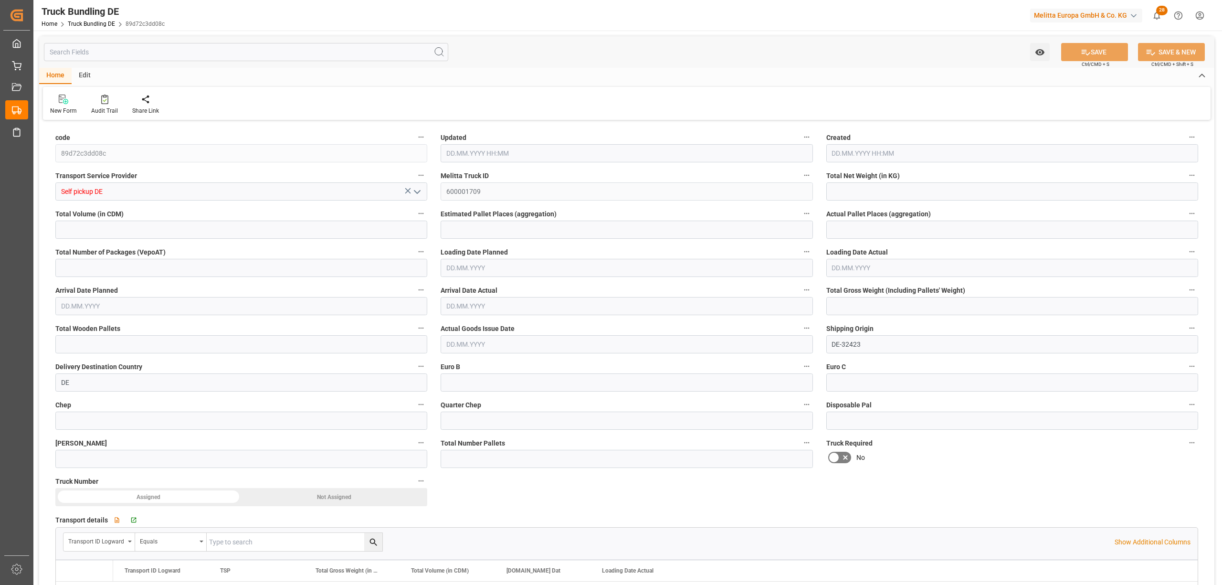
type input "530"
type input "2"
type input "0"
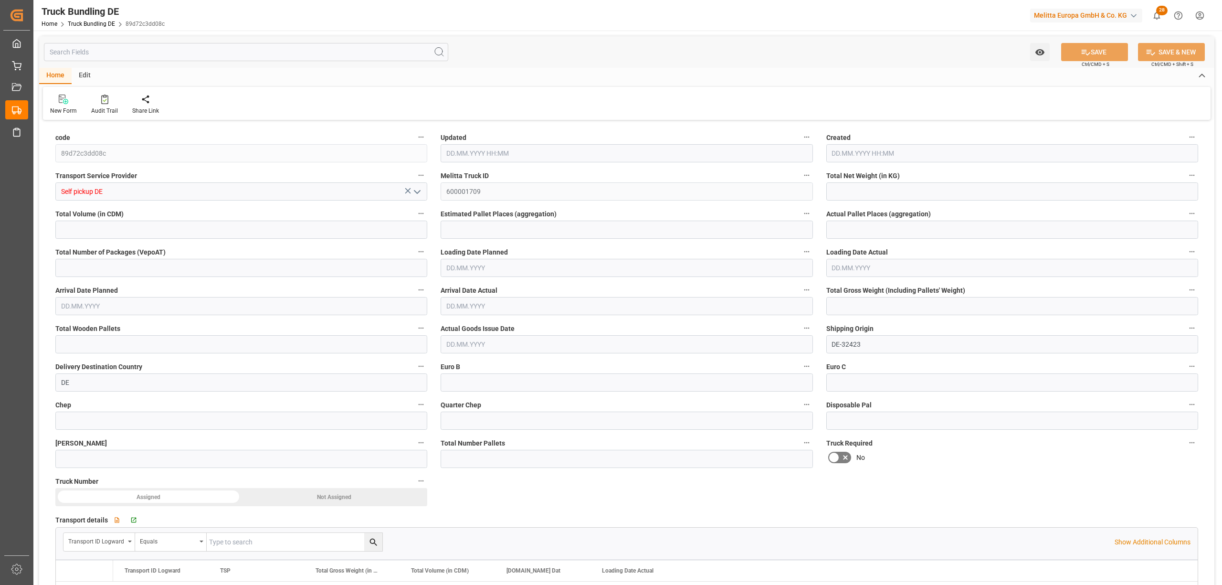
type input "0"
type input "15.08.2025 08:32"
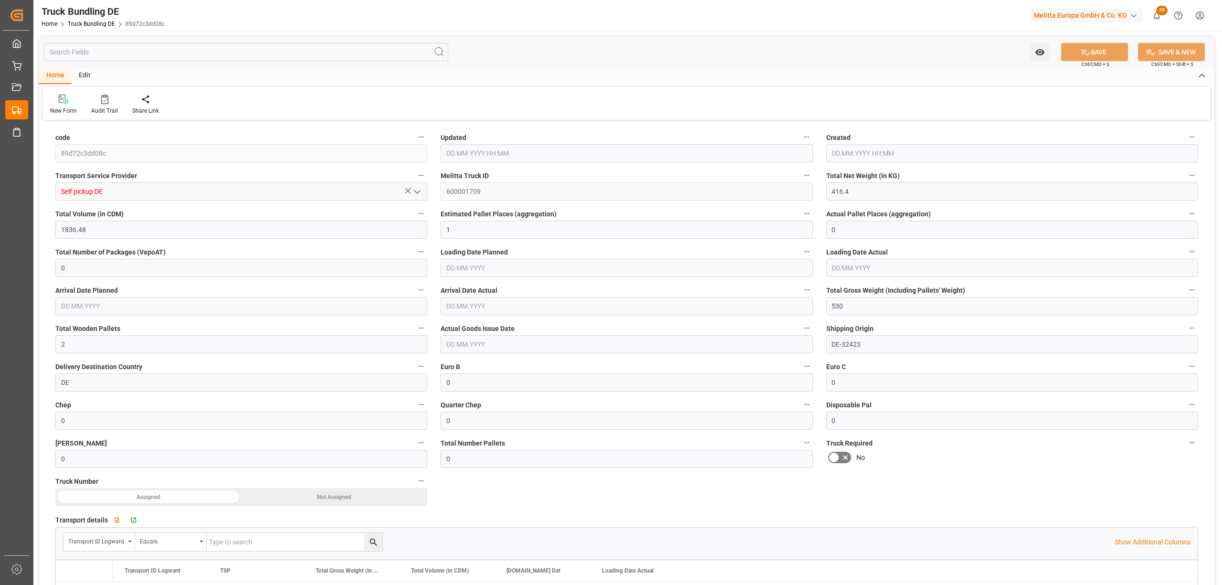
type input "15.08.2025 08:32"
type input "[DATE]"
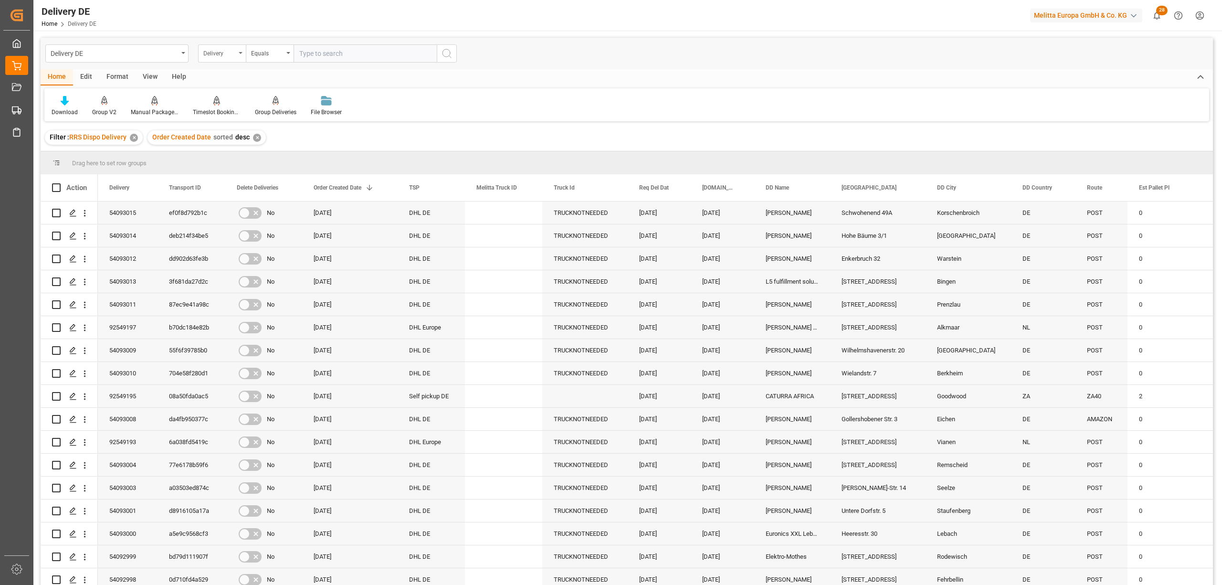
click at [243, 51] on div "Delivery" at bounding box center [222, 53] width 48 height 18
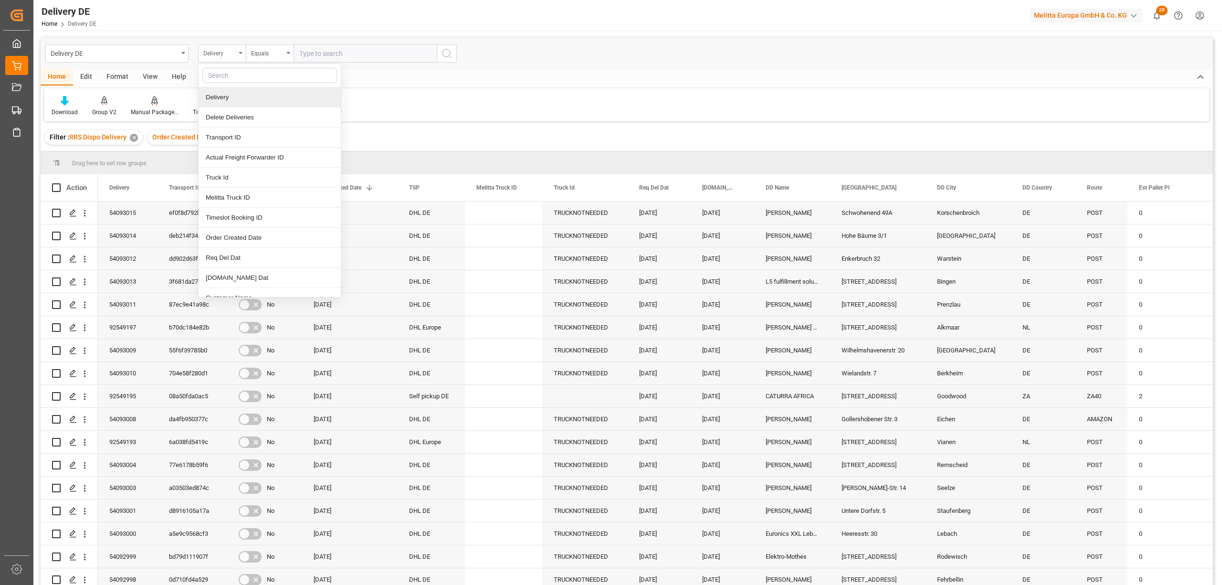
click at [239, 52] on icon "close menu" at bounding box center [241, 53] width 4 height 2
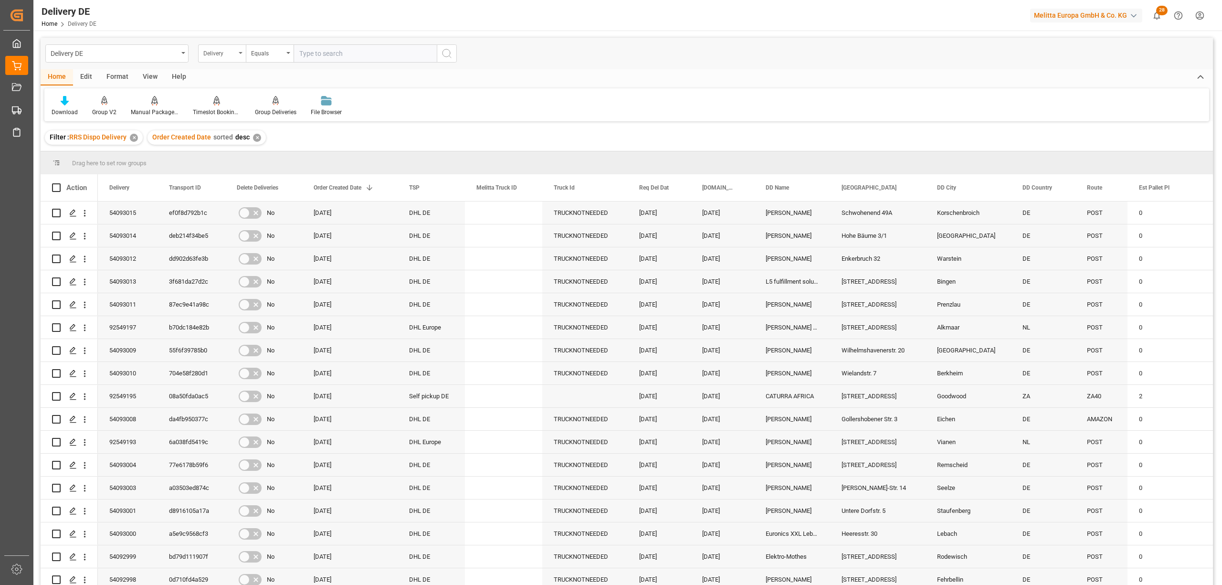
click at [239, 52] on icon "open menu" at bounding box center [241, 53] width 4 height 2
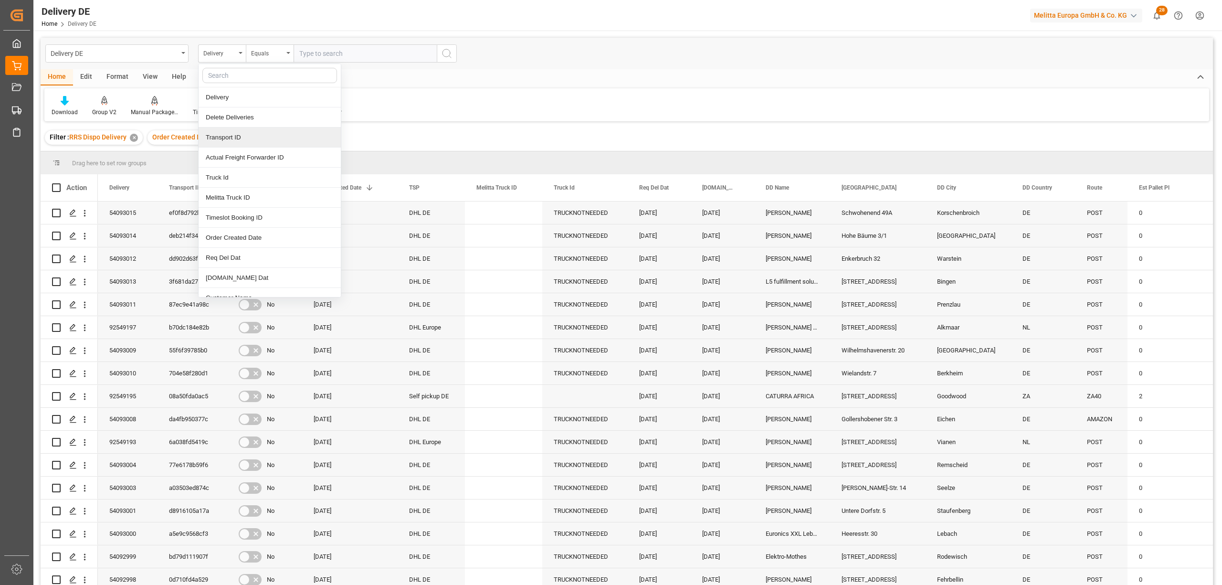
click at [235, 138] on div "Transport ID" at bounding box center [270, 137] width 142 height 20
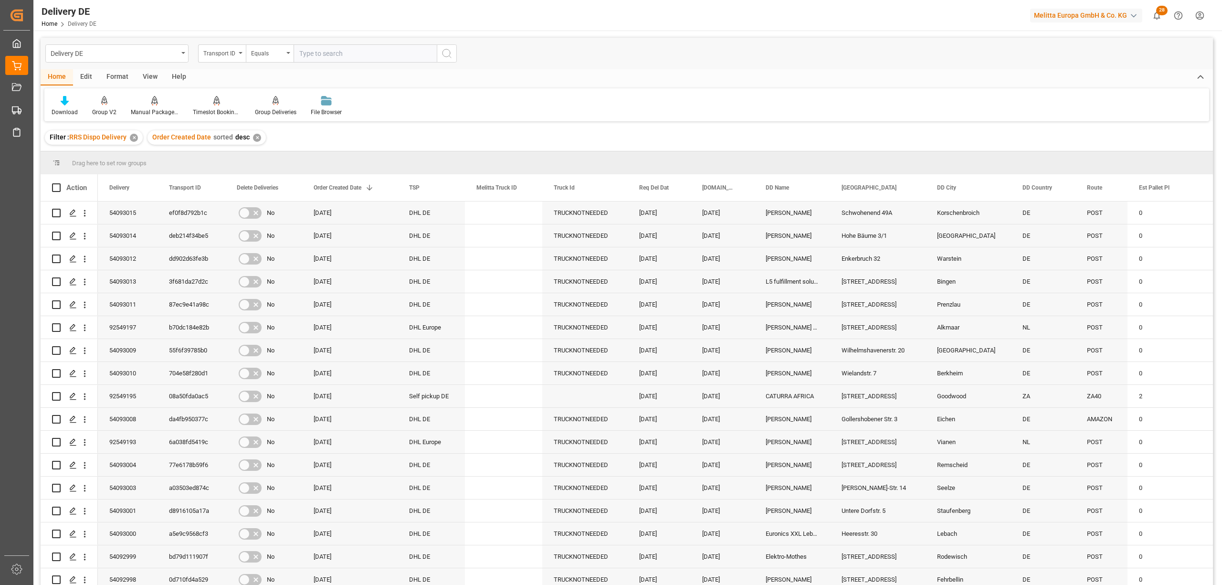
click at [300, 58] on input "text" at bounding box center [364, 53] width 143 height 18
type input "0907d26b67ef"
click at [445, 54] on icon "search button" at bounding box center [446, 53] width 11 height 11
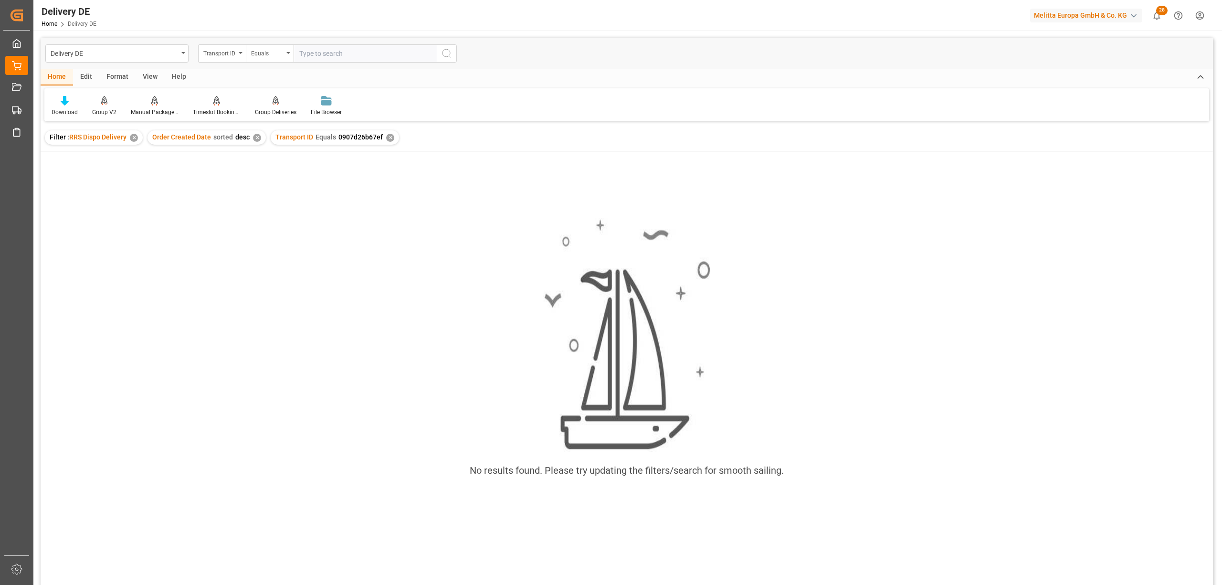
click at [387, 136] on div "✕" at bounding box center [390, 138] width 8 height 8
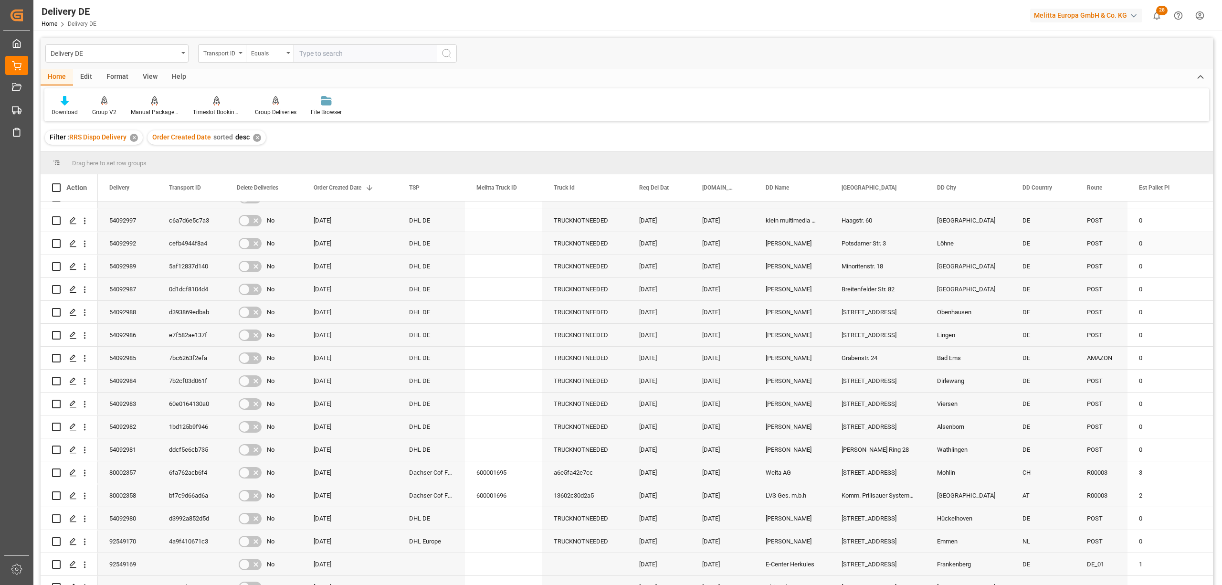
scroll to position [509, 0]
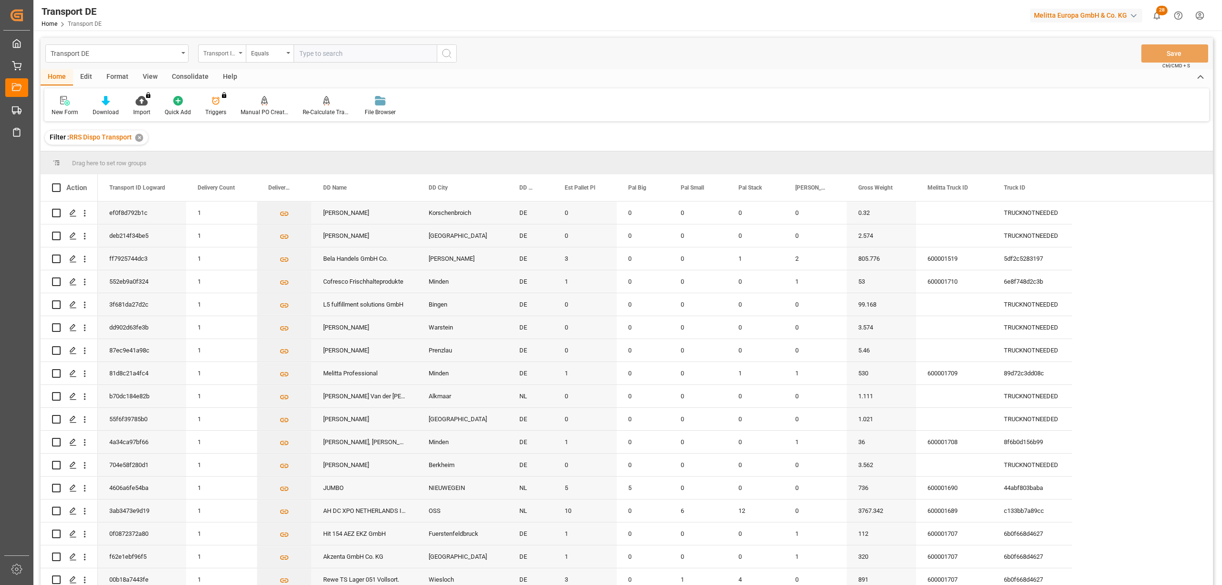
click at [214, 57] on div "Transport ID Logward" at bounding box center [219, 52] width 32 height 11
type input "route"
click at [258, 56] on div "Equals" at bounding box center [267, 52] width 32 height 11
drag, startPoint x: 289, startPoint y: 160, endPoint x: 300, endPoint y: 133, distance: 30.0
click at [290, 160] on div "Starts with" at bounding box center [317, 157] width 142 height 20
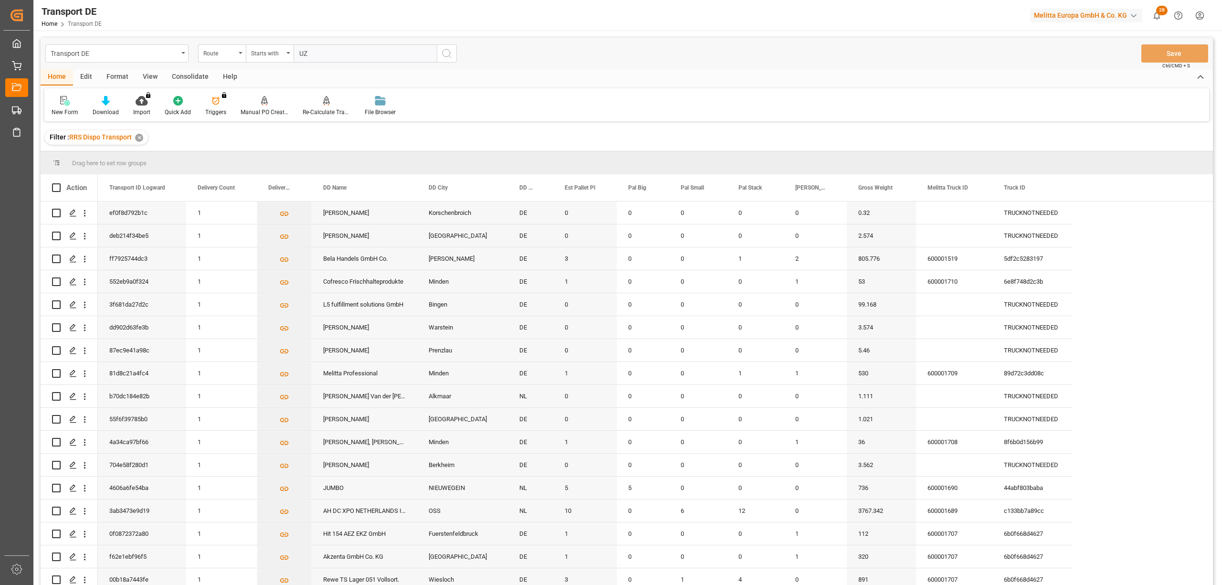
type input "UZ"
click at [448, 52] on icon "search button" at bounding box center [446, 53] width 11 height 11
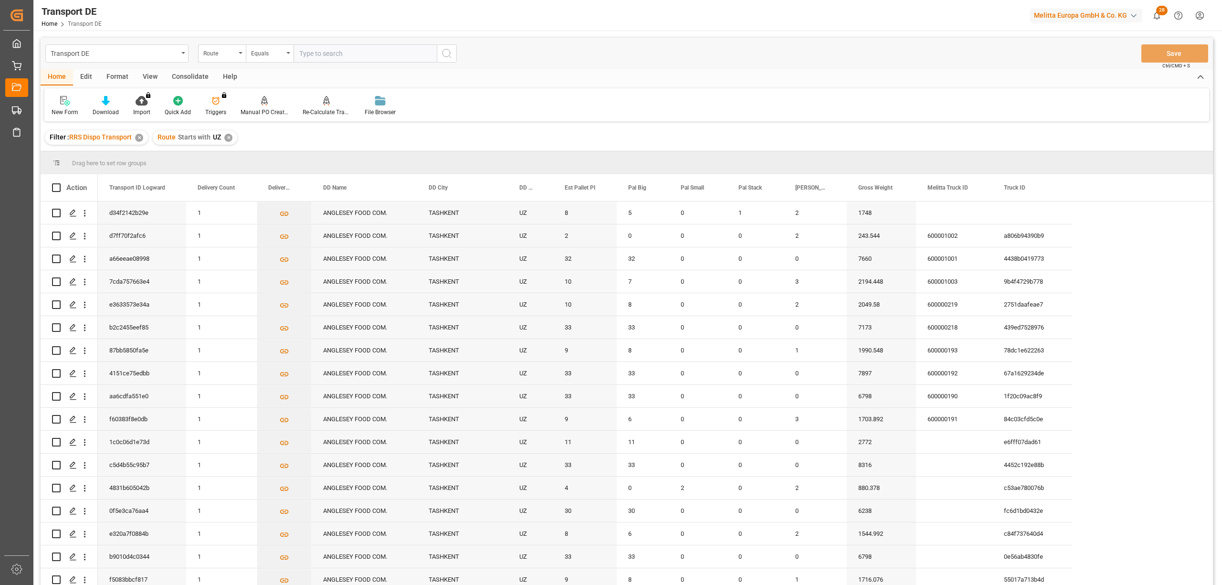
click at [176, 75] on div "Consolidate" at bounding box center [190, 77] width 51 height 16
click at [78, 106] on div "Consolidation List" at bounding box center [74, 105] width 61 height 21
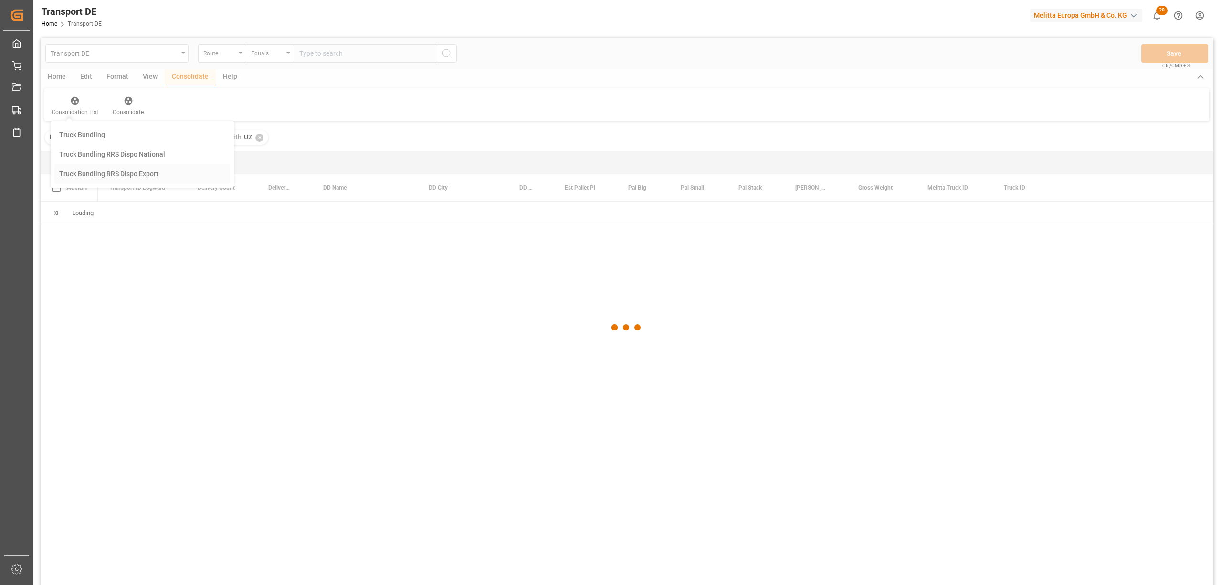
click at [106, 176] on div "Transport DE Route Equals Save Ctrl/CMD + S Home Edit Format View Consolidate H…" at bounding box center [627, 324] width 1172 height 572
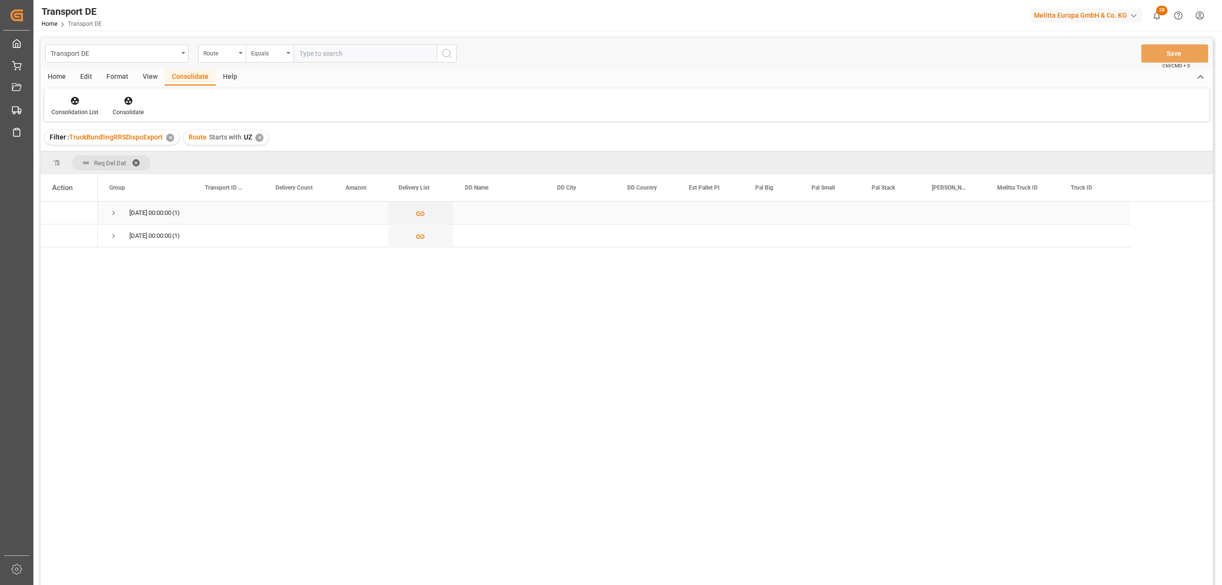
click at [112, 211] on span "Press SPACE to select this row." at bounding box center [113, 213] width 9 height 9
click at [115, 261] on span "Press SPACE to select this row." at bounding box center [113, 258] width 9 height 9
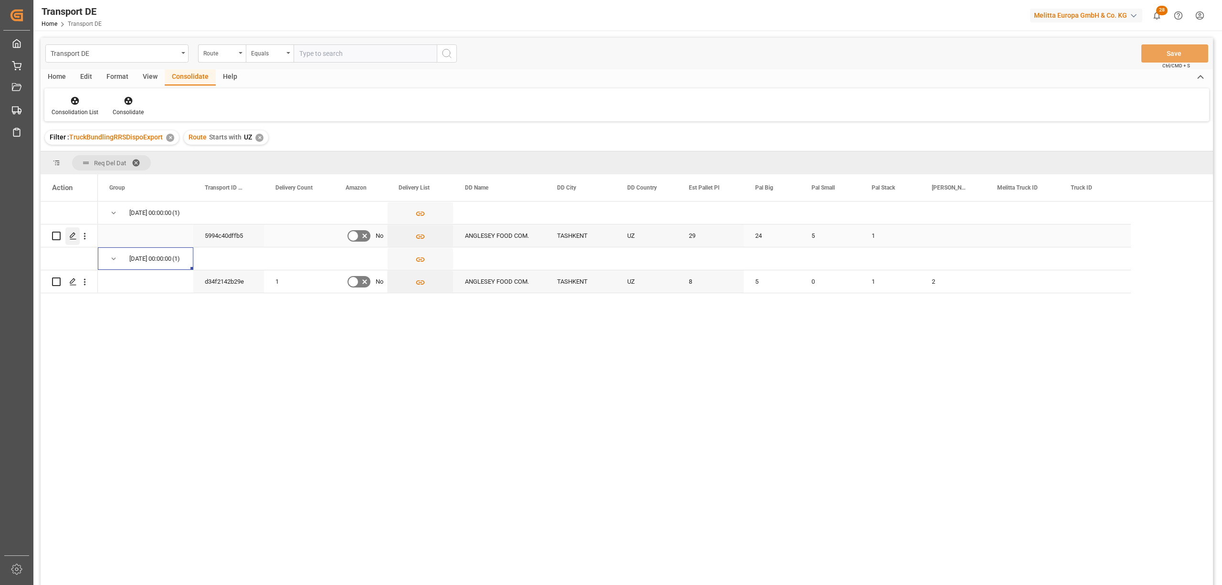
click at [75, 234] on polygon "Press SPACE to select this row." at bounding box center [72, 235] width 5 height 5
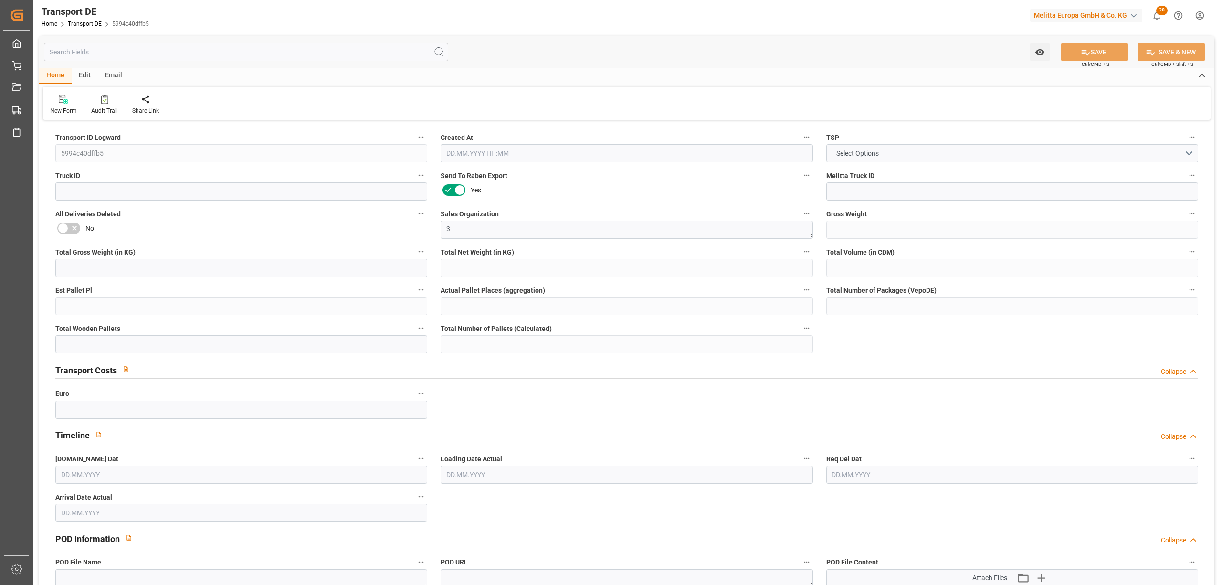
type input "8089"
type input "7107.378"
type input "6227.59"
type input "44352.761"
type input "29"
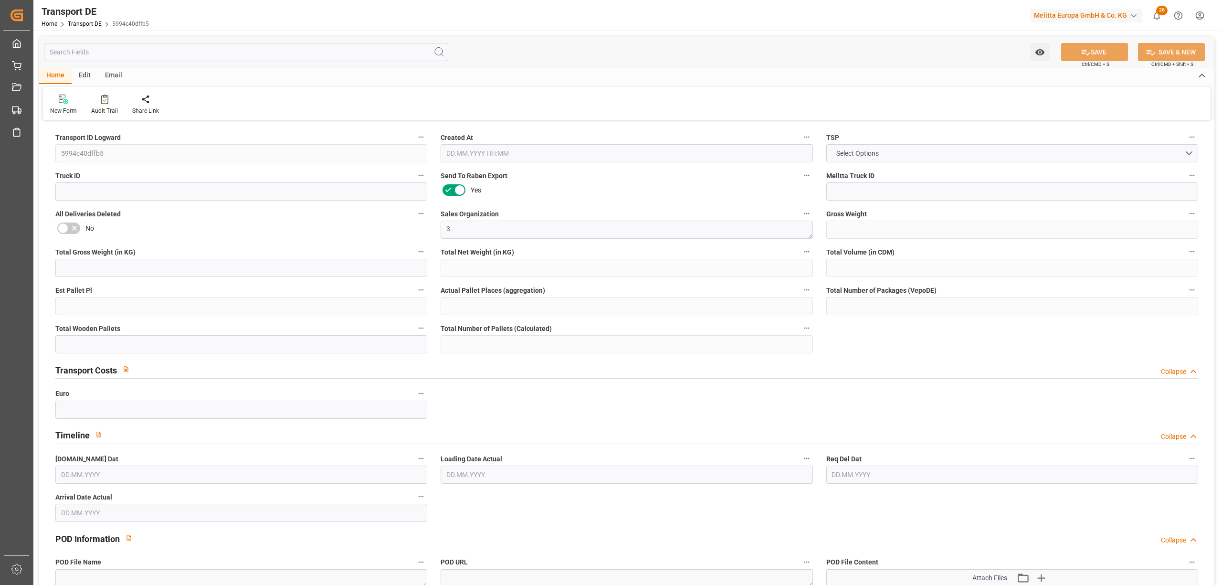
type input "0"
type input "30"
type input "0"
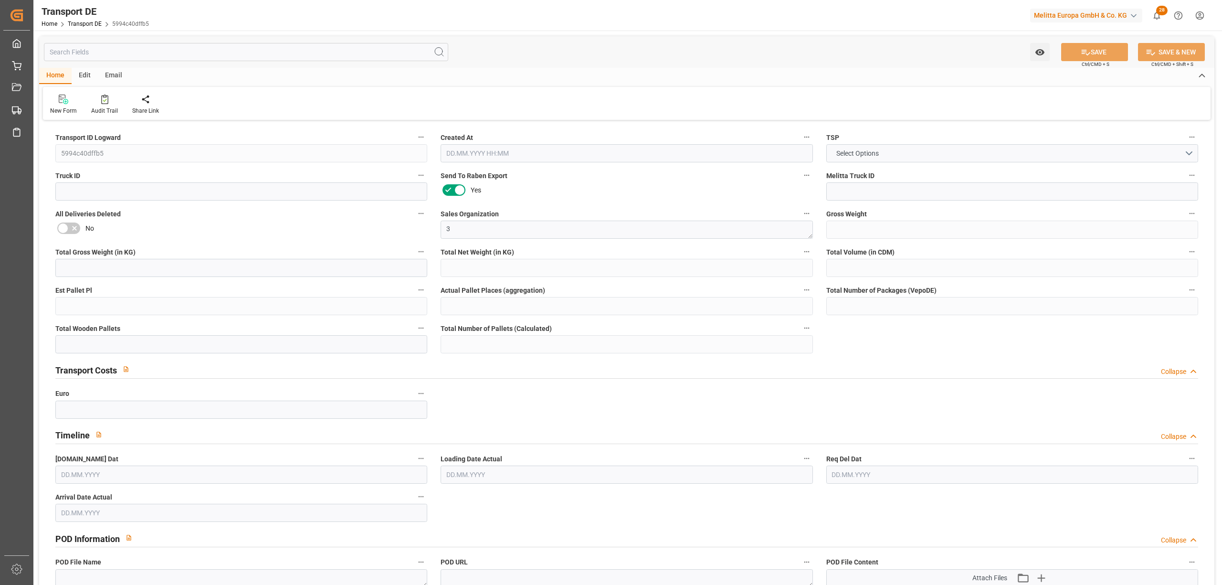
type input "10"
type input "0"
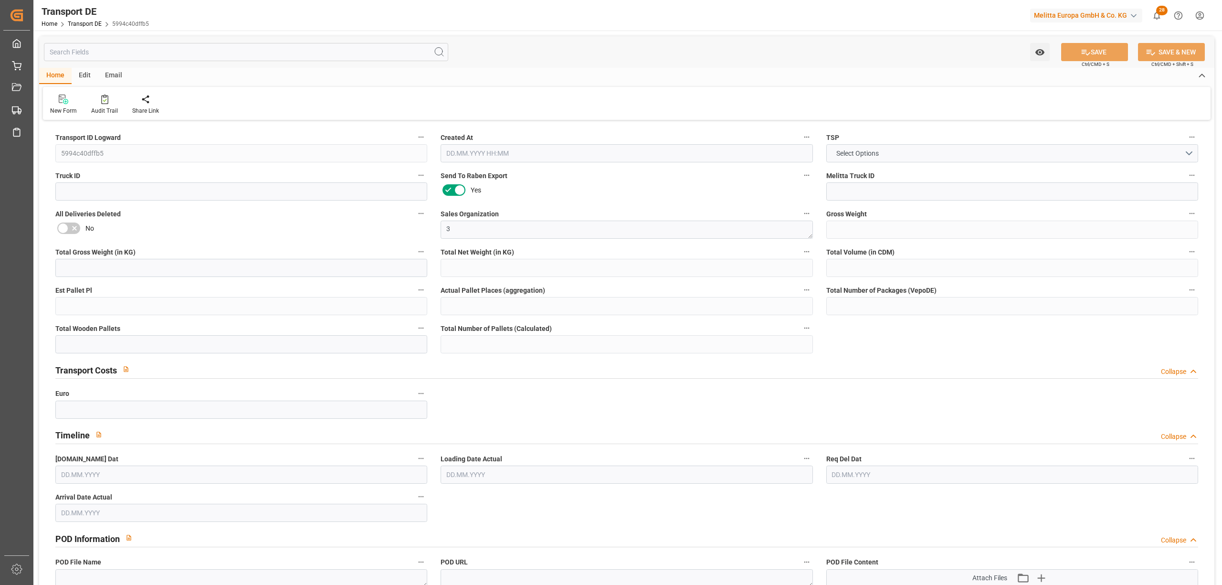
type input "0"
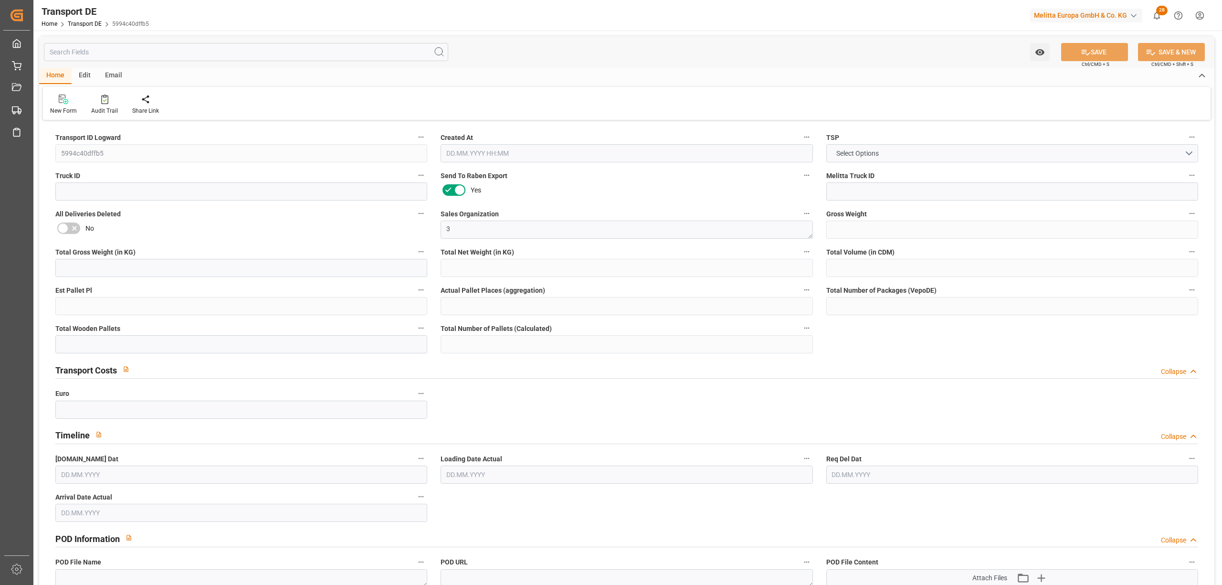
type input "0"
type input "24"
type input "5"
type input "1"
type input "0"
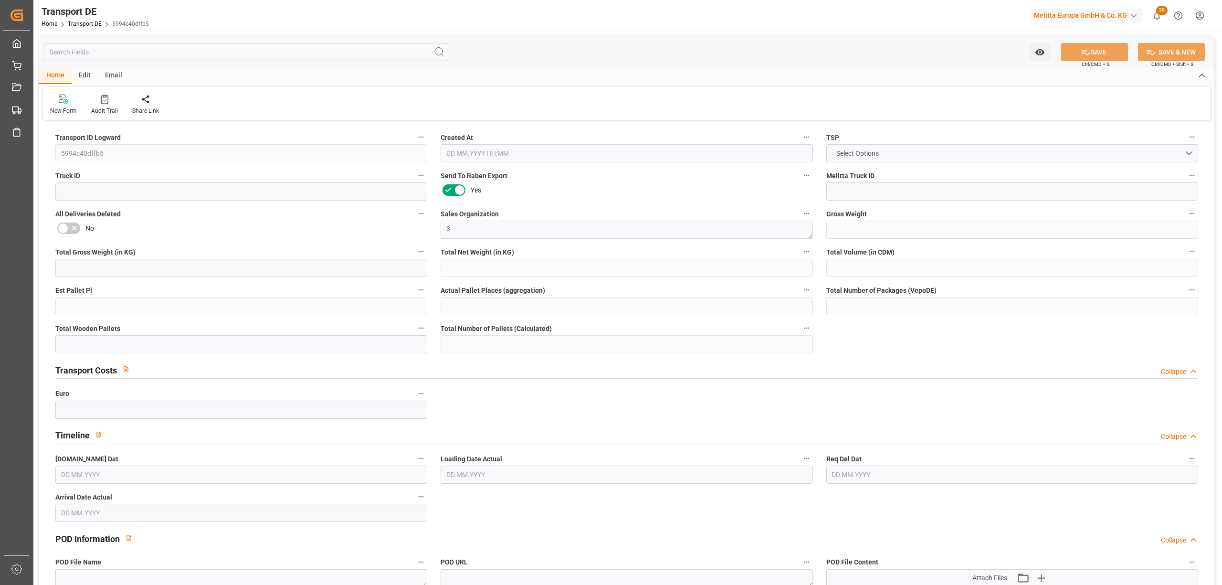
type input "0"
type input "[DATE] 08:58"
type input "[DATE]"
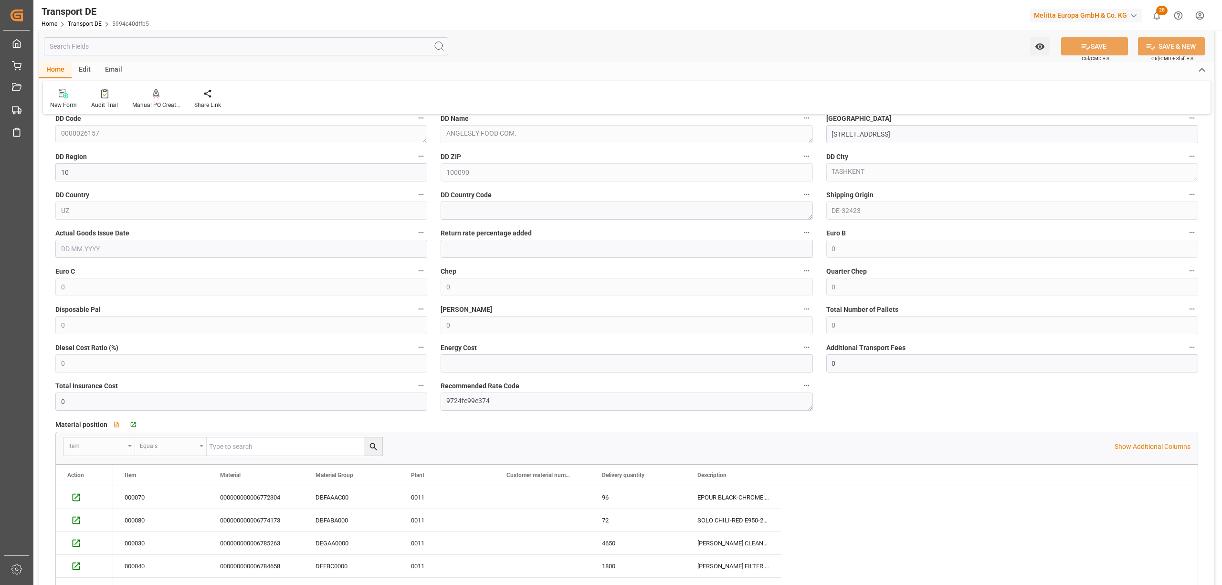
scroll to position [764, 0]
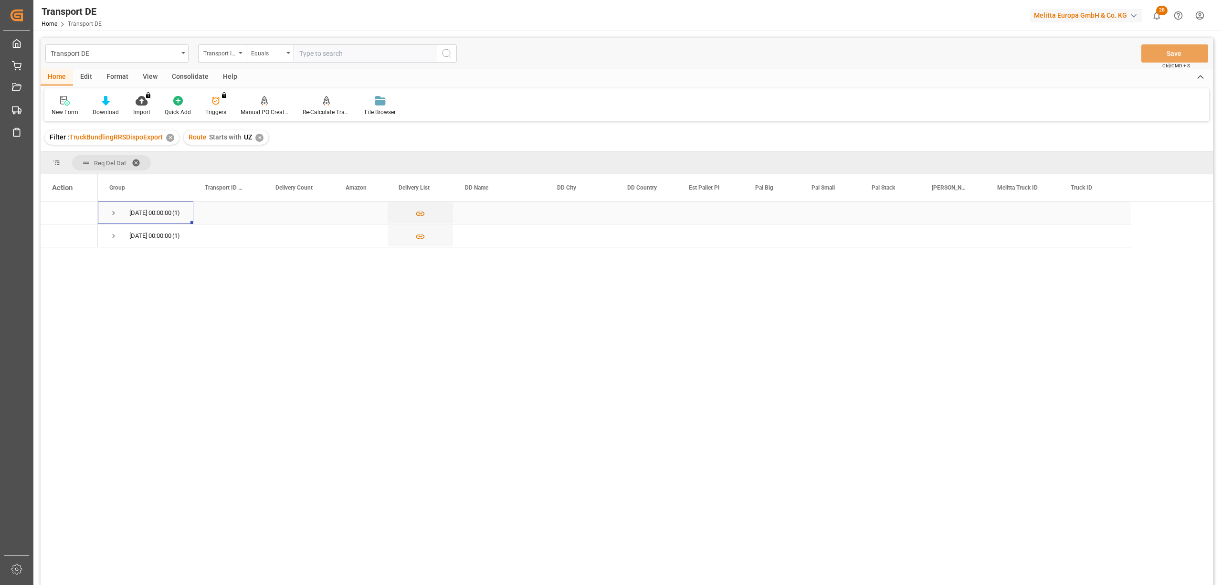
click at [114, 214] on span "Press SPACE to select this row." at bounding box center [113, 213] width 9 height 9
click at [111, 256] on span "Press SPACE to select this row." at bounding box center [113, 258] width 9 height 9
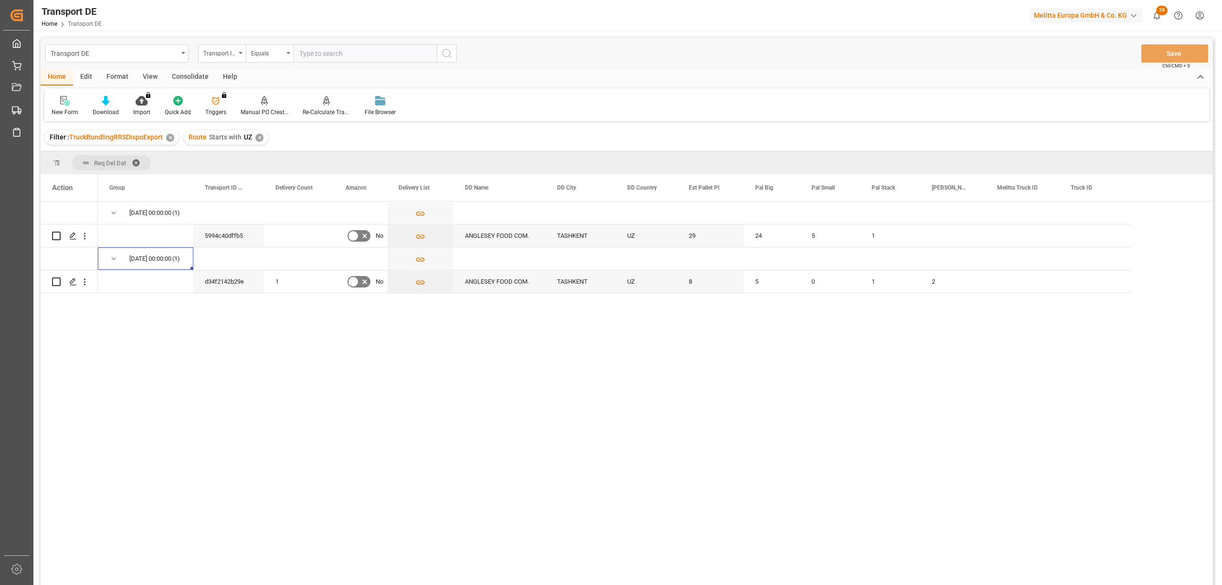
click at [256, 136] on div "✕" at bounding box center [259, 138] width 8 height 8
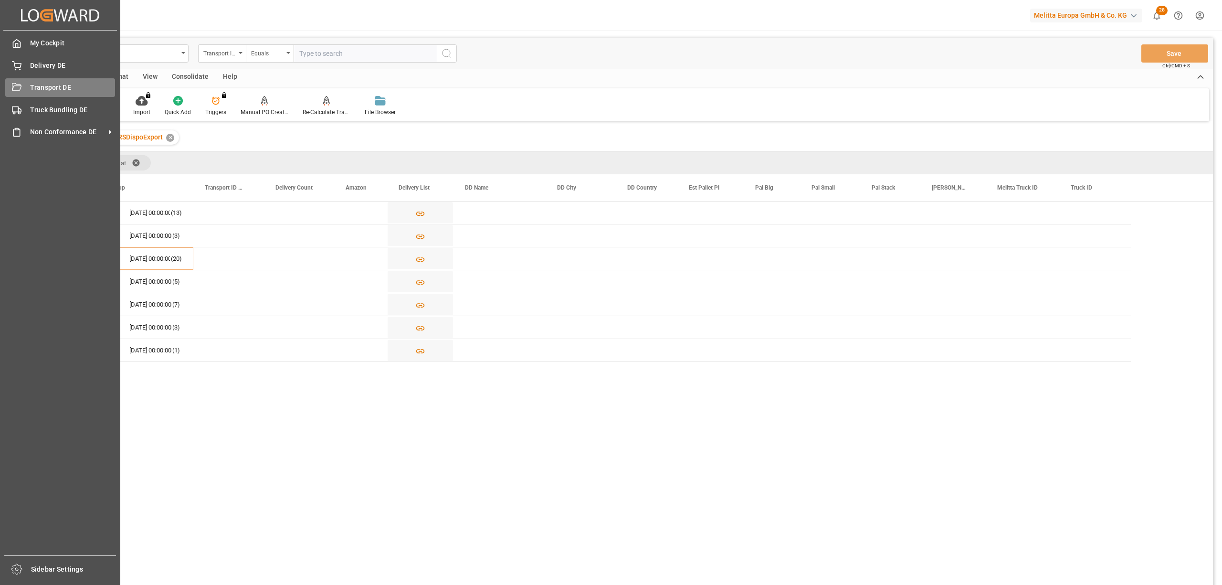
click at [26, 84] on div "Transport DE Transport DE" at bounding box center [60, 87] width 110 height 19
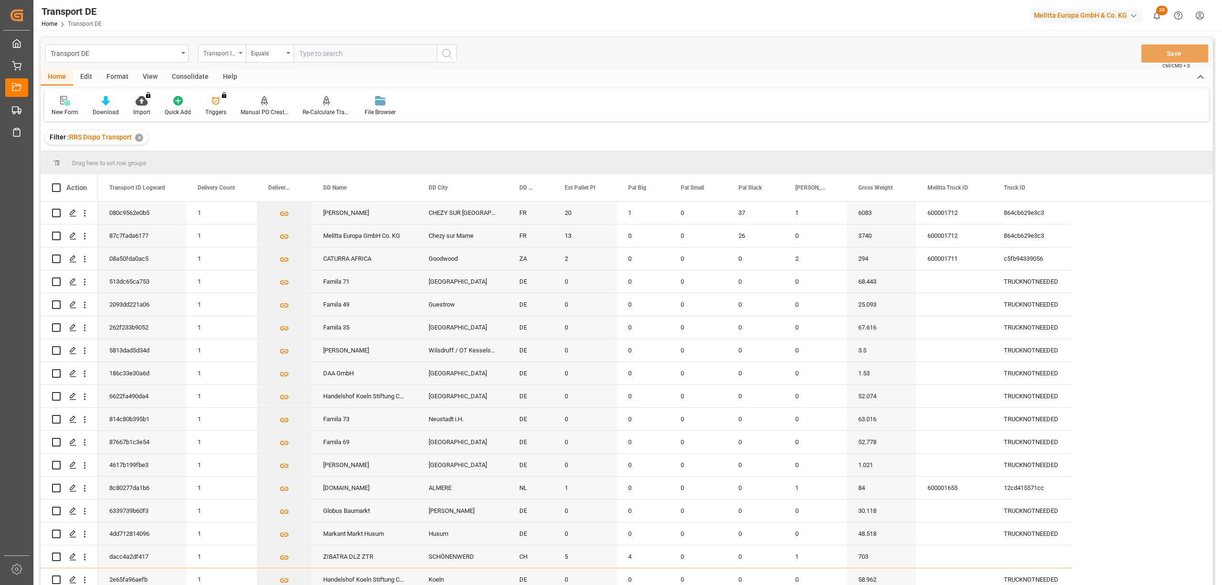
click at [216, 55] on div "Transport ID Logward" at bounding box center [219, 52] width 32 height 11
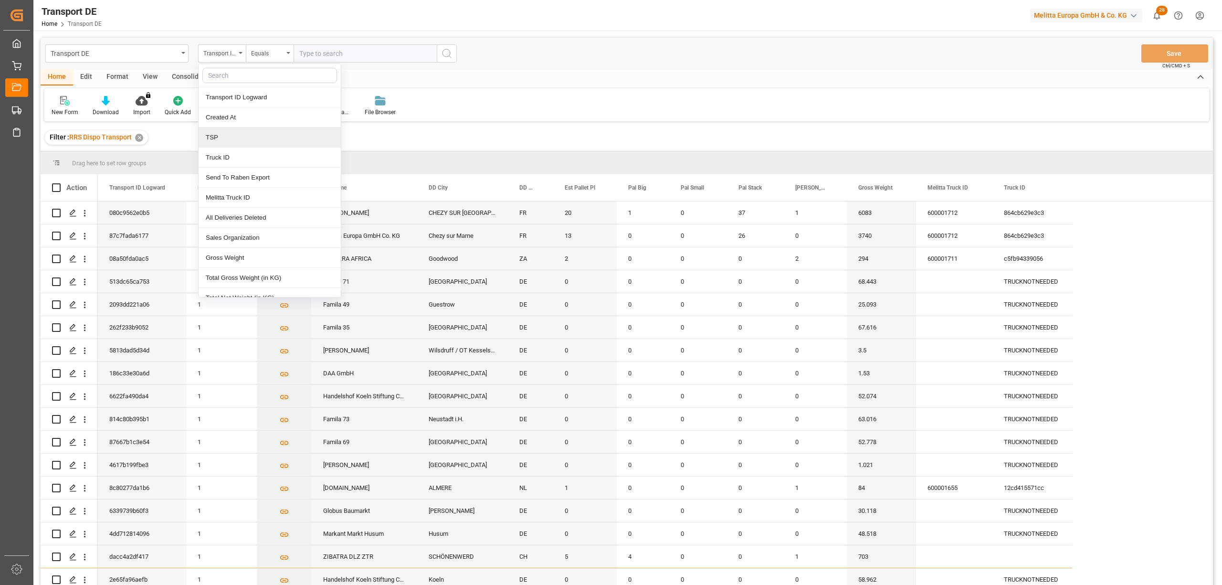
click at [228, 140] on div "TSP" at bounding box center [270, 137] width 142 height 20
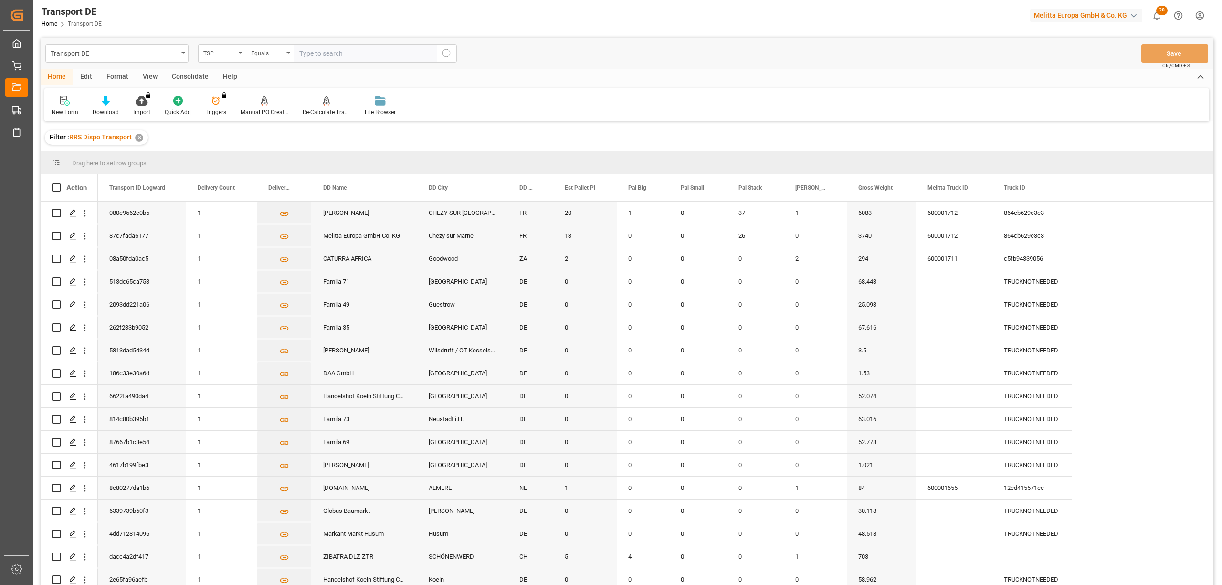
click at [446, 134] on div "Filter : RRS Dispo Transport ✕" at bounding box center [627, 137] width 1172 height 27
click at [183, 75] on div "Consolidate" at bounding box center [190, 77] width 51 height 16
click at [77, 101] on icon at bounding box center [75, 101] width 8 height 8
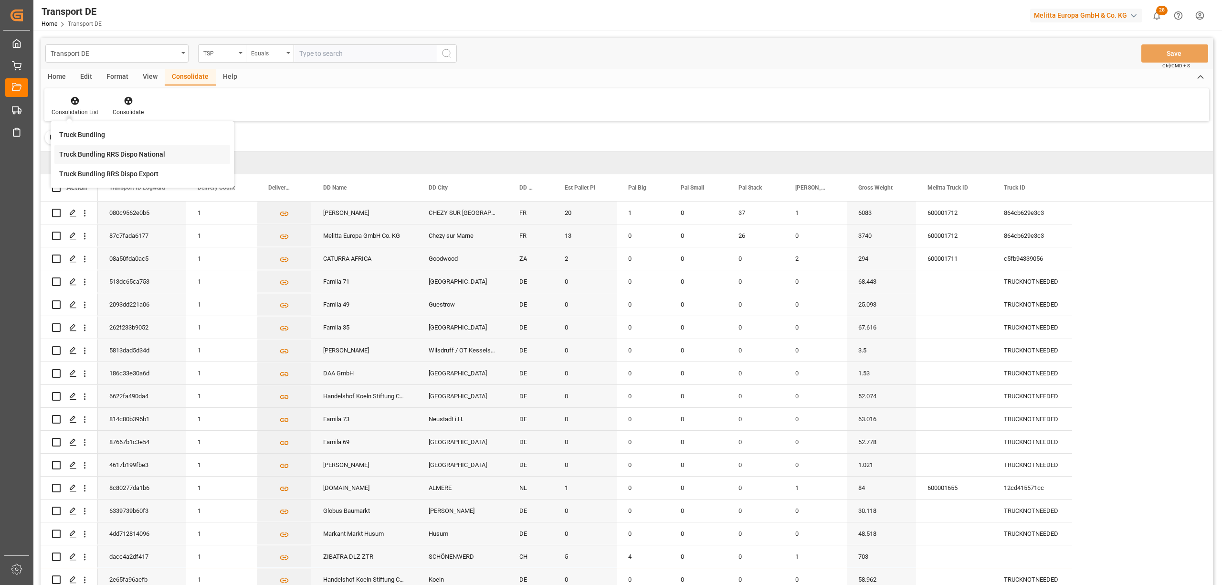
click at [136, 150] on div "Transport DE TSP Equals Save Ctrl/CMD + S Home Edit Format View Consolidate Hel…" at bounding box center [627, 324] width 1172 height 572
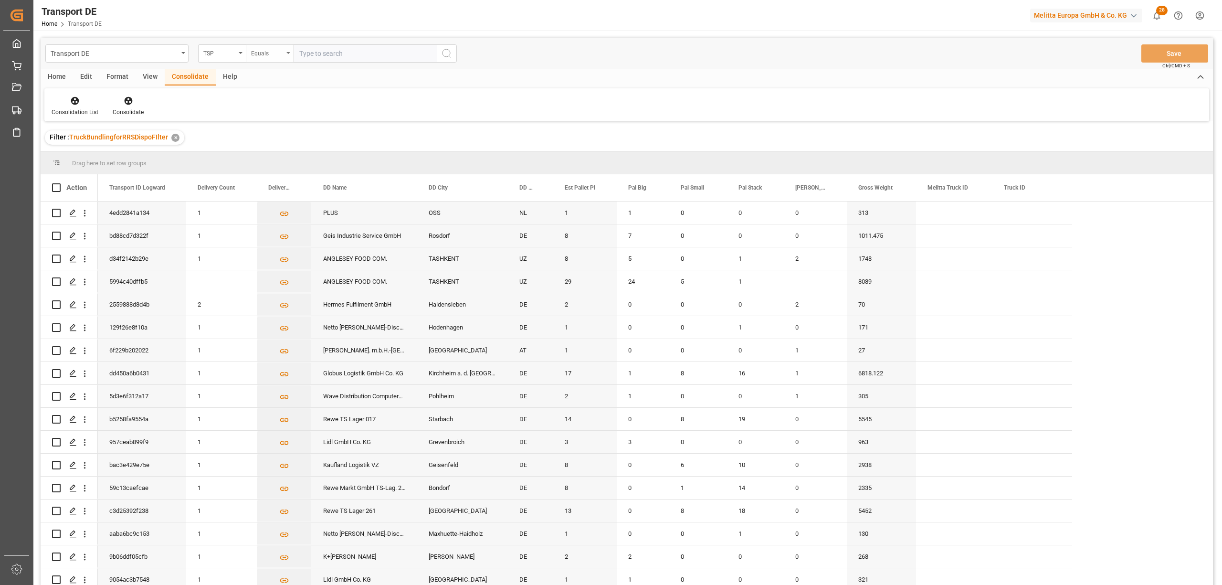
click at [270, 50] on div "Equals" at bounding box center [267, 52] width 32 height 11
click at [291, 159] on div "Starts with" at bounding box center [317, 157] width 142 height 20
type input "LIT DE"
drag, startPoint x: 450, startPoint y: 49, endPoint x: 455, endPoint y: 46, distance: 4.9
click at [452, 48] on button "search button" at bounding box center [447, 53] width 20 height 18
